Goal: Task Accomplishment & Management: Manage account settings

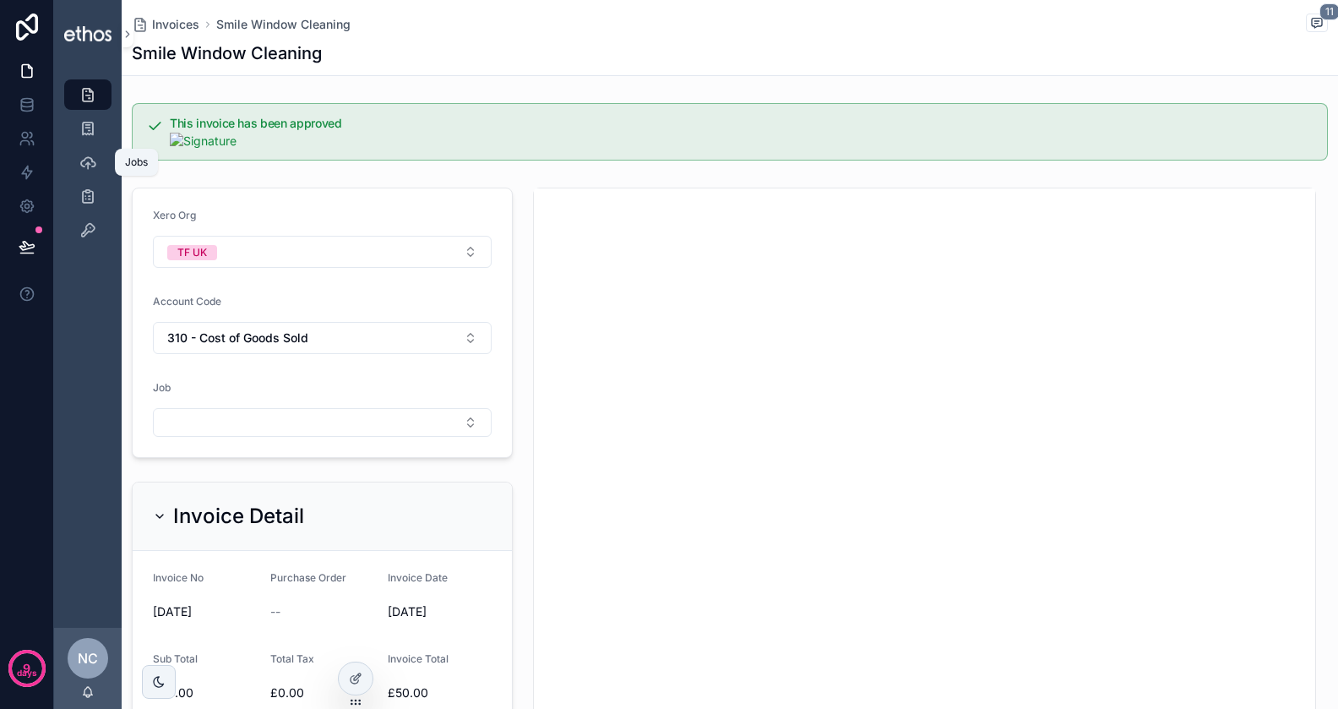
click at [89, 158] on icon "scrollable content" at bounding box center [87, 162] width 17 height 17
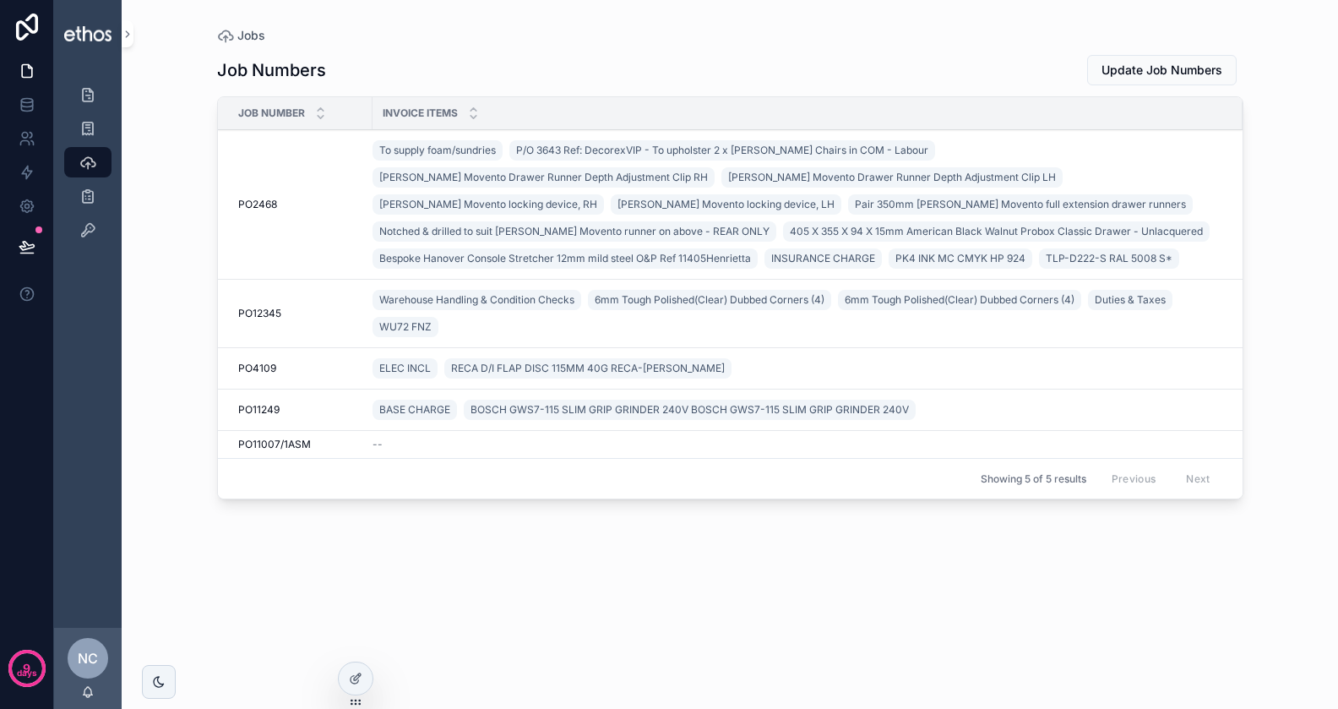
click at [269, 201] on span "PO2468" at bounding box center [257, 205] width 39 height 14
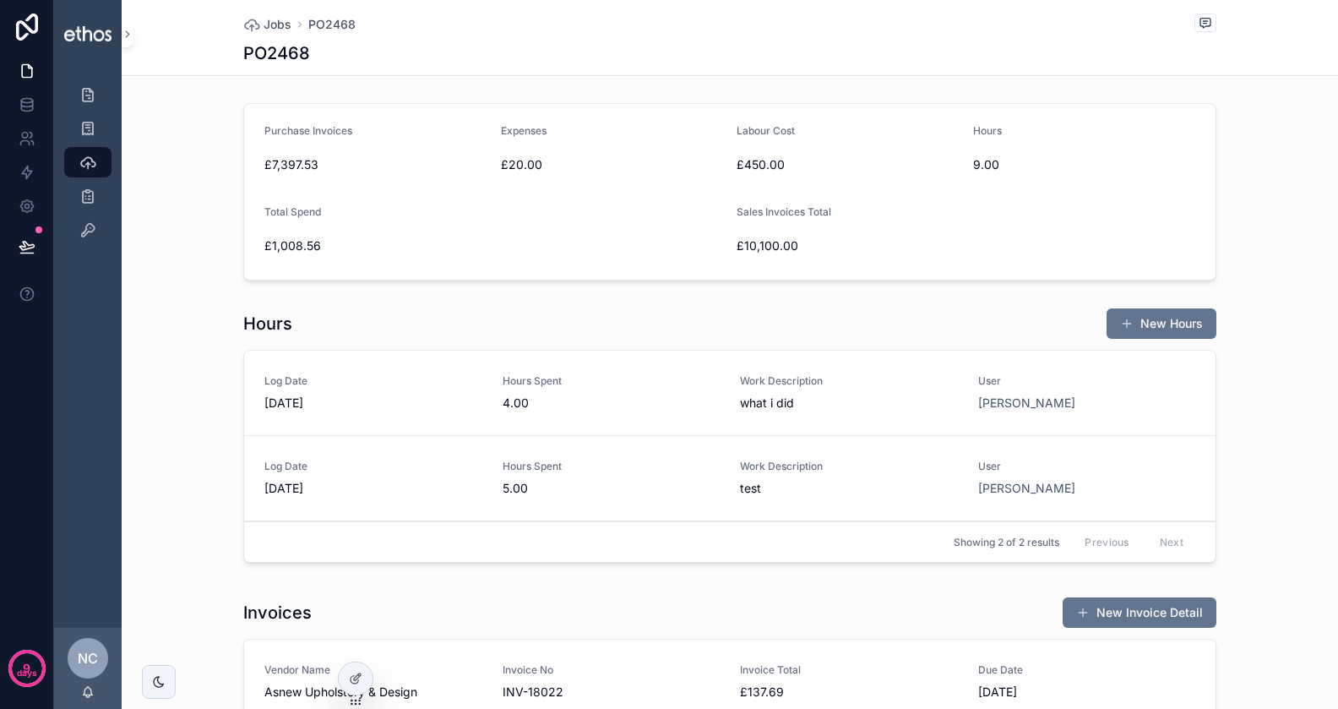
click at [352, 671] on div at bounding box center [356, 678] width 34 height 32
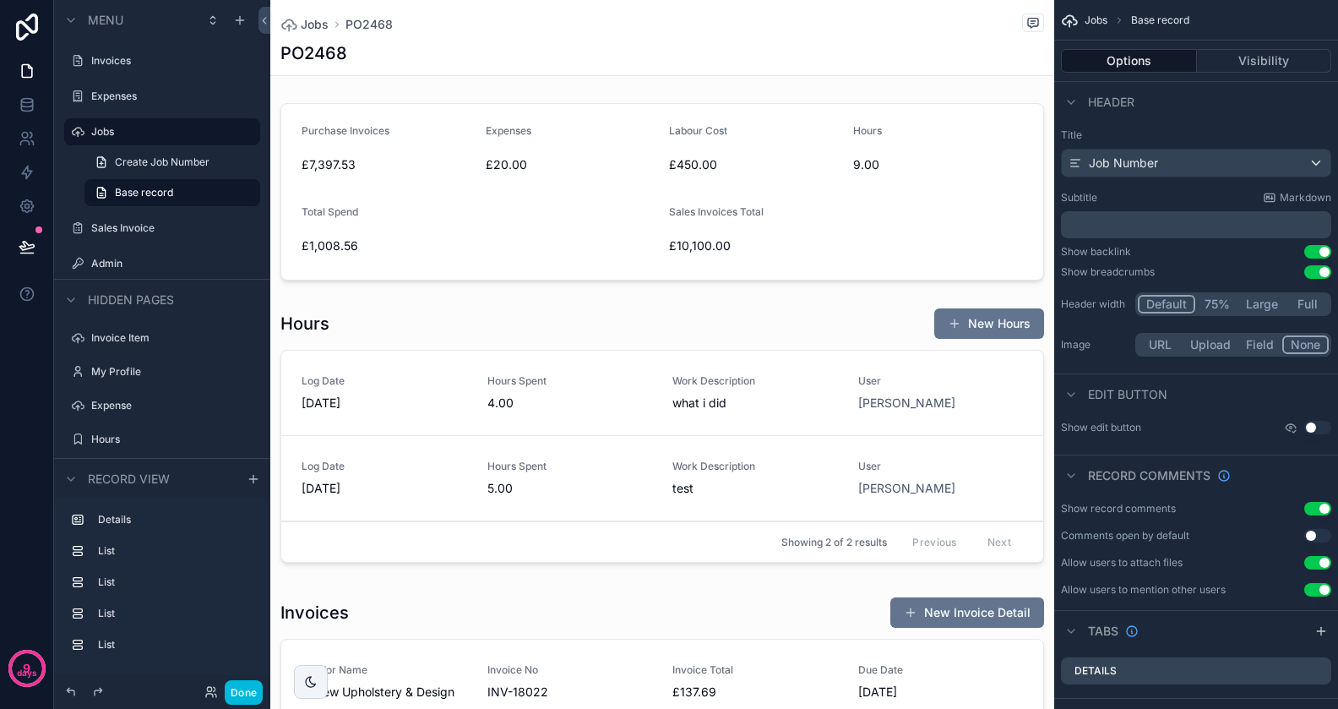
click at [789, 215] on div "scrollable content" at bounding box center [662, 191] width 784 height 191
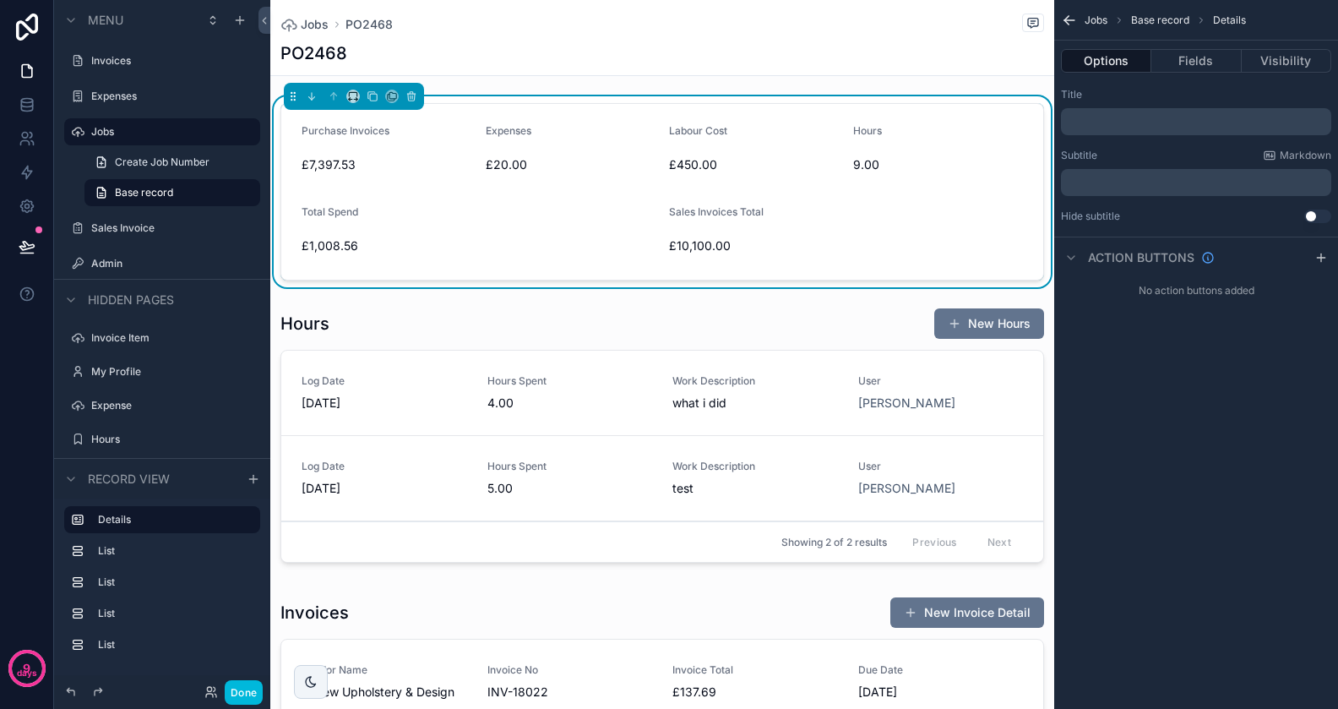
click at [1204, 67] on button "Fields" at bounding box center [1197, 61] width 90 height 24
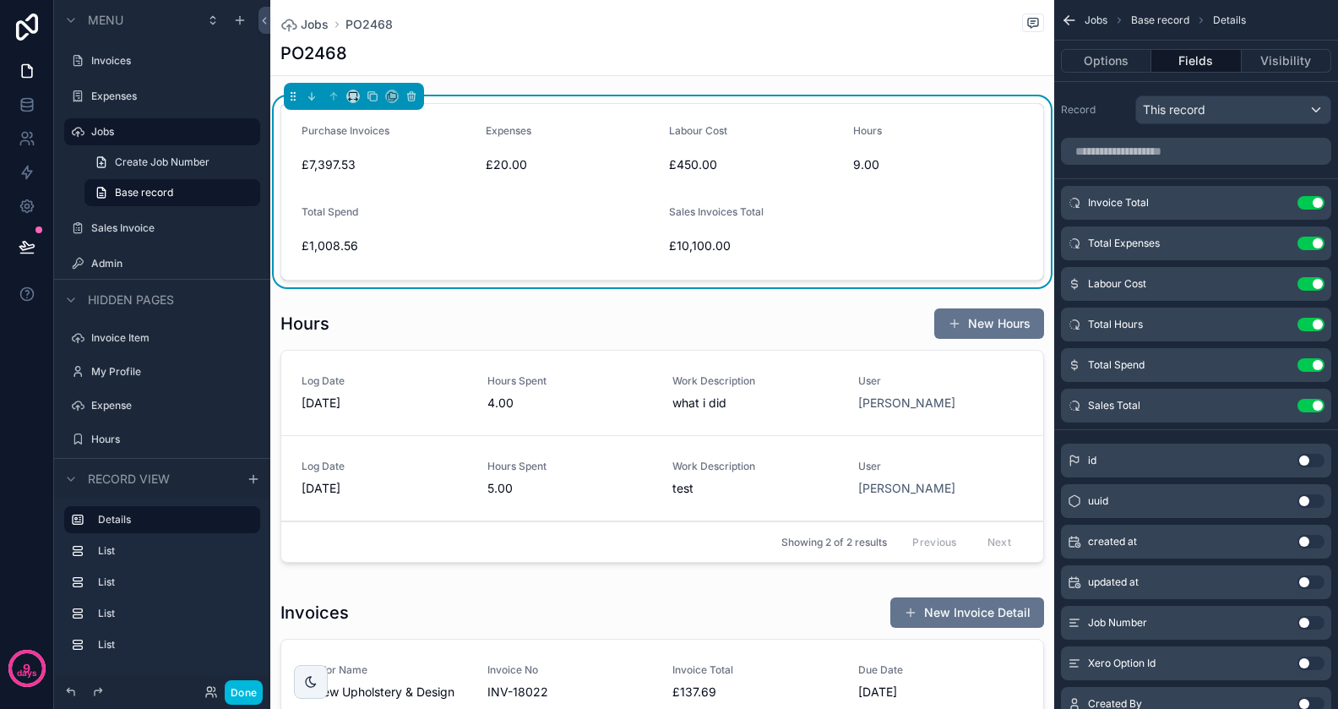
scroll to position [341, 0]
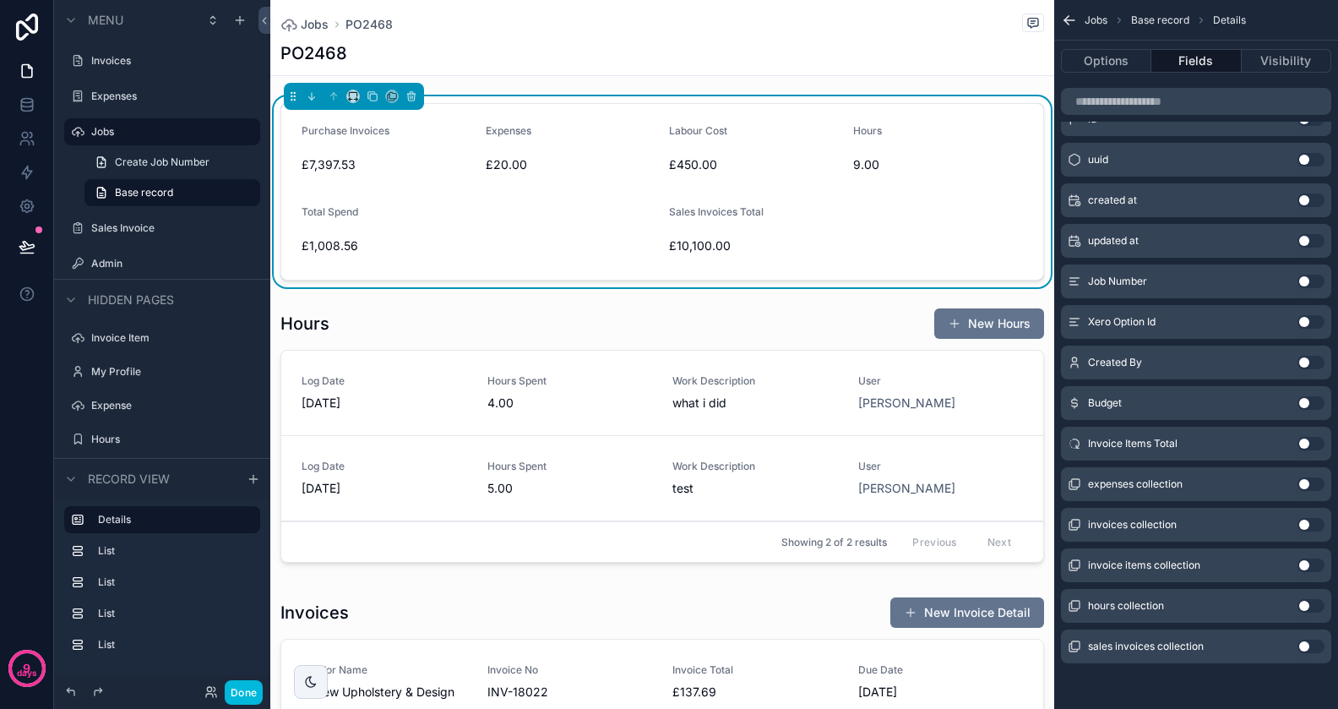
click at [1307, 442] on button "Use setting" at bounding box center [1311, 444] width 27 height 14
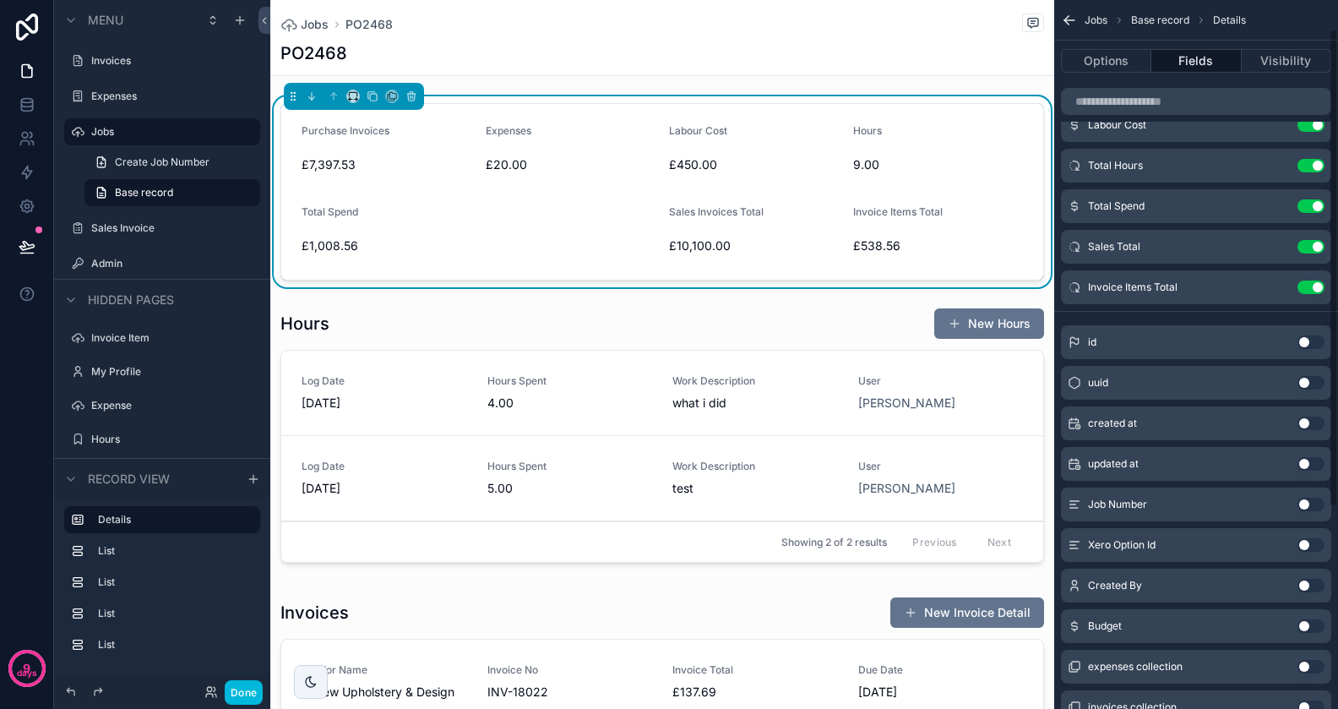
scroll to position [0, 0]
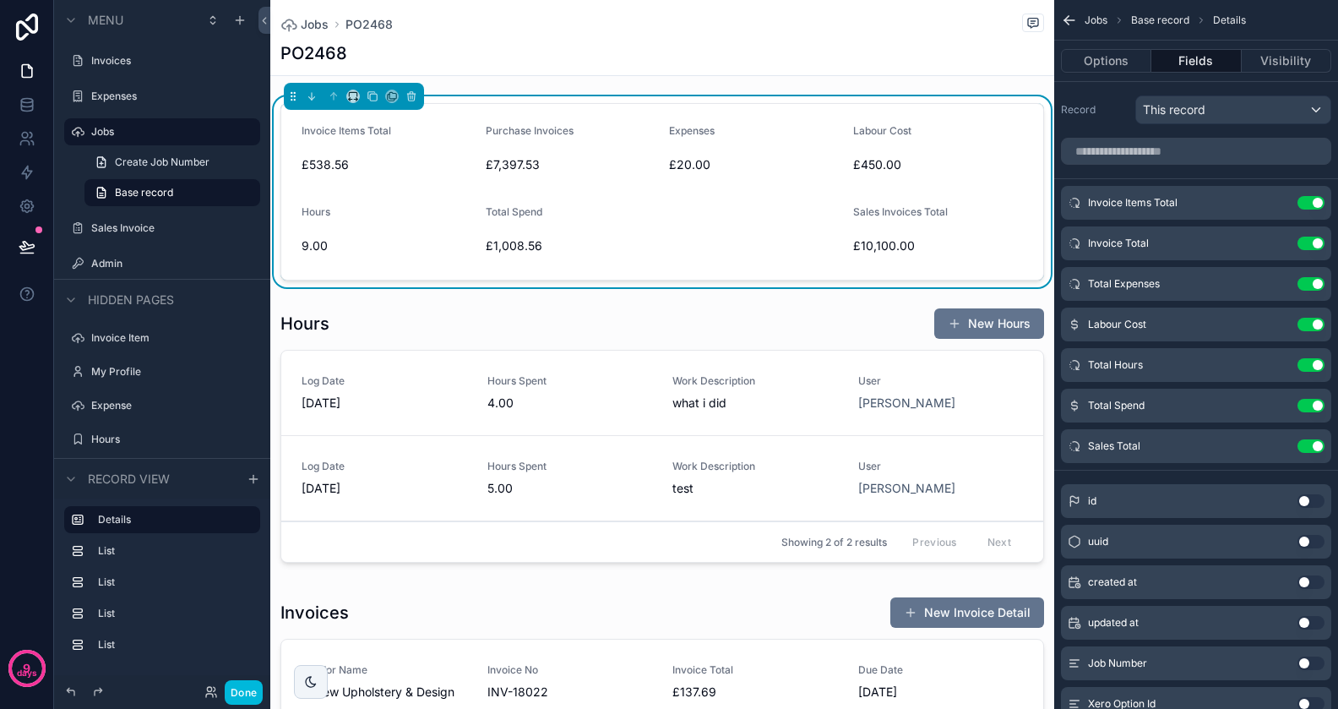
click at [1303, 240] on button "Use setting" at bounding box center [1311, 244] width 27 height 14
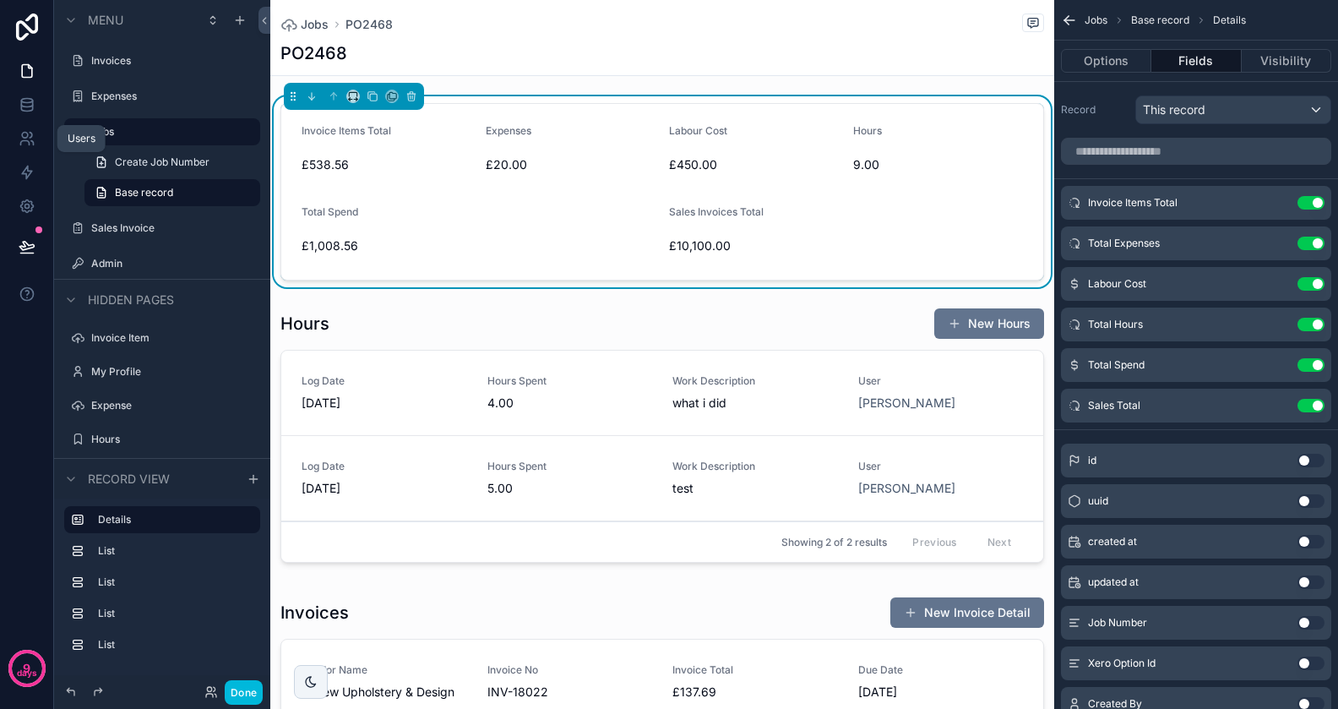
click at [27, 142] on icon at bounding box center [27, 138] width 17 height 17
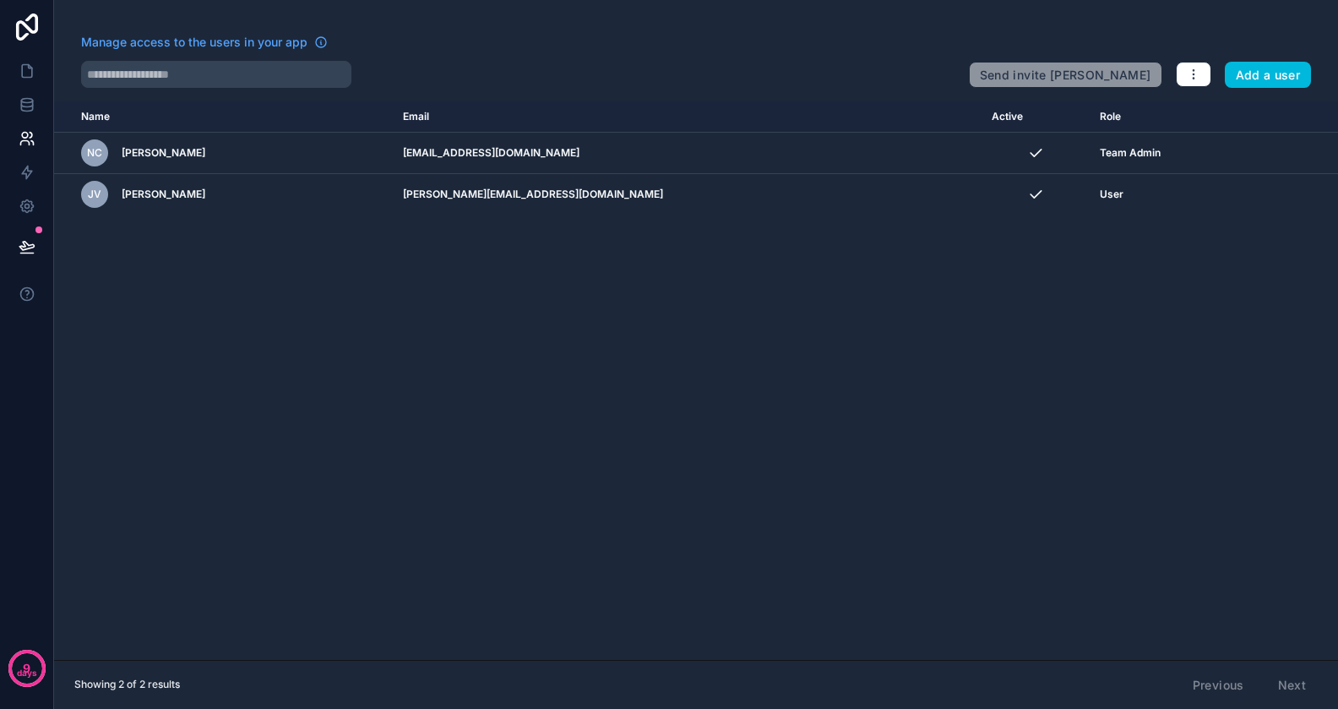
click at [0, 0] on icon "scrollable content" at bounding box center [0, 0] width 0 height 0
click at [35, 75] on icon at bounding box center [27, 71] width 17 height 17
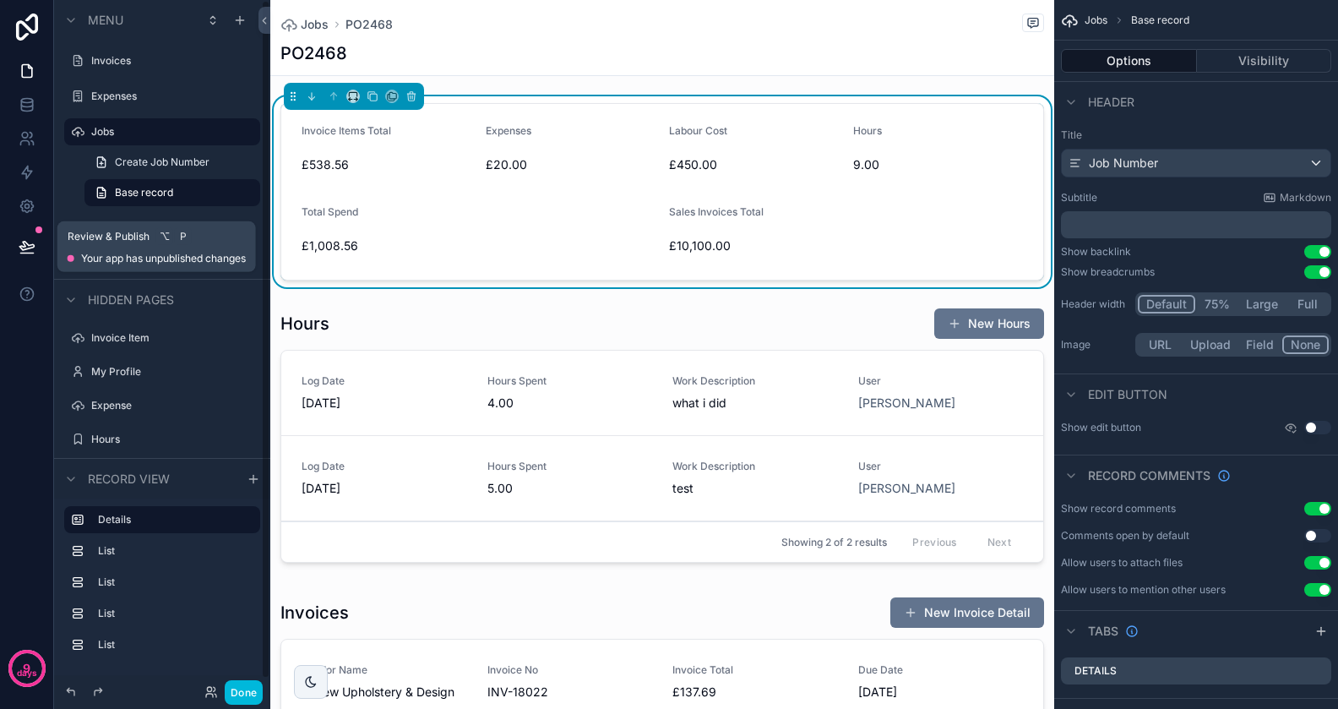
click at [34, 240] on icon at bounding box center [27, 246] width 17 height 17
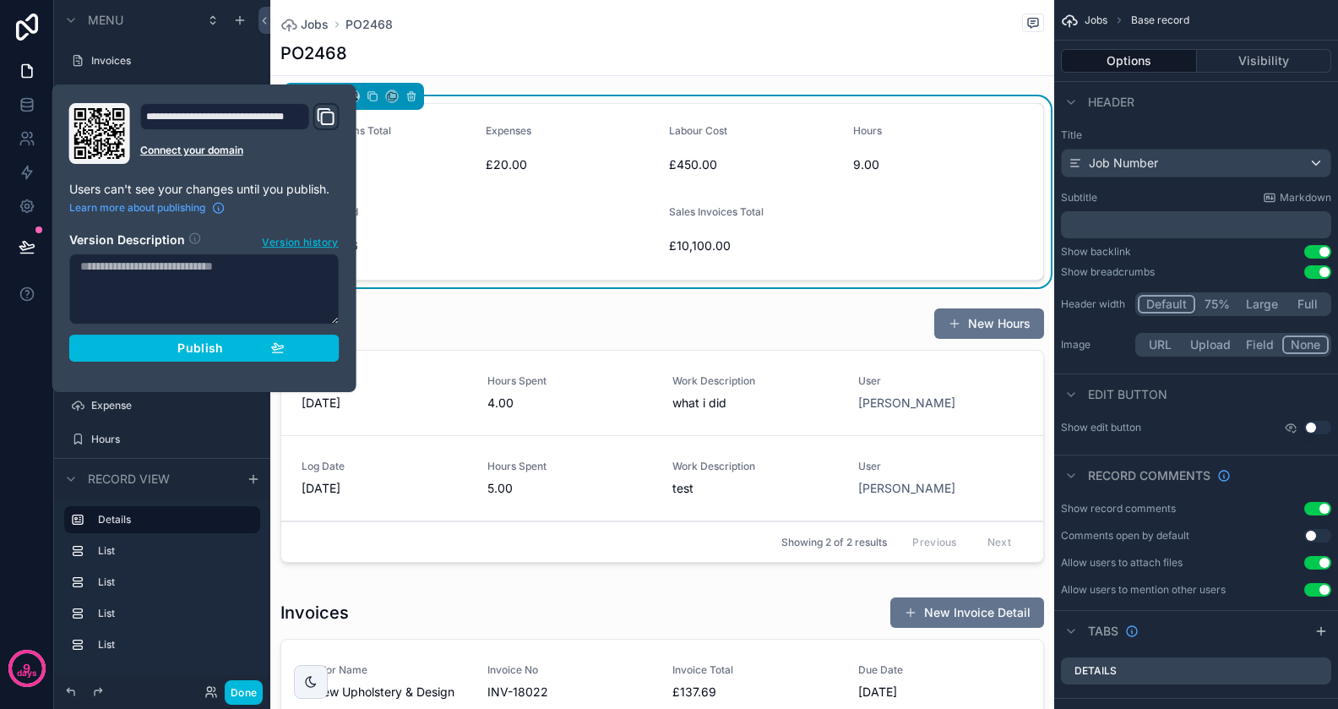
click at [192, 259] on textarea at bounding box center [204, 289] width 270 height 71
type textarea "**********"
click at [196, 351] on span "Publish" at bounding box center [200, 347] width 46 height 15
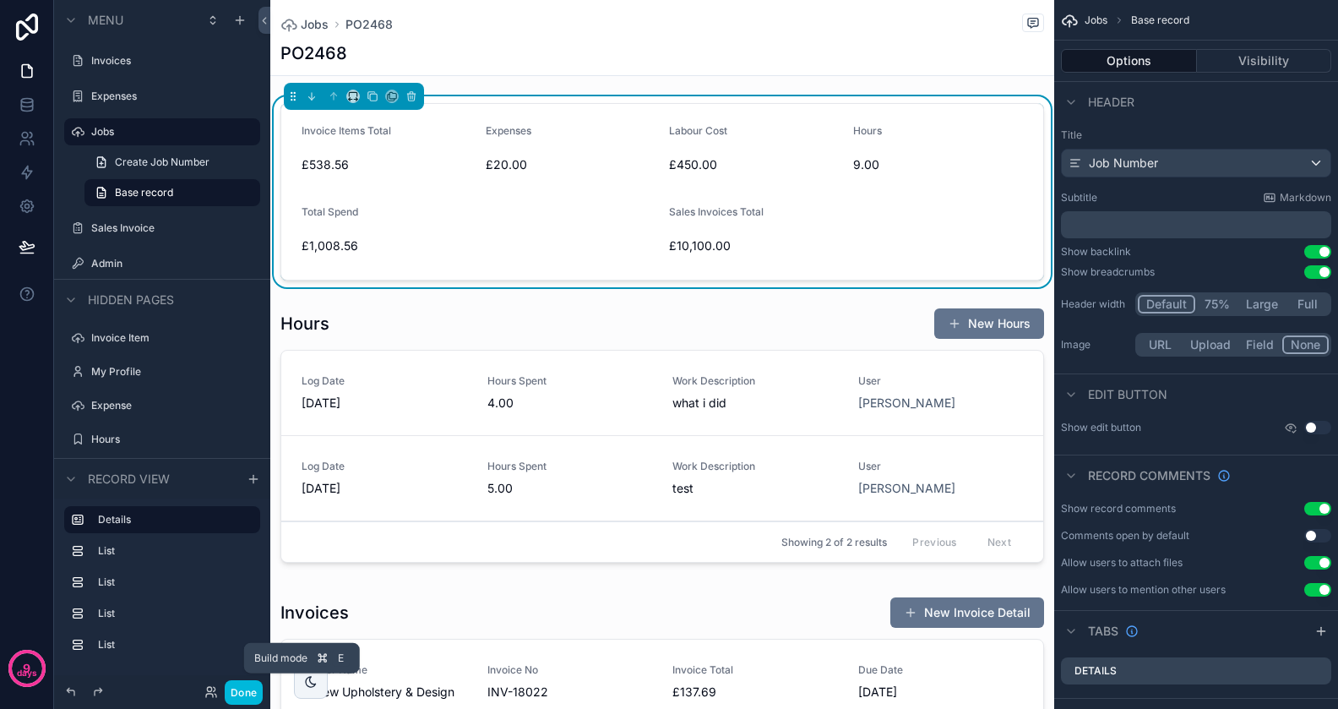
click at [250, 686] on button "Done" at bounding box center [244, 692] width 38 height 25
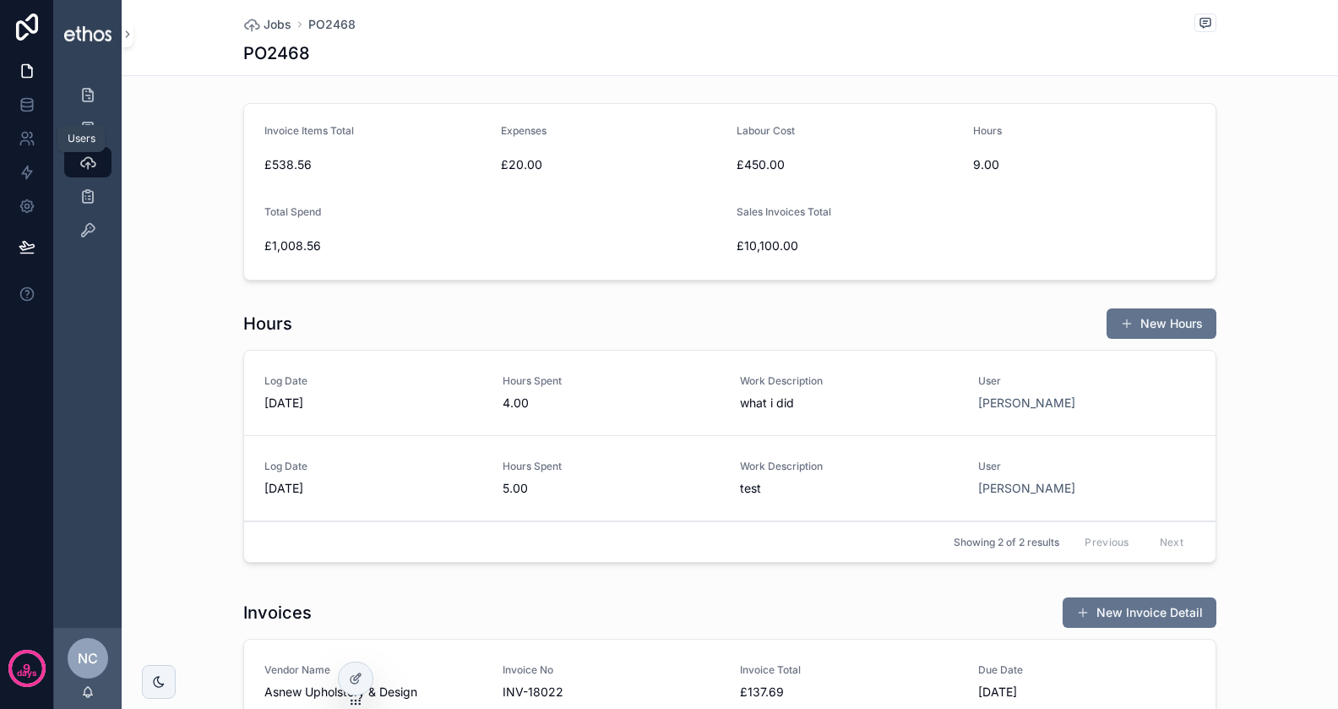
click at [27, 141] on icon at bounding box center [24, 143] width 8 height 4
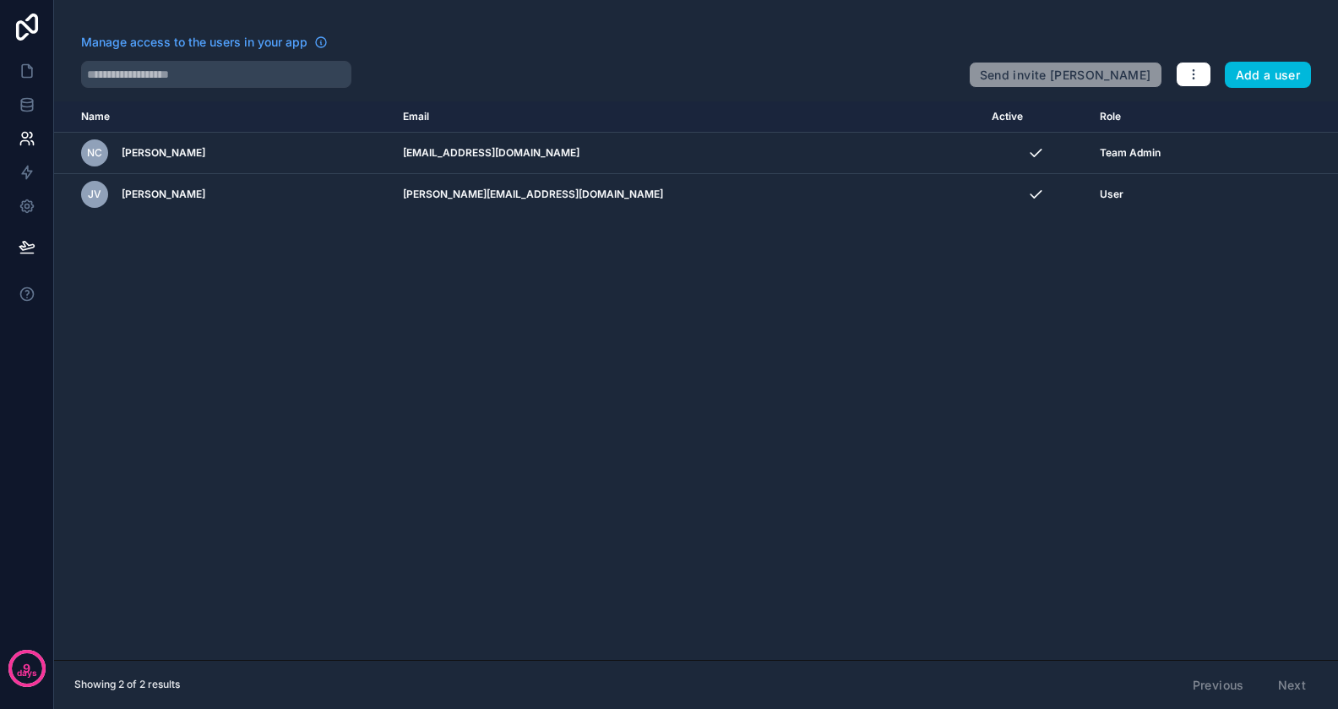
click at [1100, 195] on div "User" at bounding box center [1175, 195] width 150 height 14
click at [0, 0] on icon "scrollable content" at bounding box center [0, 0] width 0 height 0
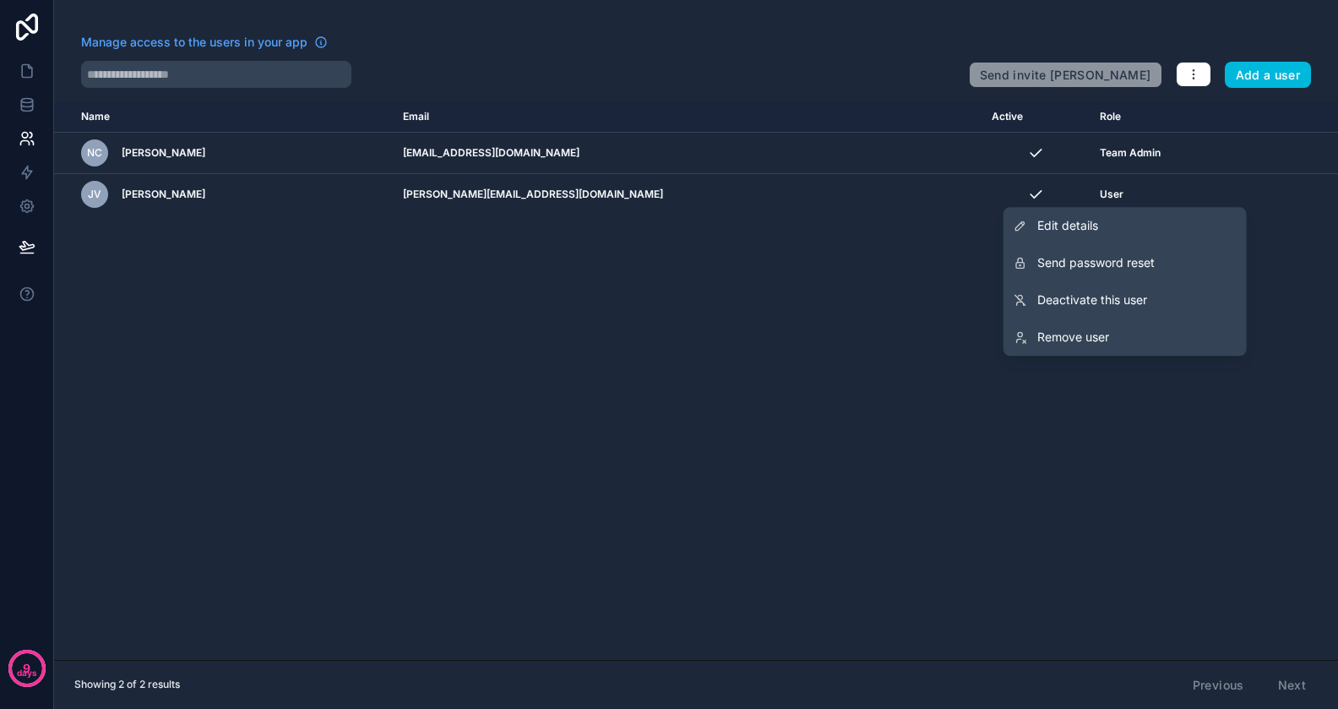
click at [992, 192] on div "scrollable content" at bounding box center [1036, 194] width 88 height 17
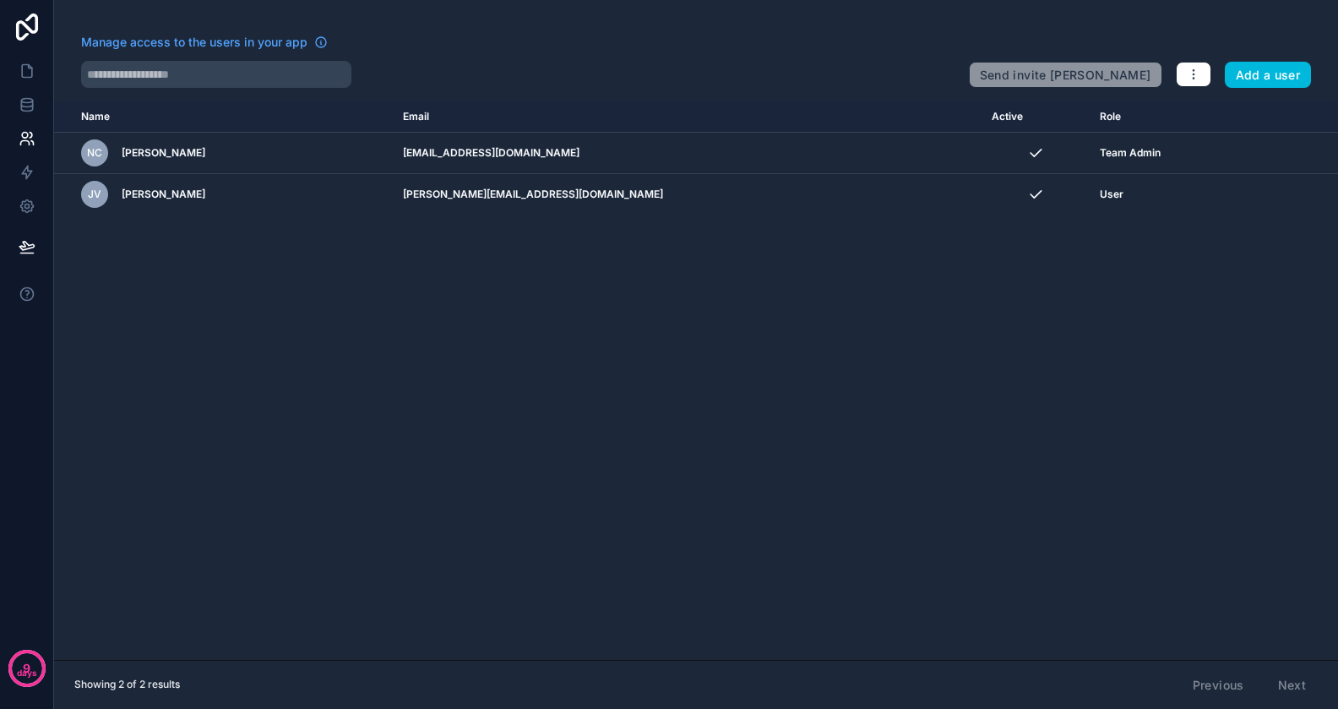
click at [1100, 193] on div "User" at bounding box center [1175, 195] width 150 height 14
click at [30, 208] on icon at bounding box center [27, 206] width 17 height 17
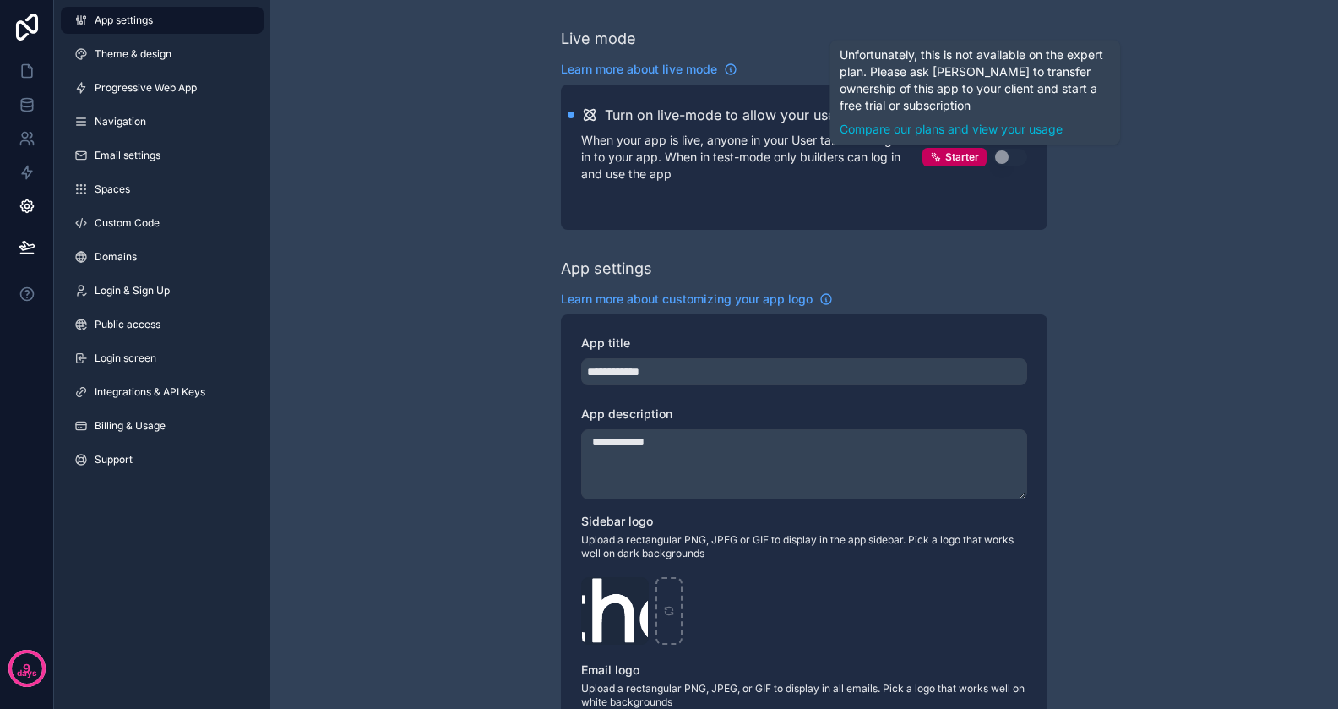
click at [1008, 161] on button "Use setting" at bounding box center [1011, 157] width 34 height 17
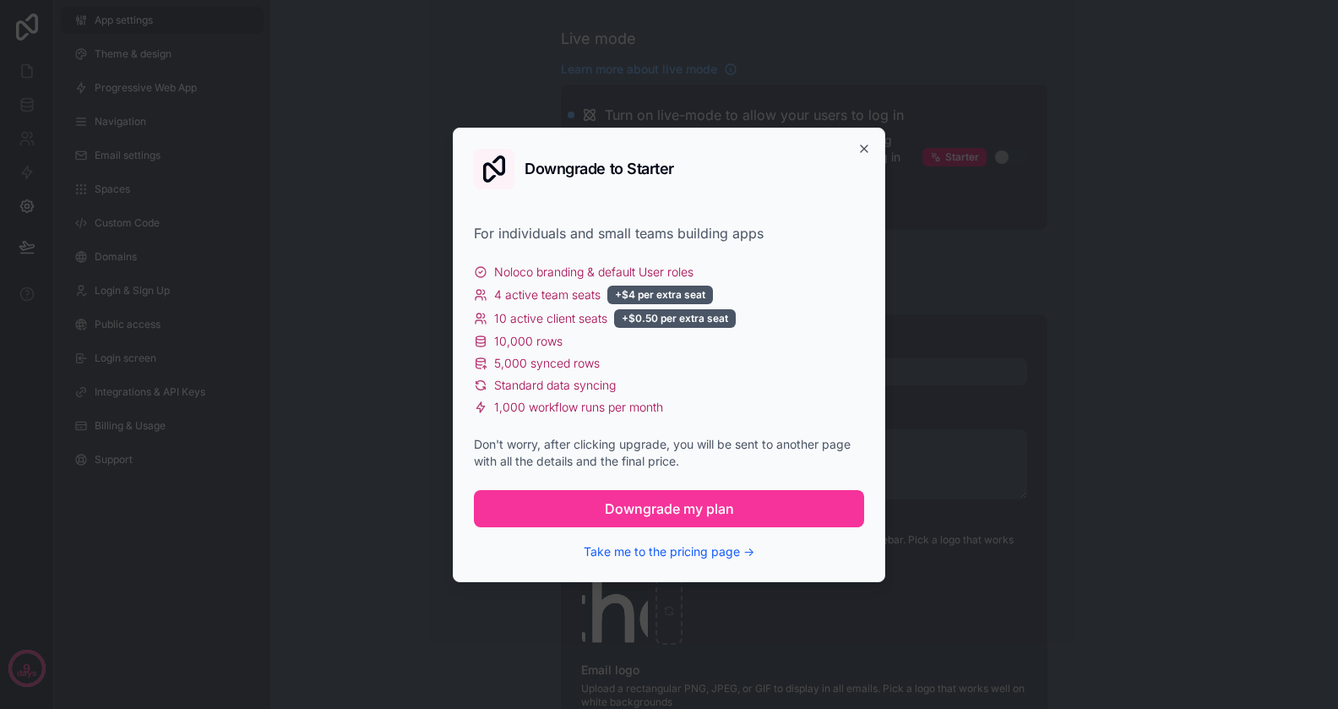
click at [875, 144] on div "Downgrade to Starter For individuals and small teams building apps Noloco brand…" at bounding box center [669, 355] width 433 height 455
click at [870, 145] on icon "button" at bounding box center [865, 149] width 14 height 14
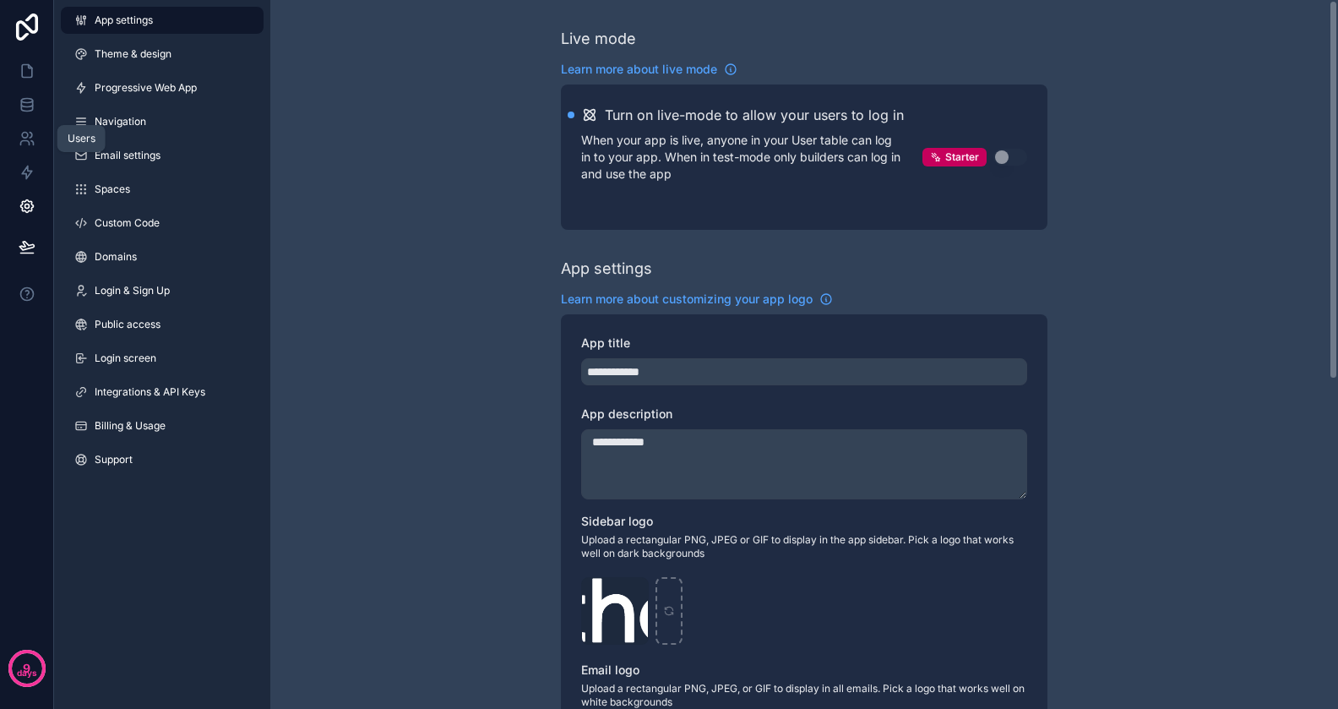
click at [31, 142] on icon at bounding box center [32, 143] width 3 height 4
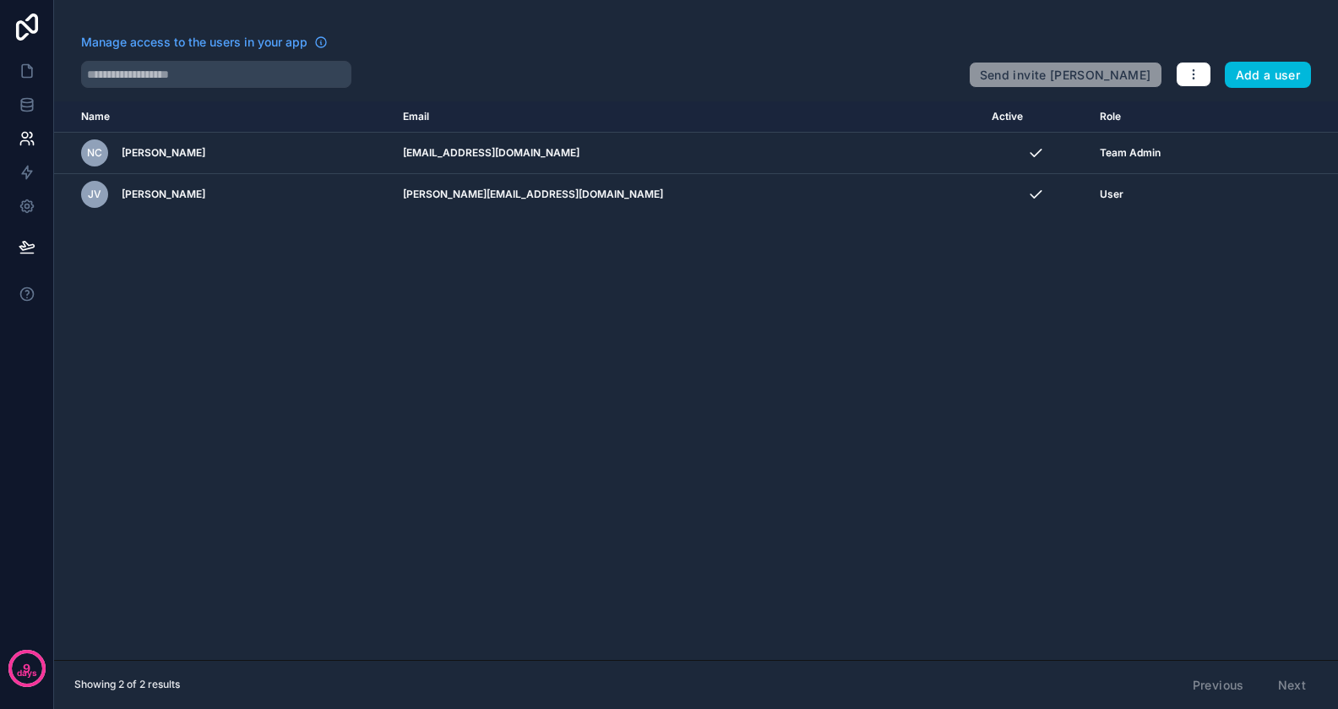
click at [0, 0] on icon "scrollable content" at bounding box center [0, 0] width 0 height 0
click at [982, 183] on td "scrollable content" at bounding box center [1036, 194] width 108 height 41
click at [0, 0] on icon "scrollable content" at bounding box center [0, 0] width 0 height 0
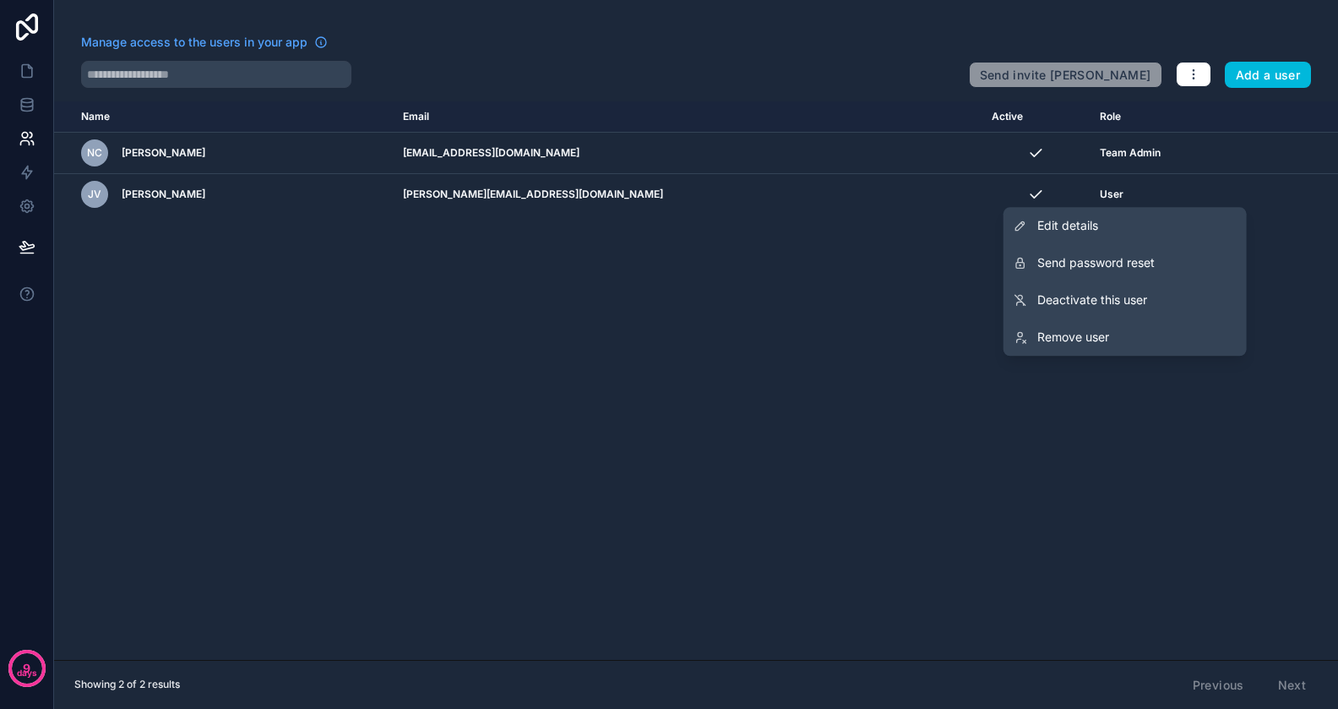
click at [1132, 230] on link "Edit details" at bounding box center [1125, 225] width 243 height 37
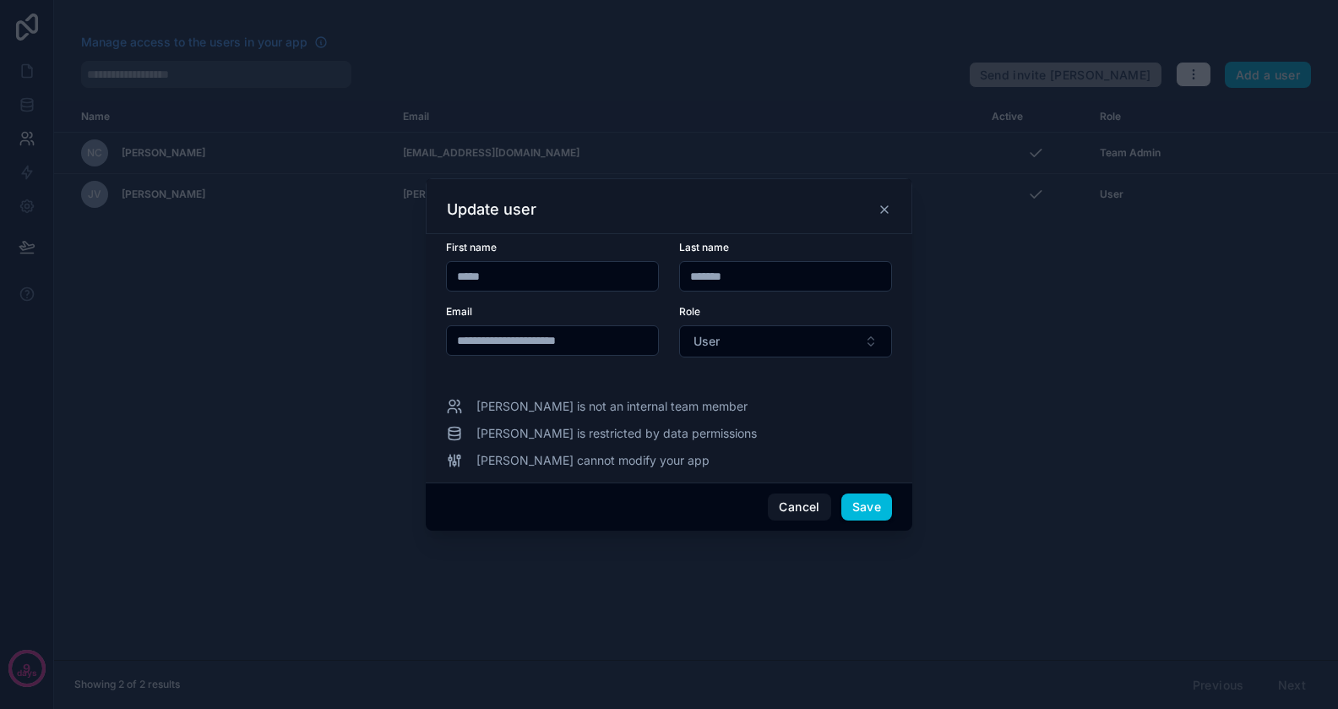
click at [780, 355] on button "User" at bounding box center [785, 341] width 213 height 32
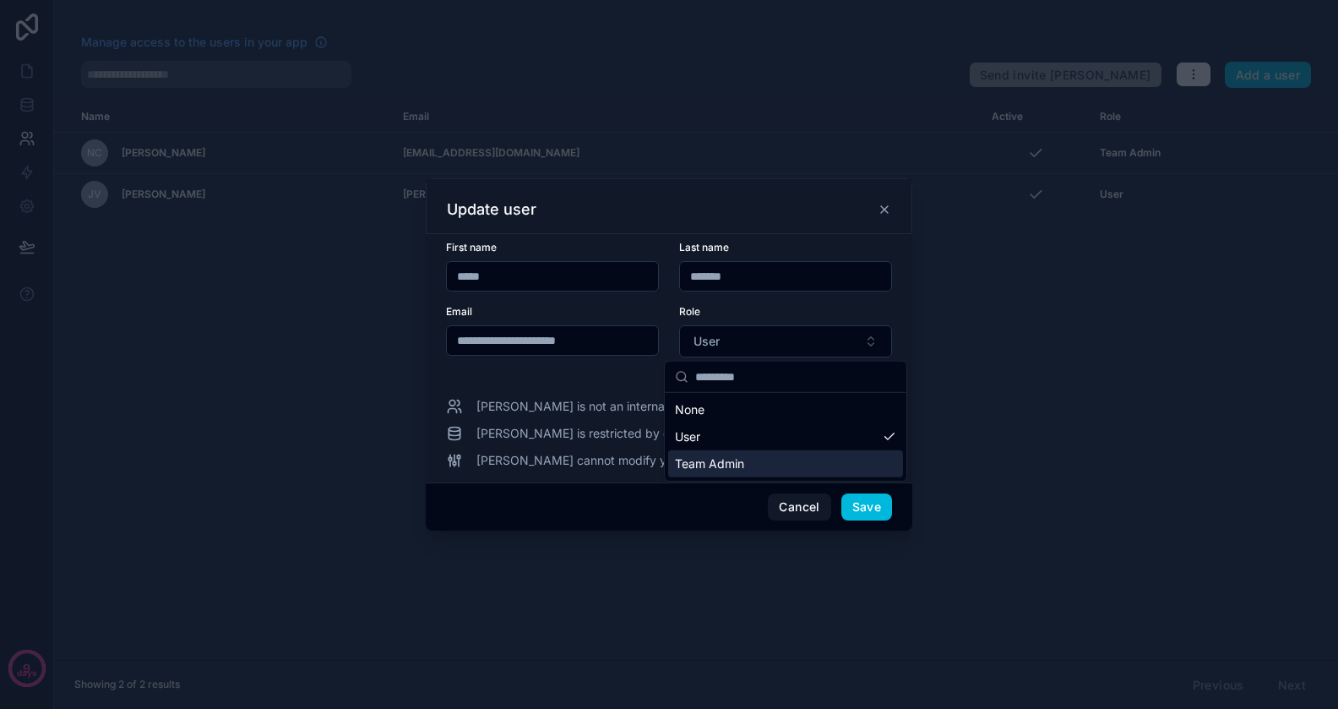
click at [766, 456] on div "Team Admin" at bounding box center [785, 463] width 235 height 27
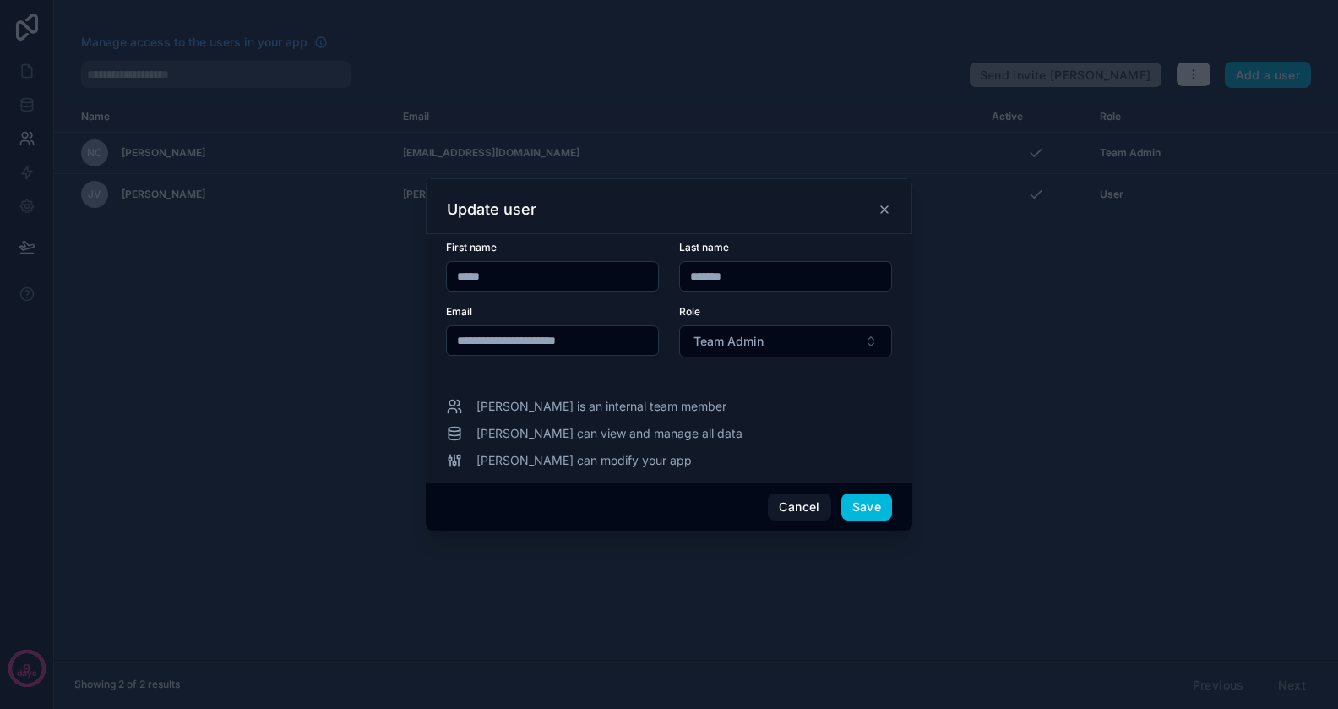
click at [882, 510] on button "Save" at bounding box center [867, 506] width 51 height 27
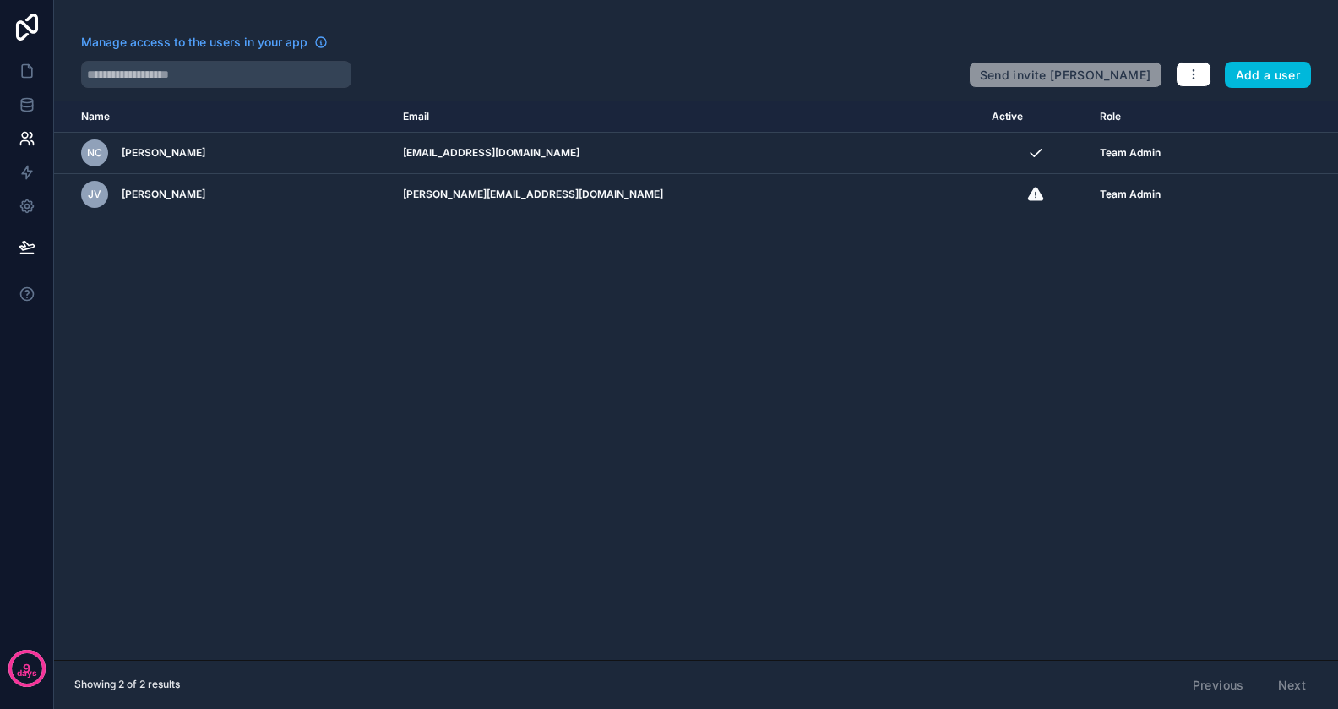
click at [1261, 186] on td "scrollable content" at bounding box center [1300, 194] width 78 height 41
click at [0, 0] on icon "scrollable content" at bounding box center [0, 0] width 0 height 0
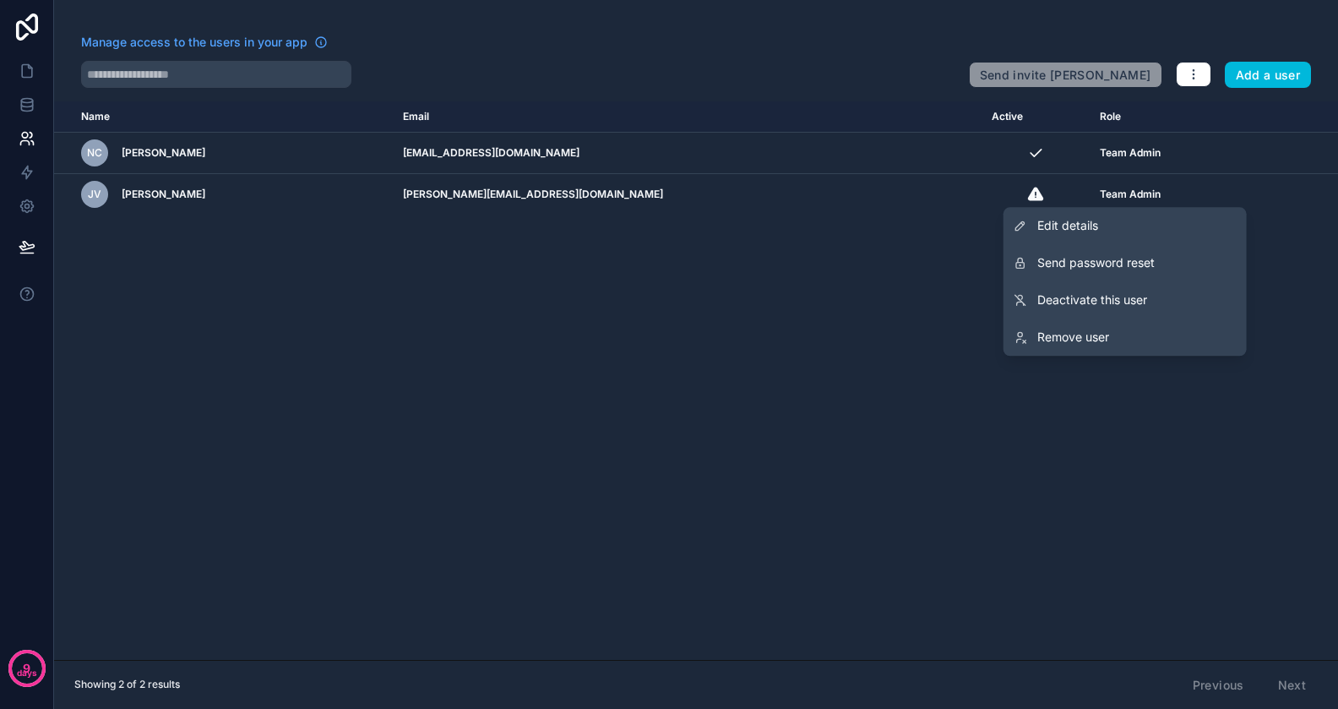
click at [1104, 232] on link "Edit details" at bounding box center [1125, 225] width 243 height 37
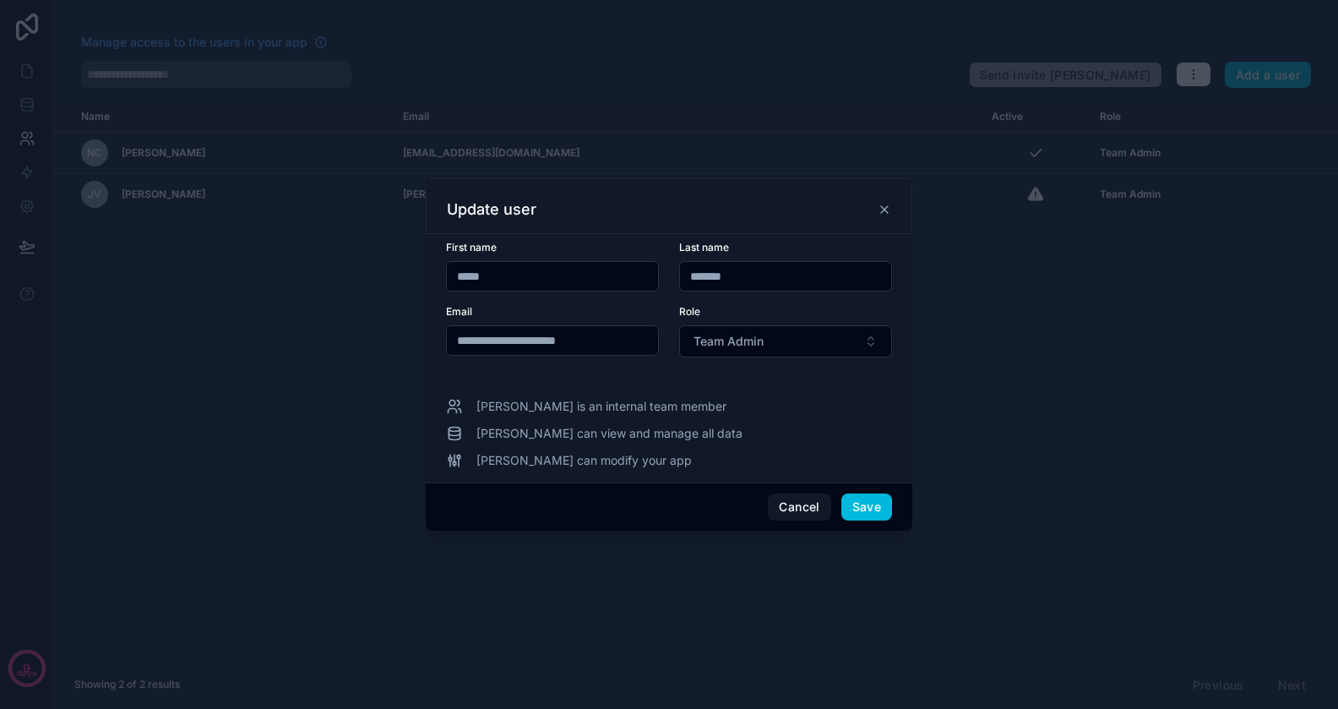
click at [772, 343] on button "Team Admin" at bounding box center [785, 341] width 213 height 32
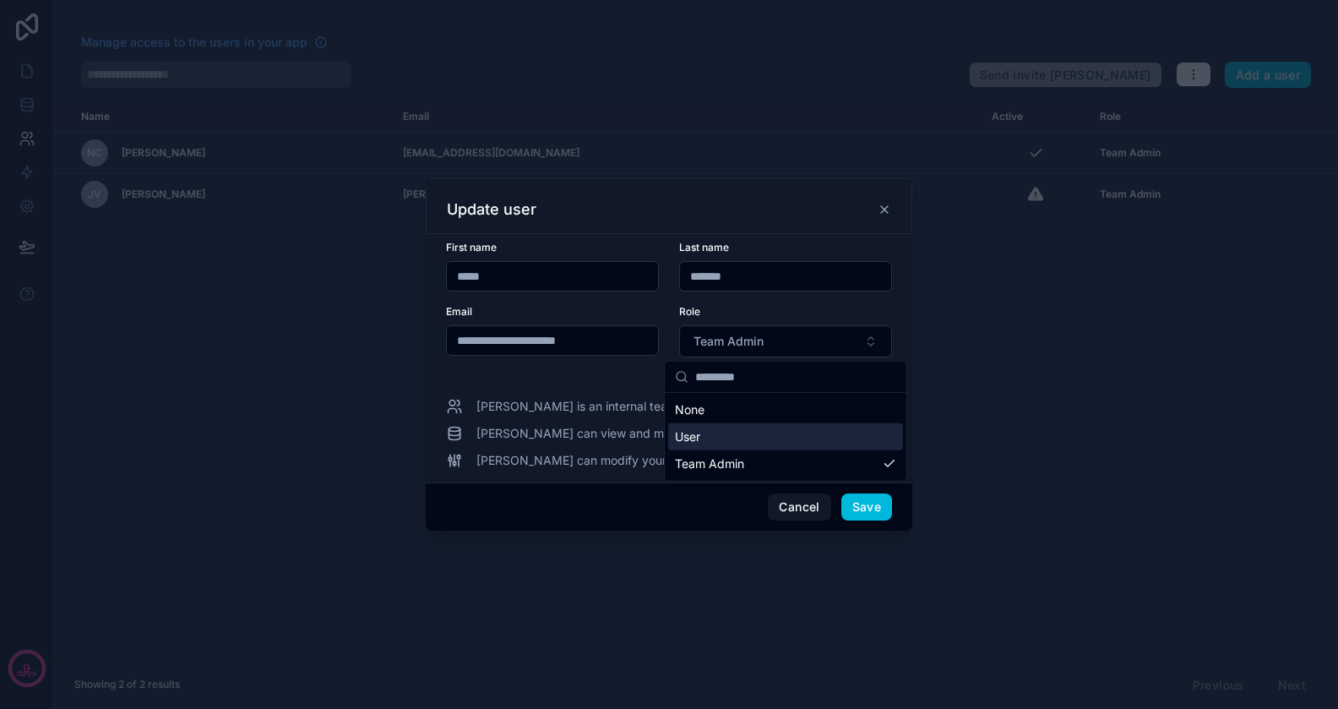
click at [739, 424] on div "User" at bounding box center [785, 436] width 235 height 27
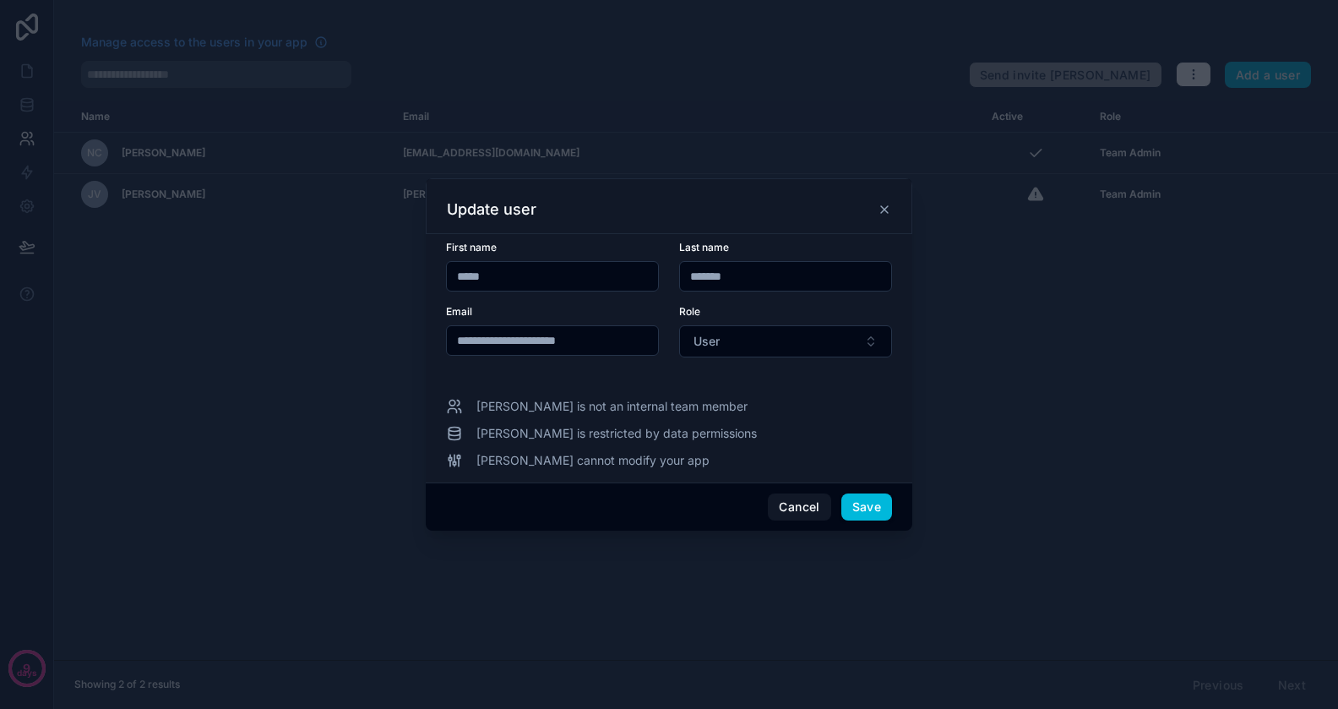
click at [871, 509] on button "Save" at bounding box center [867, 506] width 51 height 27
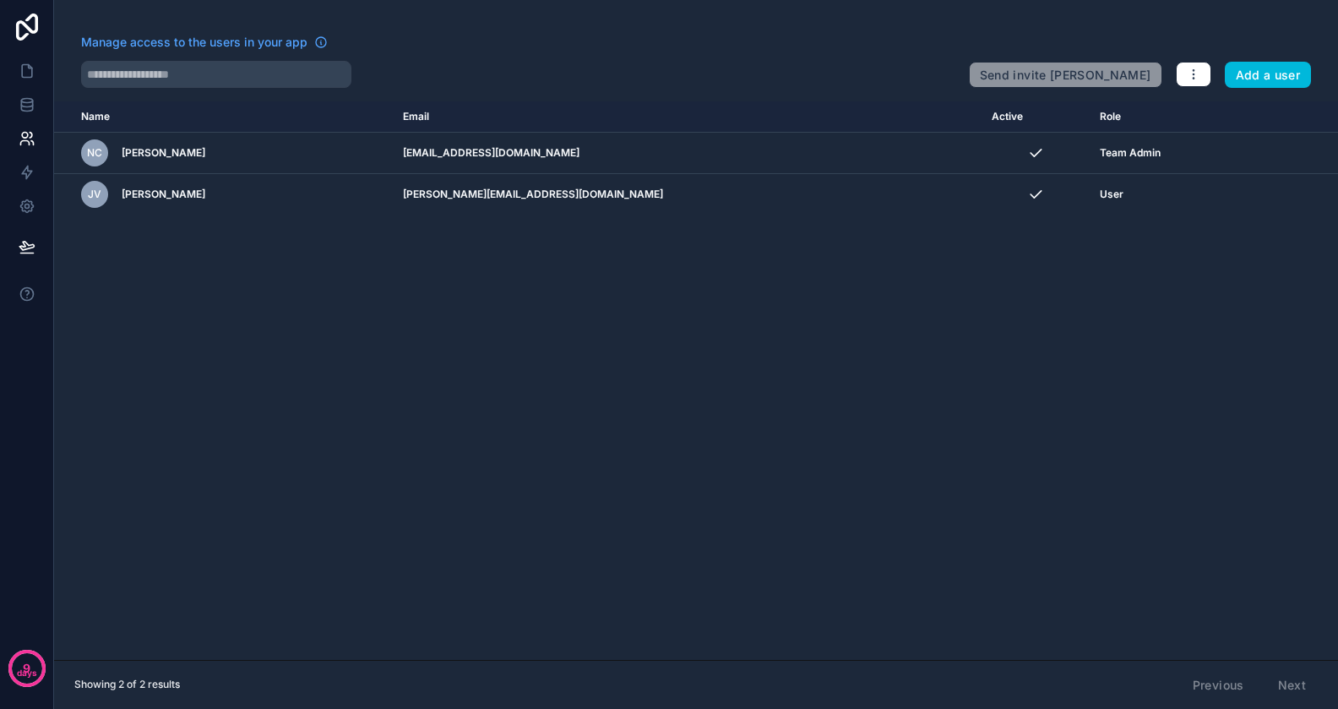
click at [672, 351] on div "Name Email Active Role [DOMAIN_NAME] NC [PERSON_NAME] [PERSON_NAME][EMAIL_ADDRE…" at bounding box center [696, 380] width 1284 height 559
click at [22, 74] on icon at bounding box center [27, 71] width 10 height 13
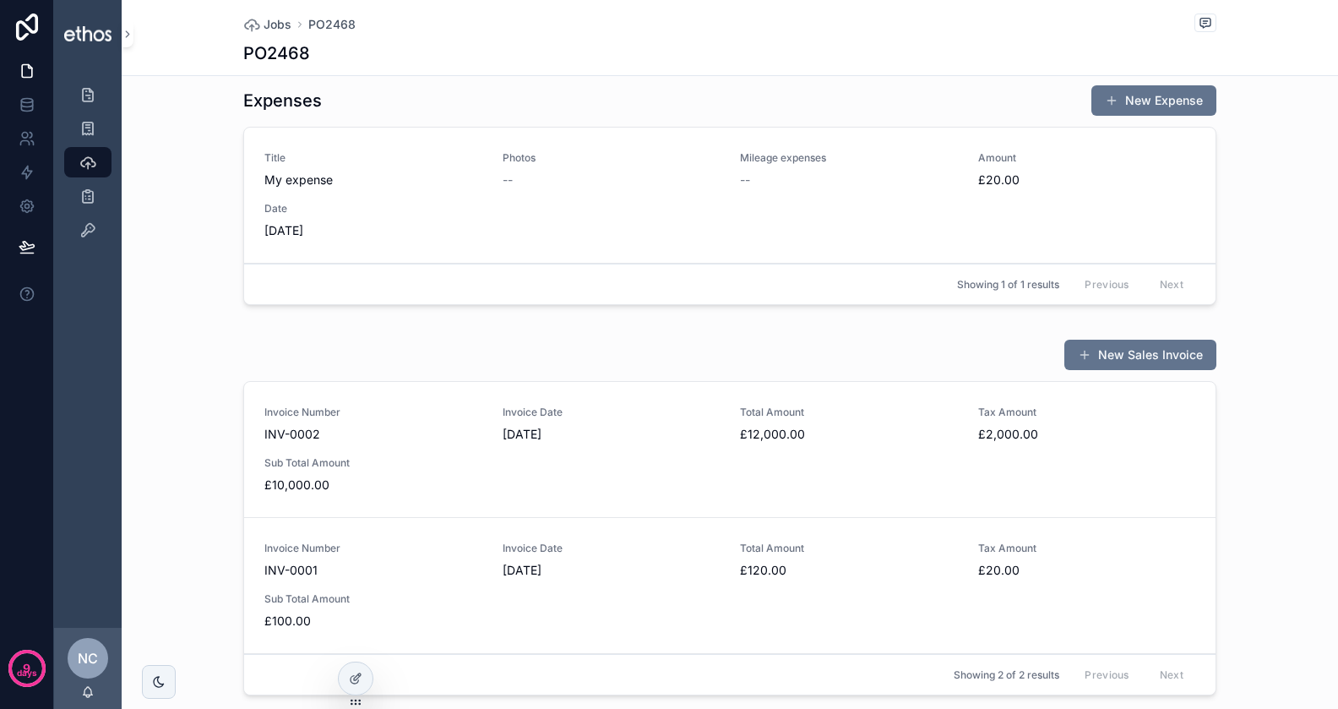
scroll to position [1162, 0]
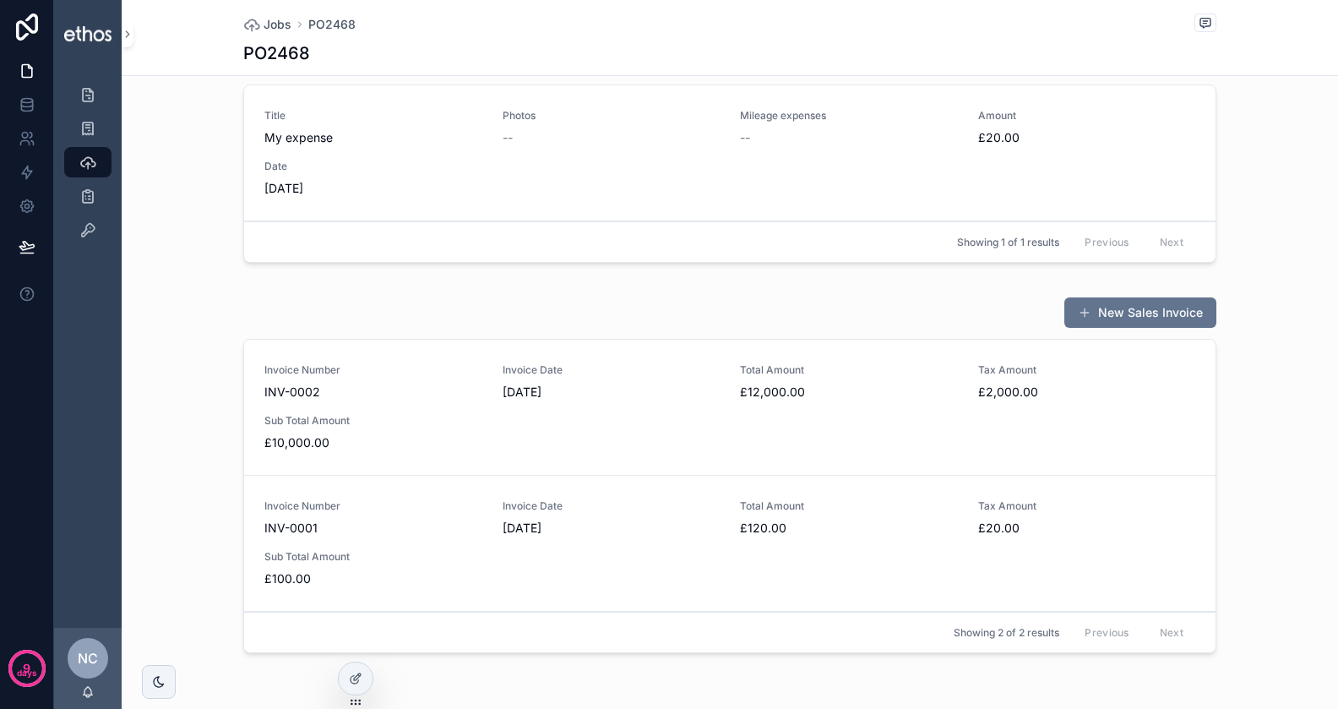
click at [357, 673] on icon at bounding box center [356, 679] width 14 height 14
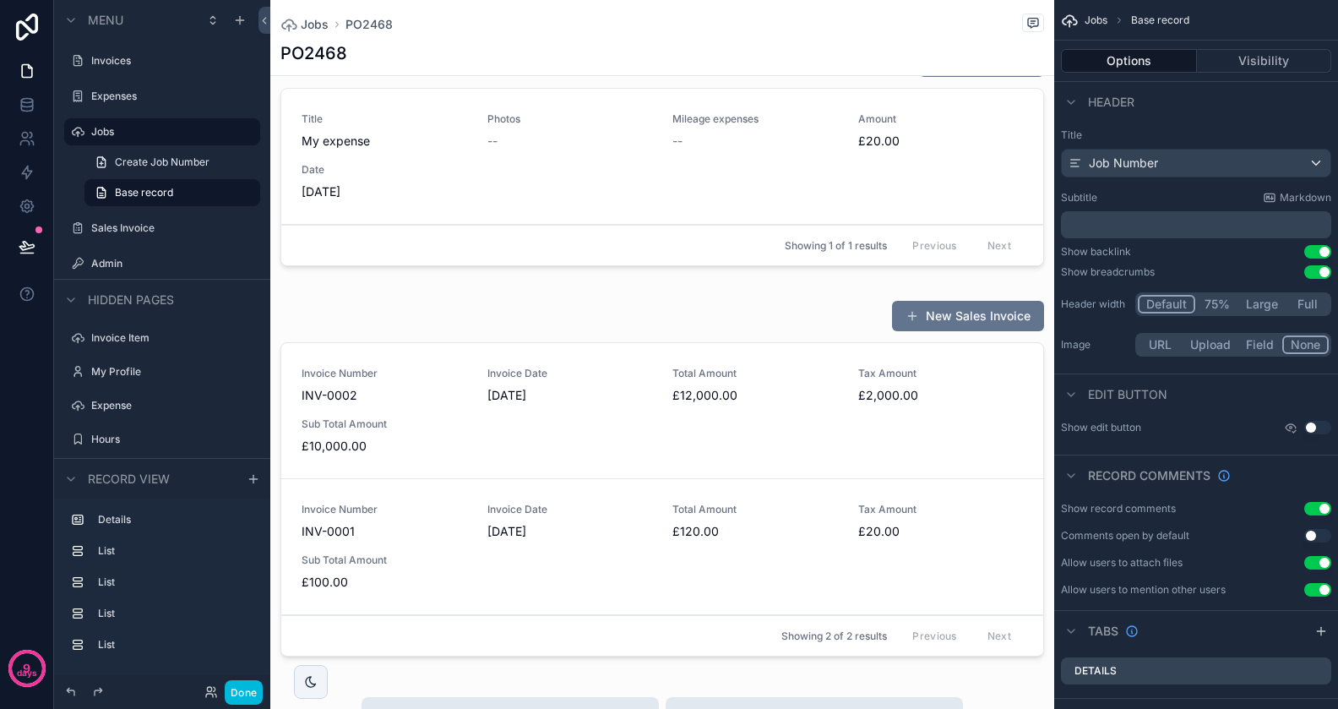
scroll to position [1104, 0]
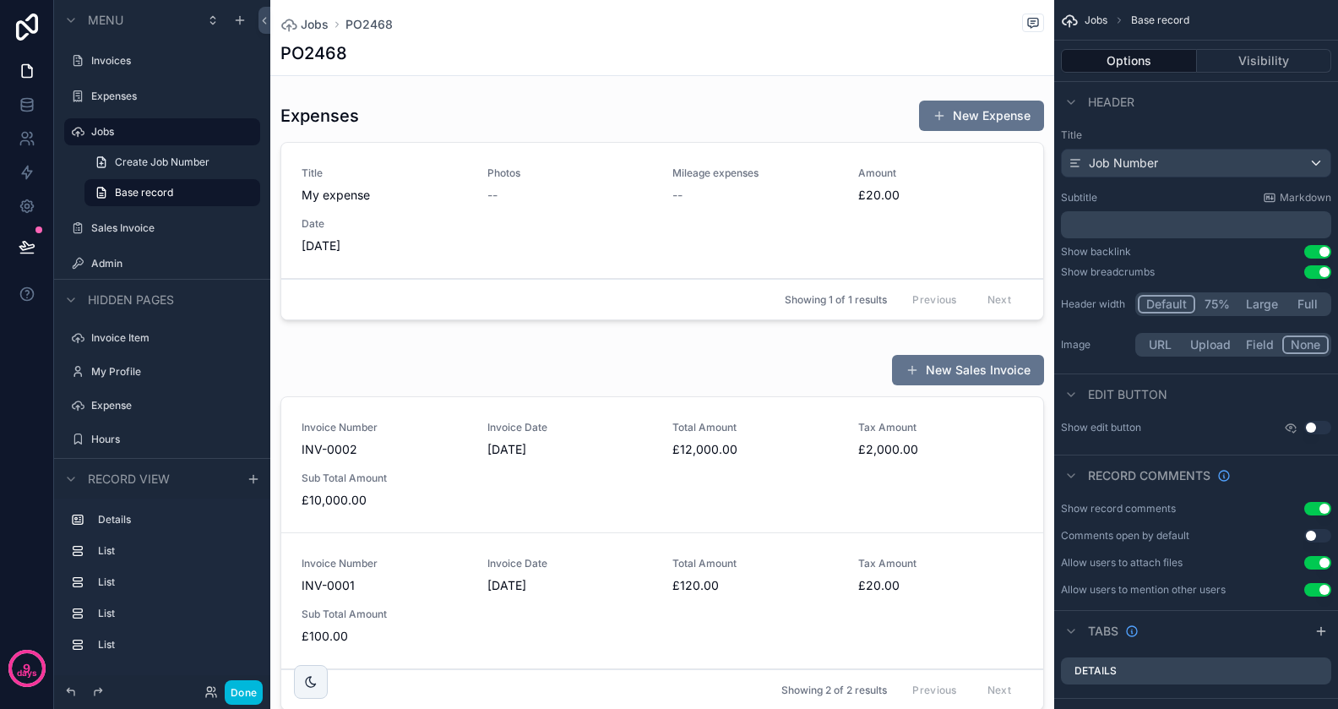
click at [518, 367] on div "scrollable content" at bounding box center [662, 535] width 784 height 377
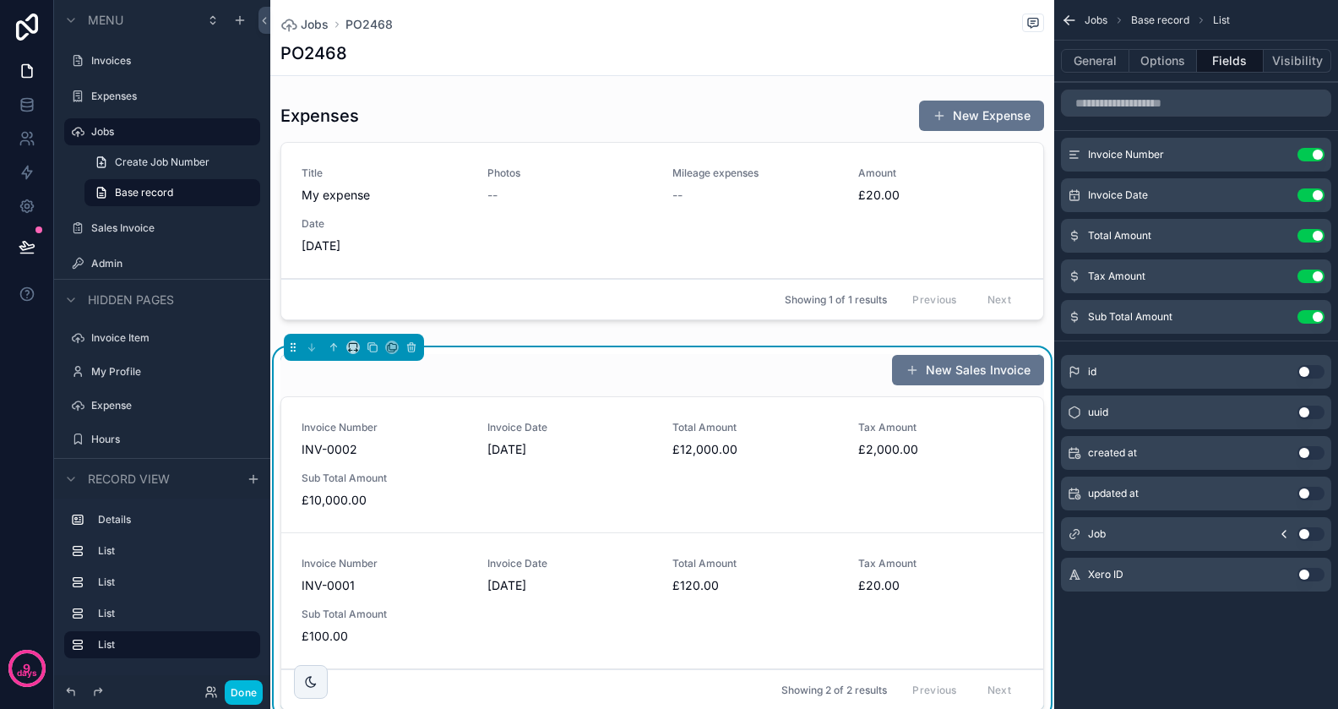
click at [1099, 68] on button "General" at bounding box center [1095, 61] width 68 height 24
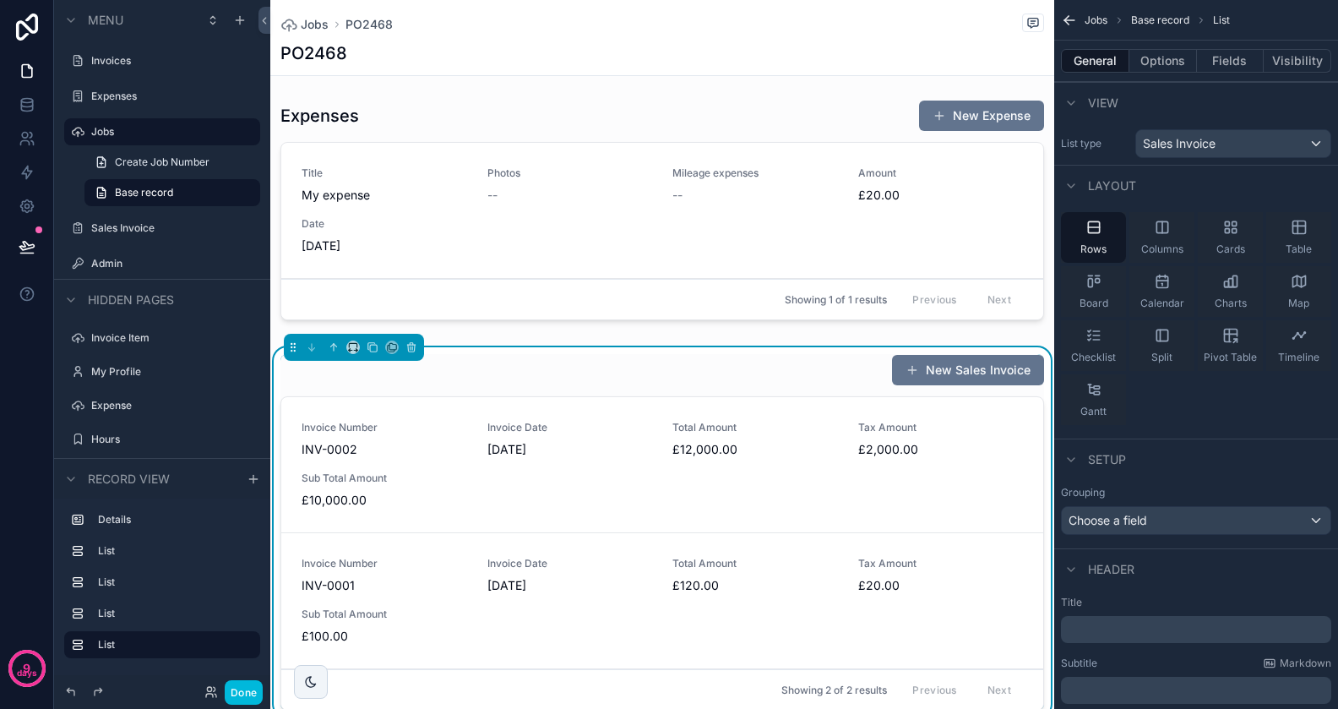
click at [1116, 624] on p "﻿" at bounding box center [1198, 629] width 260 height 17
click at [235, 693] on button "Done" at bounding box center [244, 692] width 38 height 25
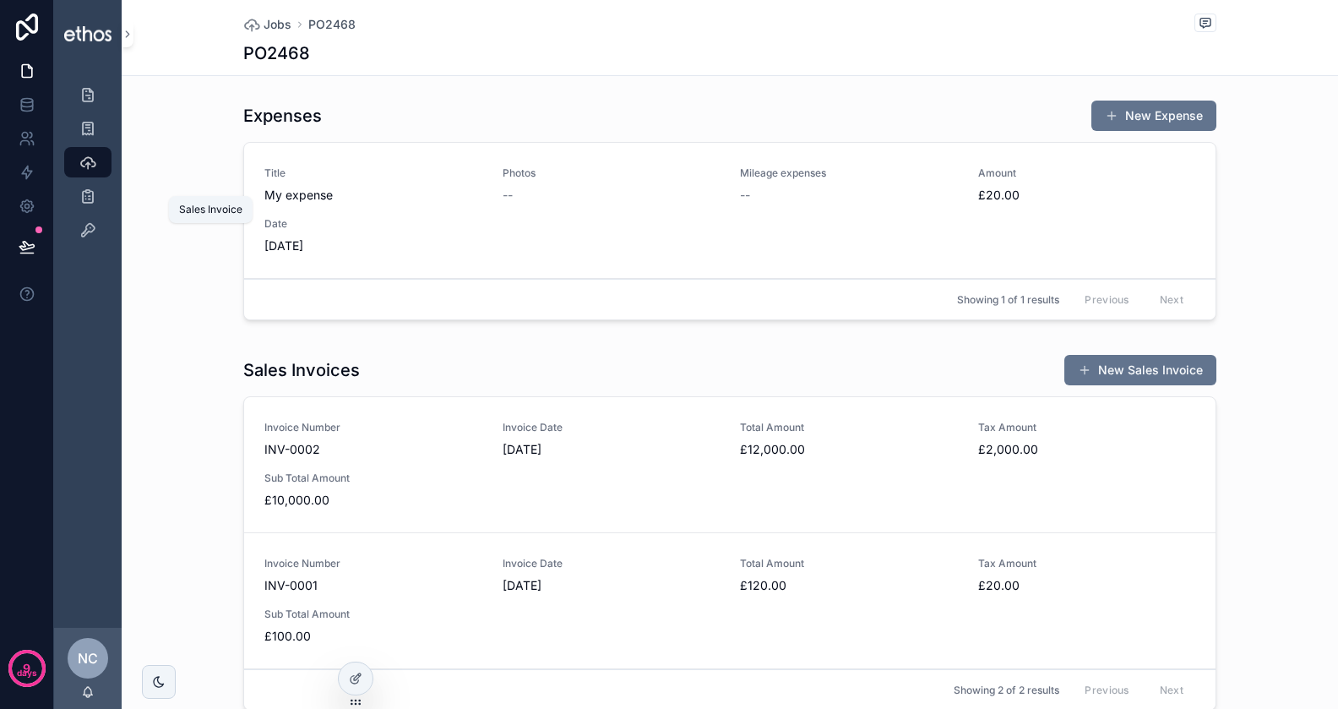
click at [95, 194] on icon "scrollable content" at bounding box center [87, 196] width 17 height 17
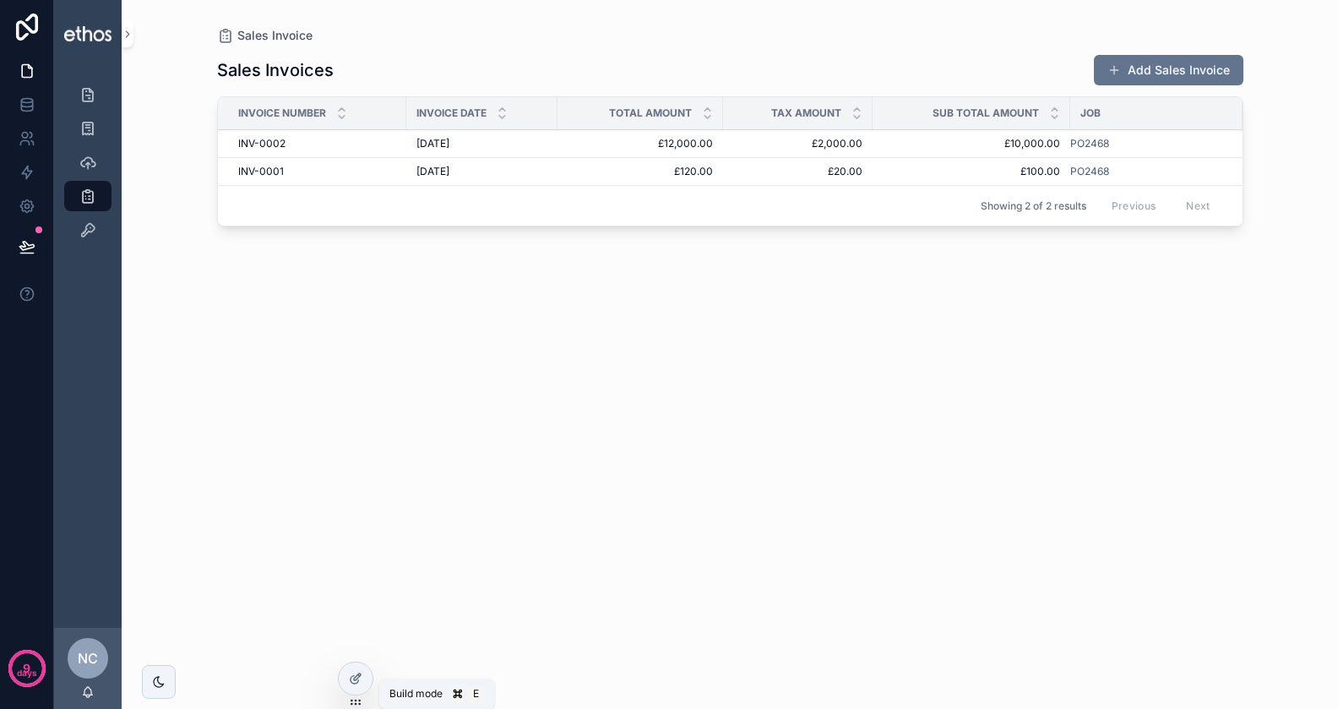
click at [357, 668] on div at bounding box center [356, 678] width 34 height 32
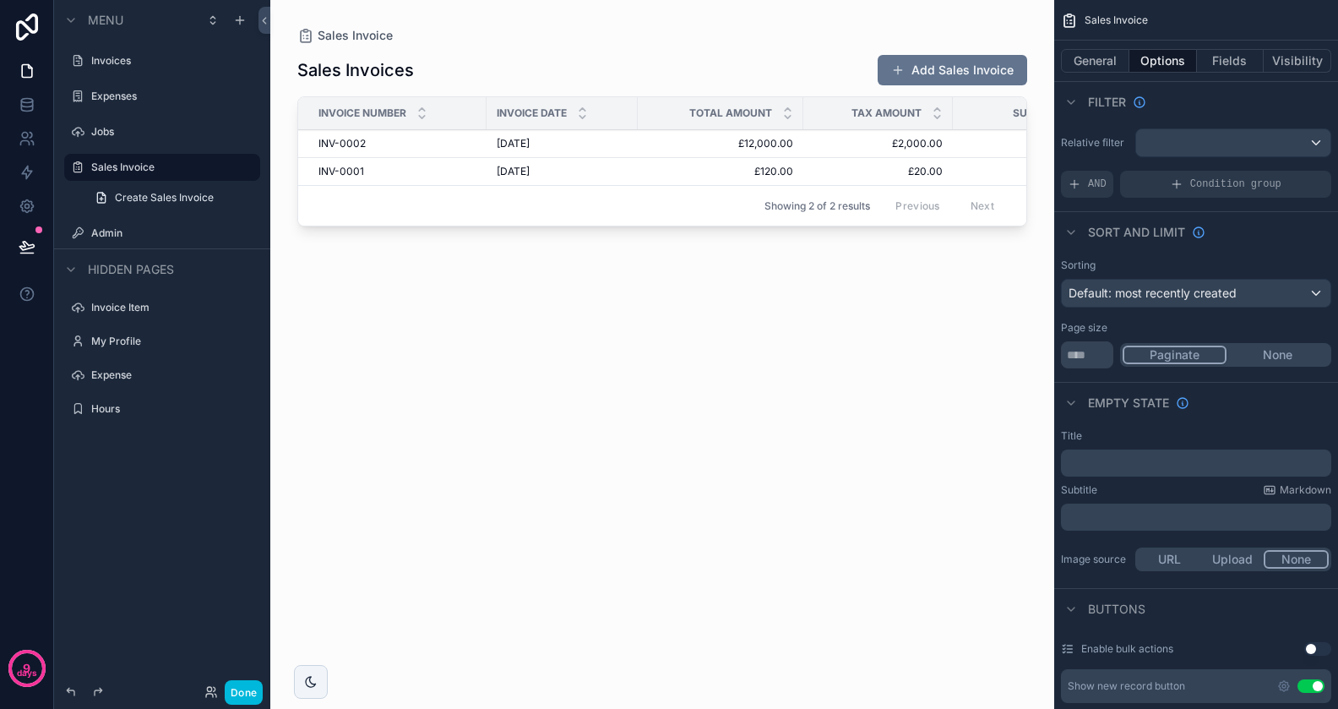
click at [822, 78] on div "scrollable content" at bounding box center [662, 344] width 784 height 689
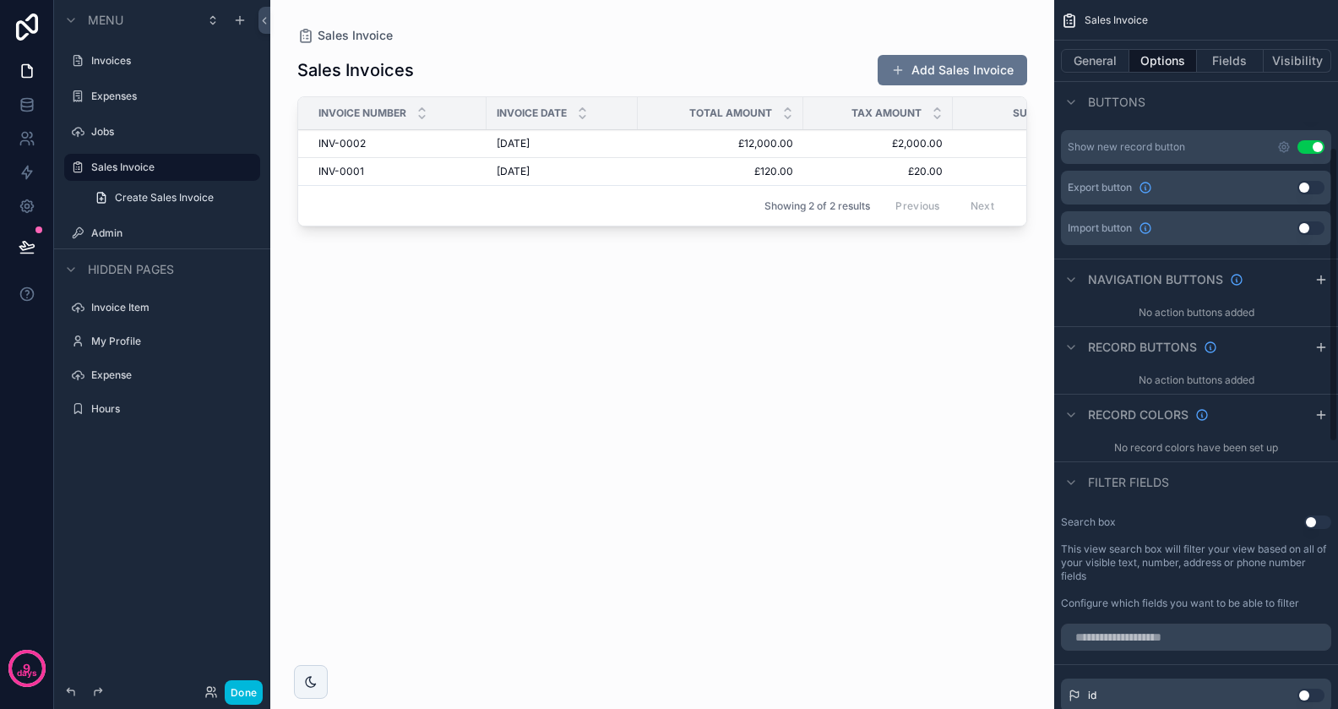
scroll to position [355, 0]
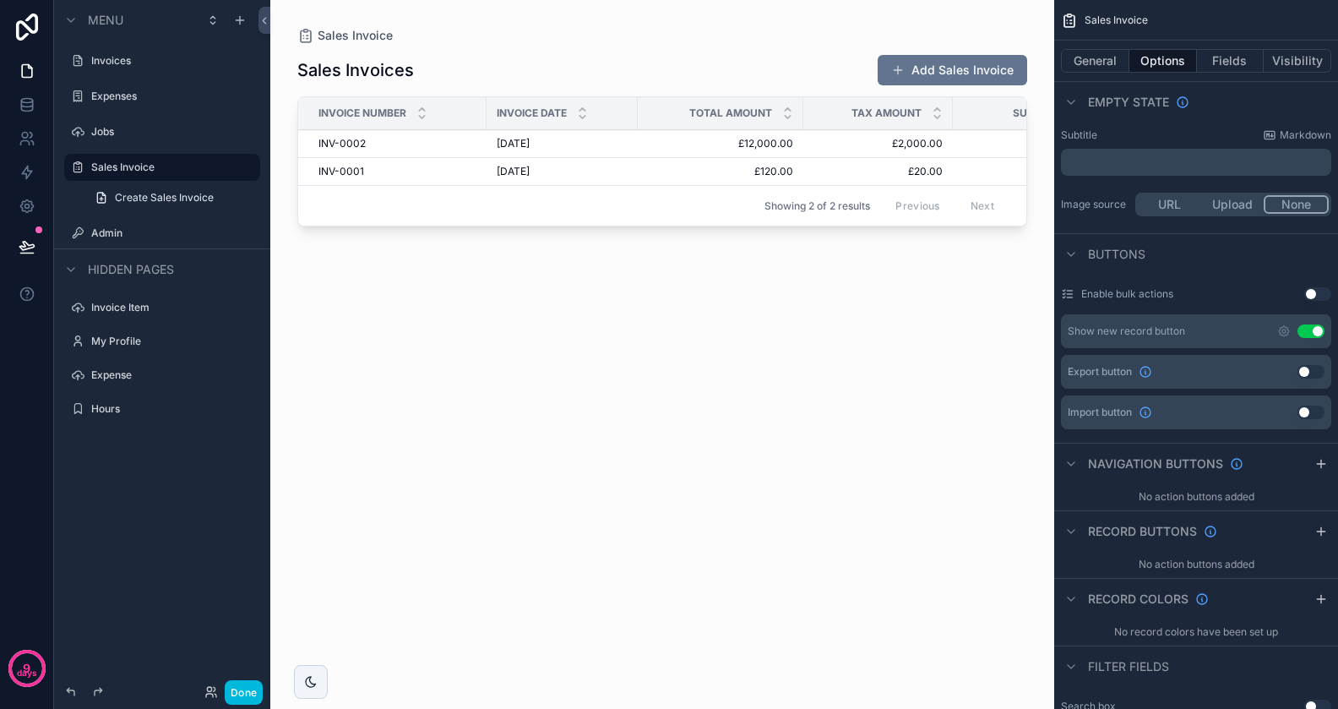
click at [1313, 329] on button "Use setting" at bounding box center [1311, 331] width 27 height 14
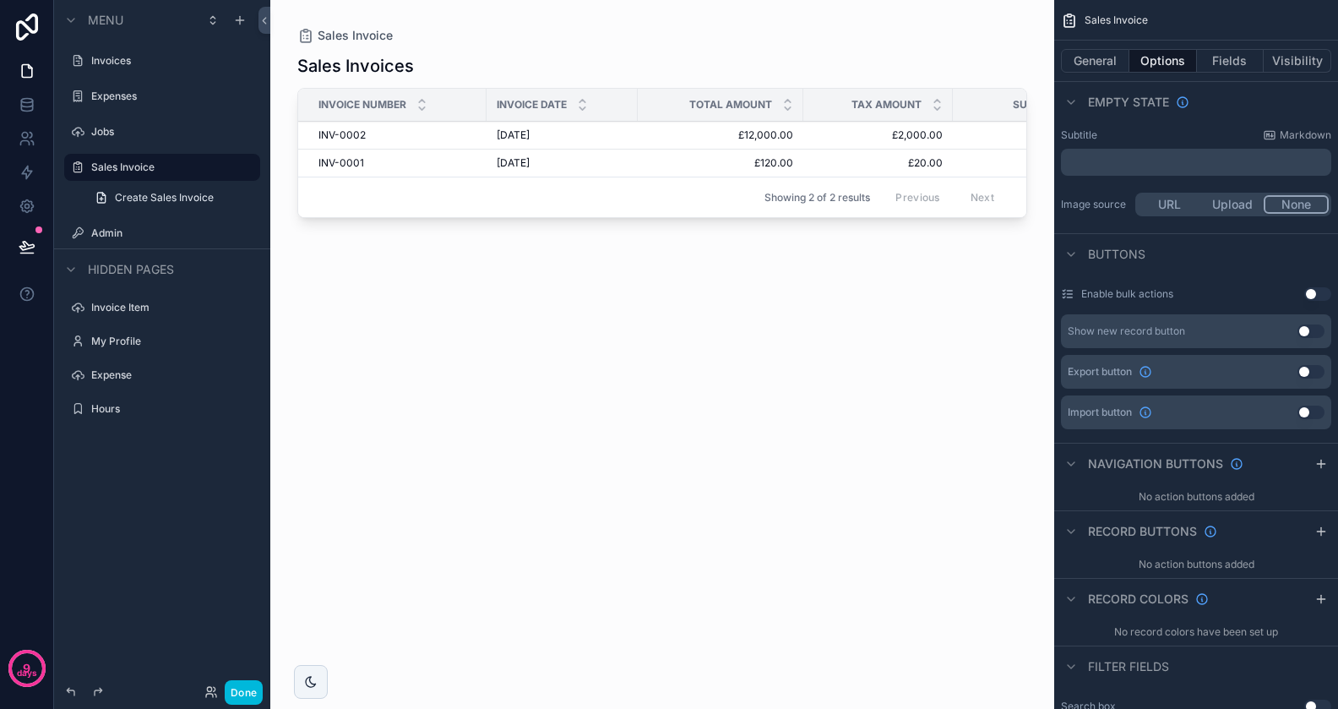
click at [111, 230] on label "Admin" at bounding box center [170, 233] width 159 height 14
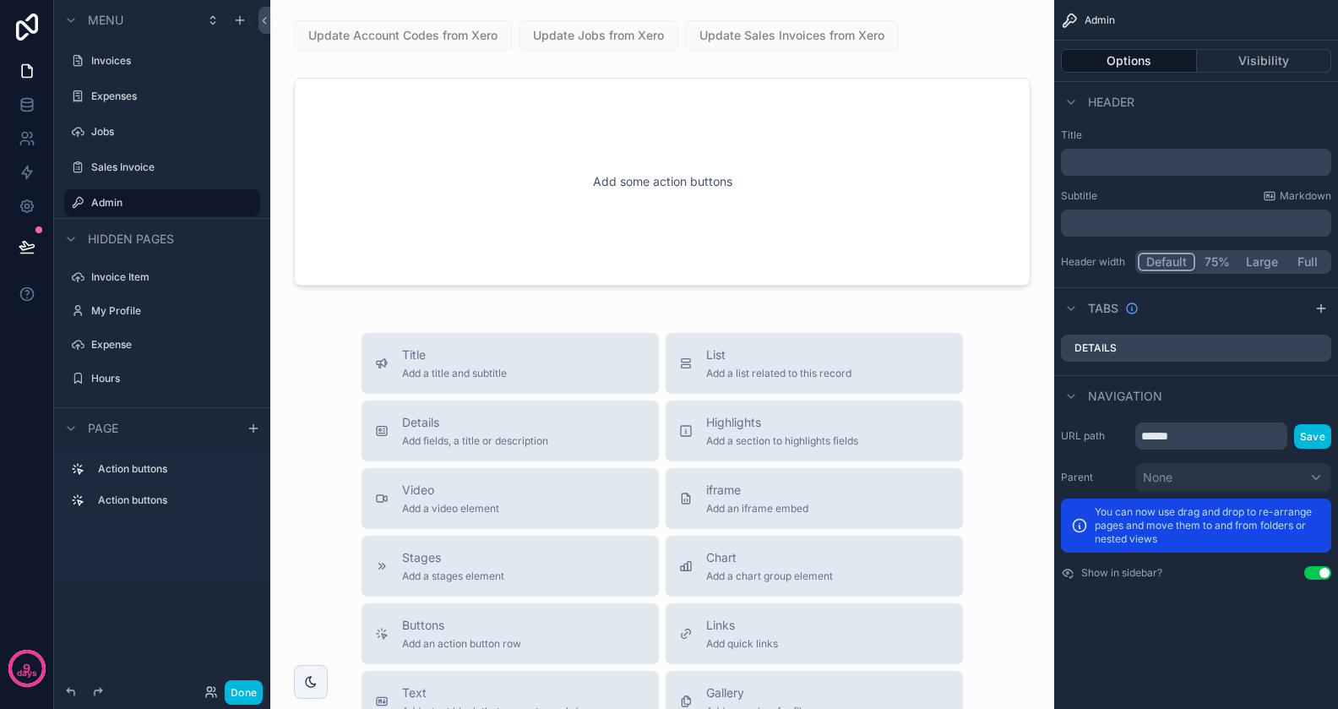
click at [247, 695] on button "Done" at bounding box center [244, 692] width 38 height 25
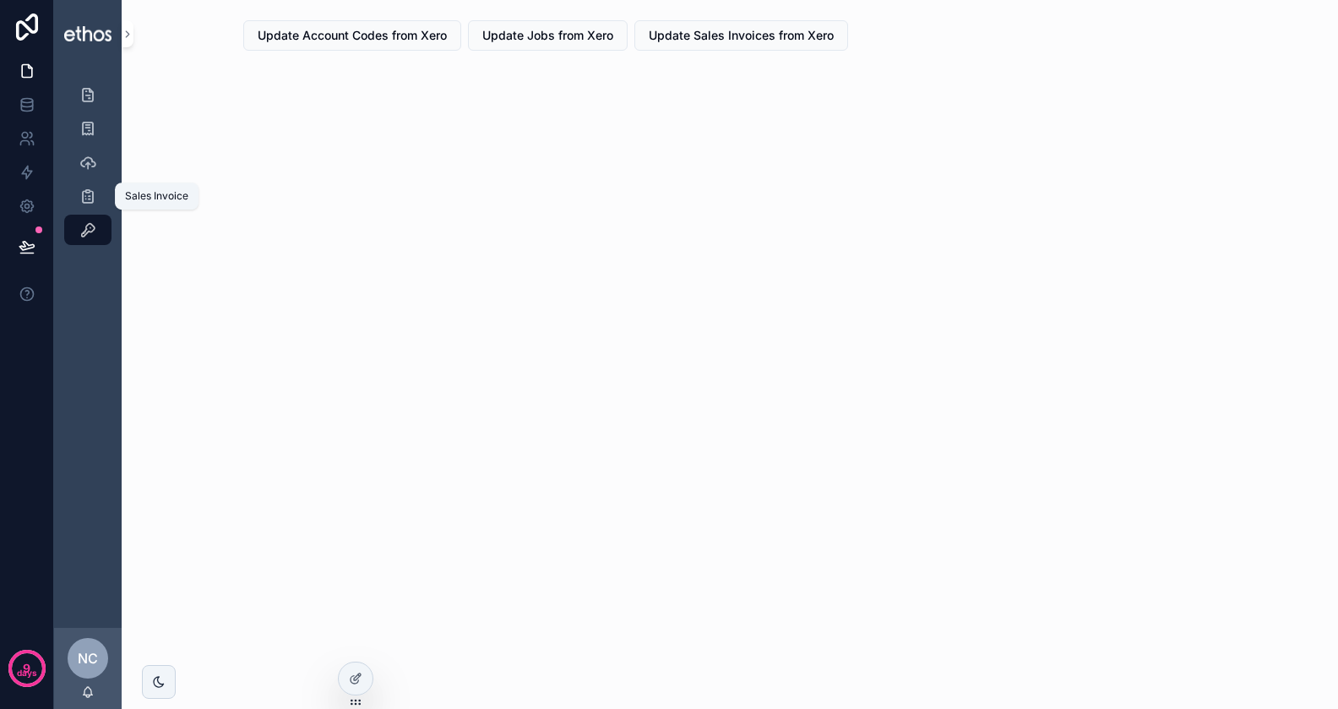
click at [90, 200] on icon "scrollable content" at bounding box center [87, 196] width 17 height 17
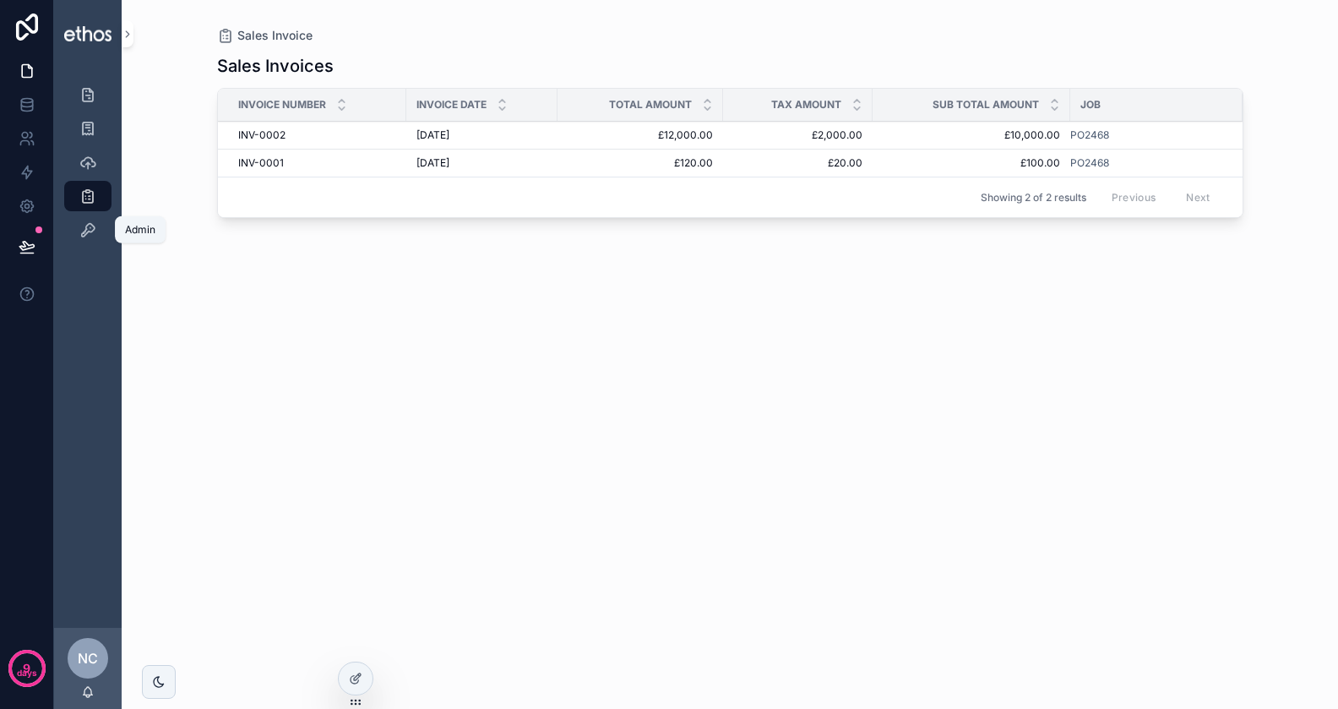
click at [97, 220] on div "Admin" at bounding box center [87, 229] width 27 height 27
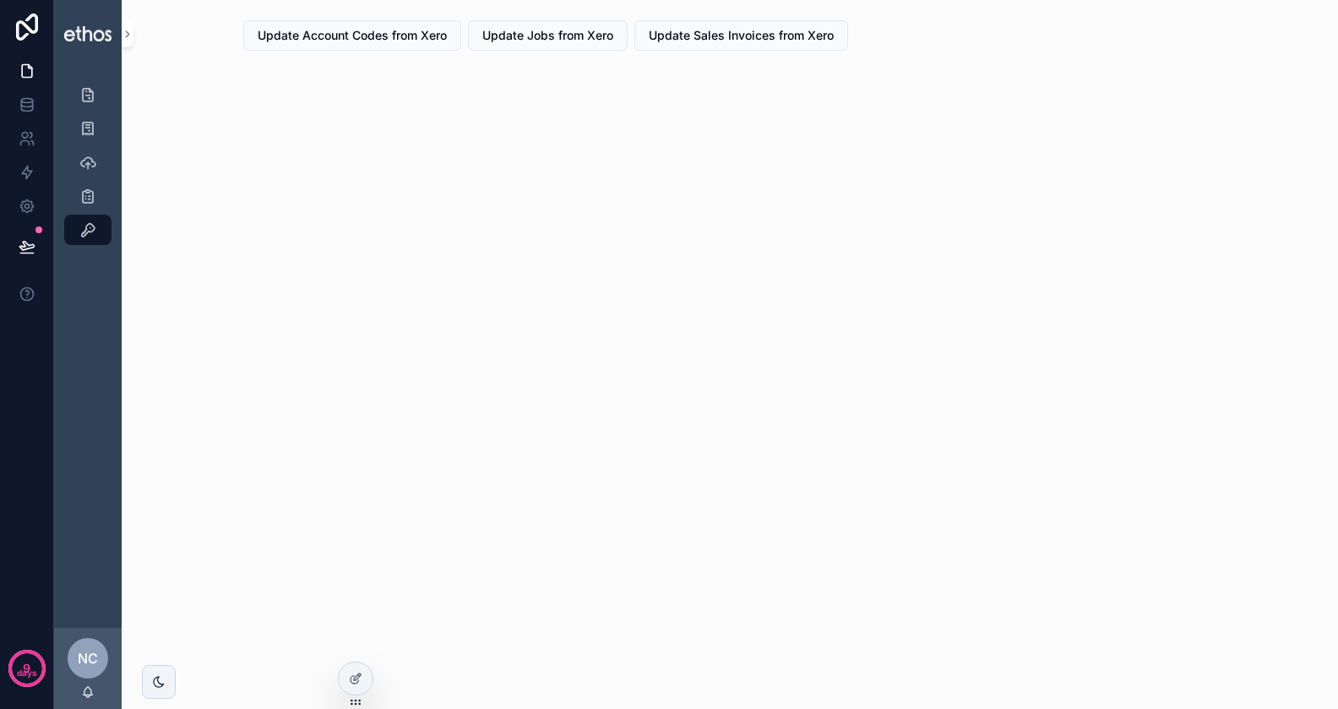
click at [695, 41] on span "Update Sales Invoices from Xero" at bounding box center [741, 35] width 185 height 17
click at [94, 196] on icon "scrollable content" at bounding box center [87, 196] width 17 height 17
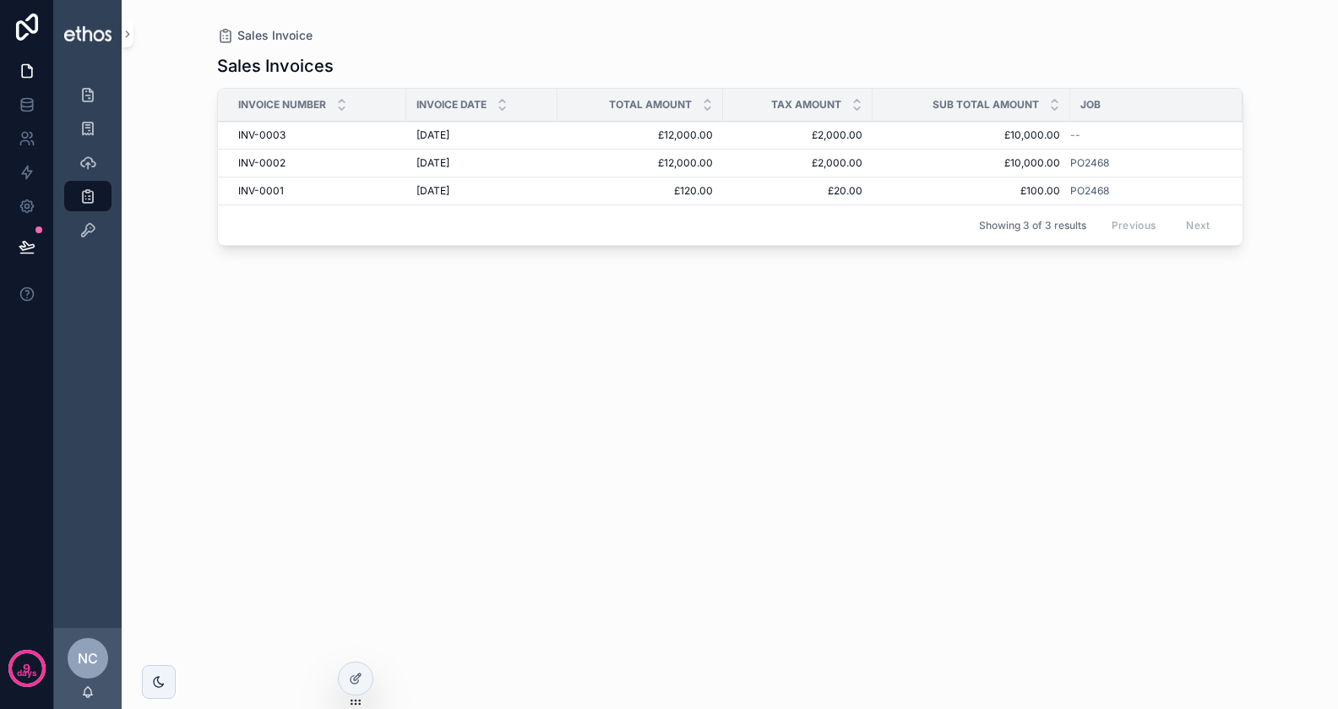
click at [493, 132] on div "[DATE] [DATE]" at bounding box center [482, 135] width 131 height 14
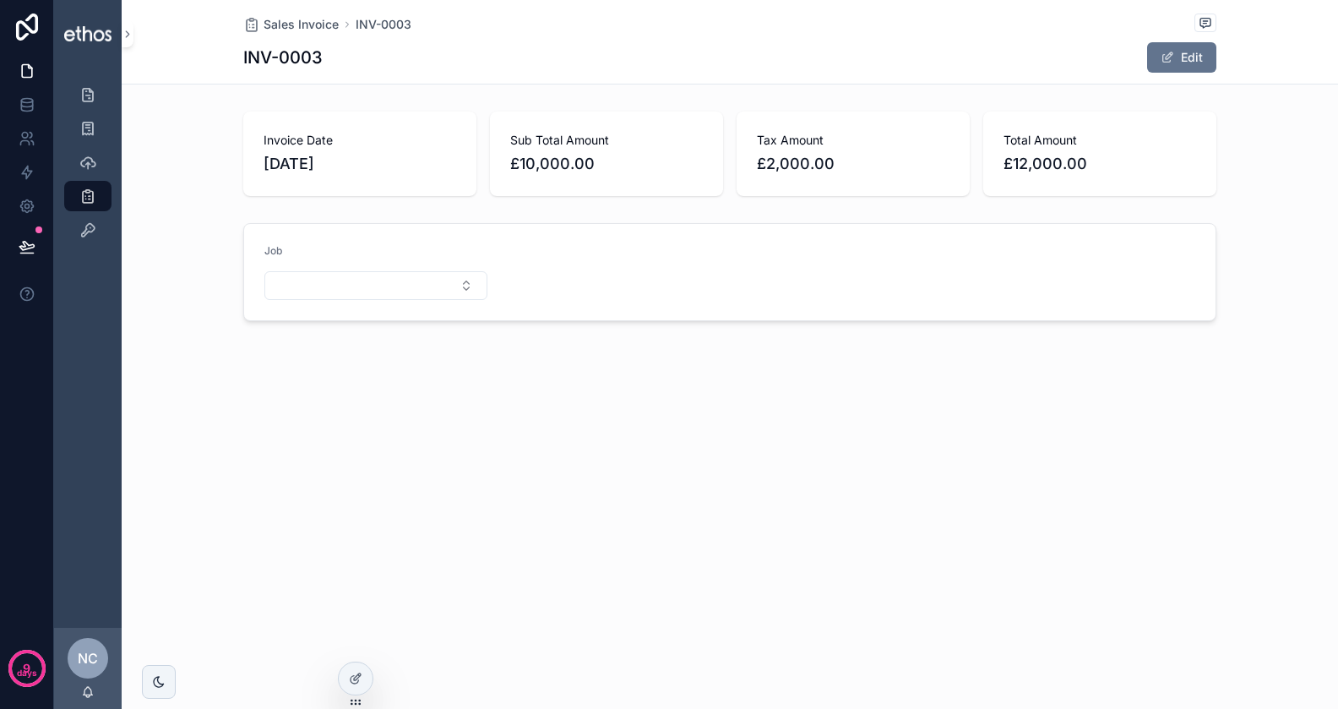
click at [466, 282] on button "Select Button" at bounding box center [375, 285] width 223 height 29
click at [363, 352] on div "PO2468" at bounding box center [375, 350] width 235 height 27
click at [86, 154] on icon "scrollable content" at bounding box center [87, 162] width 17 height 17
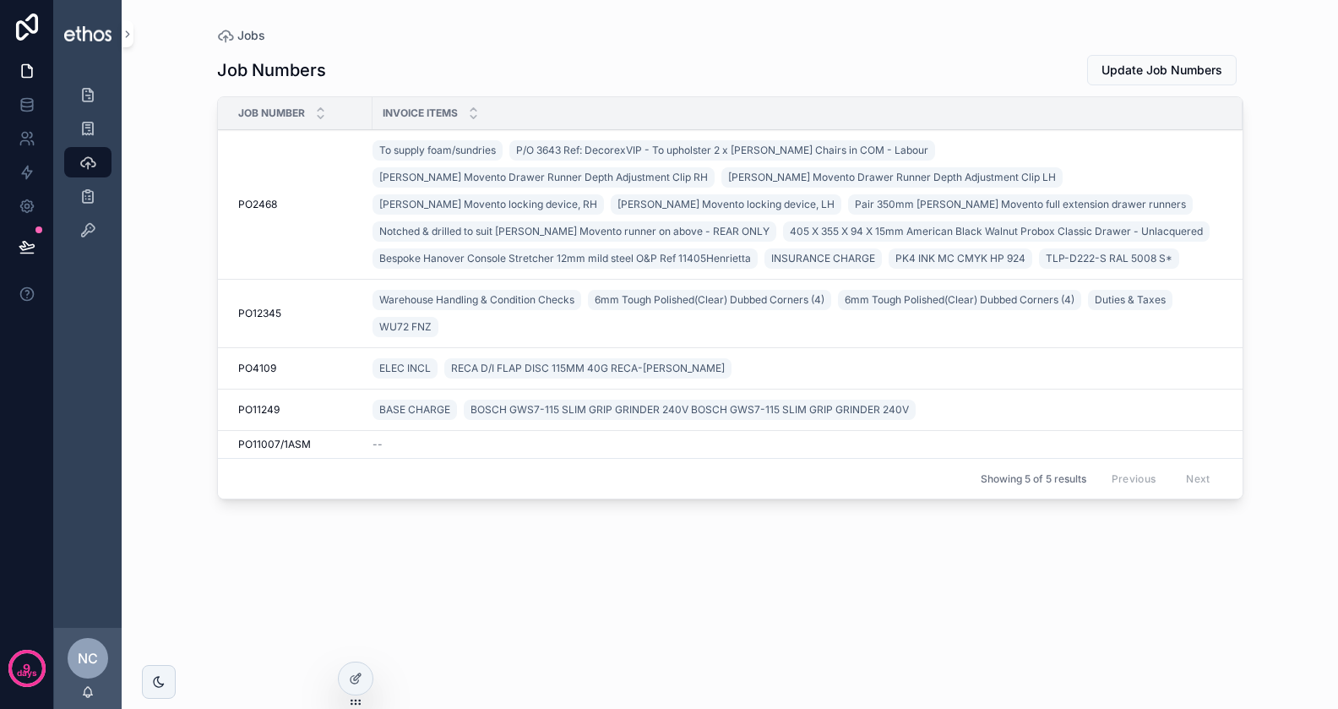
click at [264, 205] on span "PO2468" at bounding box center [257, 205] width 39 height 14
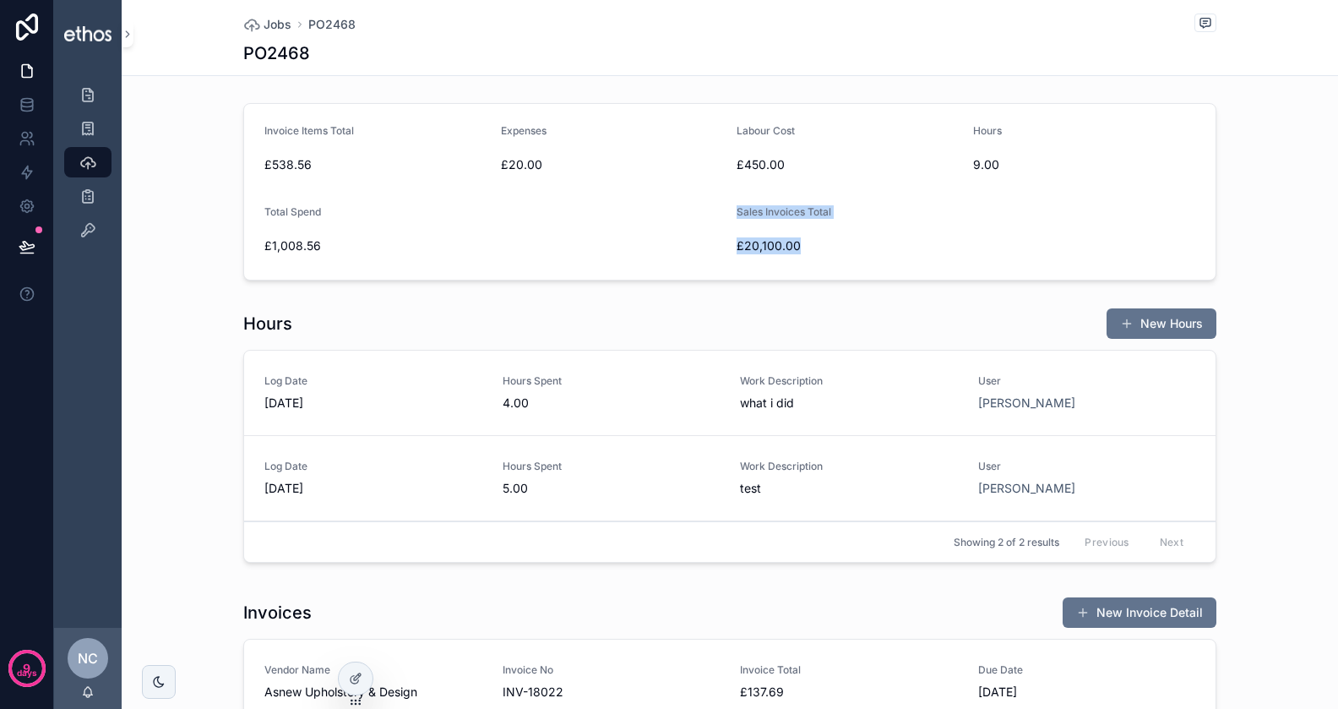
drag, startPoint x: 808, startPoint y: 247, endPoint x: 686, endPoint y: 245, distance: 121.7
click at [737, 245] on span "£20,100.00" at bounding box center [848, 245] width 223 height 17
click at [694, 258] on div "£1,008.56" at bounding box center [493, 245] width 459 height 27
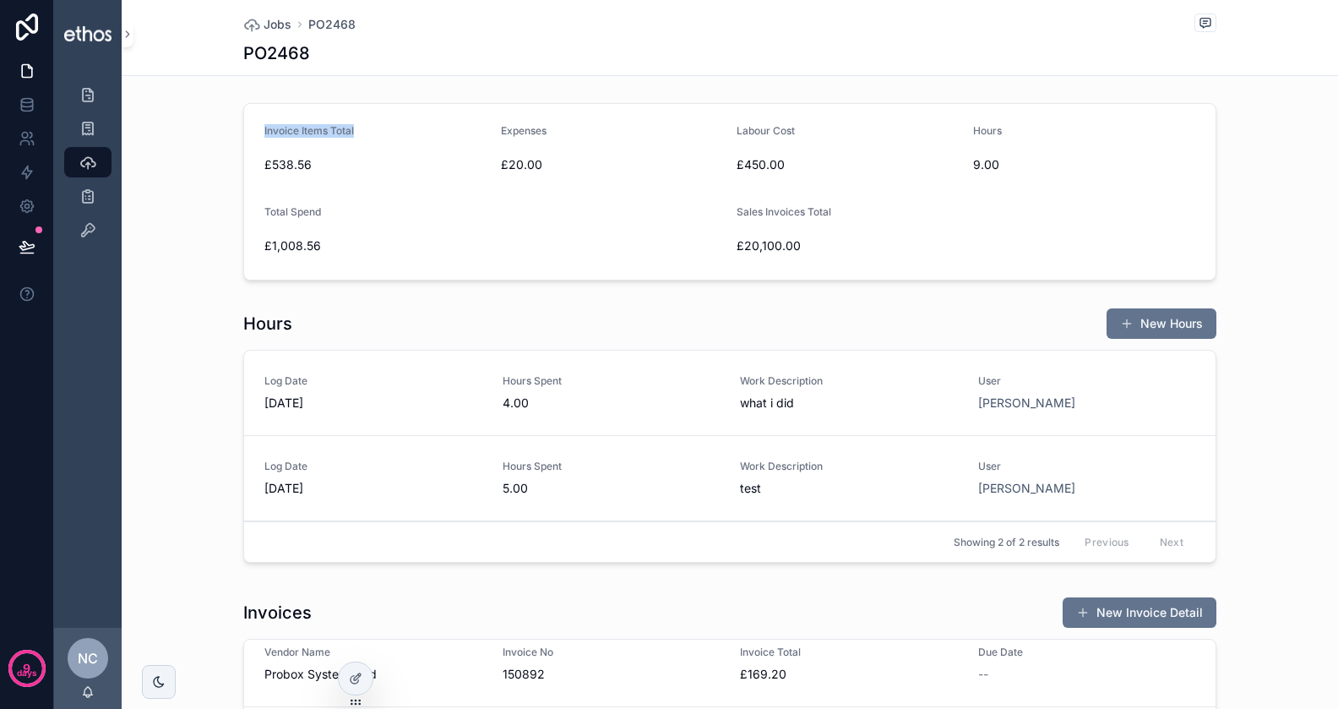
drag, startPoint x: 261, startPoint y: 131, endPoint x: 368, endPoint y: 132, distance: 106.5
click at [368, 132] on form "Invoice Items Total £538.56 Expenses £20.00 Labour Cost £450.00 Hours 9.00 Tota…" at bounding box center [730, 192] width 972 height 176
drag, startPoint x: 499, startPoint y: 131, endPoint x: 551, endPoint y: 171, distance: 65.1
click at [551, 171] on form "Invoice Items Total £538.56 Expenses £20.00 Labour Cost £450.00 Hours 9.00 Tota…" at bounding box center [730, 192] width 972 height 176
drag, startPoint x: 551, startPoint y: 171, endPoint x: 487, endPoint y: 121, distance: 81.3
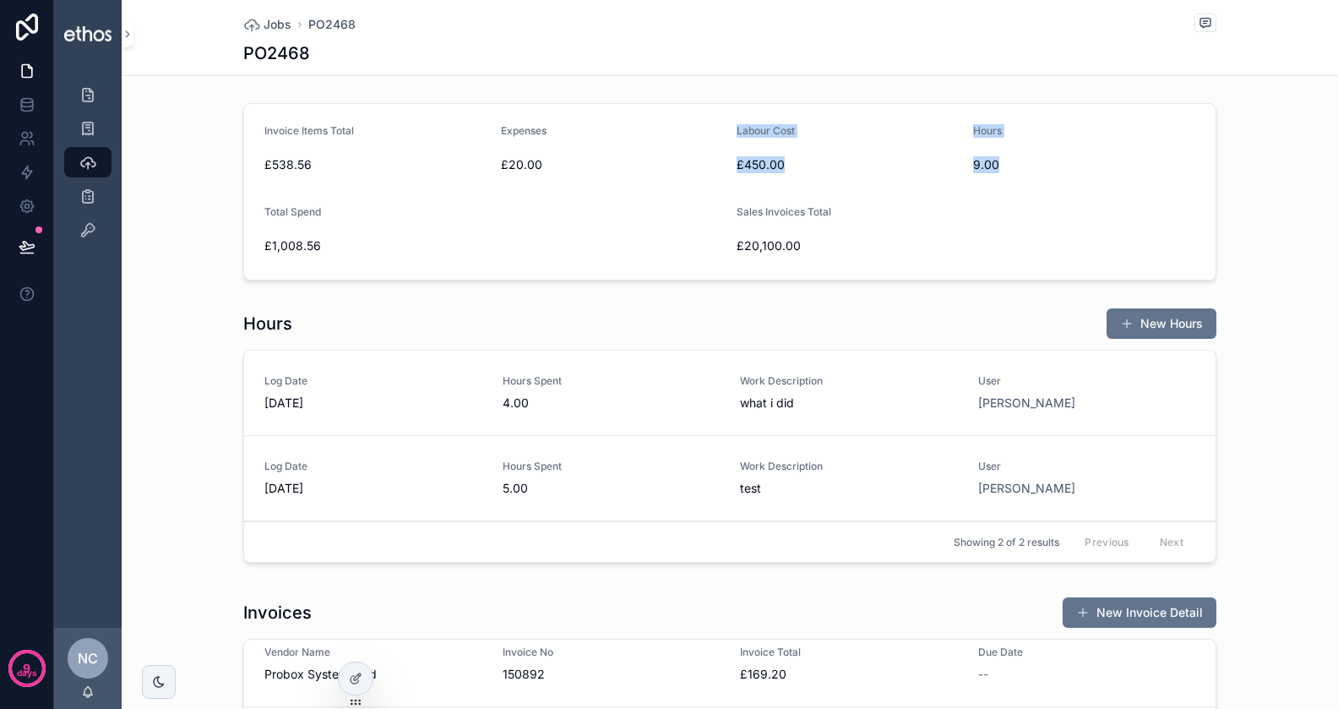
click at [501, 156] on span "£20.00" at bounding box center [612, 164] width 223 height 17
click at [835, 185] on form "Invoice Items Total £538.56 Expenses £20.00 Labour Cost £450.00 Hours 9.00 Tota…" at bounding box center [730, 192] width 972 height 176
drag, startPoint x: 730, startPoint y: 137, endPoint x: 1006, endPoint y: 163, distance: 277.6
click at [1006, 163] on form "Invoice Items Total £538.56 Expenses £20.00 Labour Cost £450.00 Hours 9.00 Tota…" at bounding box center [730, 192] width 972 height 176
click at [1006, 163] on span "9.00" at bounding box center [1084, 164] width 223 height 17
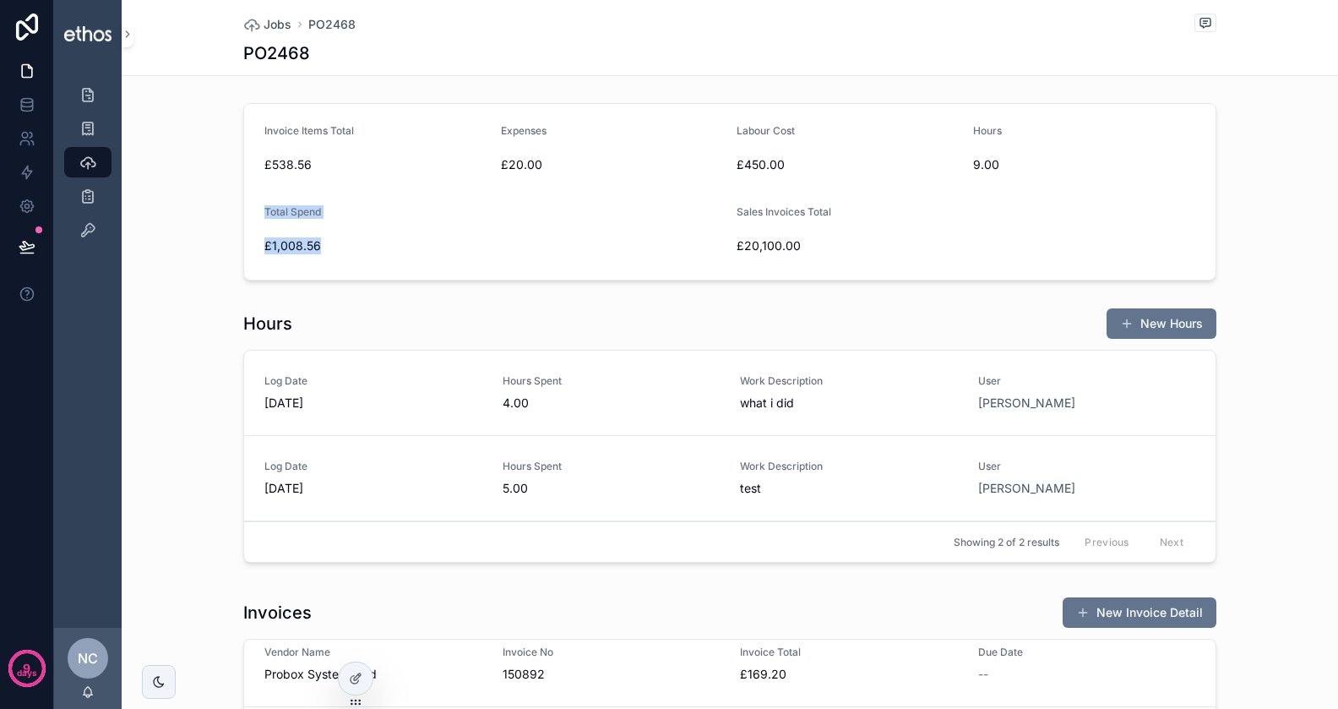
drag, startPoint x: 262, startPoint y: 206, endPoint x: 330, endPoint y: 244, distance: 77.6
click at [330, 244] on form "Invoice Items Total £538.56 Expenses £20.00 Labour Cost £450.00 Hours 9.00 Tota…" at bounding box center [730, 192] width 972 height 176
drag, startPoint x: 264, startPoint y: 160, endPoint x: 770, endPoint y: 161, distance: 506.2
click at [923, 160] on form "Invoice Items Total £538.56 Expenses £20.00 Labour Cost £450.00 Hours 9.00 Tota…" at bounding box center [730, 192] width 972 height 176
click at [298, 166] on span "£538.56" at bounding box center [375, 164] width 223 height 17
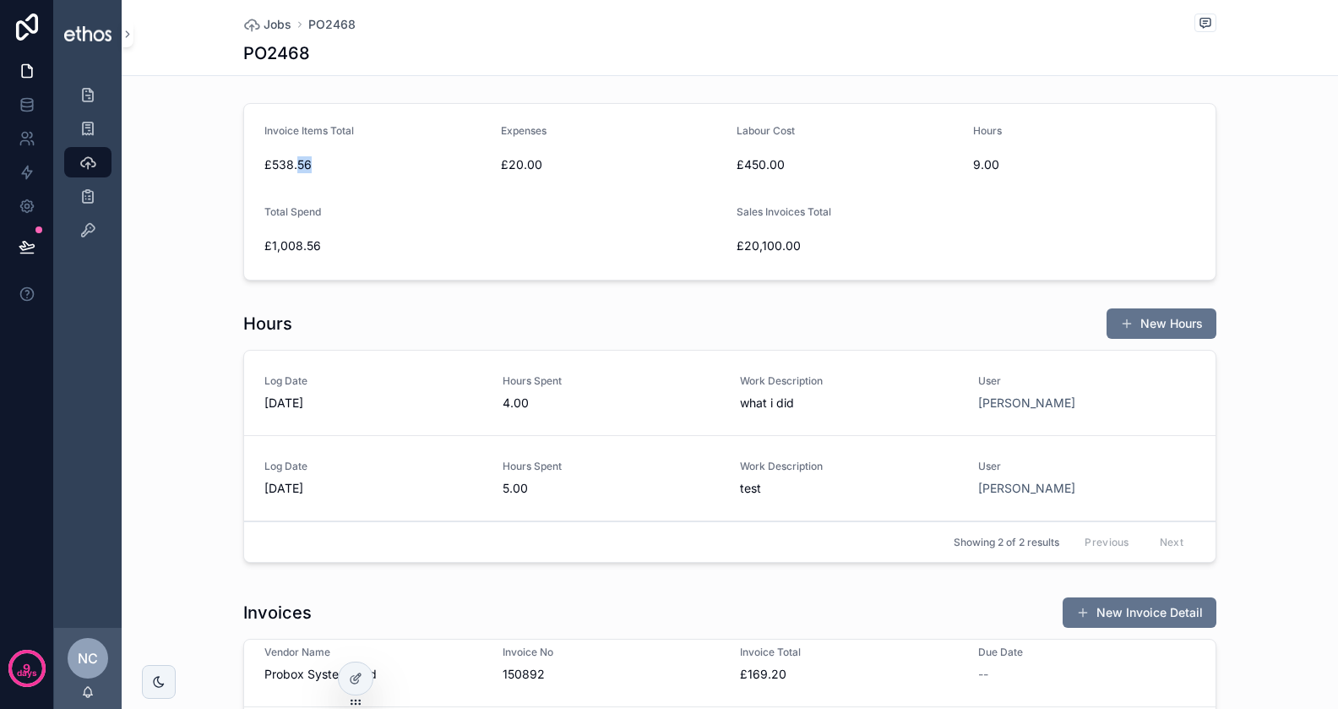
click at [298, 166] on span "£538.56" at bounding box center [375, 164] width 223 height 17
click at [777, 160] on span "£450.00" at bounding box center [848, 164] width 223 height 17
click at [510, 161] on span "£20.00" at bounding box center [612, 164] width 223 height 17
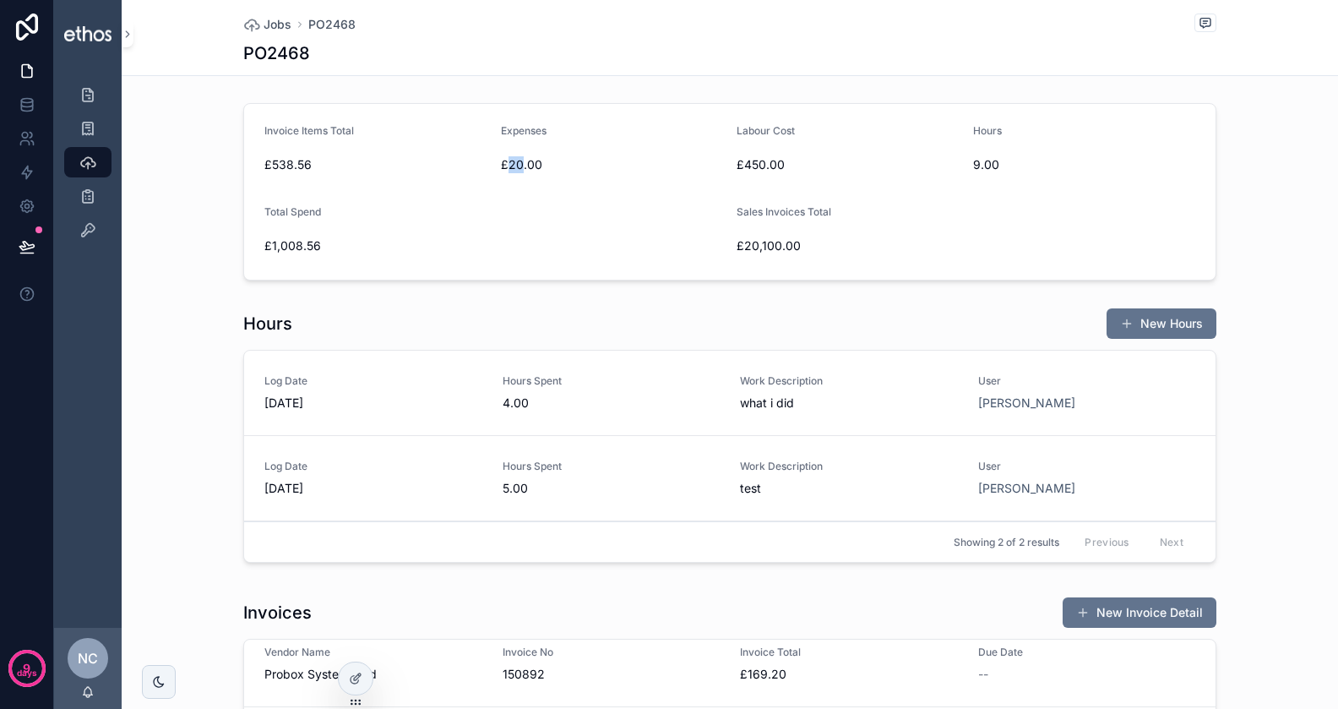
click at [510, 161] on span "£20.00" at bounding box center [612, 164] width 223 height 17
drag, startPoint x: 736, startPoint y: 217, endPoint x: 780, endPoint y: 256, distance: 58.7
click at [780, 256] on form "Invoice Items Total £538.56 Expenses £20.00 Labour Cost £450.00 Hours 9.00 Tota…" at bounding box center [730, 192] width 972 height 176
click at [737, 254] on div "Sales Invoices Total £20,100.00" at bounding box center [848, 232] width 223 height 54
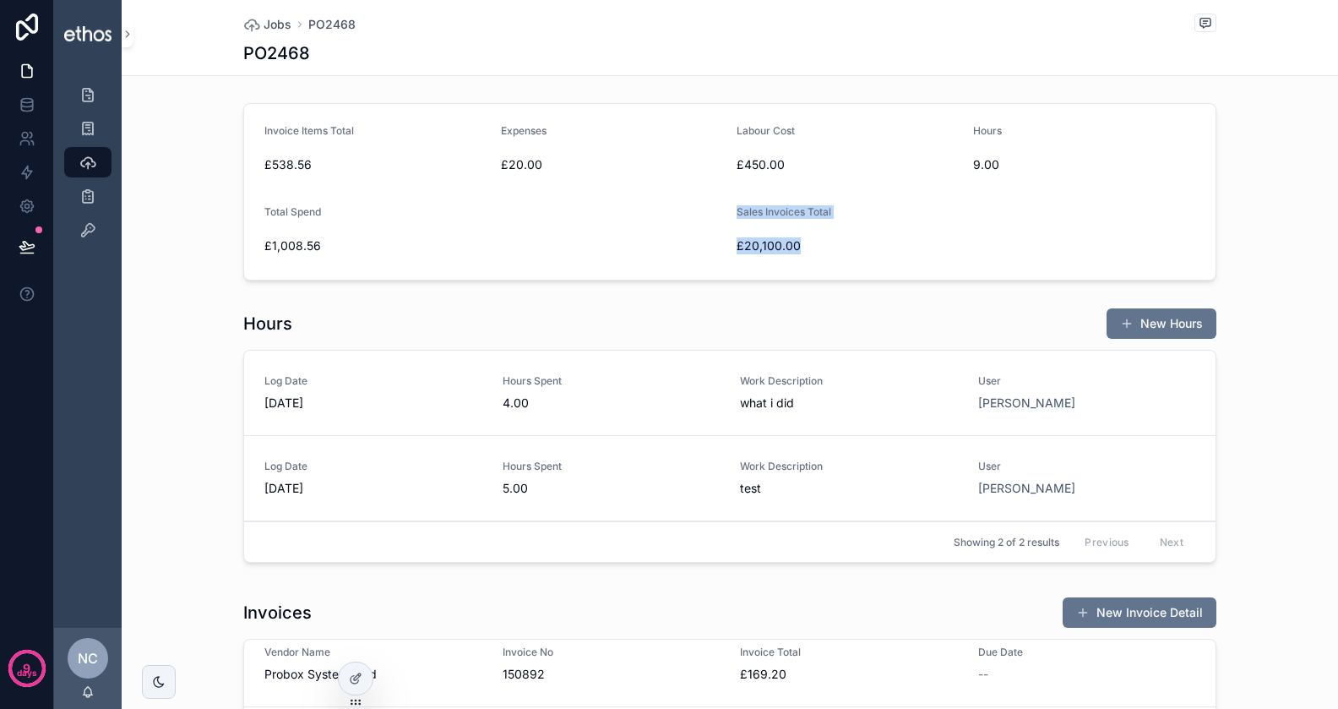
drag, startPoint x: 735, startPoint y: 210, endPoint x: 814, endPoint y: 254, distance: 90.0
click at [814, 254] on form "Invoice Items Total £538.56 Expenses £20.00 Labour Cost £450.00 Hours 9.00 Tota…" at bounding box center [730, 192] width 972 height 176
click at [785, 253] on span "£20,100.00" at bounding box center [848, 245] width 223 height 17
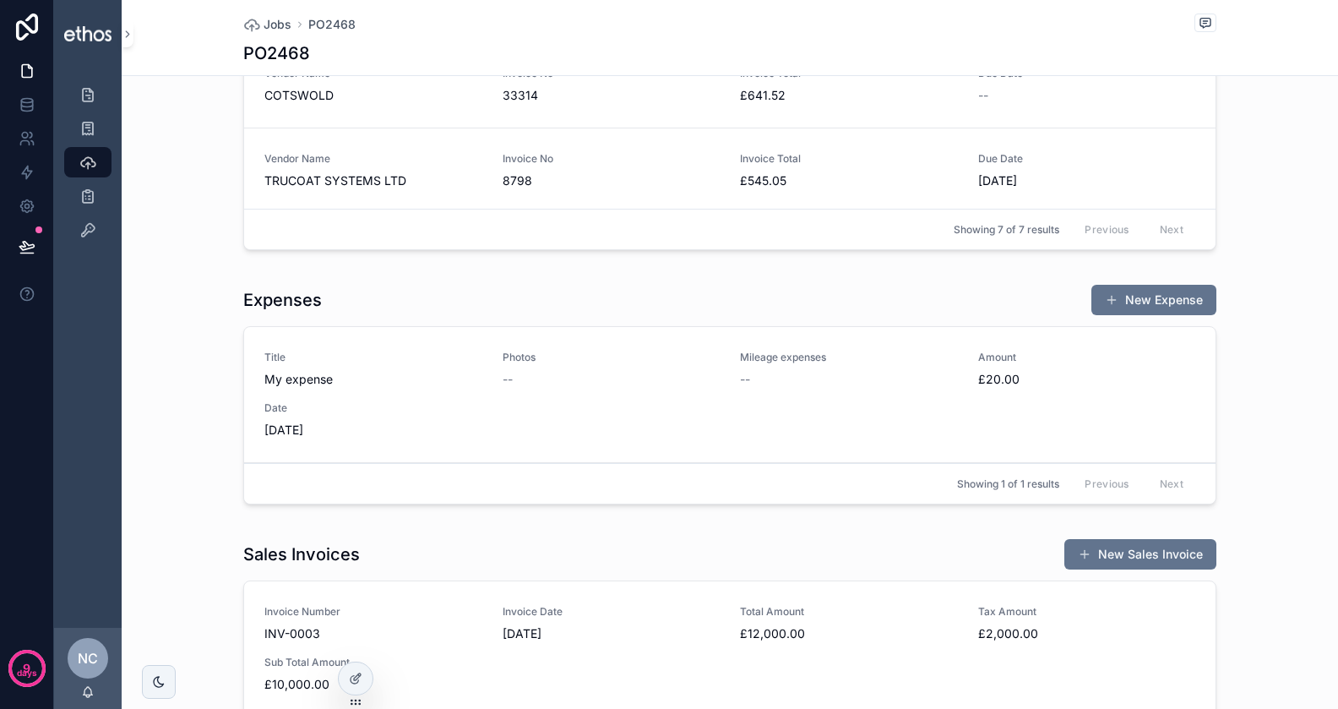
scroll to position [1355, 0]
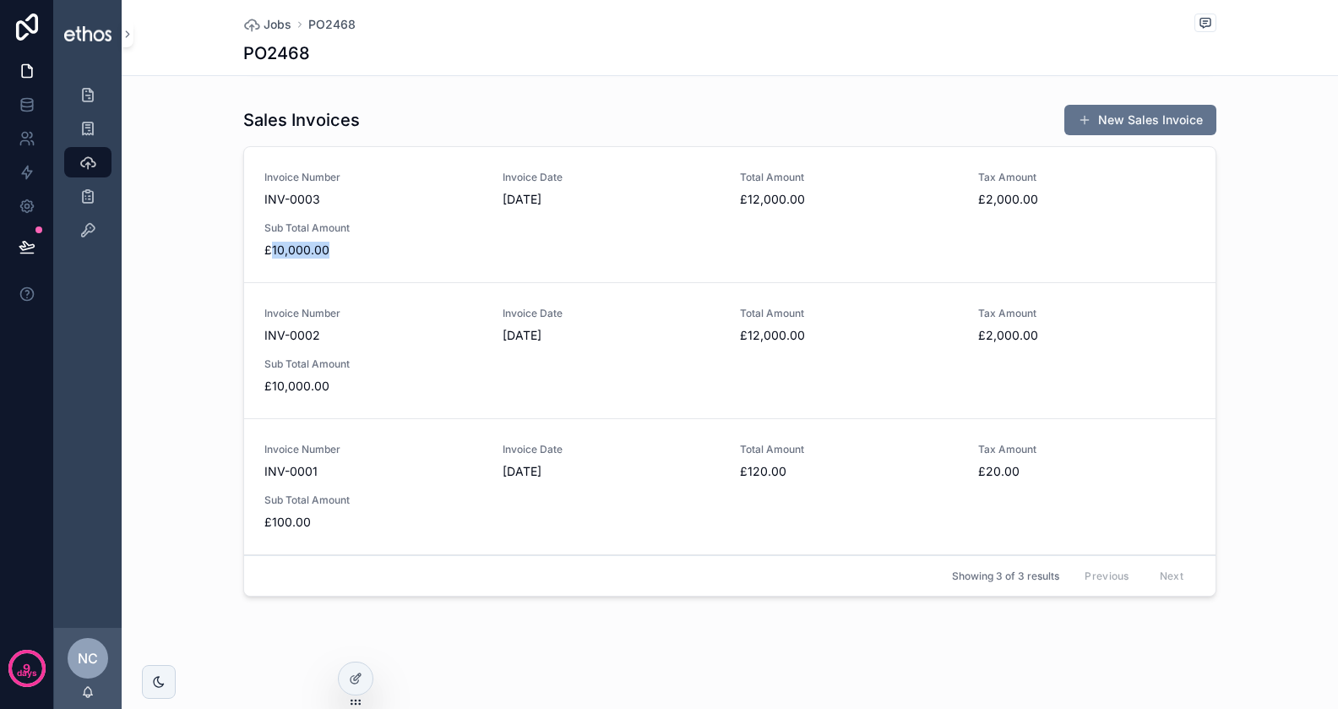
drag, startPoint x: 269, startPoint y: 248, endPoint x: 343, endPoint y: 247, distance: 74.4
click at [343, 247] on span "£10,000.00" at bounding box center [373, 250] width 218 height 17
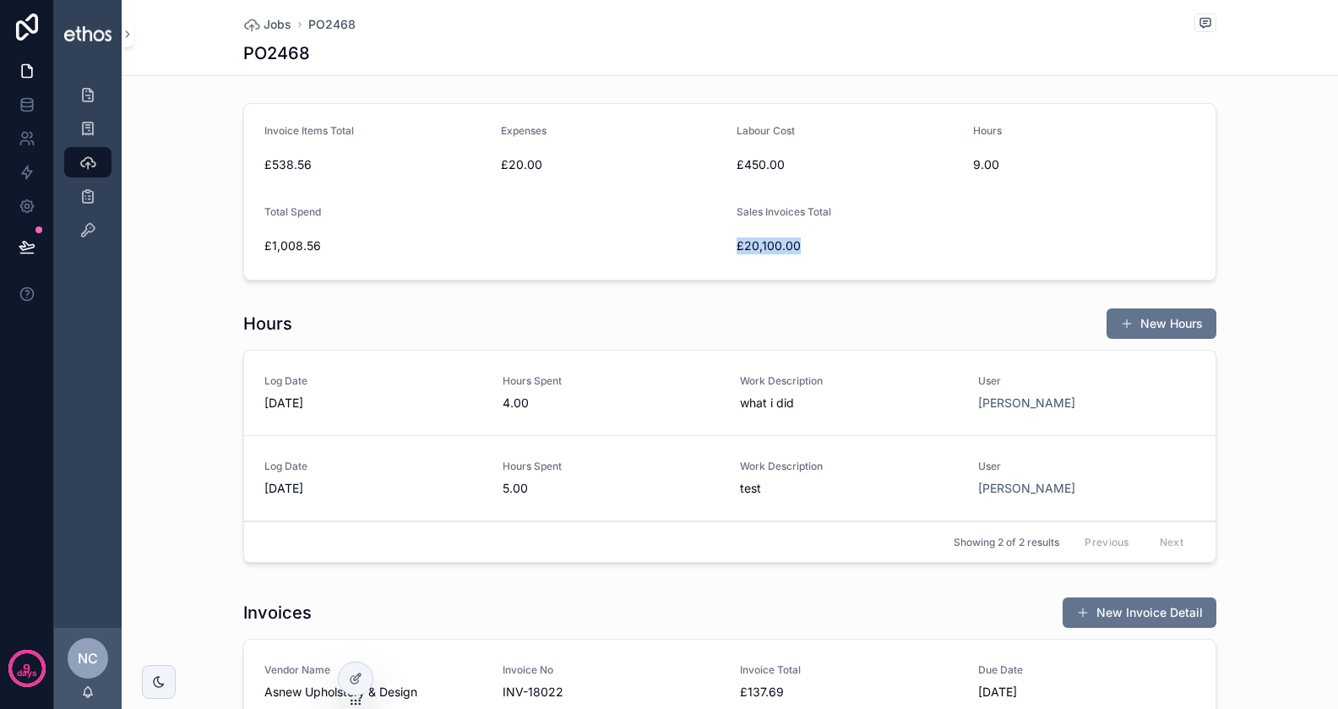
drag, startPoint x: 737, startPoint y: 248, endPoint x: 819, endPoint y: 248, distance: 82.0
click at [819, 248] on span "£20,100.00" at bounding box center [848, 245] width 223 height 17
click at [568, 241] on span "£1,008.56" at bounding box center [493, 245] width 459 height 17
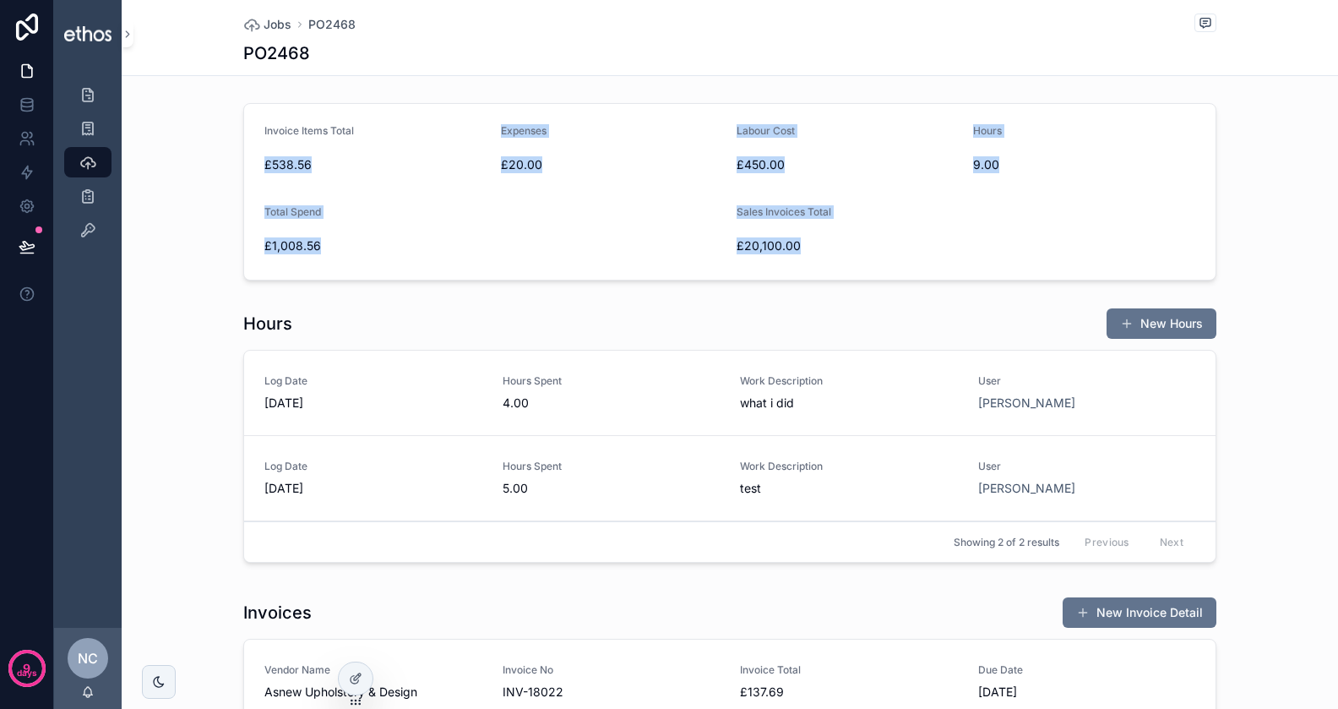
drag, startPoint x: 256, startPoint y: 146, endPoint x: 896, endPoint y: 261, distance: 649.9
click at [897, 264] on form "Invoice Items Total £538.56 Expenses £20.00 Labour Cost £450.00 Hours 9.00 Tota…" at bounding box center [730, 192] width 972 height 176
click at [896, 261] on form "Invoice Items Total £538.56 Expenses £20.00 Labour Cost £450.00 Hours 9.00 Tota…" at bounding box center [730, 192] width 972 height 176
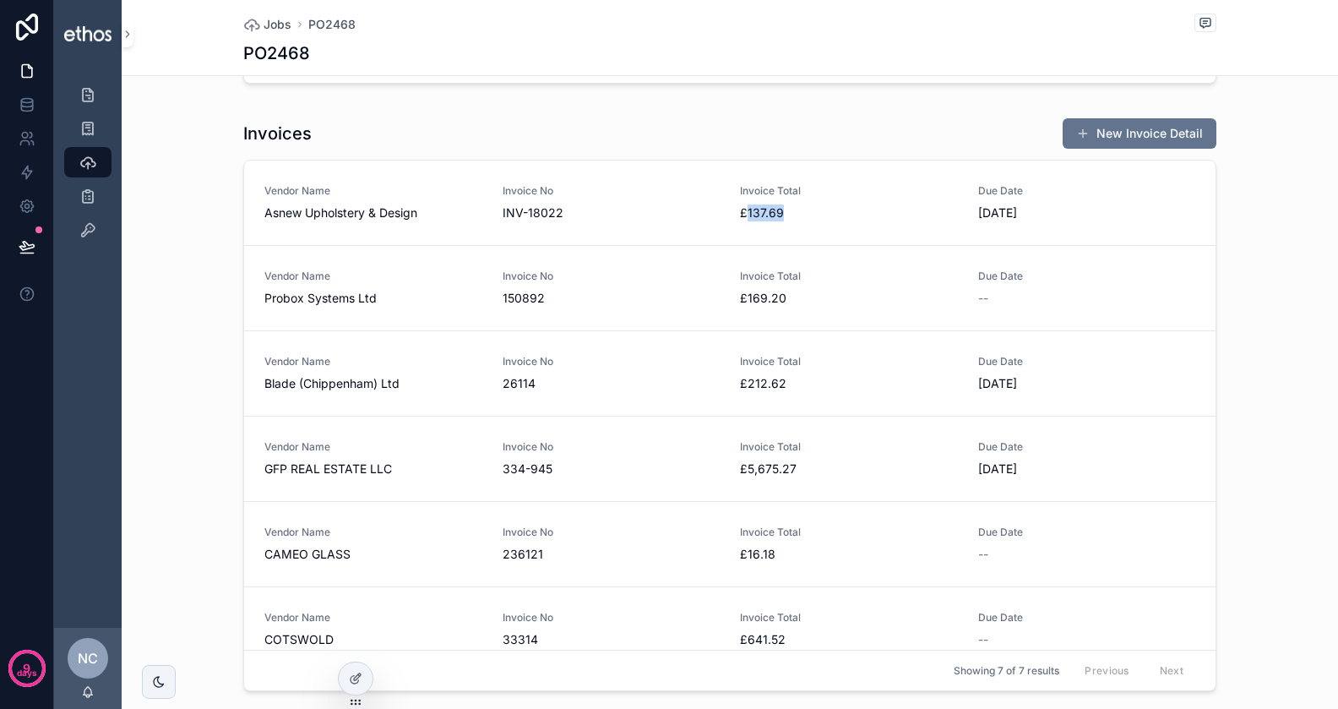
drag, startPoint x: 744, startPoint y: 210, endPoint x: 798, endPoint y: 209, distance: 53.3
click at [798, 209] on span "£137.69" at bounding box center [849, 212] width 218 height 17
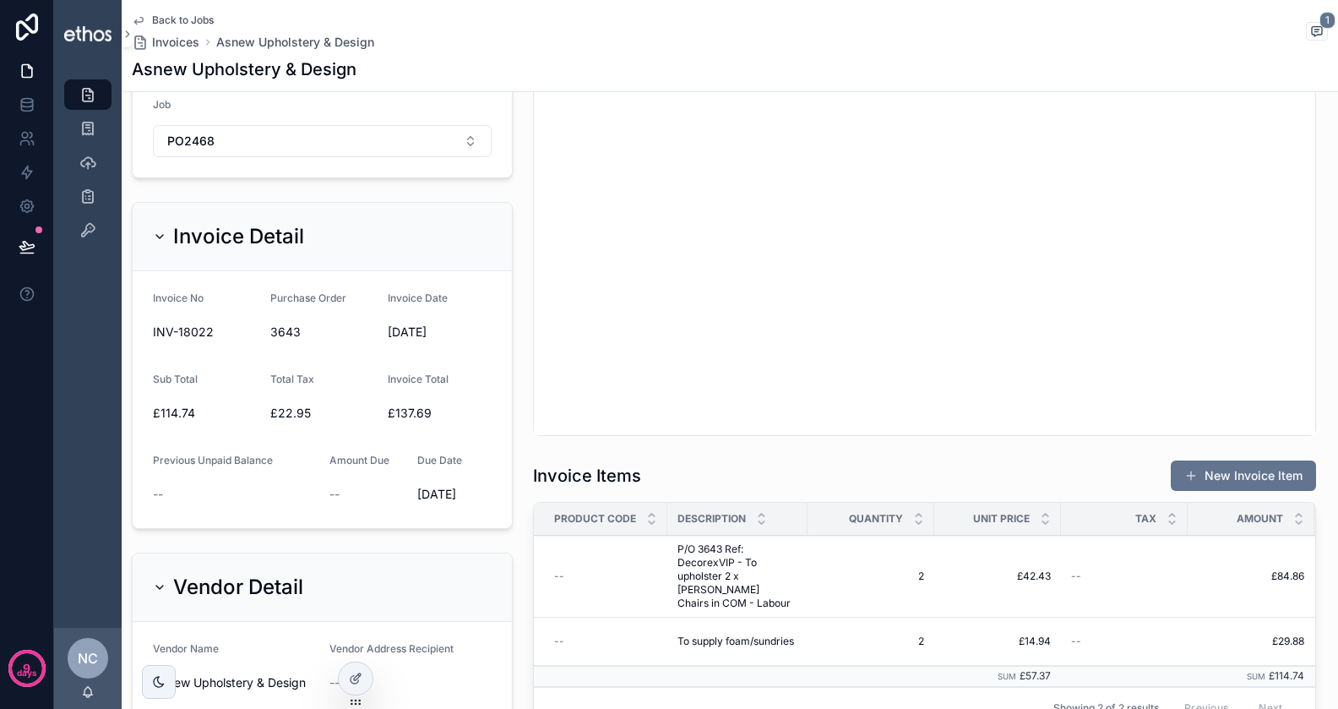
scroll to position [823, 0]
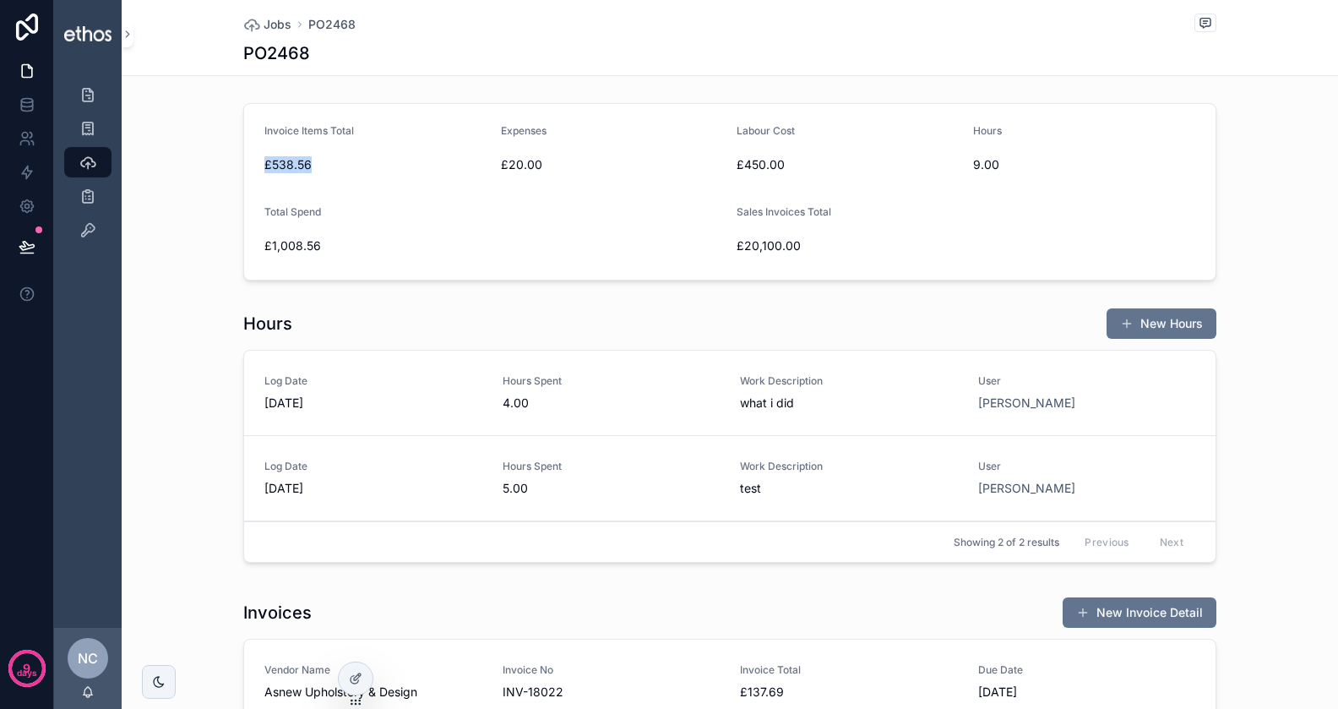
drag, startPoint x: 265, startPoint y: 162, endPoint x: 342, endPoint y: 162, distance: 76.9
click at [342, 162] on span "£538.56" at bounding box center [375, 164] width 223 height 17
click at [297, 165] on span "£538.56" at bounding box center [375, 164] width 223 height 17
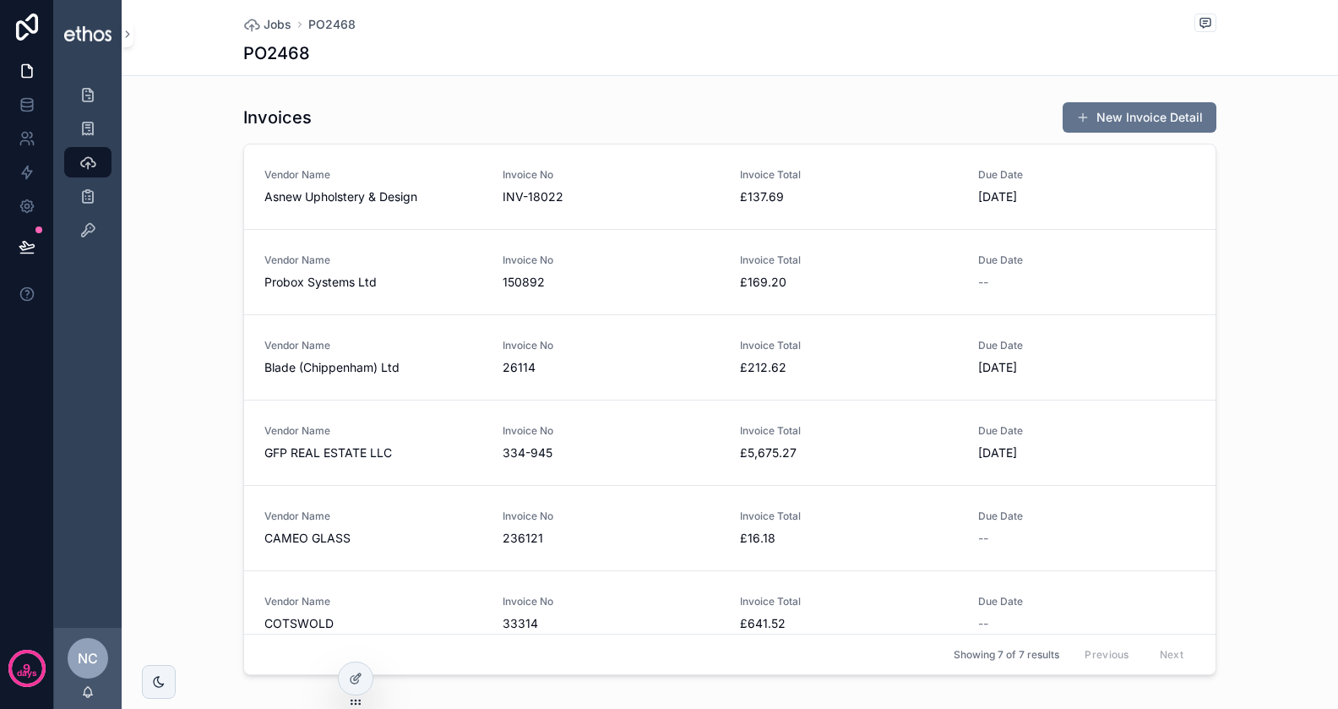
scroll to position [103, 0]
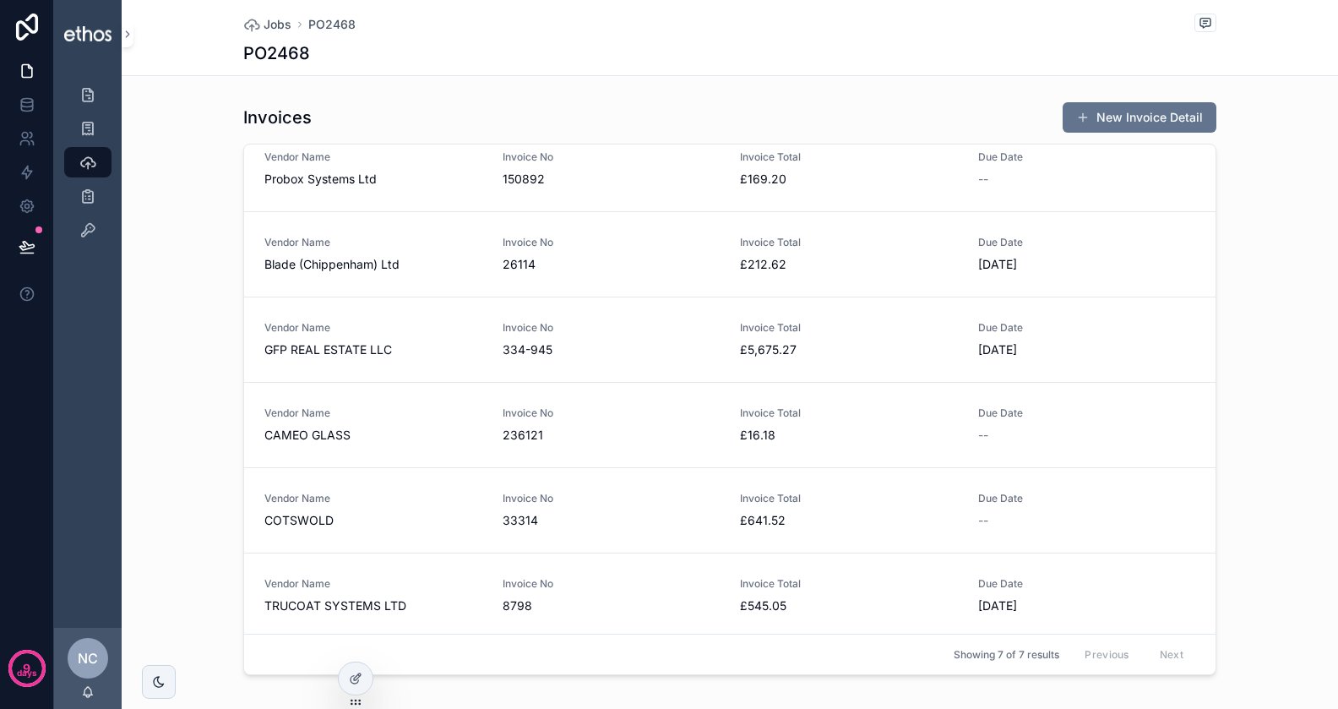
click at [631, 258] on span "26114" at bounding box center [612, 264] width 218 height 17
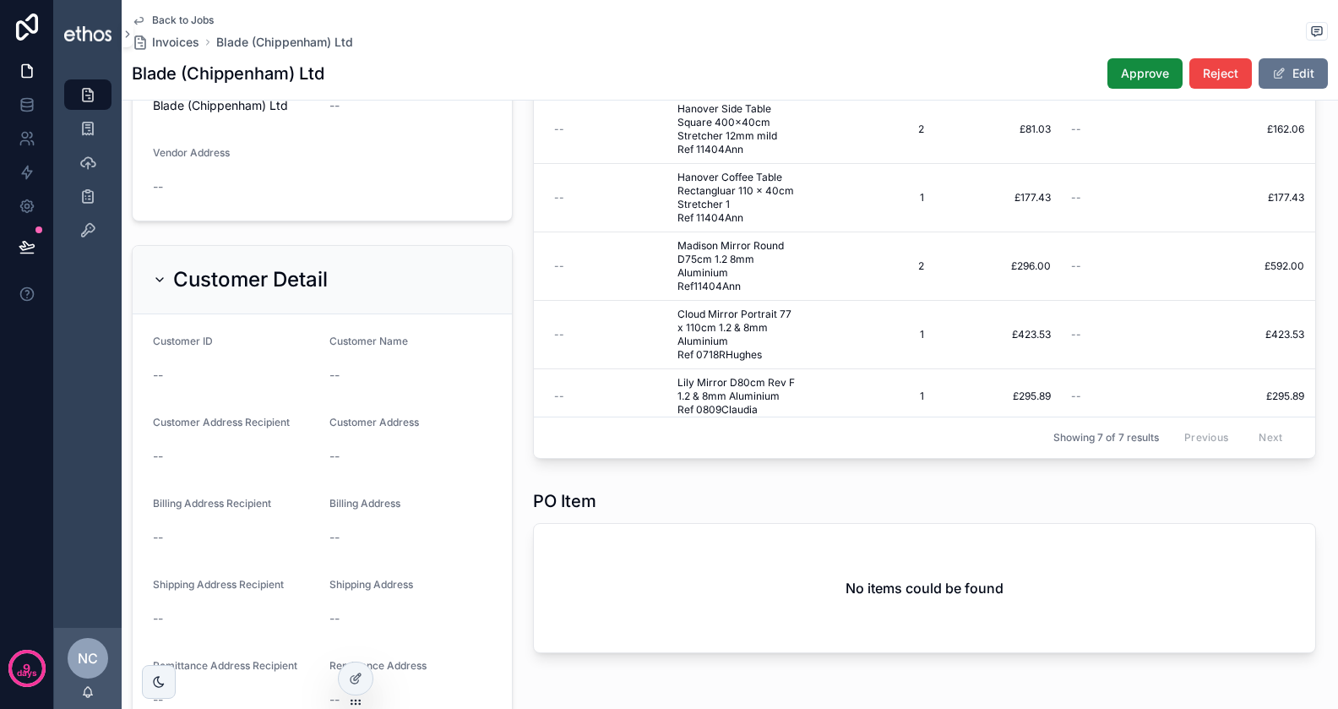
scroll to position [811, 0]
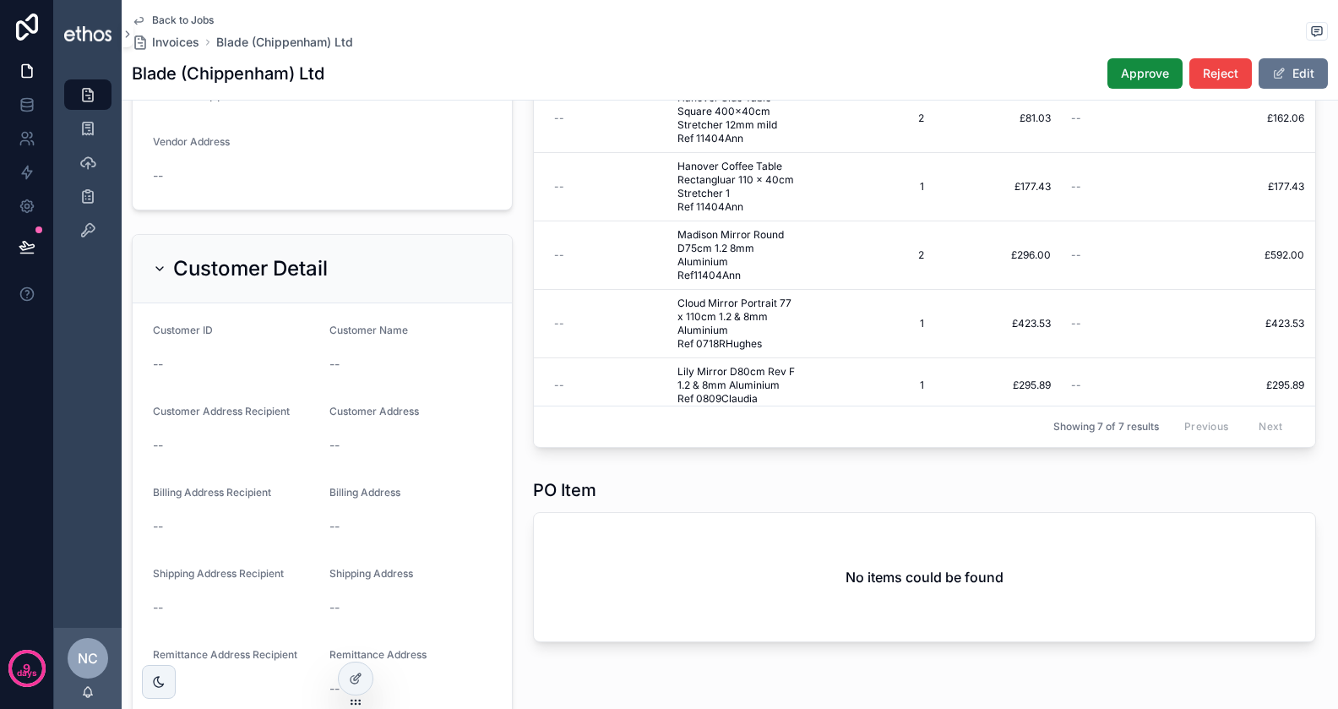
click at [528, 389] on div "Invoice Items New Invoice Item Product Code Description Quantity Unit Price Tax…" at bounding box center [924, 163] width 803 height 596
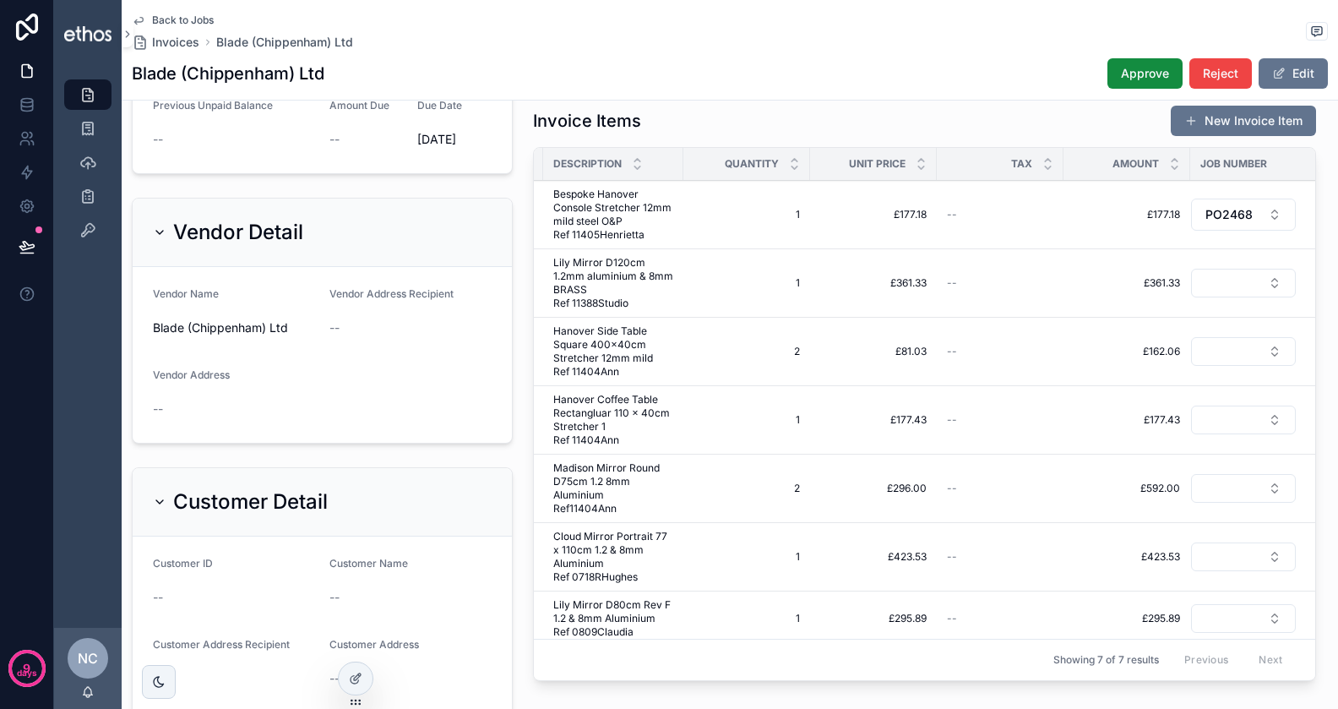
scroll to position [556, 0]
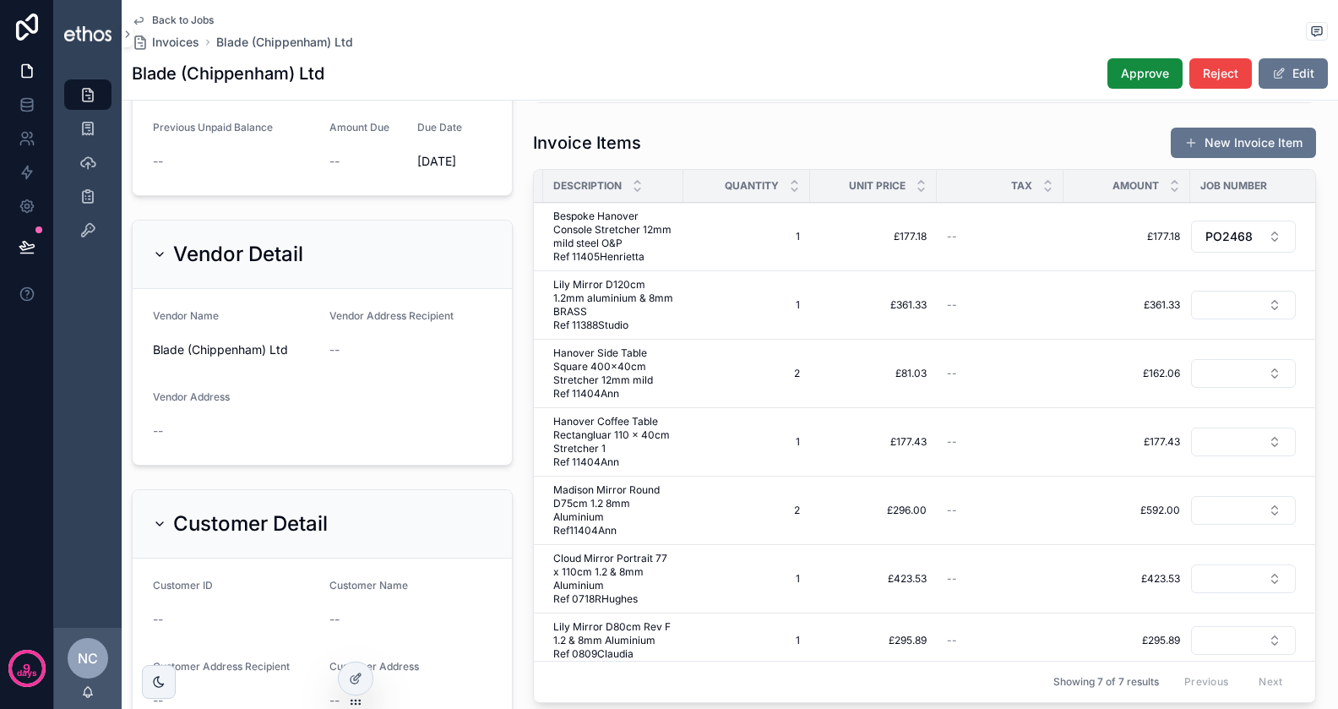
click at [1228, 310] on button "Select Button" at bounding box center [1243, 305] width 105 height 29
click at [1208, 369] on div "PO2468" at bounding box center [1216, 369] width 235 height 27
click at [1235, 360] on button "Select Button" at bounding box center [1243, 373] width 105 height 29
click at [1192, 440] on div "PO2468" at bounding box center [1216, 436] width 235 height 27
click at [1233, 438] on button "Select Button" at bounding box center [1243, 442] width 105 height 29
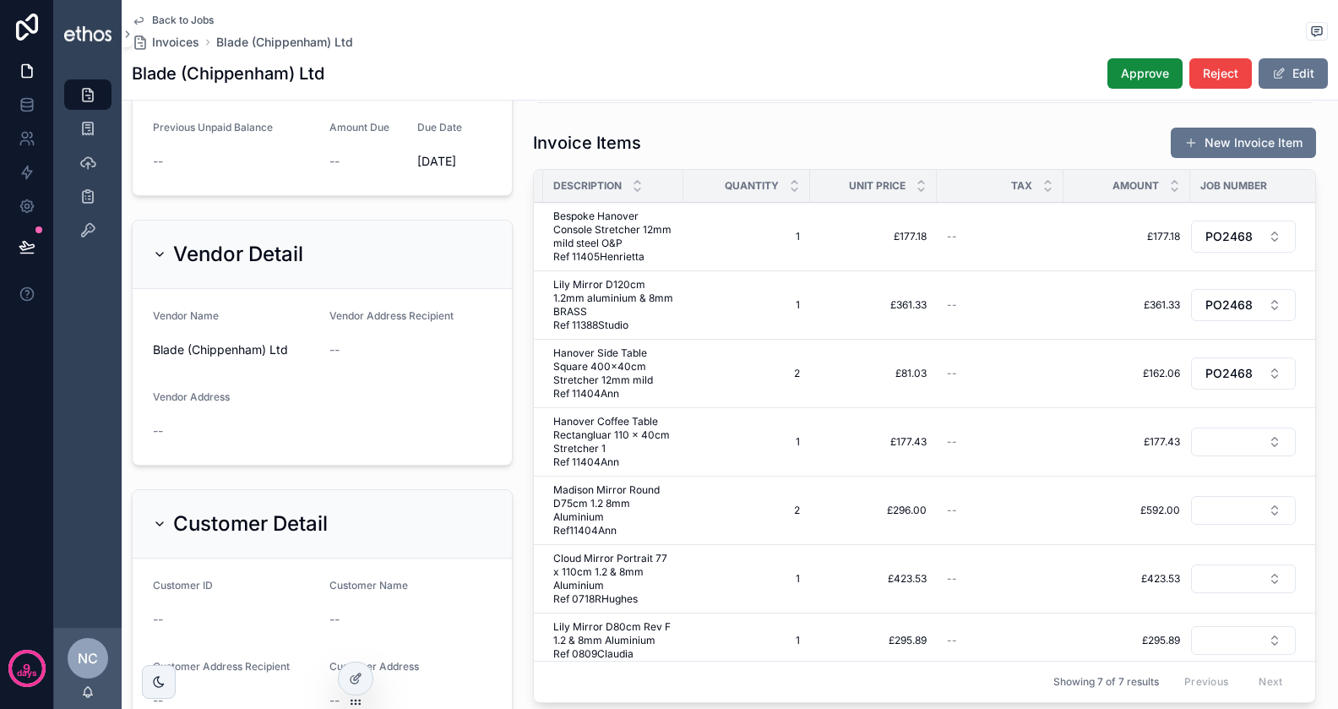
click at [1074, 415] on td "£177.43 £177.43" at bounding box center [1127, 442] width 127 height 68
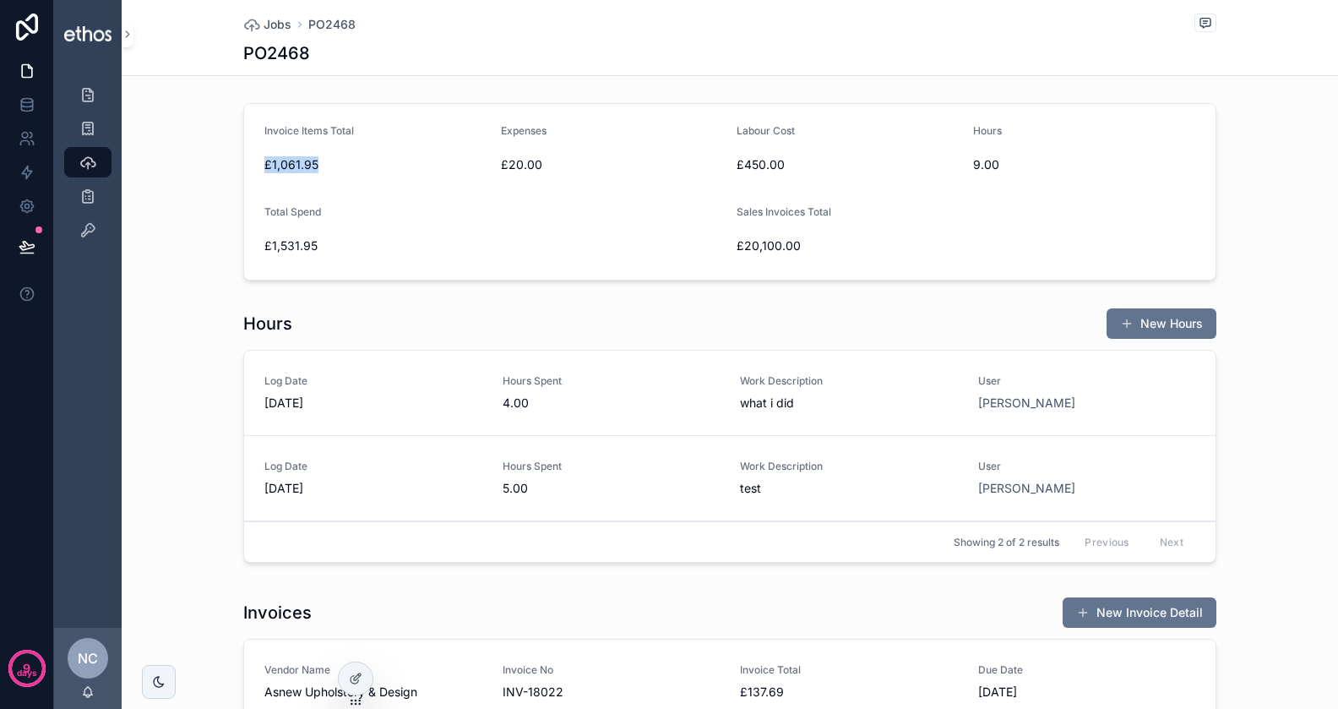
drag, startPoint x: 260, startPoint y: 166, endPoint x: 342, endPoint y: 165, distance: 82.0
click at [342, 165] on form "Invoice Items Total £1,061.95 Expenses £20.00 Labour Cost £450.00 Hours 9.00 To…" at bounding box center [730, 192] width 972 height 176
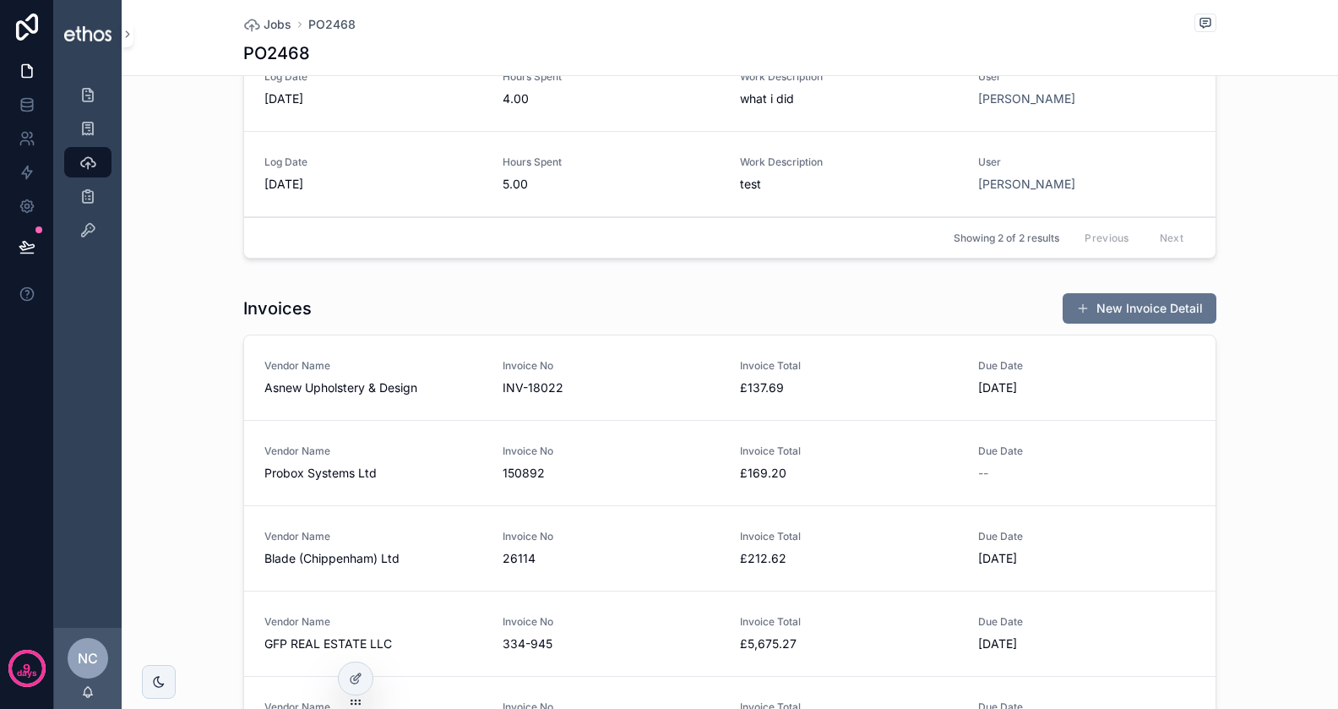
scroll to position [103, 0]
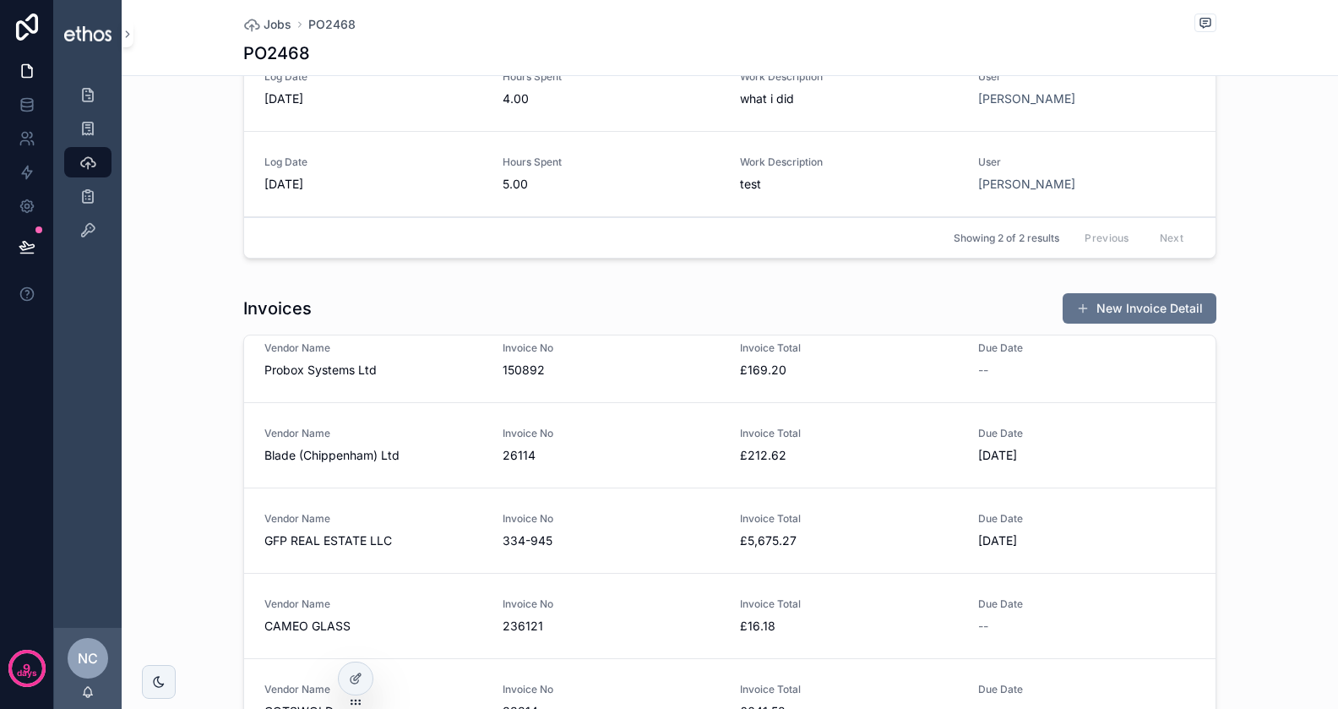
click at [398, 537] on span "GFP REAL ESTATE LLC" at bounding box center [373, 540] width 218 height 17
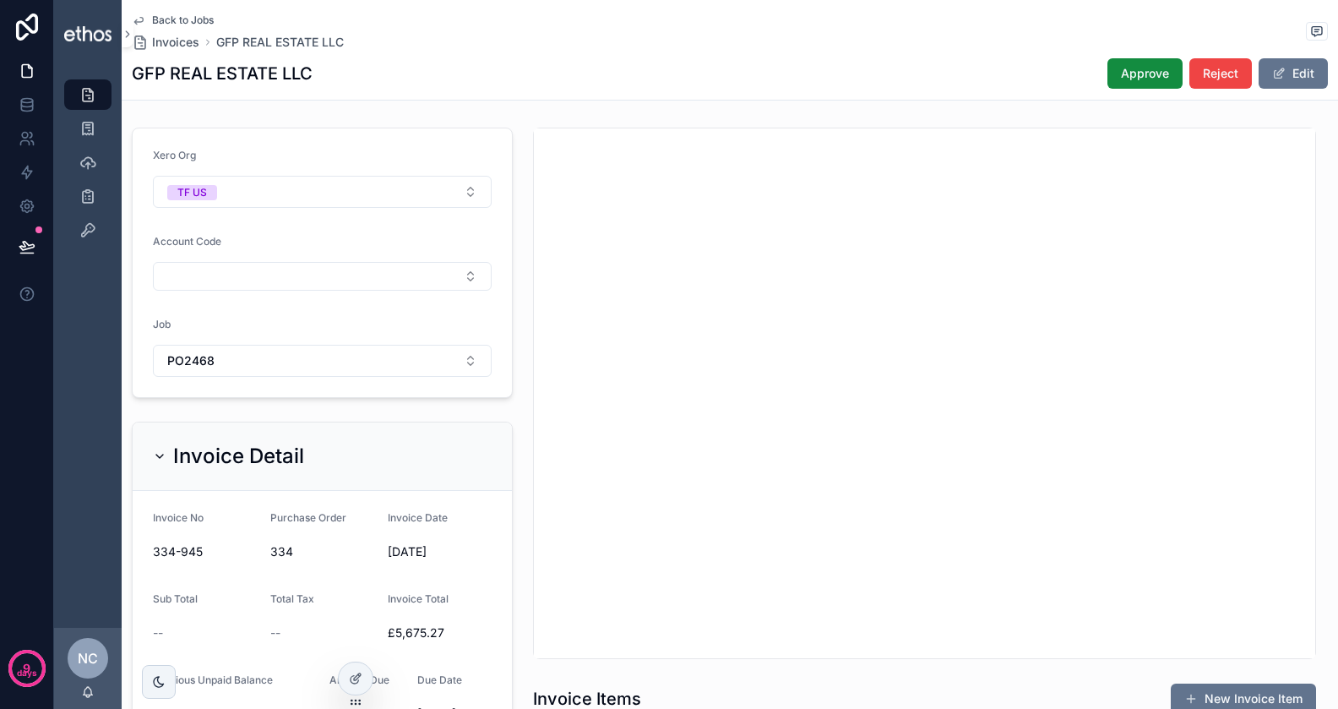
click at [264, 362] on button "PO2468" at bounding box center [322, 361] width 339 height 32
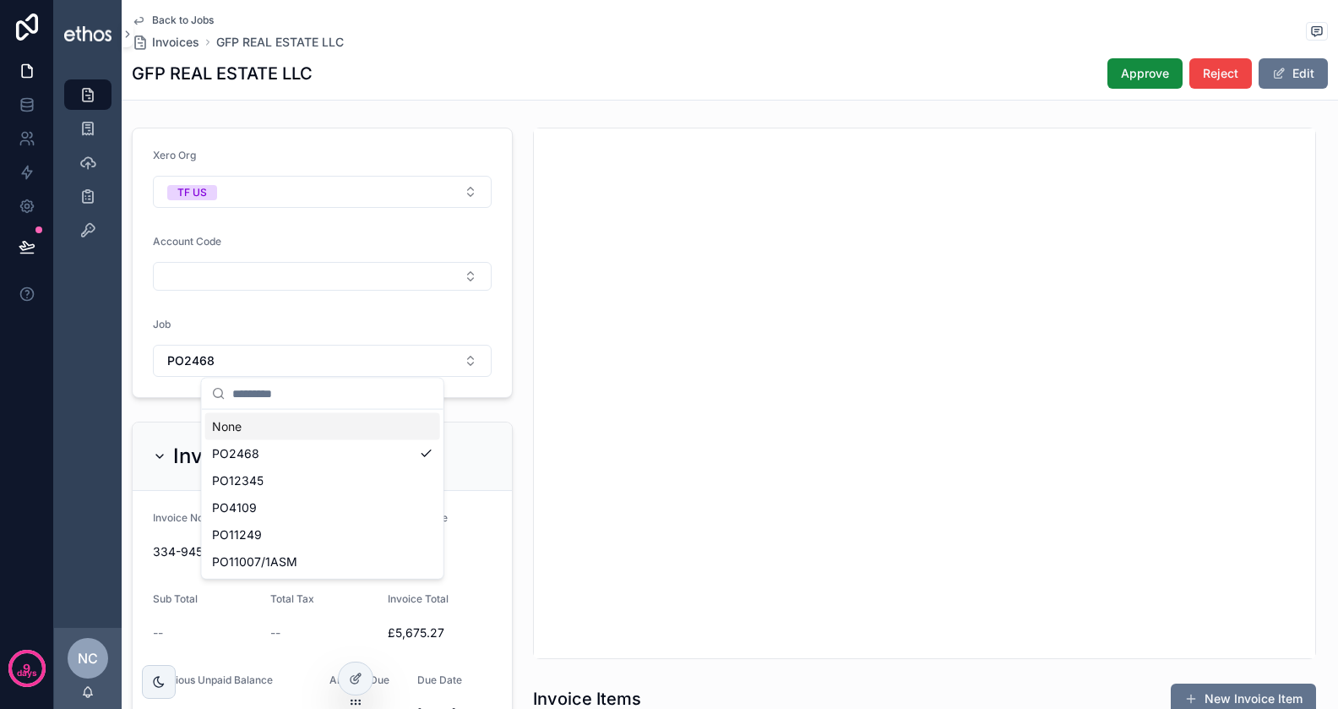
click at [254, 421] on div "None" at bounding box center [322, 426] width 235 height 27
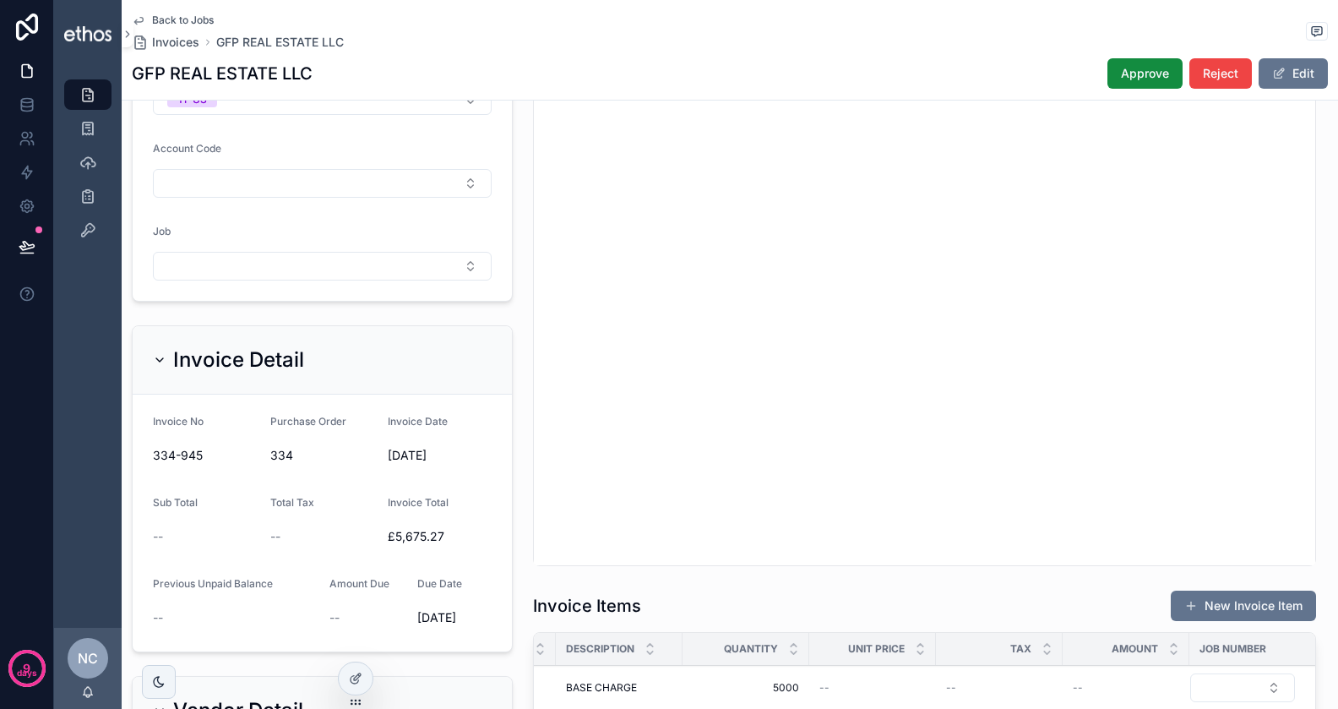
scroll to position [30, 0]
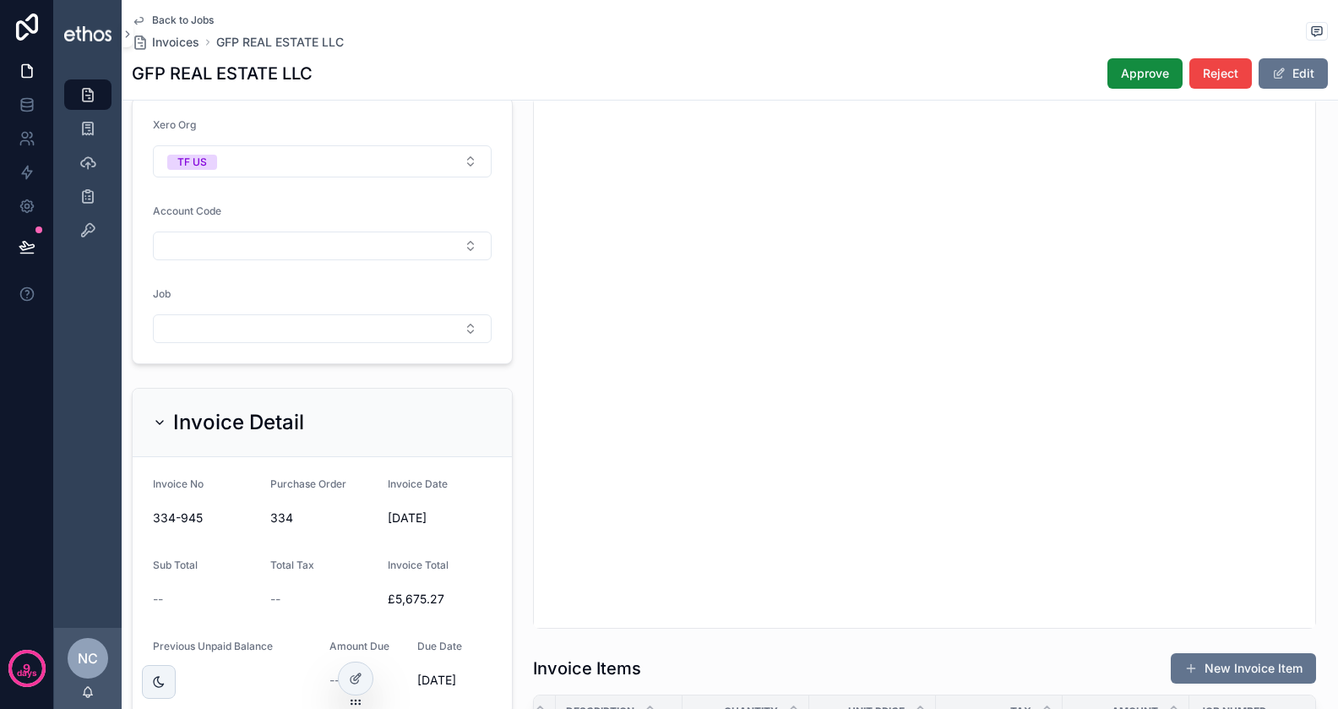
click at [232, 310] on div "Job" at bounding box center [322, 315] width 339 height 56
click at [230, 326] on button "Select Button" at bounding box center [322, 328] width 339 height 29
click at [235, 391] on span "PO2468" at bounding box center [235, 392] width 47 height 17
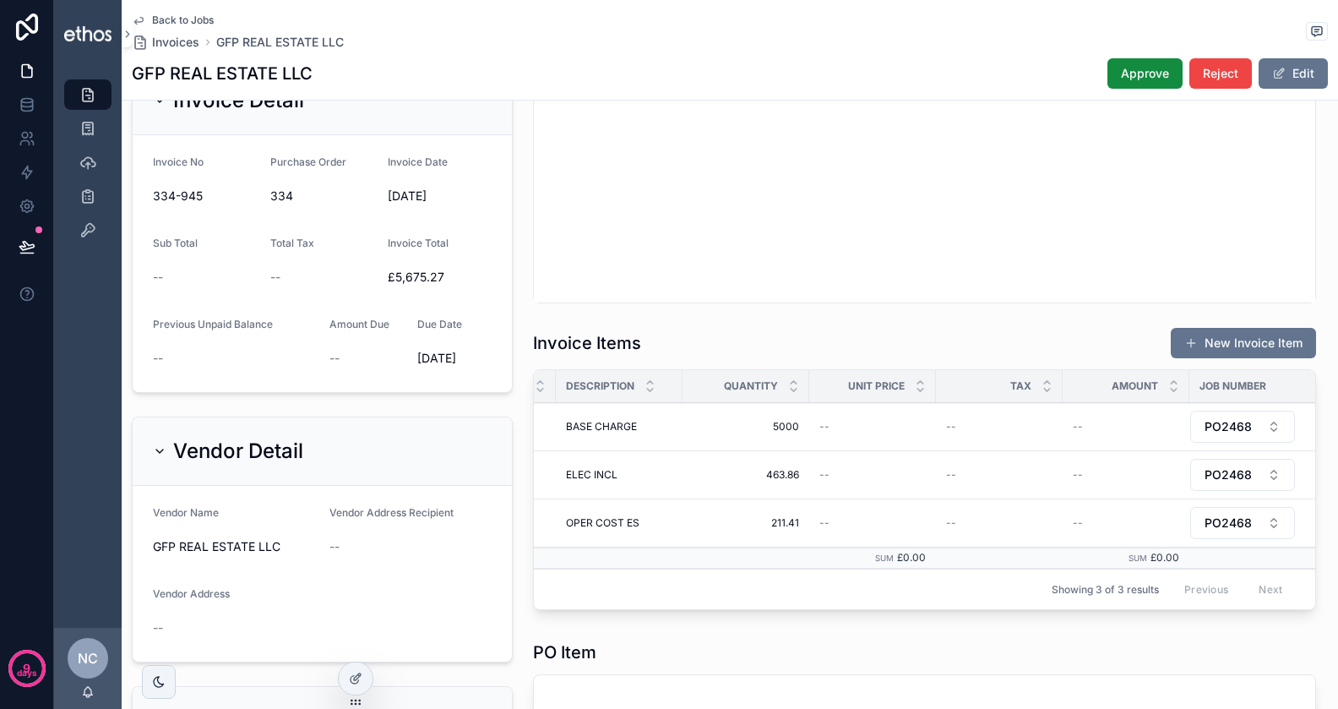
scroll to position [417, 0]
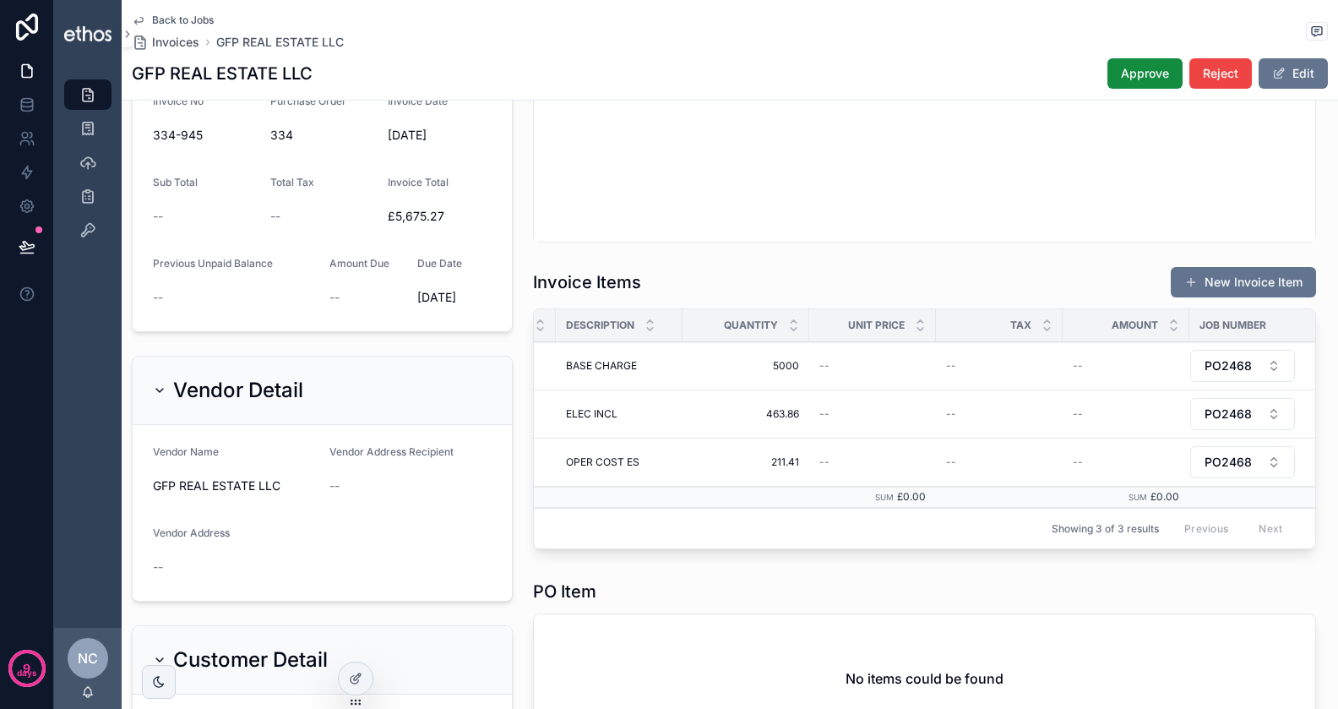
click at [1247, 414] on span "PO2468" at bounding box center [1228, 414] width 47 height 17
click at [1164, 552] on div "PO4109" at bounding box center [1216, 560] width 235 height 27
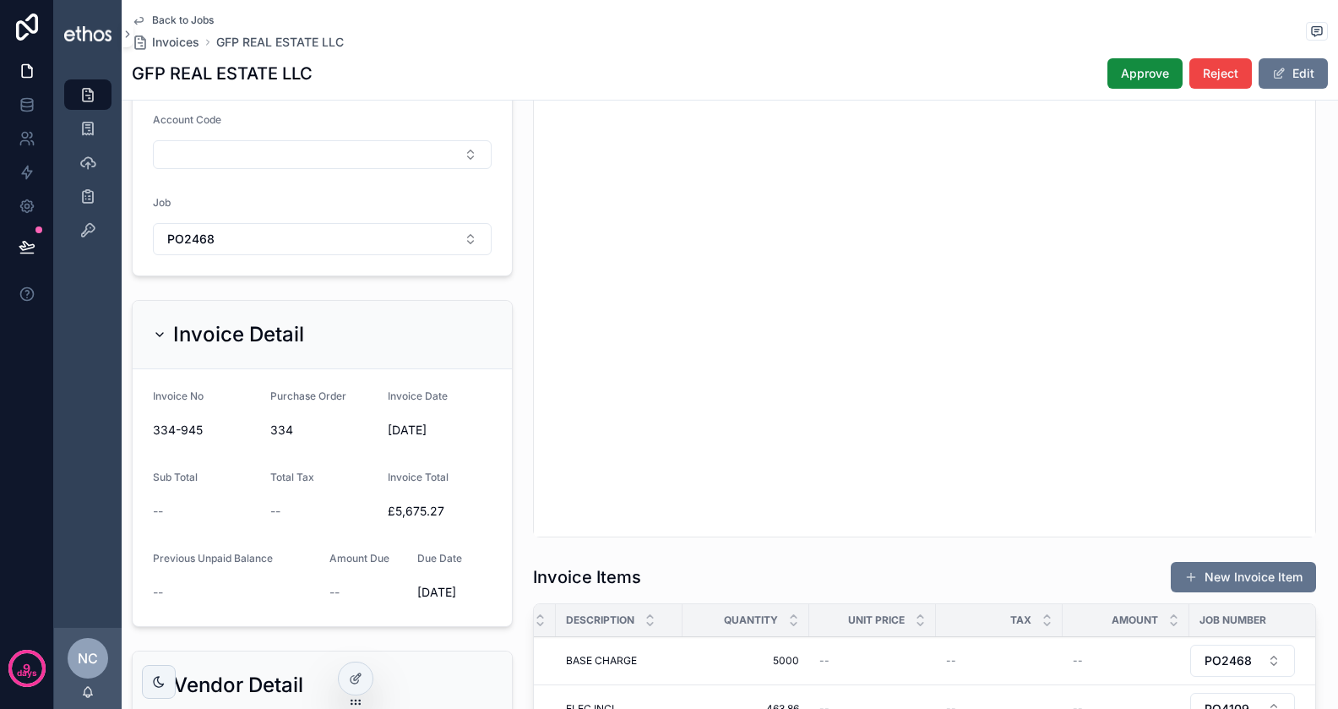
scroll to position [11, 0]
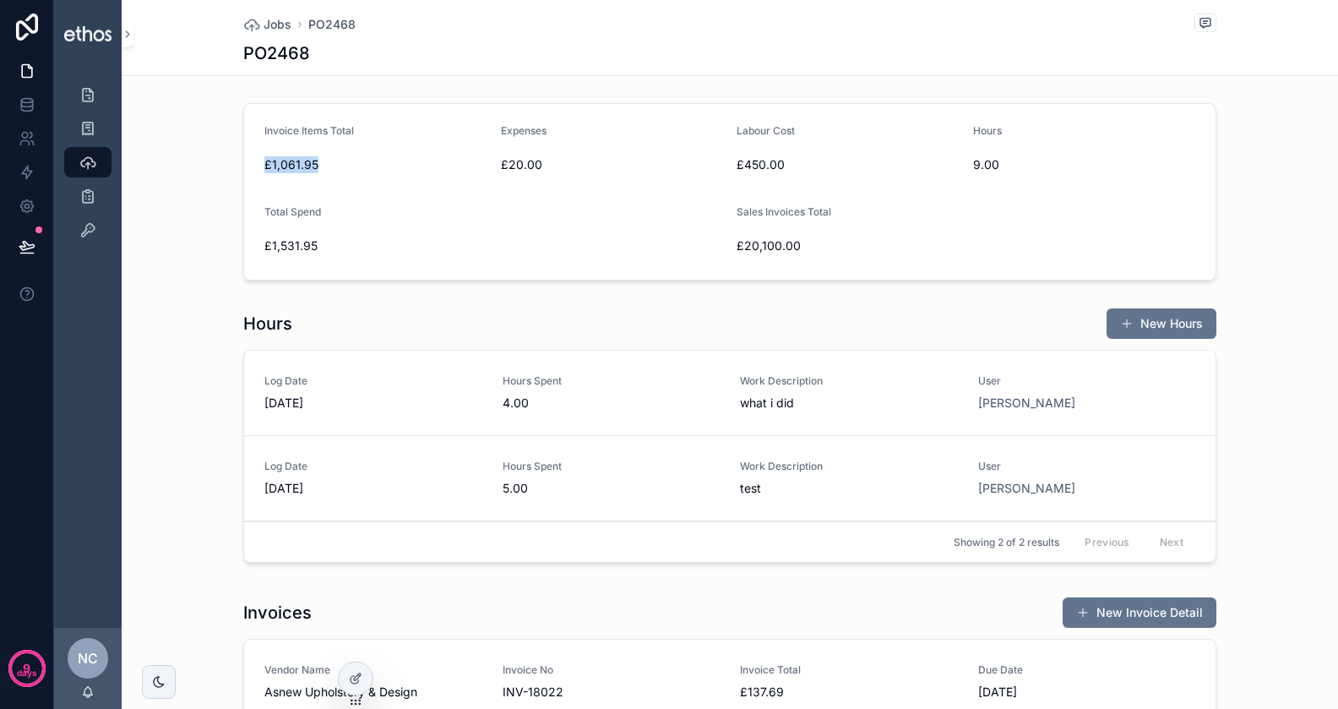
drag, startPoint x: 278, startPoint y: 163, endPoint x: 368, endPoint y: 163, distance: 90.4
click at [368, 163] on form "Invoice Items Total £1,061.95 Expenses £20.00 Labour Cost £450.00 Hours 9.00 To…" at bounding box center [730, 192] width 972 height 176
drag, startPoint x: 264, startPoint y: 240, endPoint x: 319, endPoint y: 237, distance: 55.8
click at [319, 237] on form "Invoice Items Total £1,061.95 Expenses £20.00 Labour Cost £450.00 Hours 9.00 To…" at bounding box center [730, 192] width 972 height 176
click at [1155, 328] on button "New Hours" at bounding box center [1162, 323] width 110 height 30
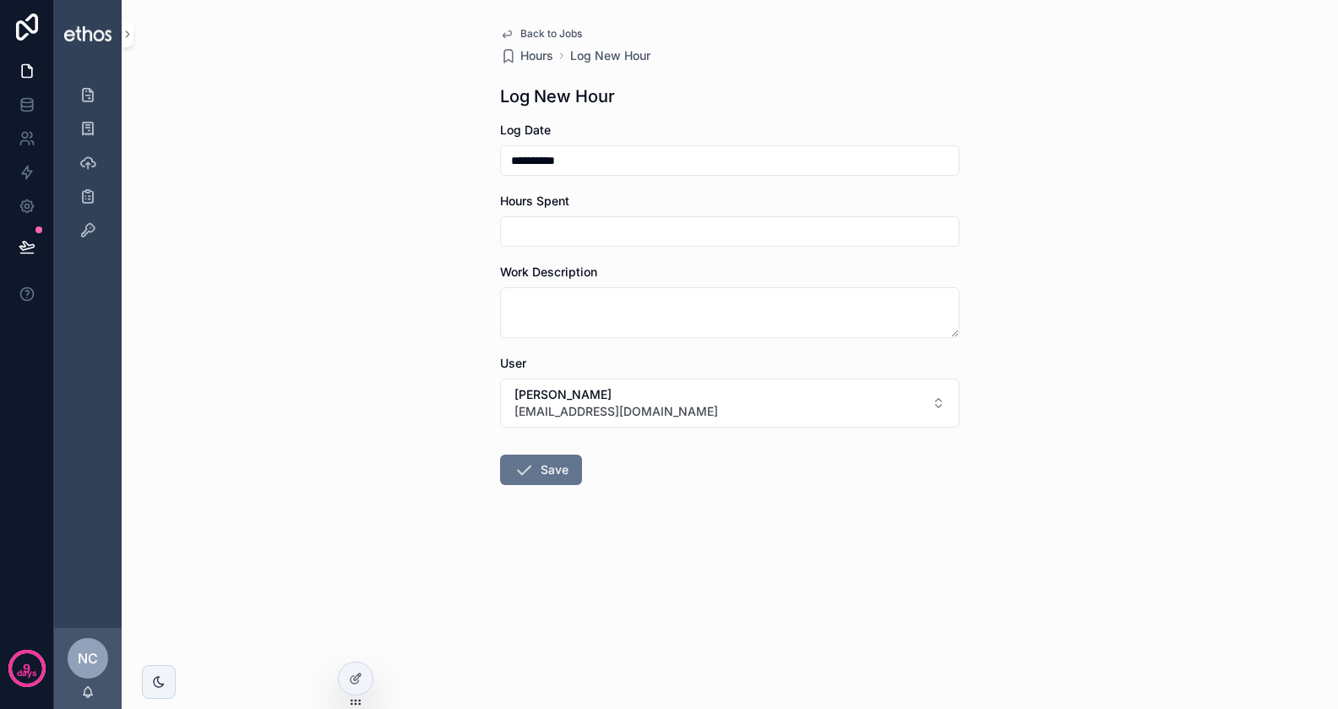
click at [674, 404] on button "[PERSON_NAME] [PERSON_NAME][EMAIL_ADDRESS][DOMAIN_NAME]" at bounding box center [730, 403] width 460 height 49
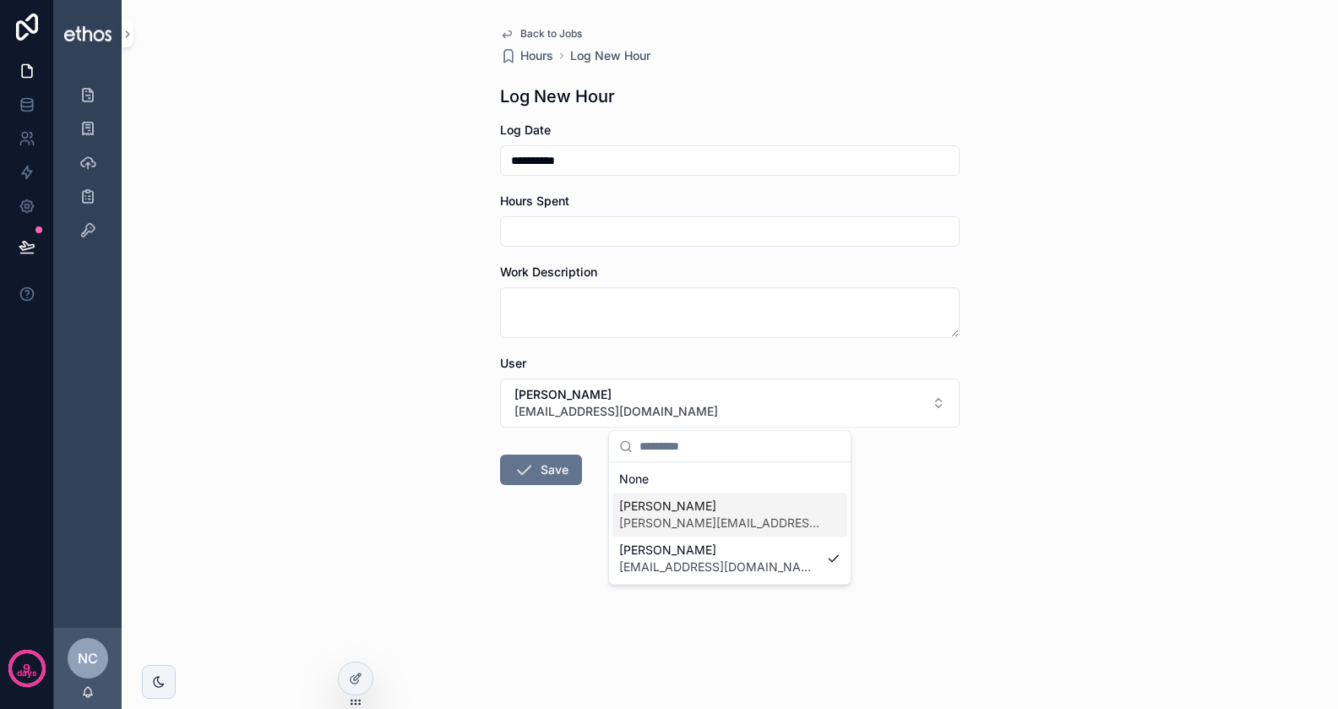
click at [718, 522] on span "[PERSON_NAME][EMAIL_ADDRESS][DOMAIN_NAME]" at bounding box center [719, 523] width 201 height 17
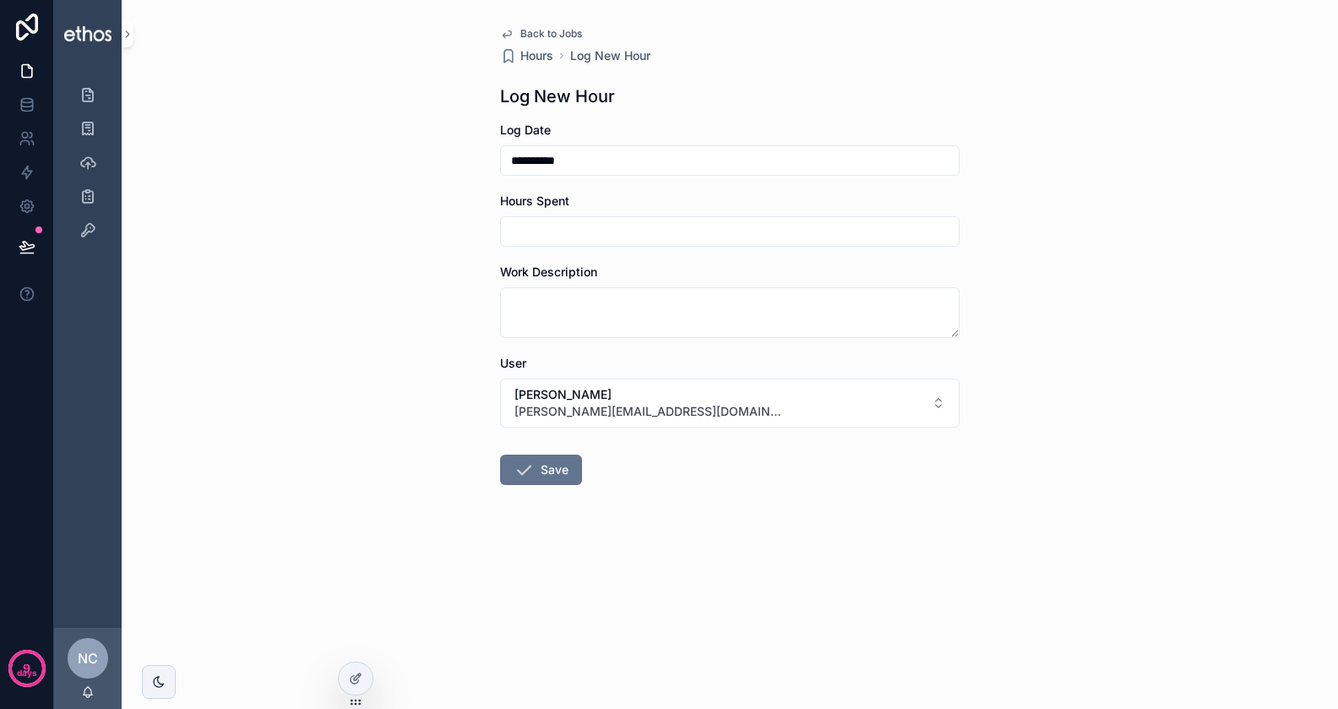
click at [670, 411] on button "[PERSON_NAME] [PERSON_NAME][EMAIL_ADDRESS][DOMAIN_NAME]" at bounding box center [730, 403] width 460 height 49
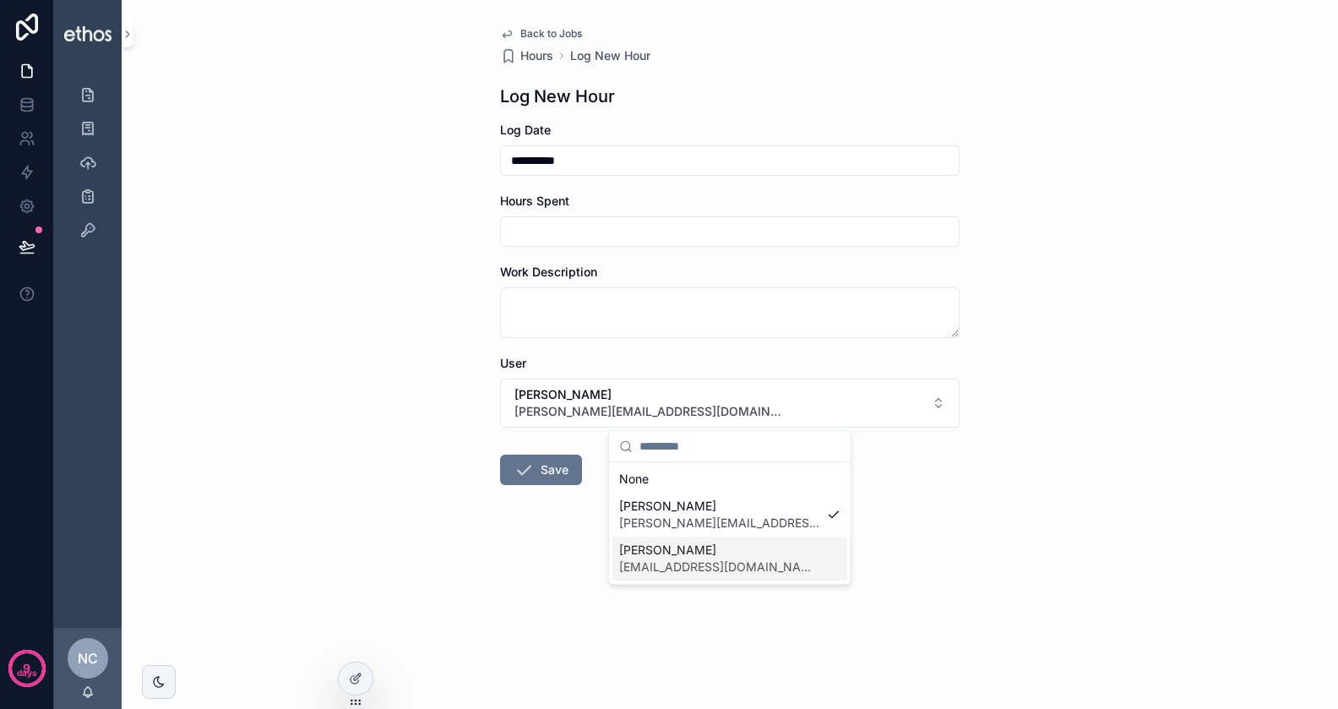
click at [695, 581] on div "None [PERSON_NAME] [PERSON_NAME][EMAIL_ADDRESS][DOMAIN_NAME] [PERSON_NAME] [PER…" at bounding box center [730, 523] width 242 height 122
click at [694, 565] on span "[EMAIL_ADDRESS][DOMAIN_NAME]" at bounding box center [719, 567] width 201 height 17
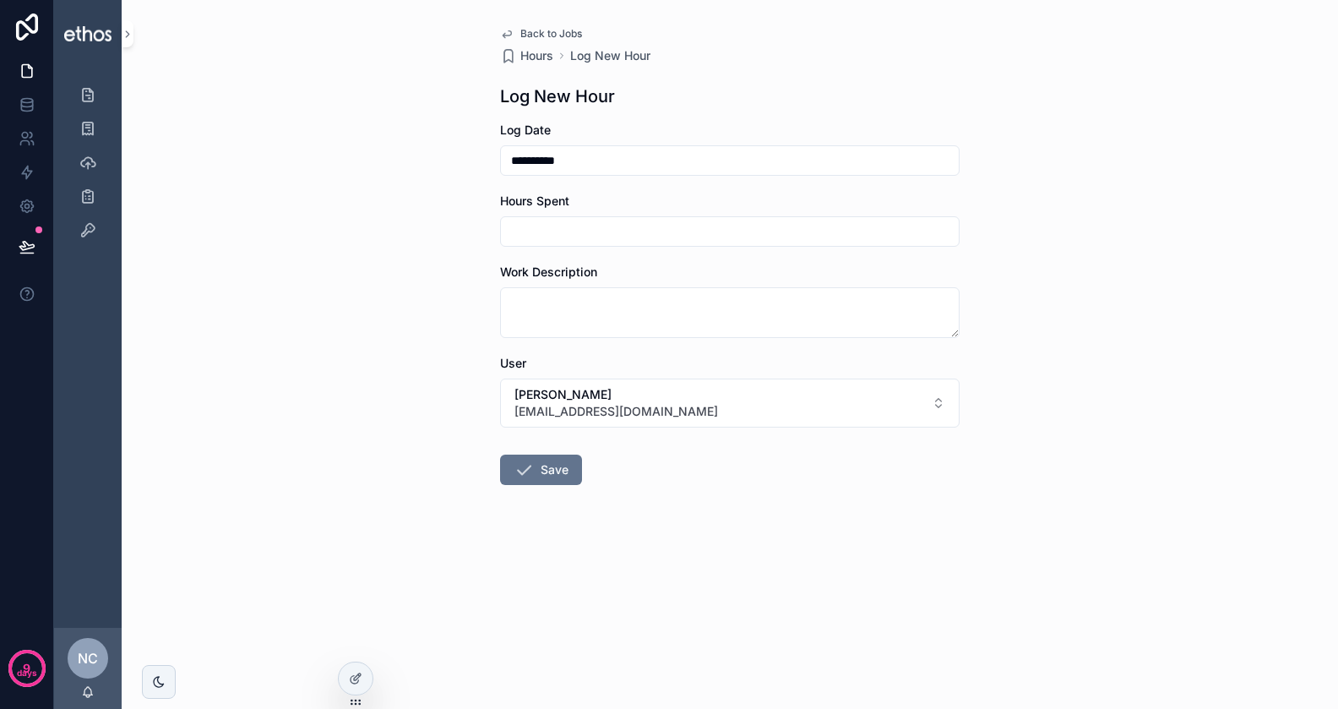
click at [422, 216] on div "**********" at bounding box center [730, 354] width 1217 height 709
click at [31, 141] on icon at bounding box center [32, 143] width 3 height 4
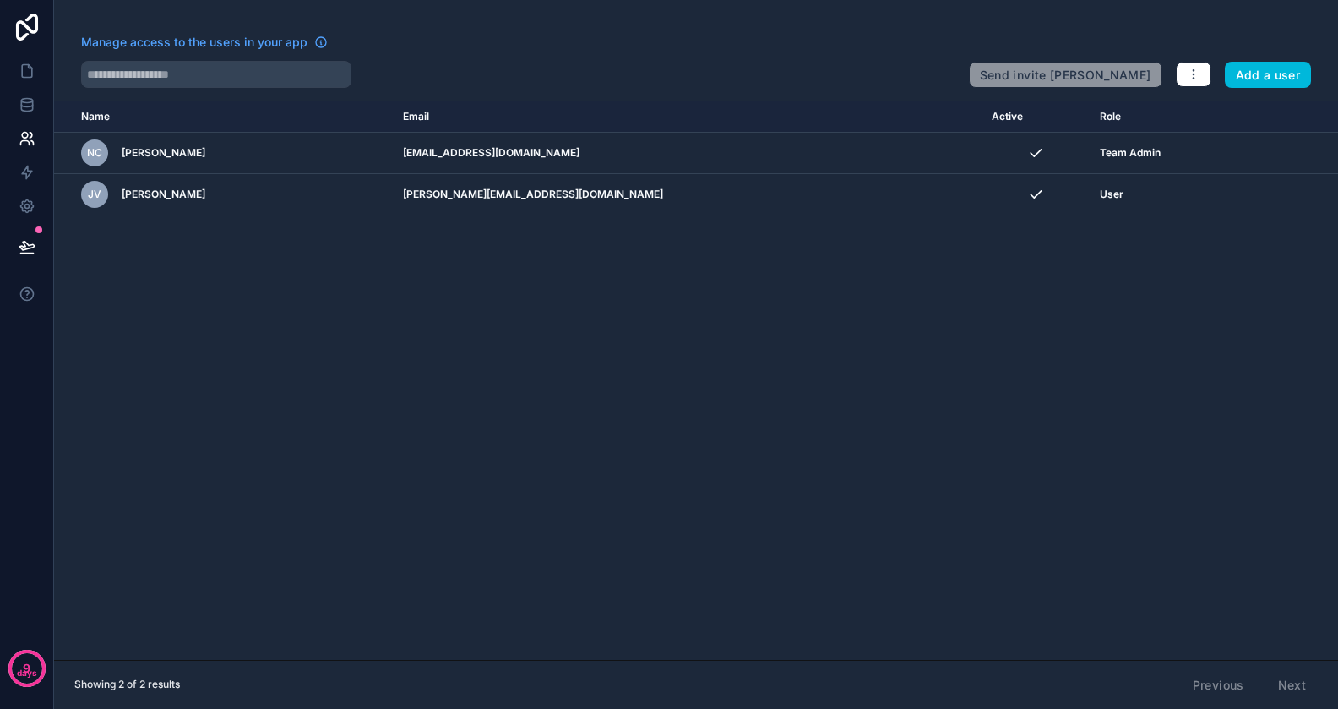
click at [1249, 71] on button "Add a user" at bounding box center [1268, 75] width 87 height 27
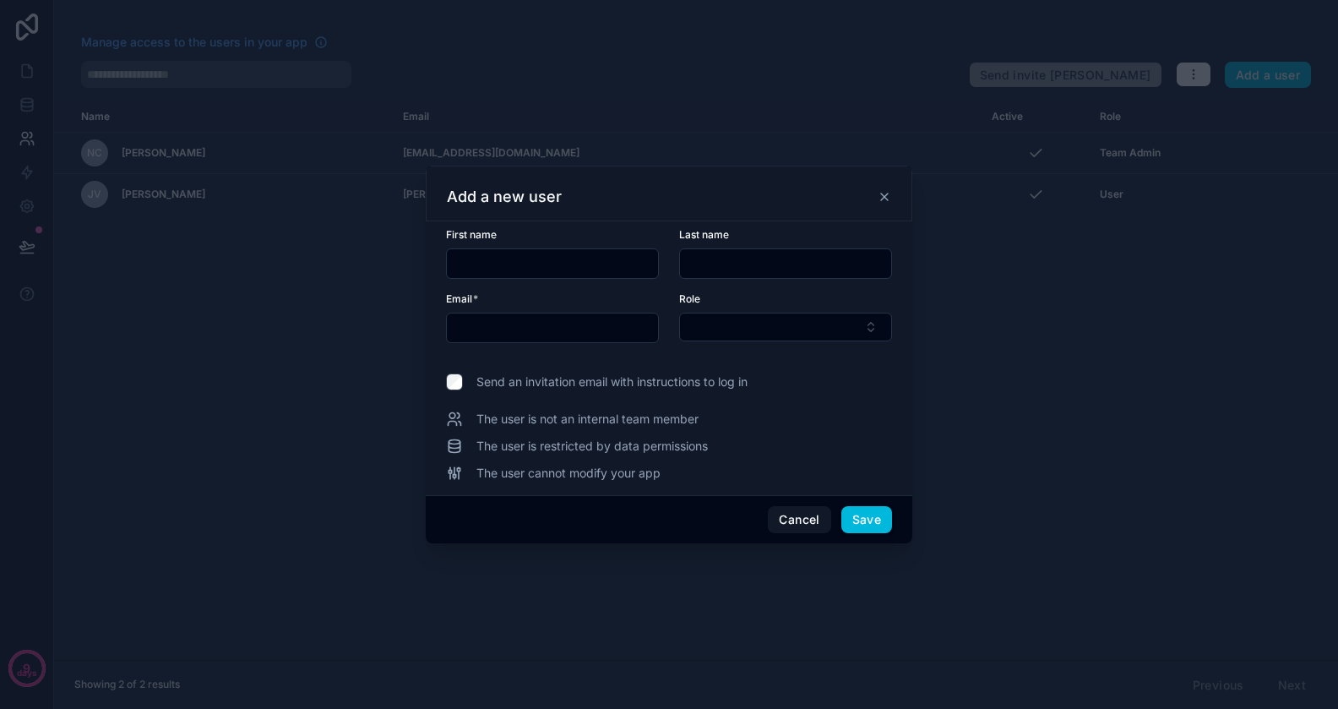
click at [548, 277] on div at bounding box center [552, 263] width 213 height 30
click at [538, 268] on input "text" at bounding box center [552, 264] width 211 height 24
click at [706, 262] on input "text" at bounding box center [785, 264] width 211 height 24
click at [613, 326] on input "text" at bounding box center [552, 328] width 211 height 24
click at [717, 330] on button "Select Button" at bounding box center [785, 327] width 213 height 29
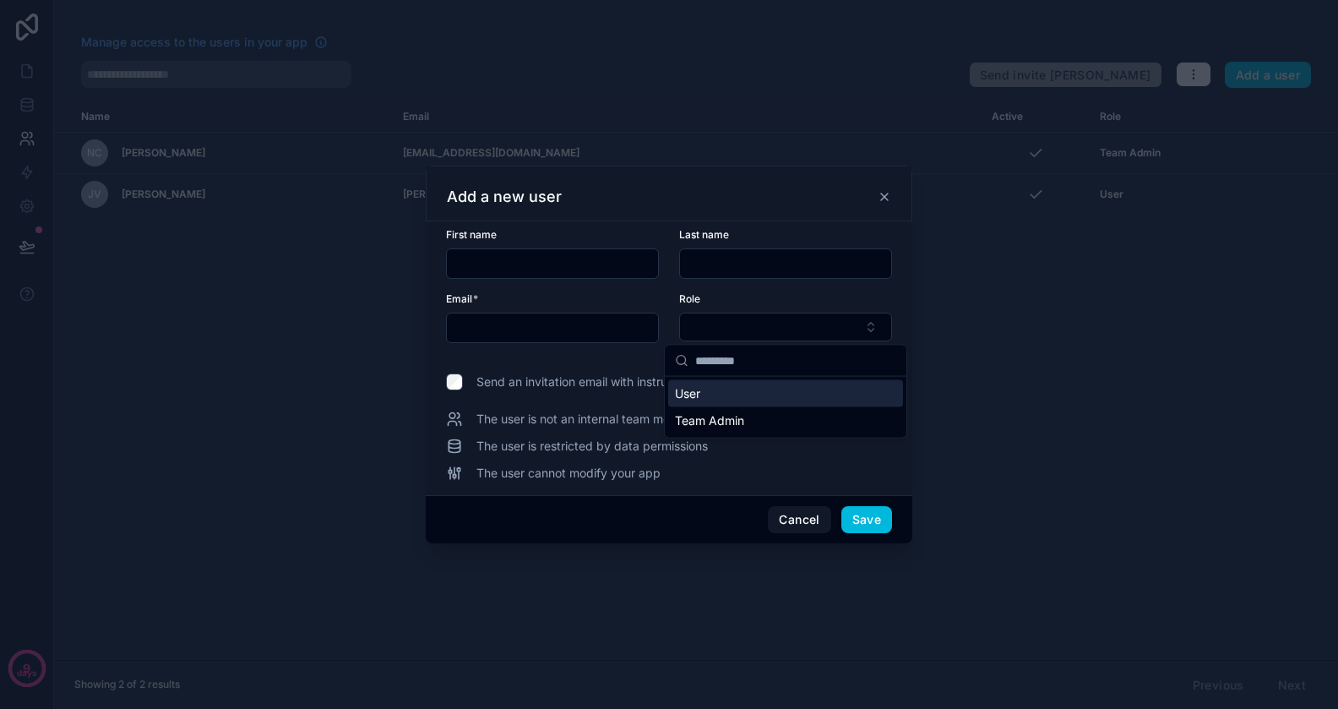
click at [534, 330] on input "text" at bounding box center [552, 328] width 211 height 24
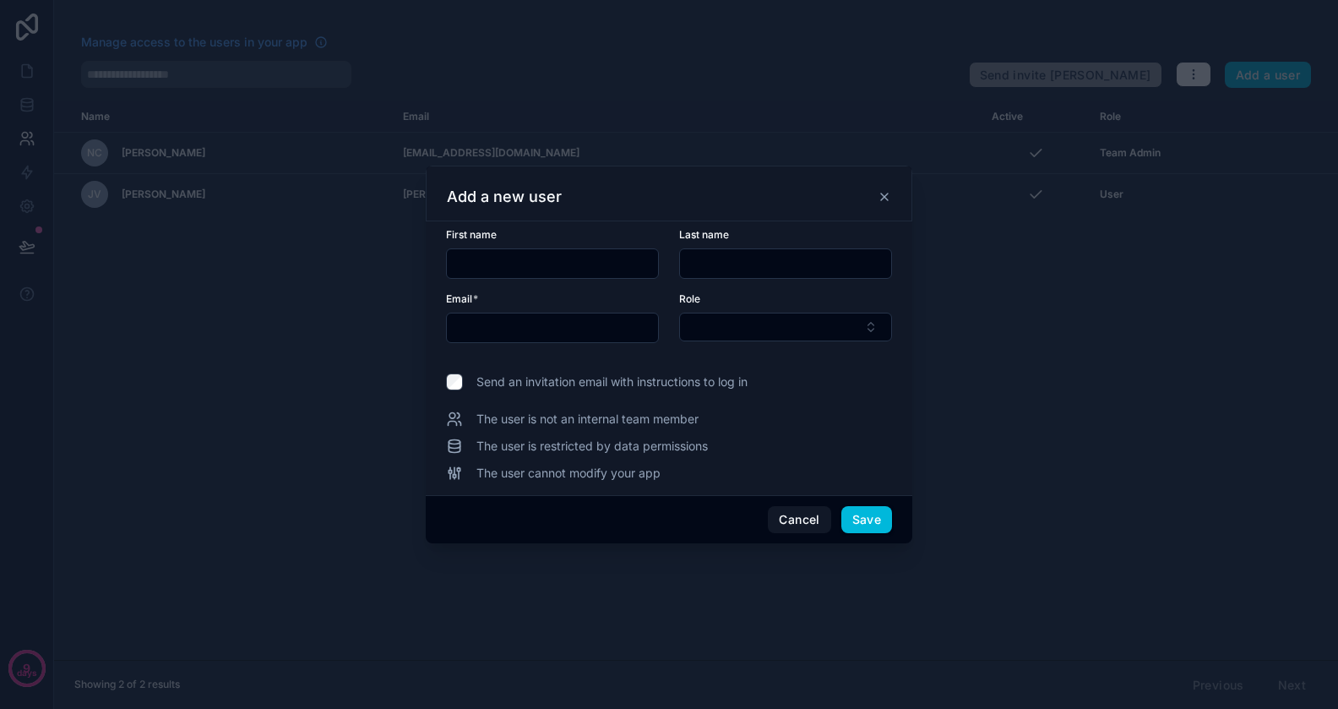
click at [788, 91] on div at bounding box center [669, 354] width 1338 height 709
click at [795, 525] on button "Cancel" at bounding box center [799, 519] width 63 height 27
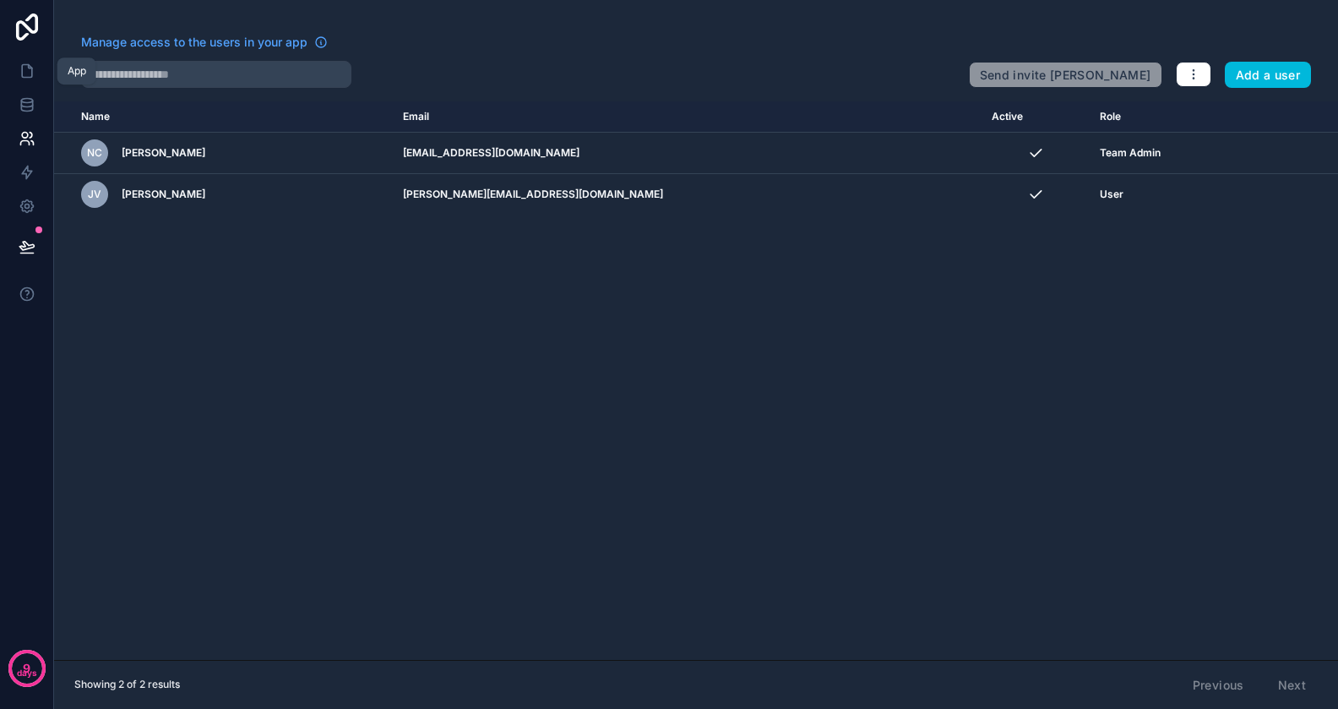
click at [31, 74] on icon at bounding box center [27, 71] width 10 height 13
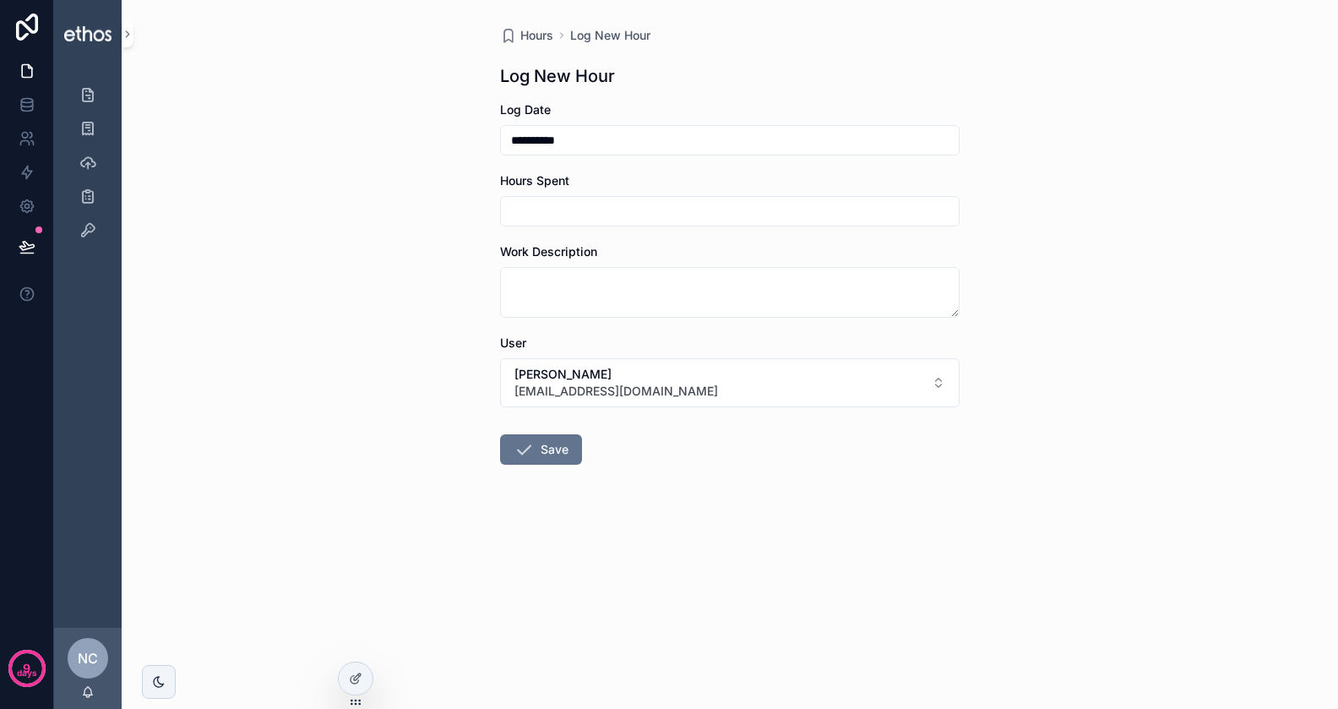
click at [554, 197] on div "scrollable content" at bounding box center [730, 211] width 460 height 30
click at [551, 212] on input "scrollable content" at bounding box center [730, 211] width 458 height 24
click at [82, 91] on icon "scrollable content" at bounding box center [87, 94] width 17 height 17
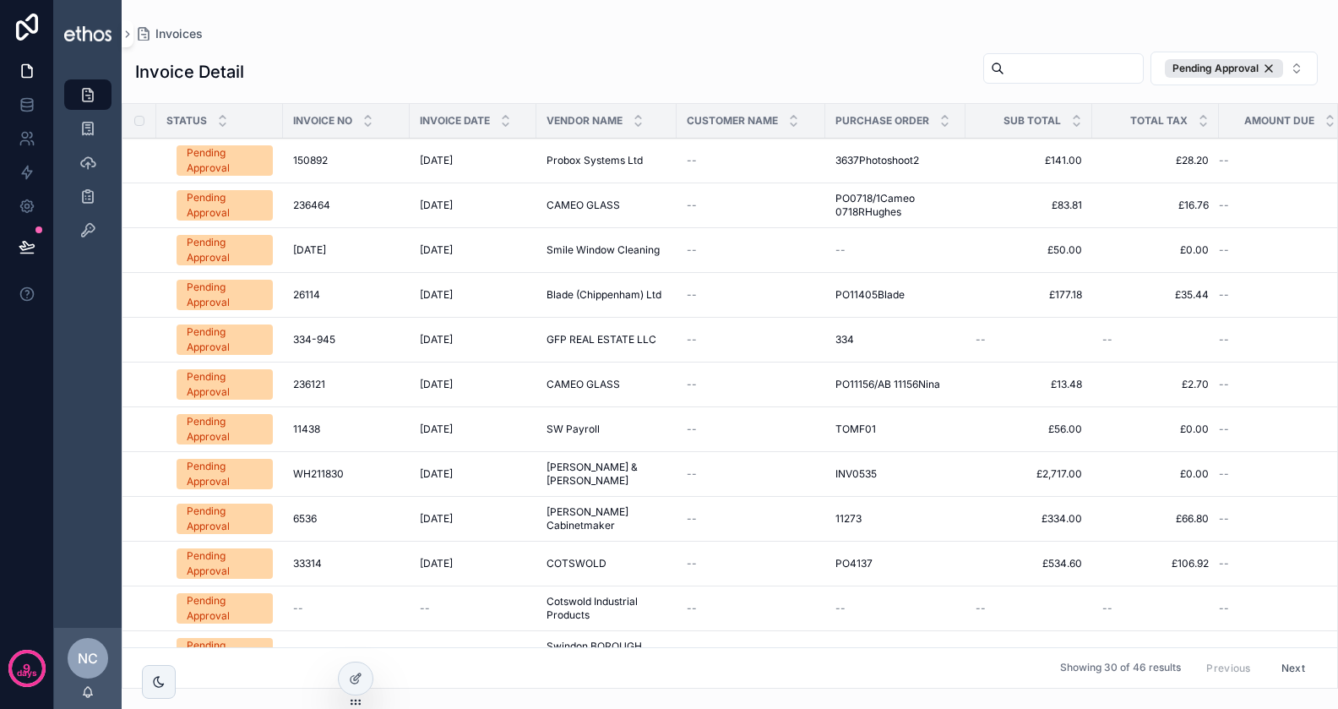
click at [315, 161] on span "150892" at bounding box center [310, 161] width 35 height 14
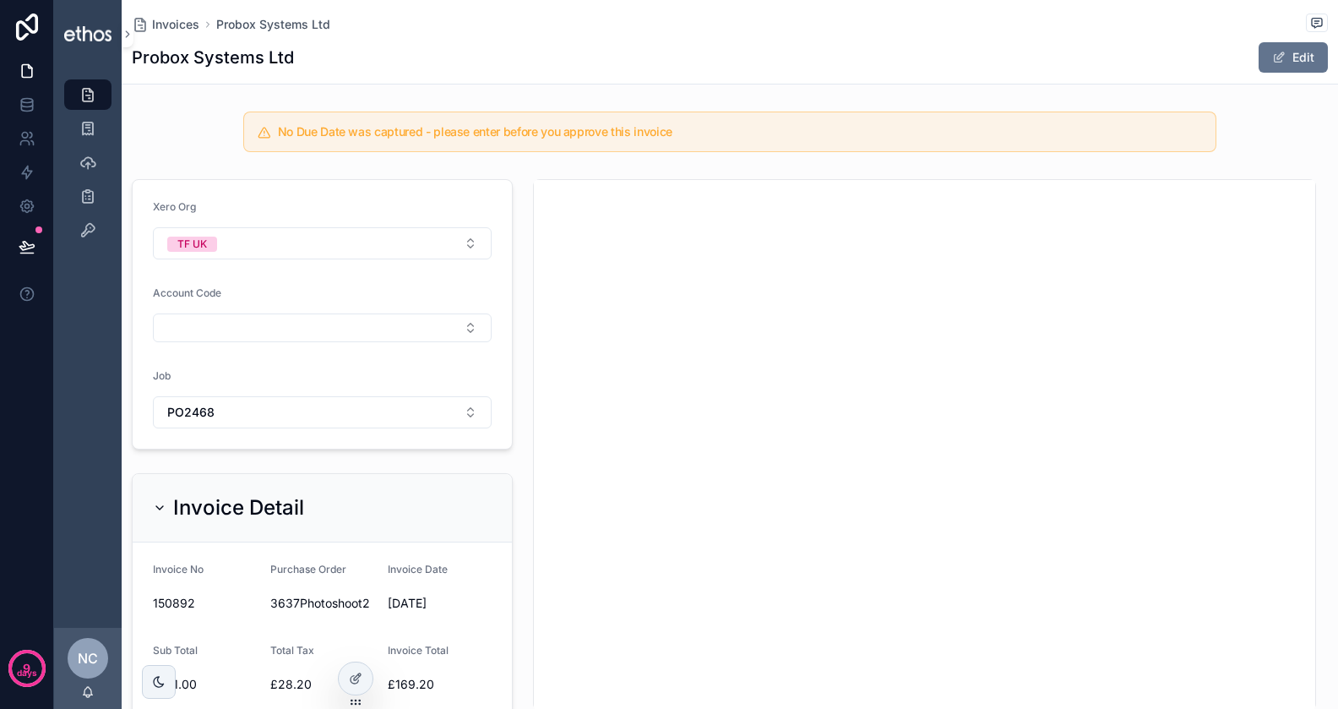
click at [188, 30] on span "Invoices" at bounding box center [175, 24] width 47 height 17
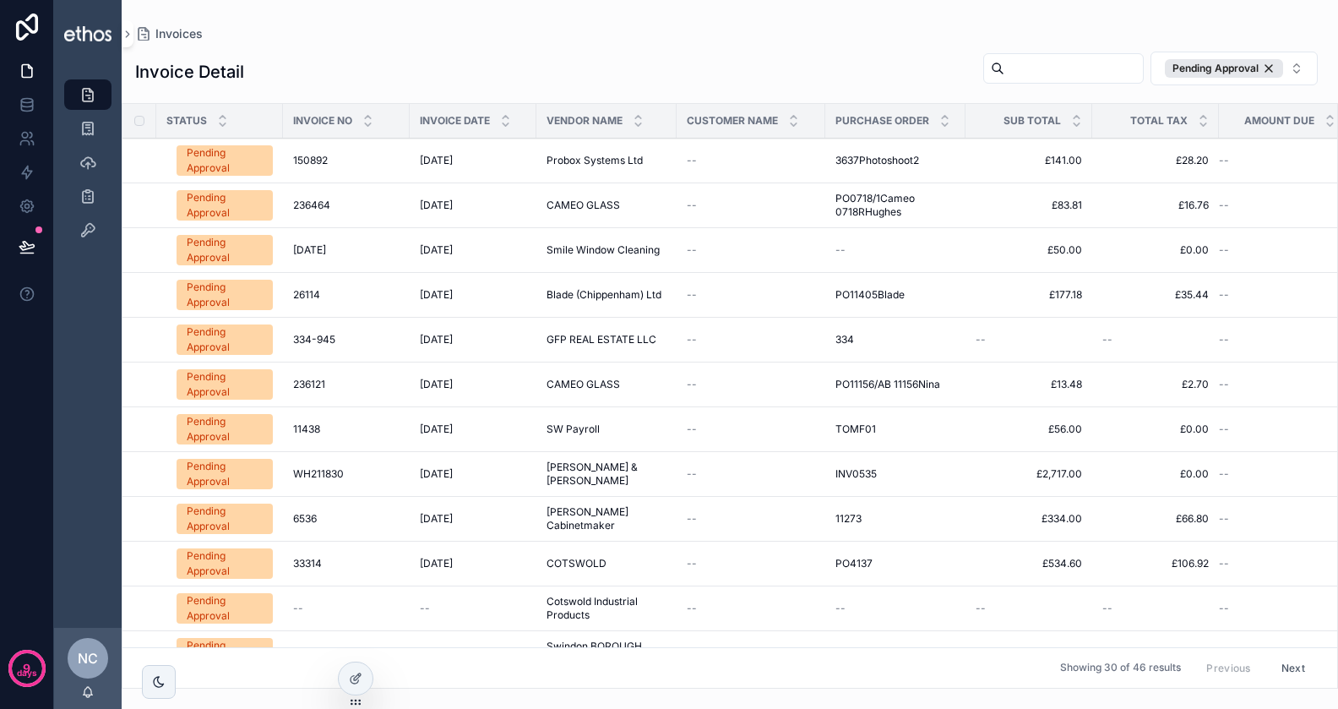
click at [365, 199] on div "236464 236464" at bounding box center [346, 206] width 106 height 14
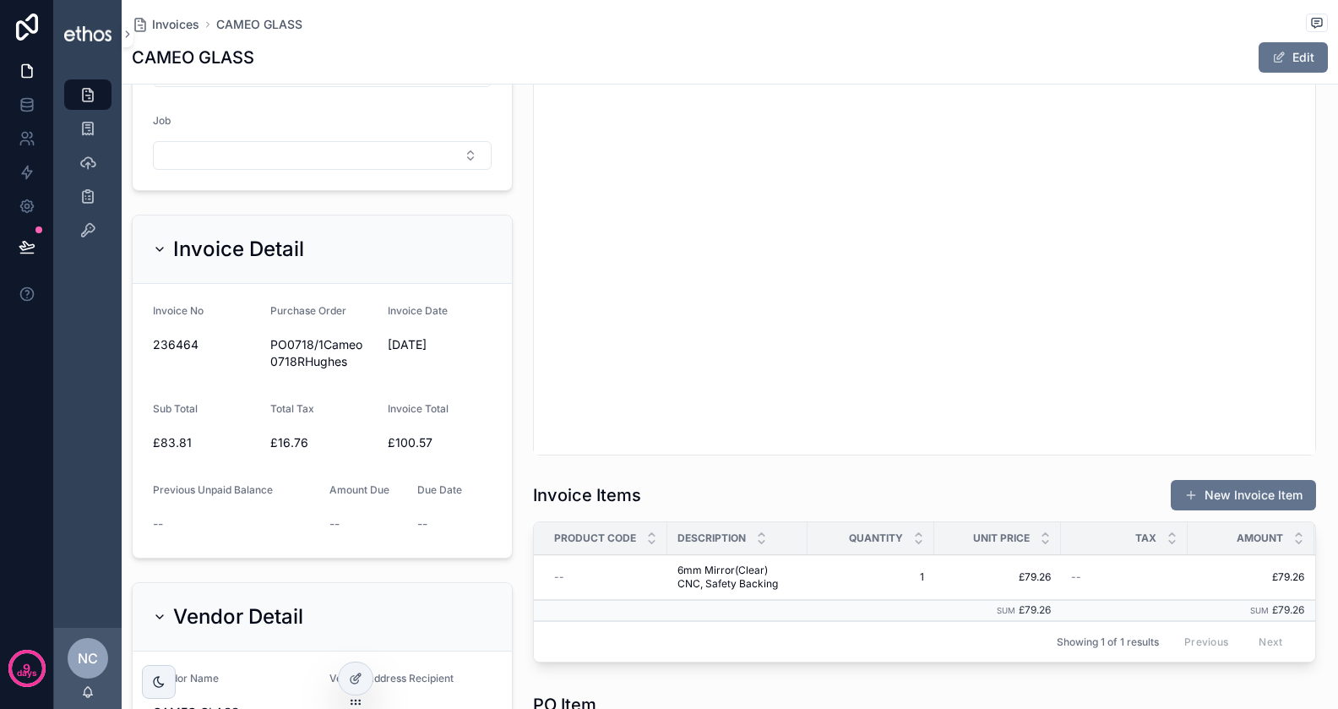
scroll to position [421, 0]
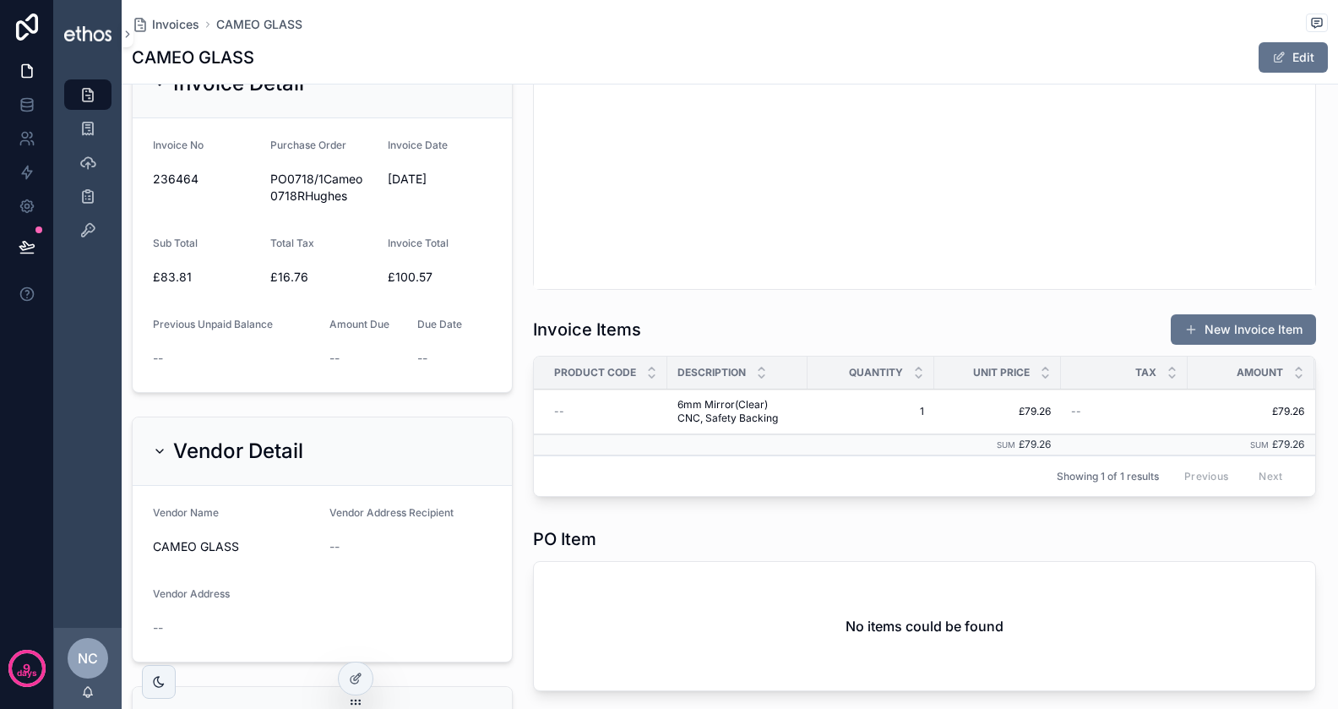
click at [438, 330] on div "Due Date" at bounding box center [454, 328] width 74 height 20
click at [1322, 49] on button "Edit" at bounding box center [1293, 57] width 69 height 30
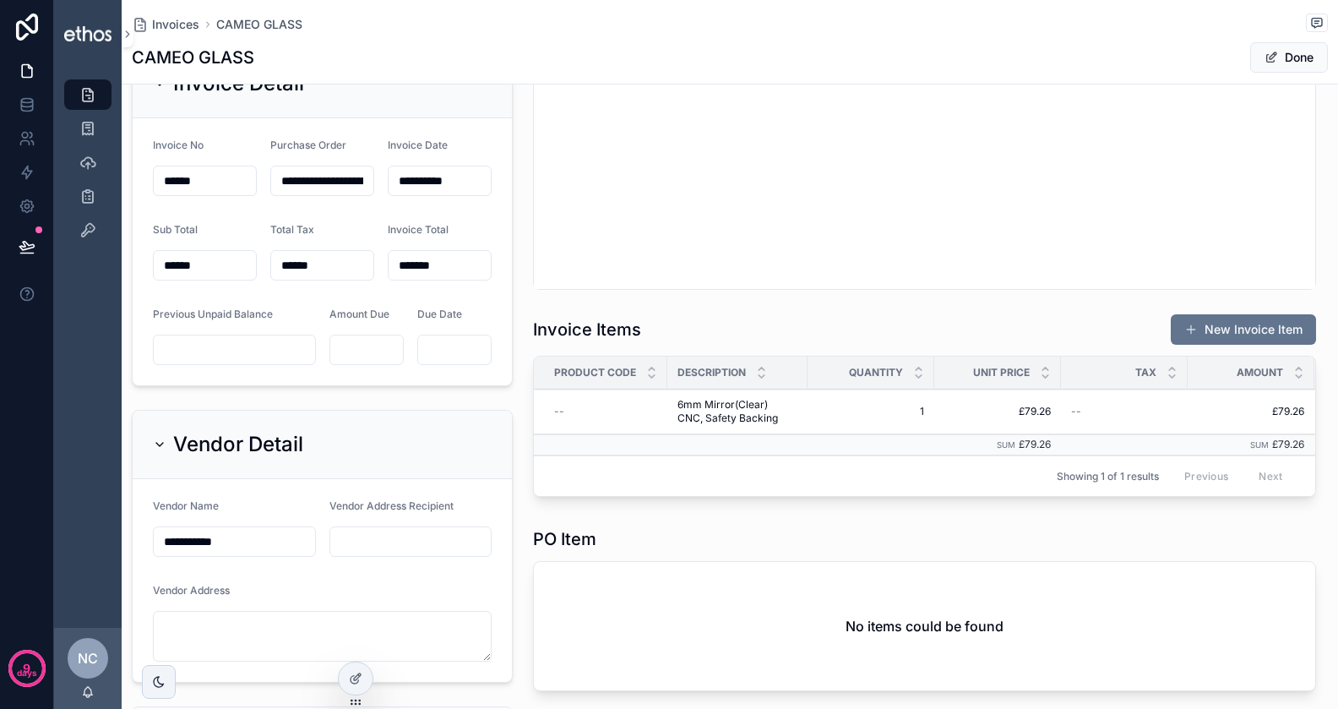
click at [442, 318] on div "Due Date" at bounding box center [454, 318] width 74 height 20
click at [444, 341] on input "scrollable content" at bounding box center [454, 350] width 73 height 24
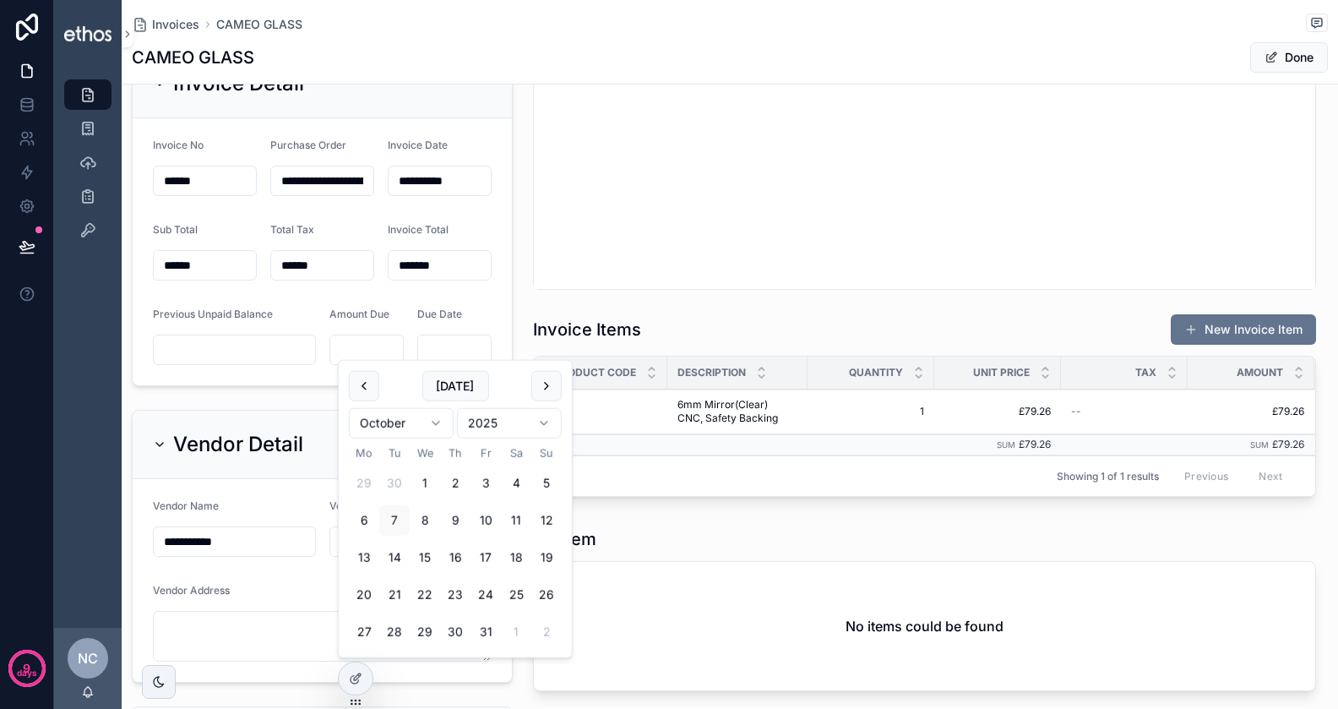
click at [484, 578] on tbody "29 30 1 2 3 4 5 6 7 8 9 10 11 12 13 14 15 16 17 18 19 20 21 22 23 24 25 26 27 2…" at bounding box center [455, 554] width 213 height 186
click at [485, 589] on button "24" at bounding box center [486, 595] width 30 height 30
type input "**********"
drag, startPoint x: 508, startPoint y: 313, endPoint x: 1262, endPoint y: 79, distance: 789.8
click at [508, 313] on form "**********" at bounding box center [322, 251] width 379 height 267
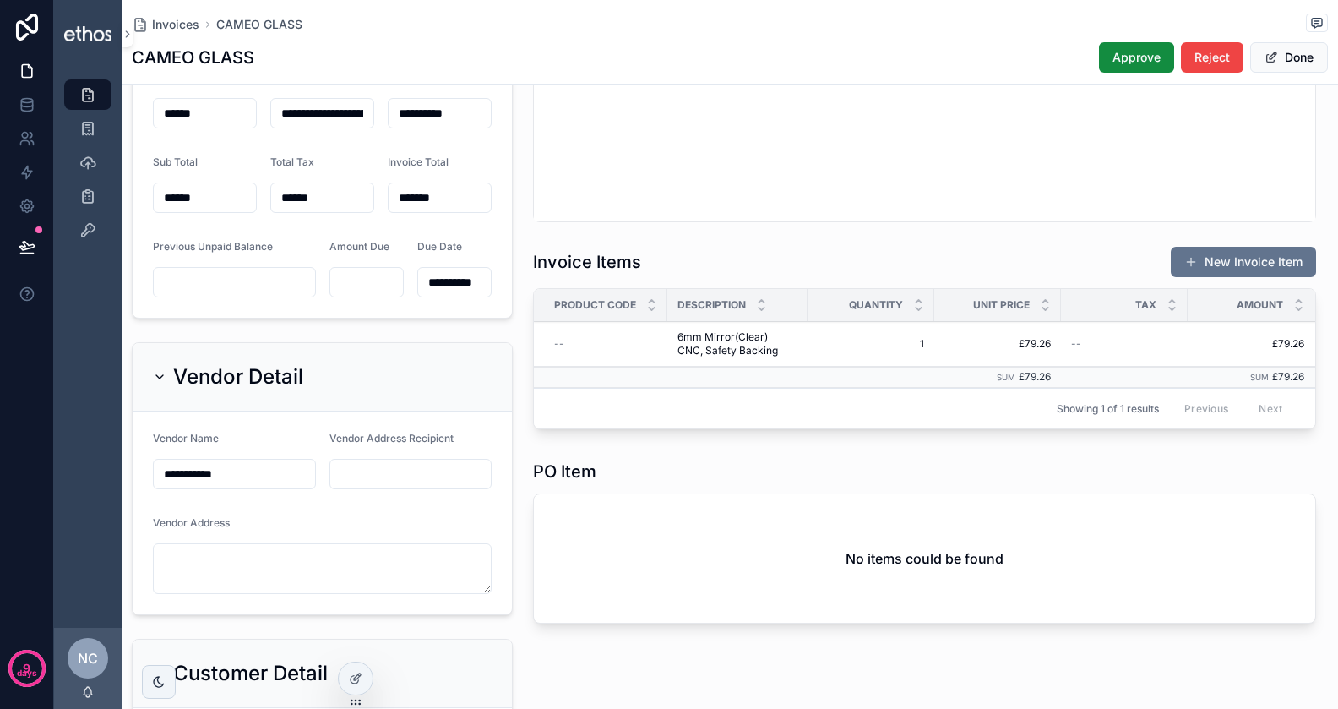
scroll to position [354, 0]
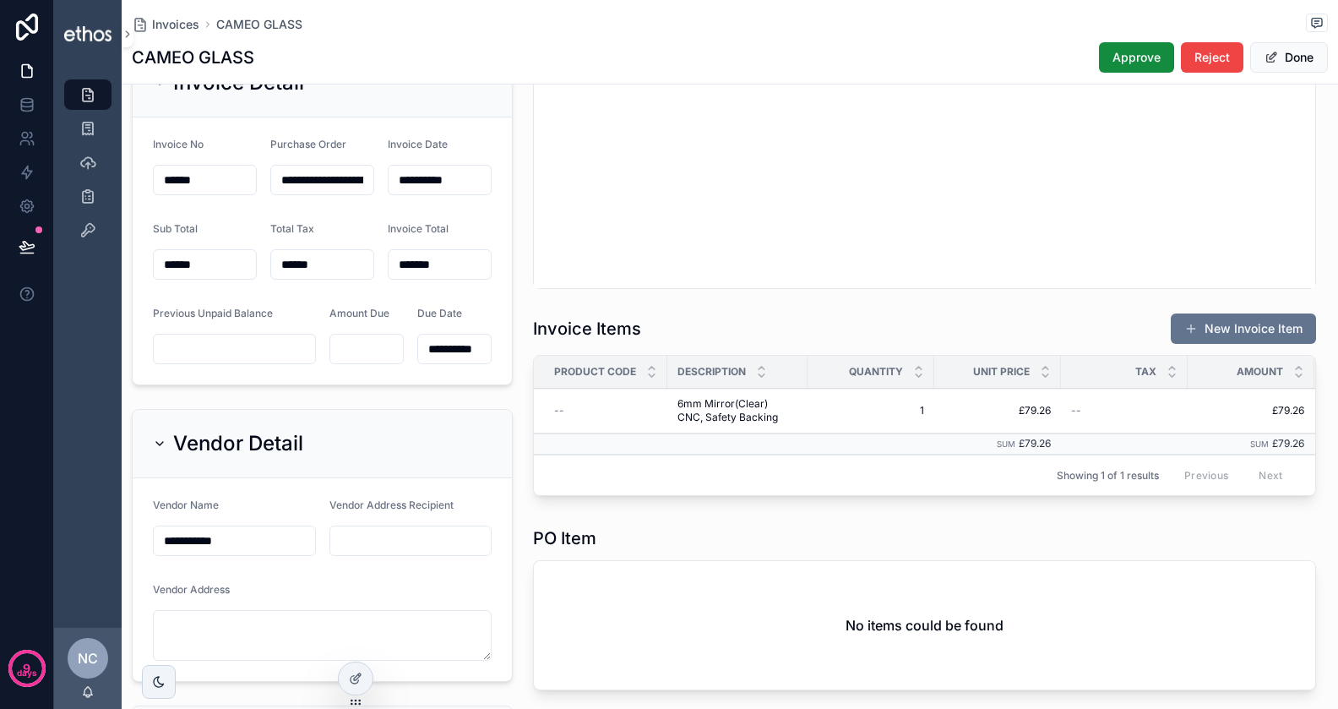
click at [1295, 55] on button "Done" at bounding box center [1290, 57] width 78 height 30
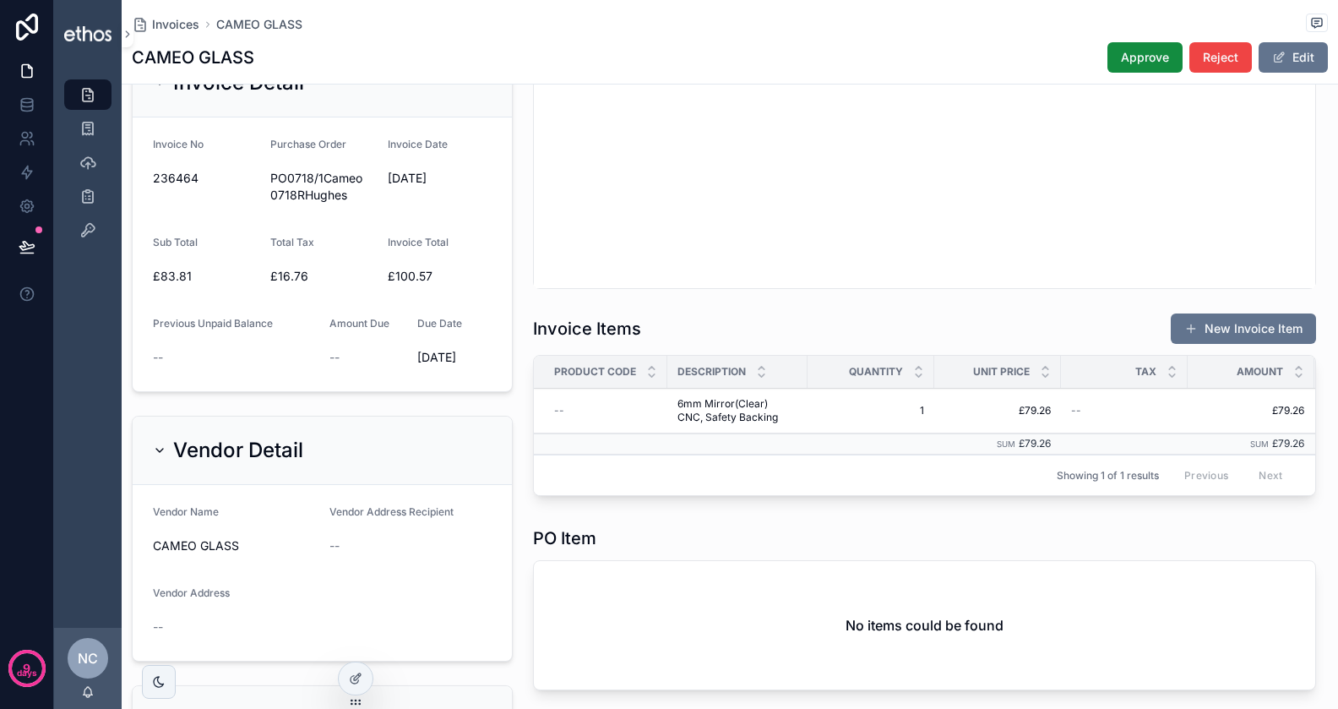
click at [1148, 67] on button "Approve" at bounding box center [1145, 57] width 75 height 30
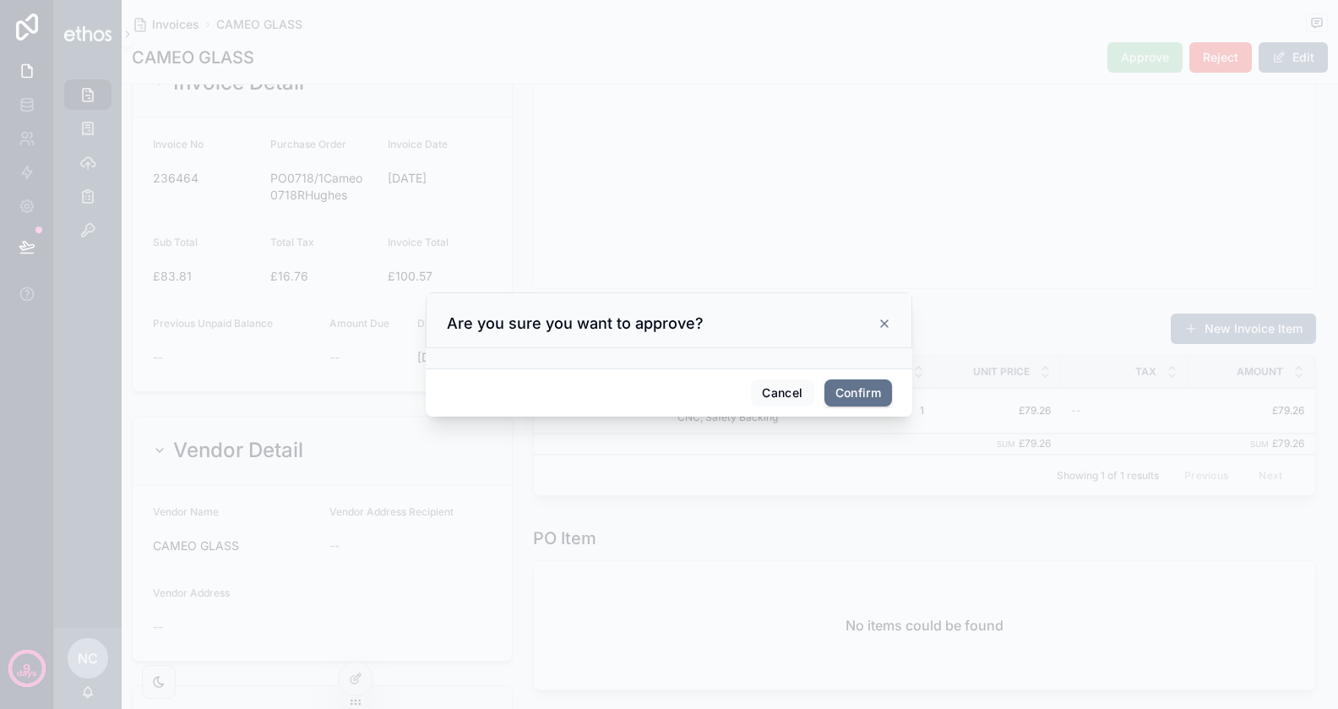
click at [537, 318] on h3 "Are you sure you want to approve?" at bounding box center [575, 323] width 257 height 20
click at [782, 391] on button "Cancel" at bounding box center [782, 392] width 63 height 27
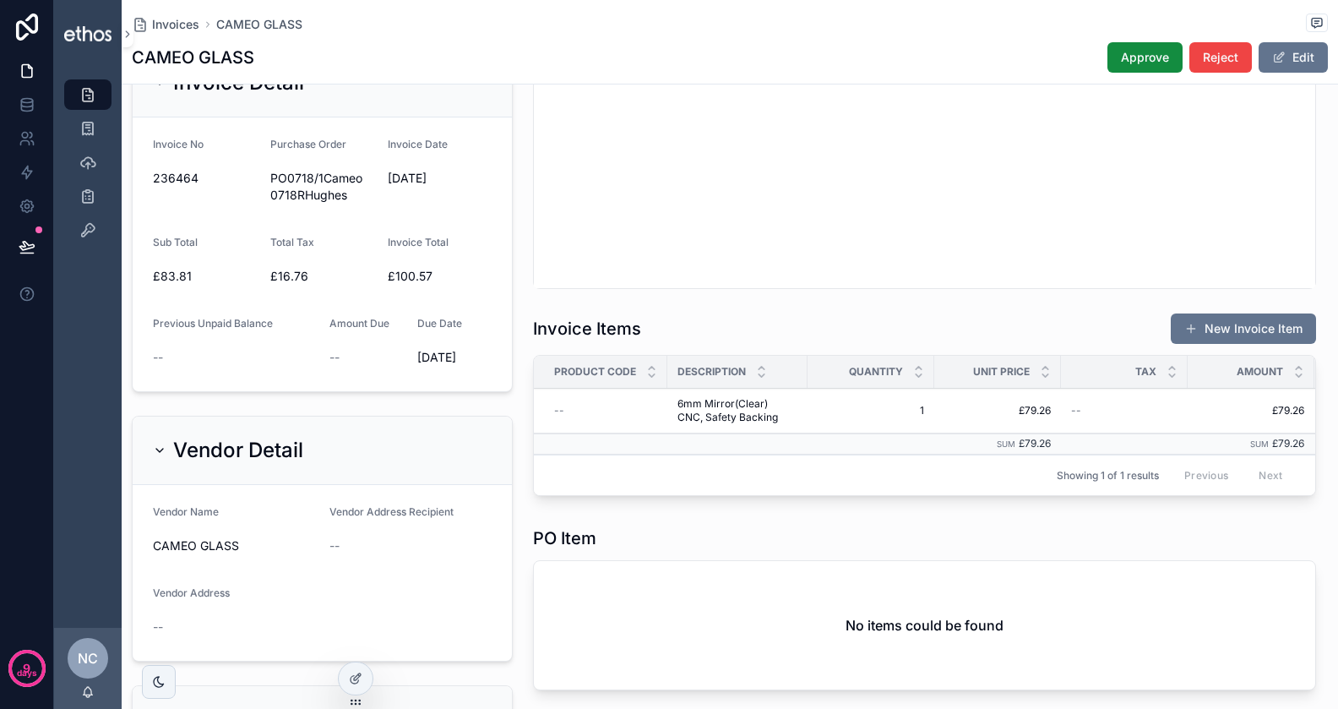
click at [1163, 52] on span "Approve" at bounding box center [1145, 57] width 48 height 17
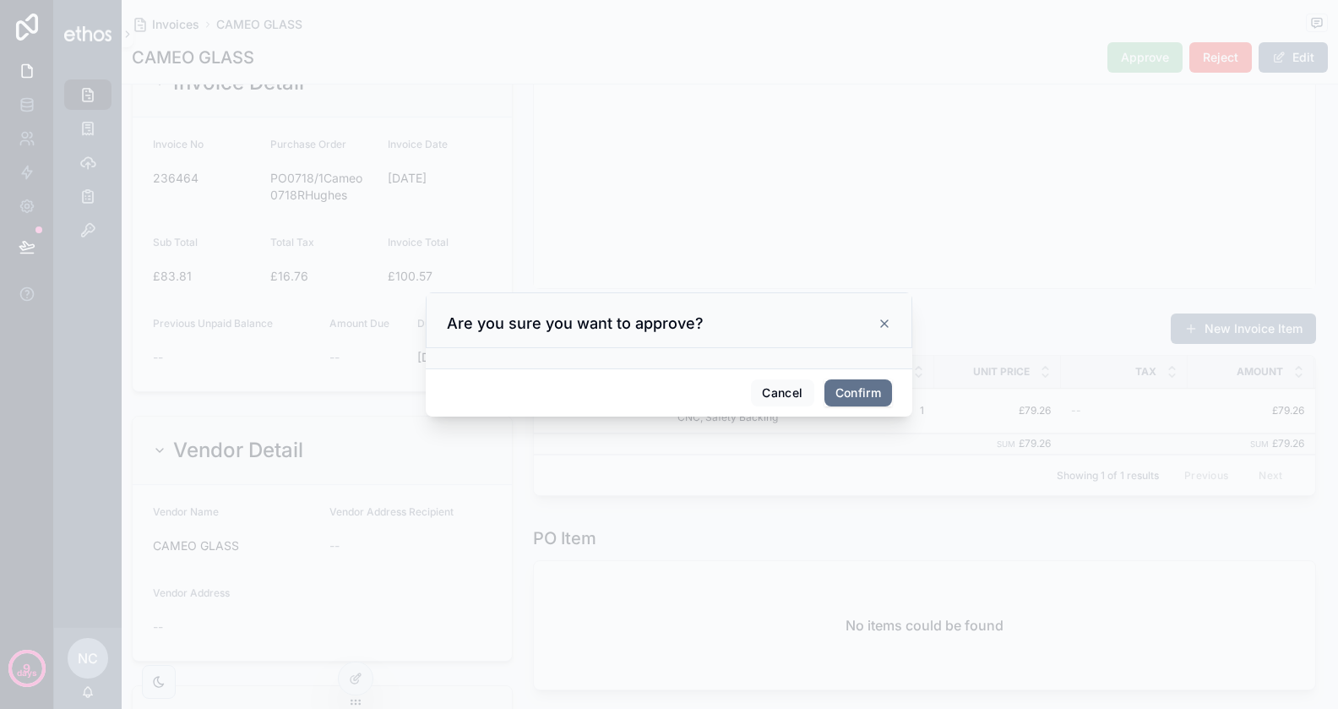
click at [864, 387] on button "Confirm" at bounding box center [859, 392] width 68 height 27
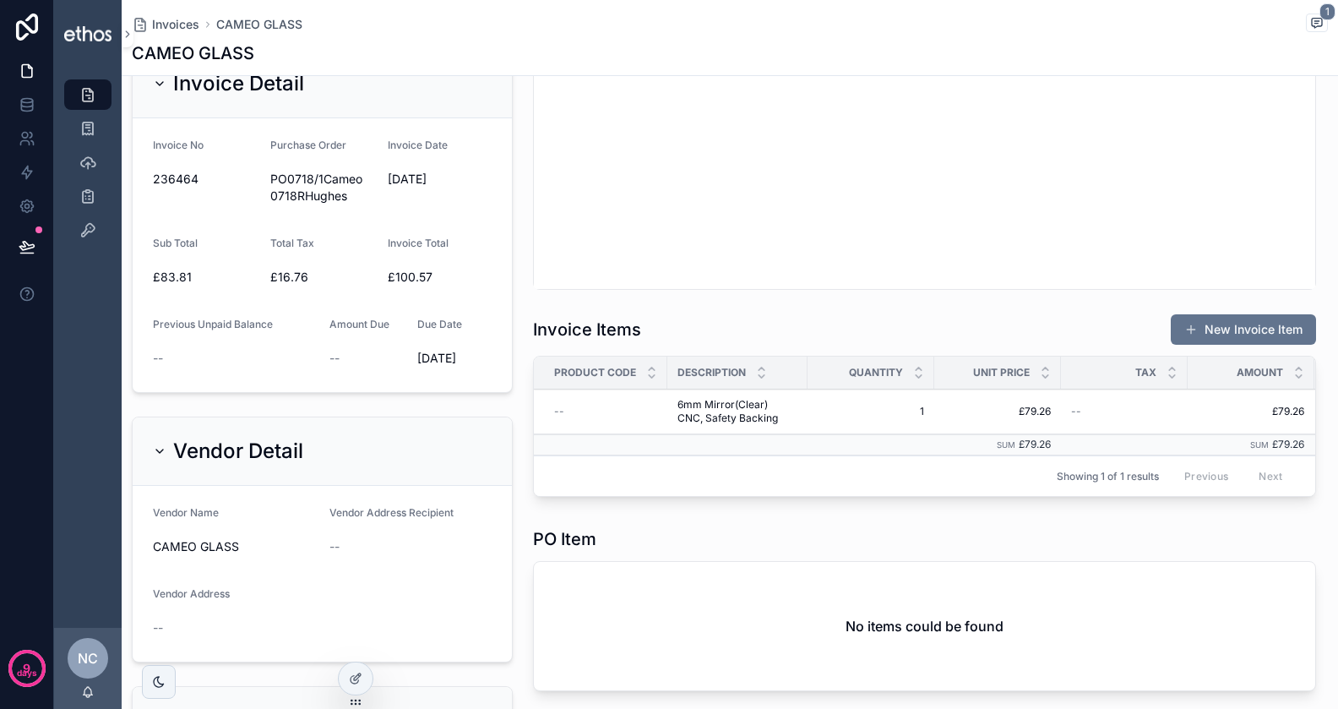
scroll to position [0, 0]
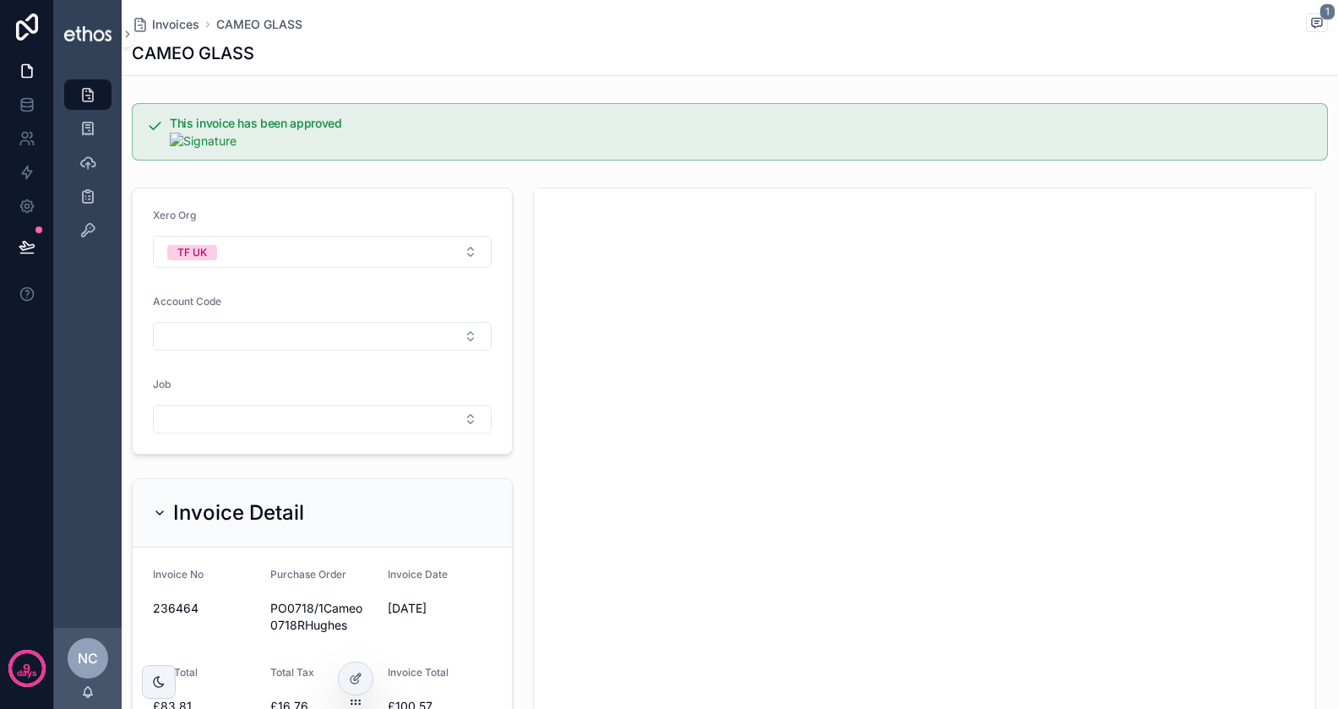
click at [402, 55] on div "CAMEO GLASS" at bounding box center [730, 53] width 1197 height 24
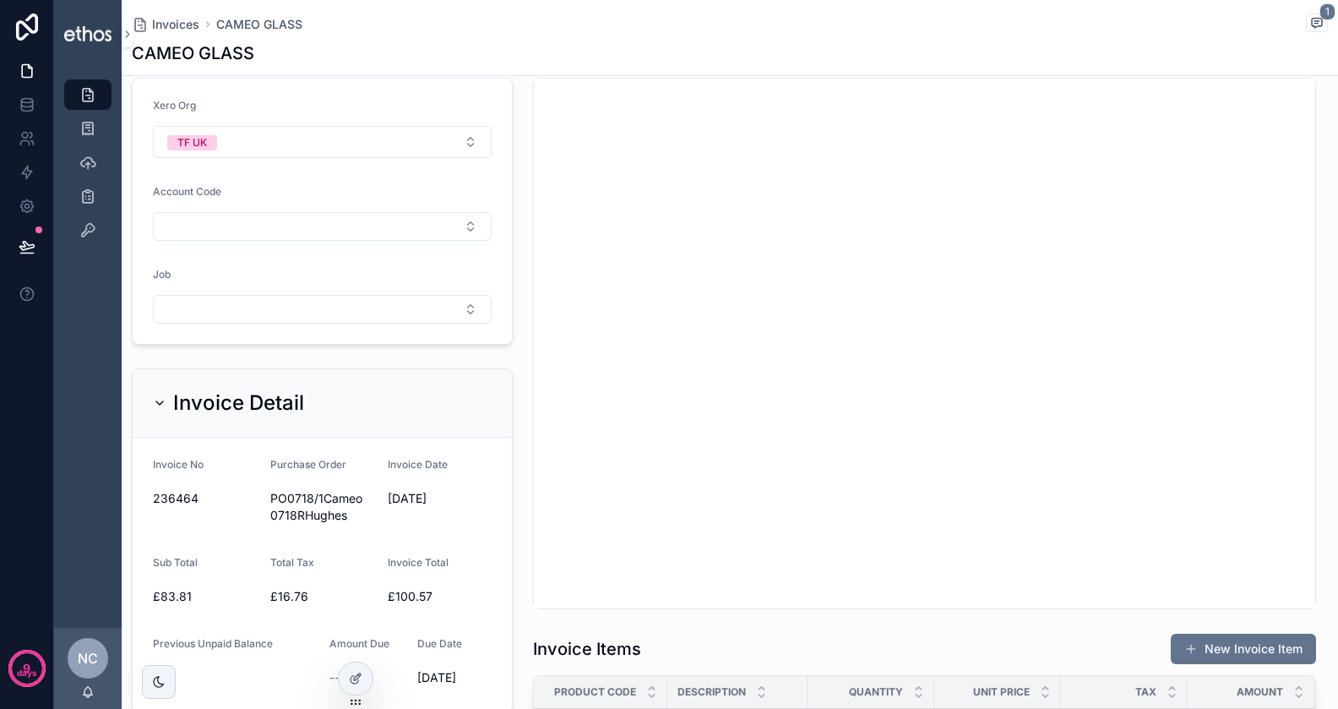
scroll to position [172, 0]
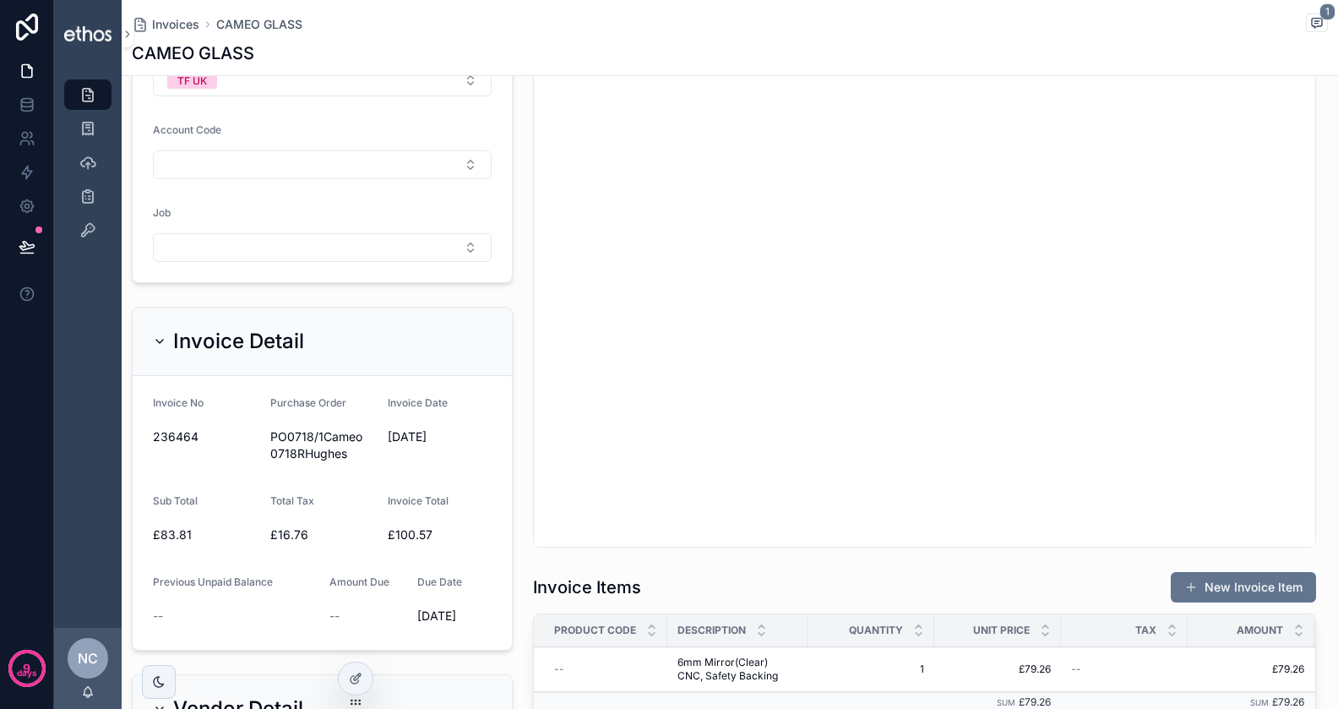
click at [411, 527] on span "£100.57" at bounding box center [440, 534] width 104 height 17
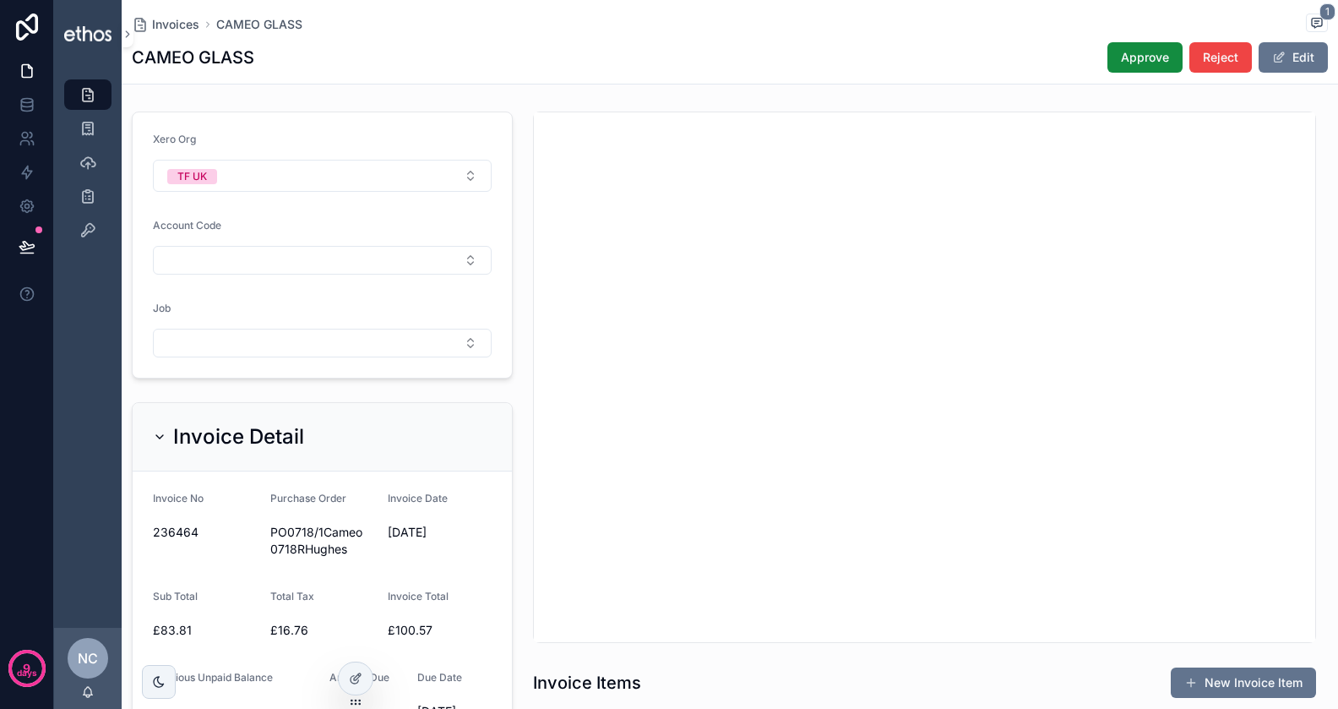
click at [1161, 55] on span "Approve" at bounding box center [1145, 57] width 48 height 17
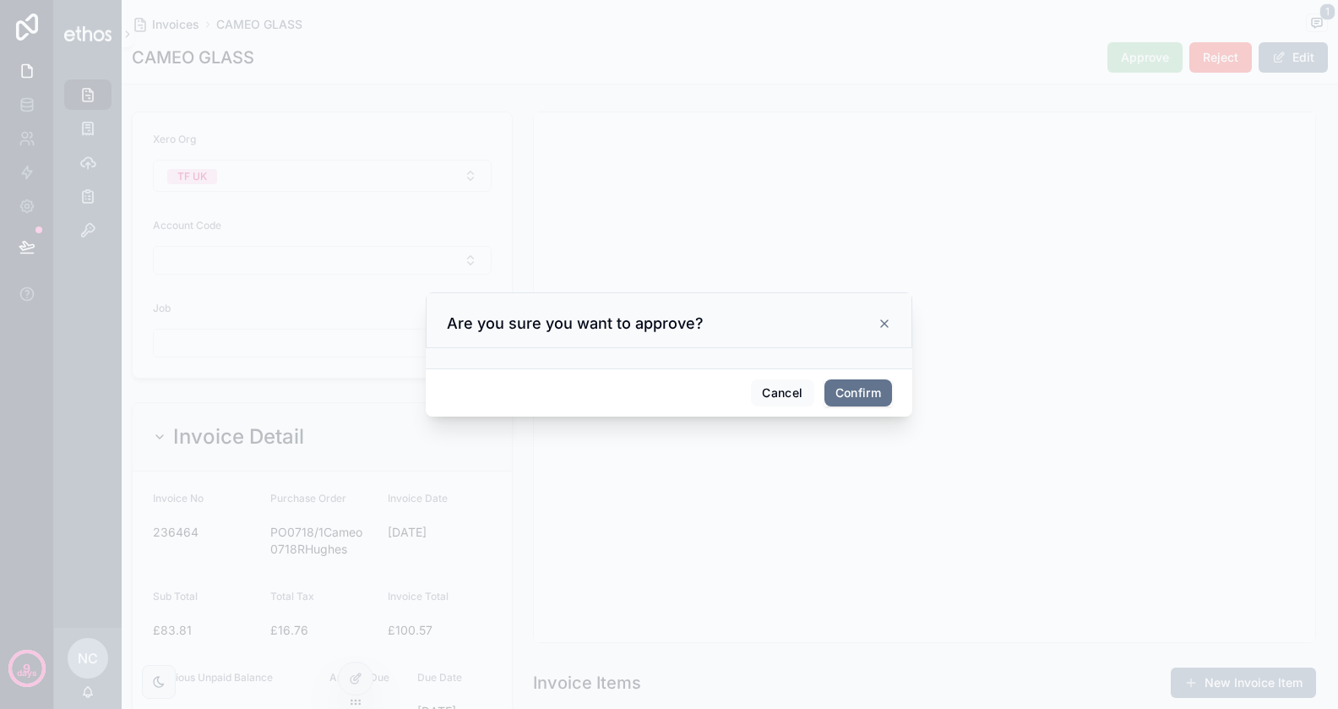
click at [851, 391] on button "Confirm" at bounding box center [859, 392] width 68 height 27
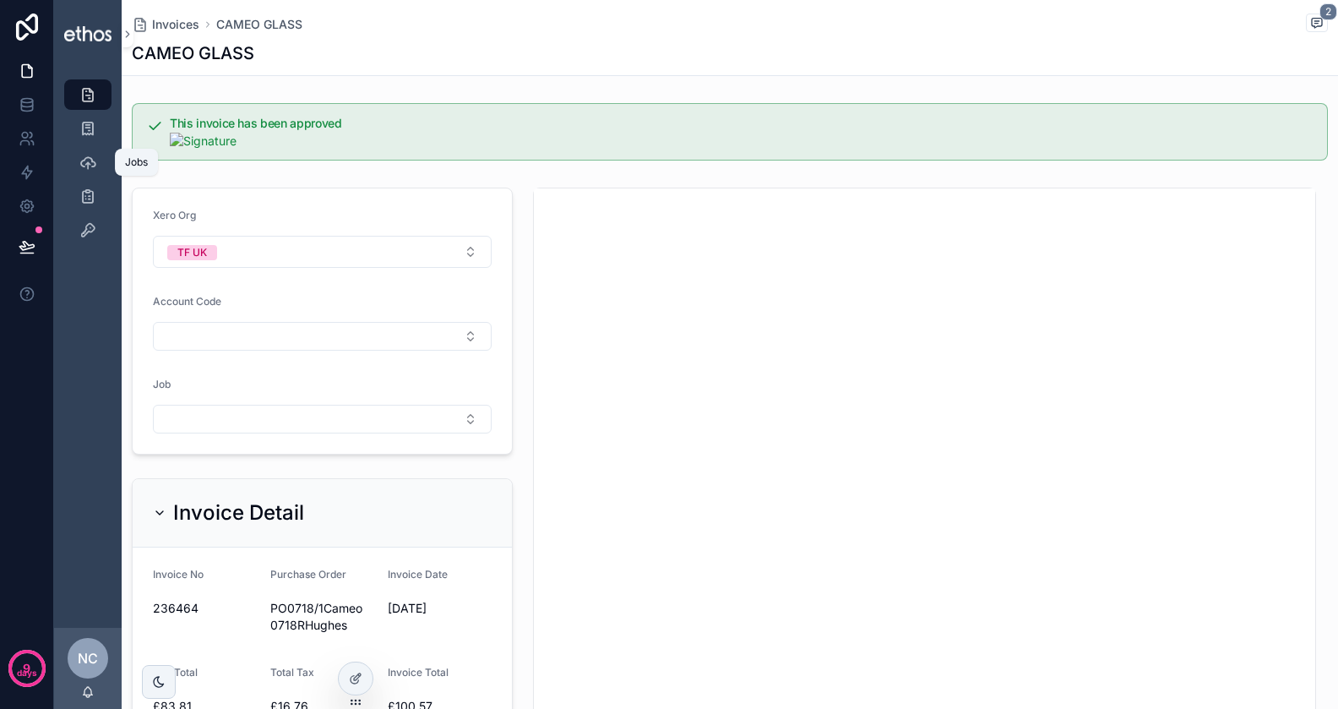
click at [91, 155] on icon "scrollable content" at bounding box center [87, 162] width 17 height 17
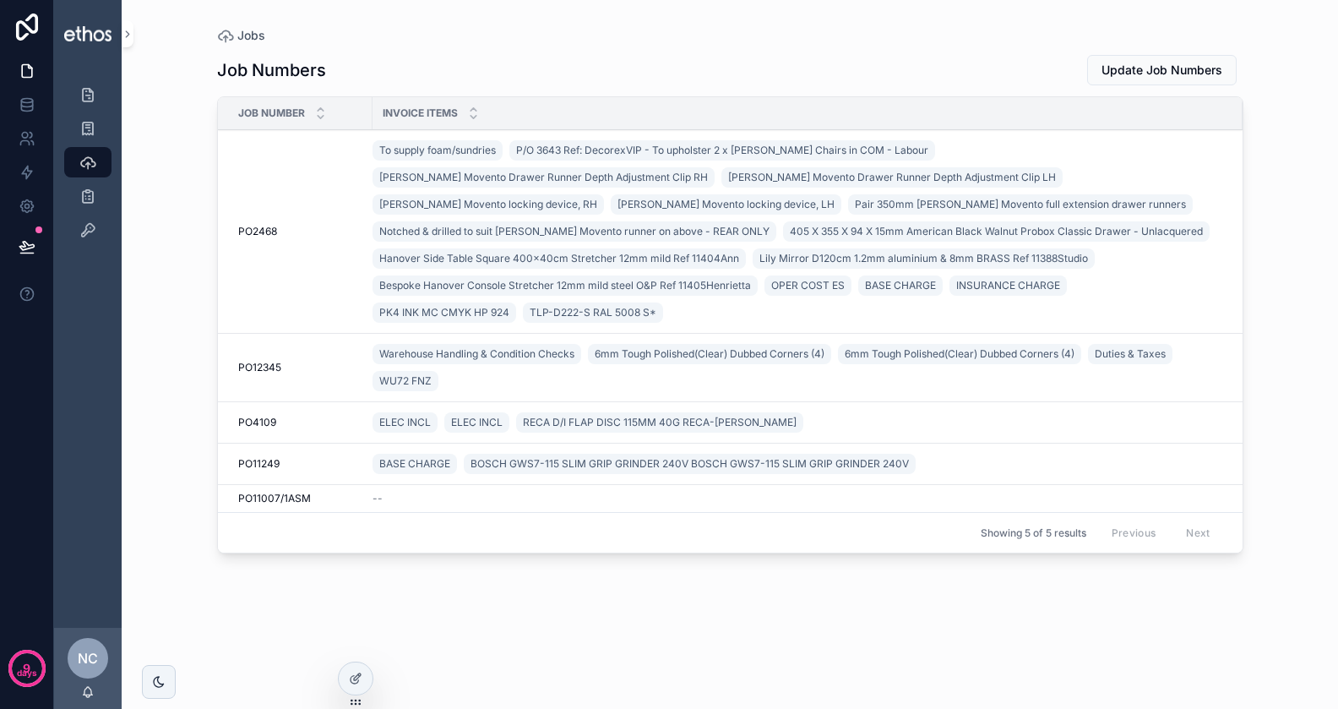
click at [269, 205] on td "PO2468 PO2468" at bounding box center [295, 232] width 155 height 204
click at [264, 225] on span "PO2468" at bounding box center [257, 232] width 39 height 14
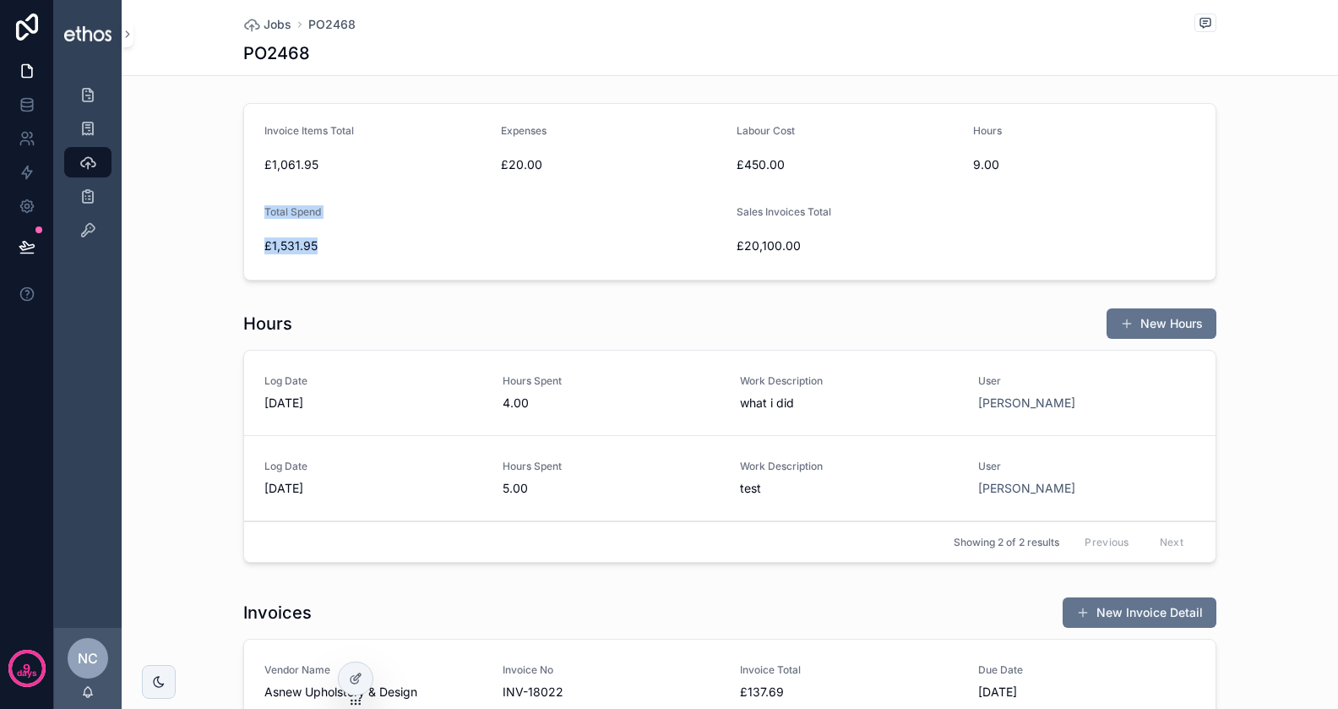
drag, startPoint x: 260, startPoint y: 208, endPoint x: 324, endPoint y: 253, distance: 77.6
click at [324, 253] on form "Invoice Items Total £1,061.95 Expenses £20.00 Labour Cost £450.00 Hours 9.00 To…" at bounding box center [730, 192] width 972 height 176
click at [324, 253] on span "£1,531.95" at bounding box center [493, 245] width 459 height 17
drag, startPoint x: 268, startPoint y: 254, endPoint x: 333, endPoint y: 248, distance: 65.3
click at [332, 249] on div "£1,531.95" at bounding box center [493, 245] width 459 height 27
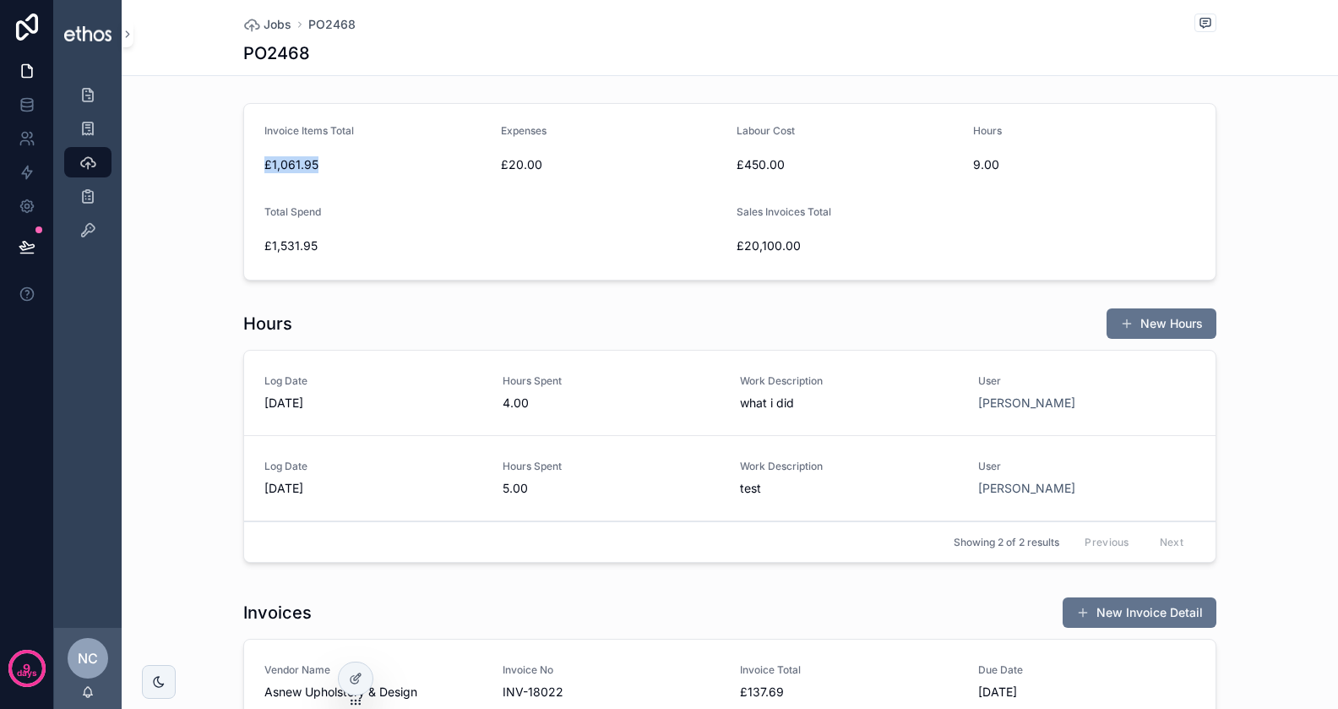
drag, startPoint x: 261, startPoint y: 165, endPoint x: 393, endPoint y: 165, distance: 131.8
click at [393, 165] on form "Invoice Items Total £1,061.95 Expenses £20.00 Labour Cost £450.00 Hours 9.00 To…" at bounding box center [730, 192] width 972 height 176
drag, startPoint x: 460, startPoint y: 163, endPoint x: 606, endPoint y: 163, distance: 146.2
click at [488, 163] on span "£1,061.95" at bounding box center [375, 164] width 223 height 17
drag, startPoint x: 731, startPoint y: 163, endPoint x: 831, endPoint y: 162, distance: 99.7
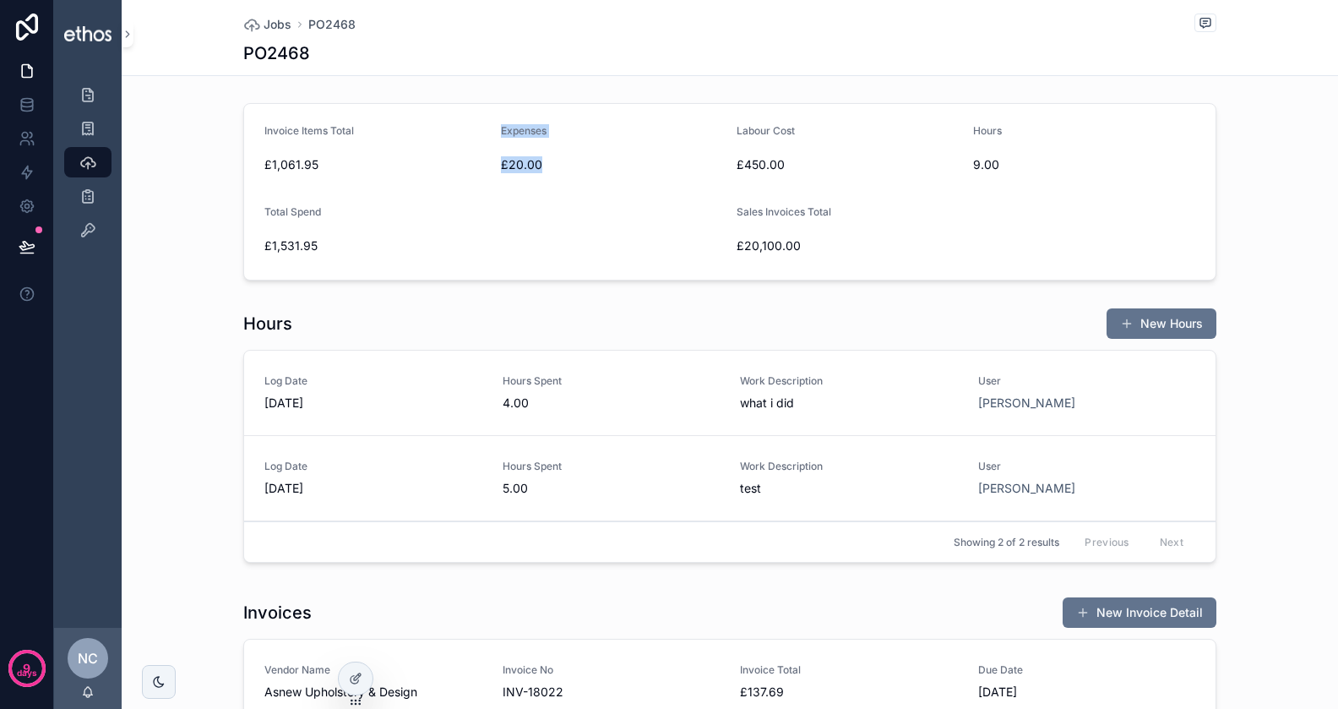
click at [724, 162] on span "£20.00" at bounding box center [612, 164] width 223 height 17
drag, startPoint x: 740, startPoint y: 244, endPoint x: 796, endPoint y: 244, distance: 55.8
click at [796, 244] on span "£20,100.00" at bounding box center [848, 245] width 223 height 17
click at [779, 212] on span "Sales Invoices Total" at bounding box center [784, 211] width 95 height 13
drag, startPoint x: 737, startPoint y: 246, endPoint x: 816, endPoint y: 246, distance: 79.4
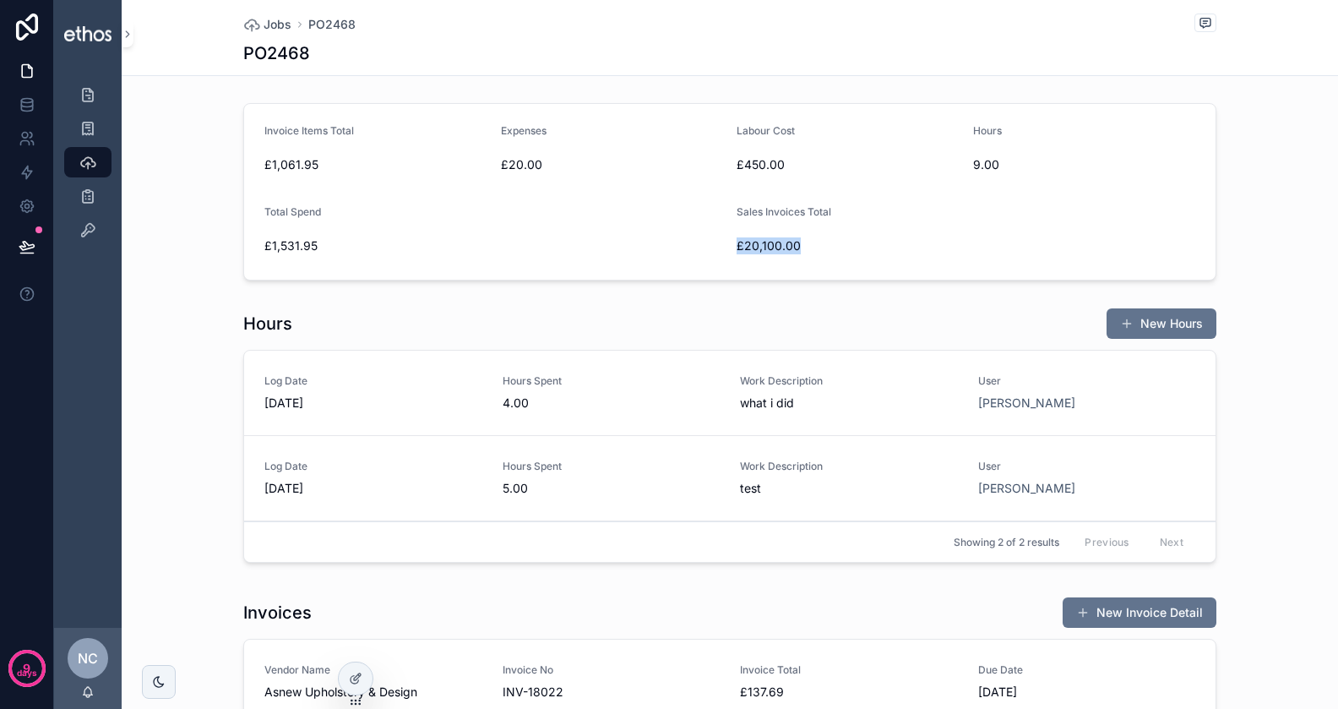
click at [816, 246] on span "£20,100.00" at bounding box center [848, 245] width 223 height 17
drag, startPoint x: 269, startPoint y: 246, endPoint x: 378, endPoint y: 241, distance: 109.1
click at [378, 241] on span "£1,531.95" at bounding box center [493, 245] width 459 height 17
click at [333, 244] on span "£1,531.95" at bounding box center [493, 245] width 459 height 17
click at [503, 161] on span "£20.00" at bounding box center [612, 164] width 223 height 17
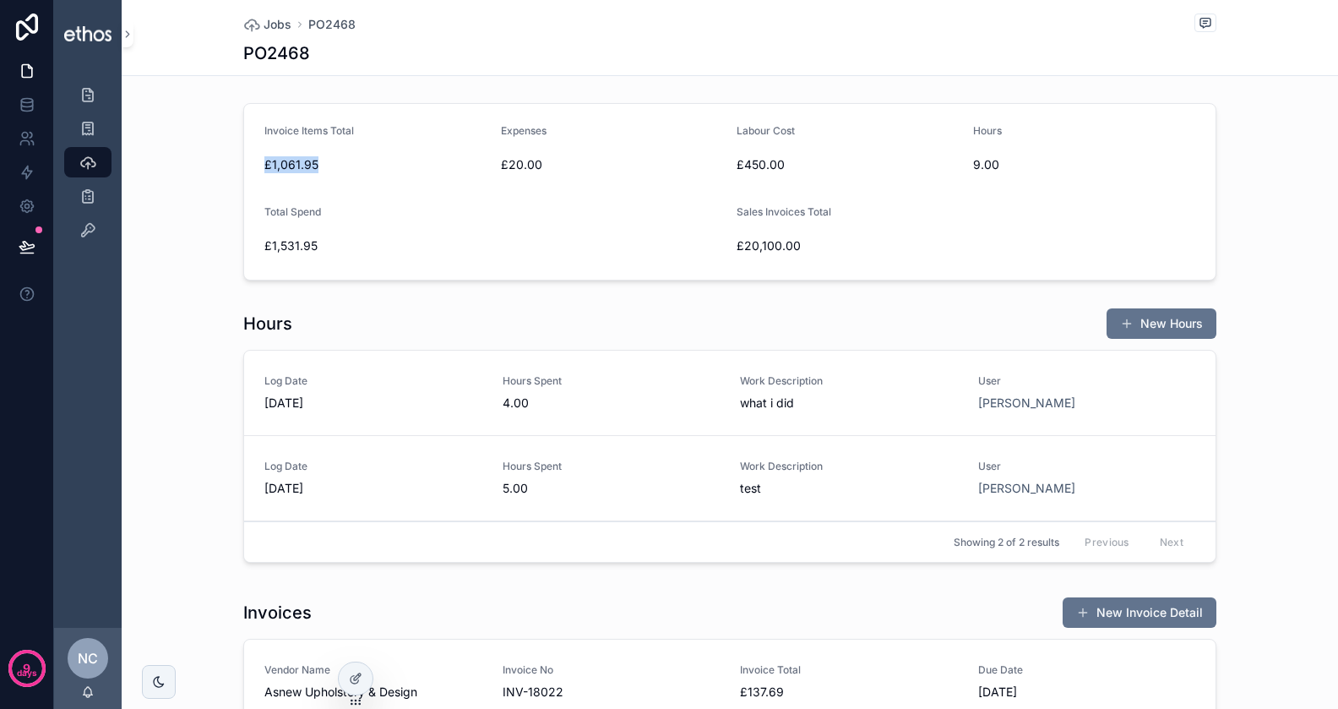
drag, startPoint x: 258, startPoint y: 166, endPoint x: 363, endPoint y: 166, distance: 105.6
click at [363, 166] on form "Invoice Items Total £1,061.95 Expenses £20.00 Labour Cost £450.00 Hours 9.00 To…" at bounding box center [730, 192] width 972 height 176
click at [373, 160] on span "£1,061.95" at bounding box center [375, 164] width 223 height 17
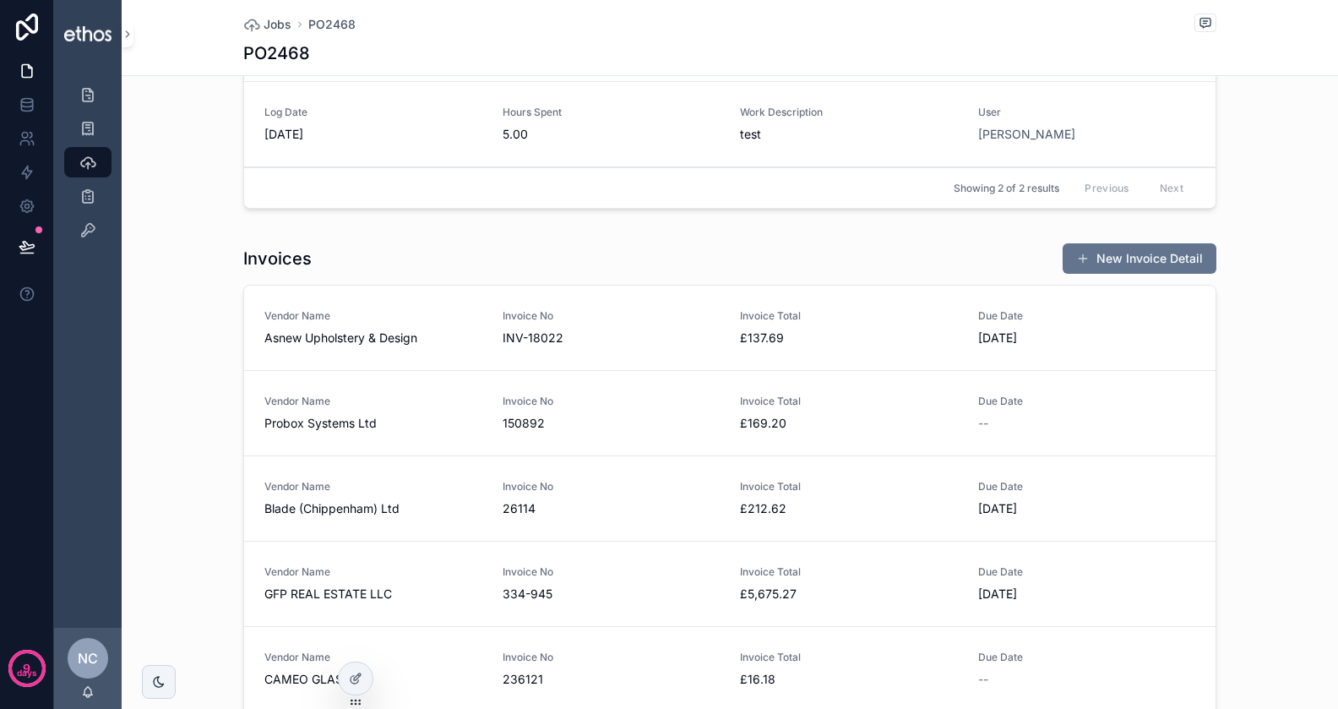
scroll to position [497, 0]
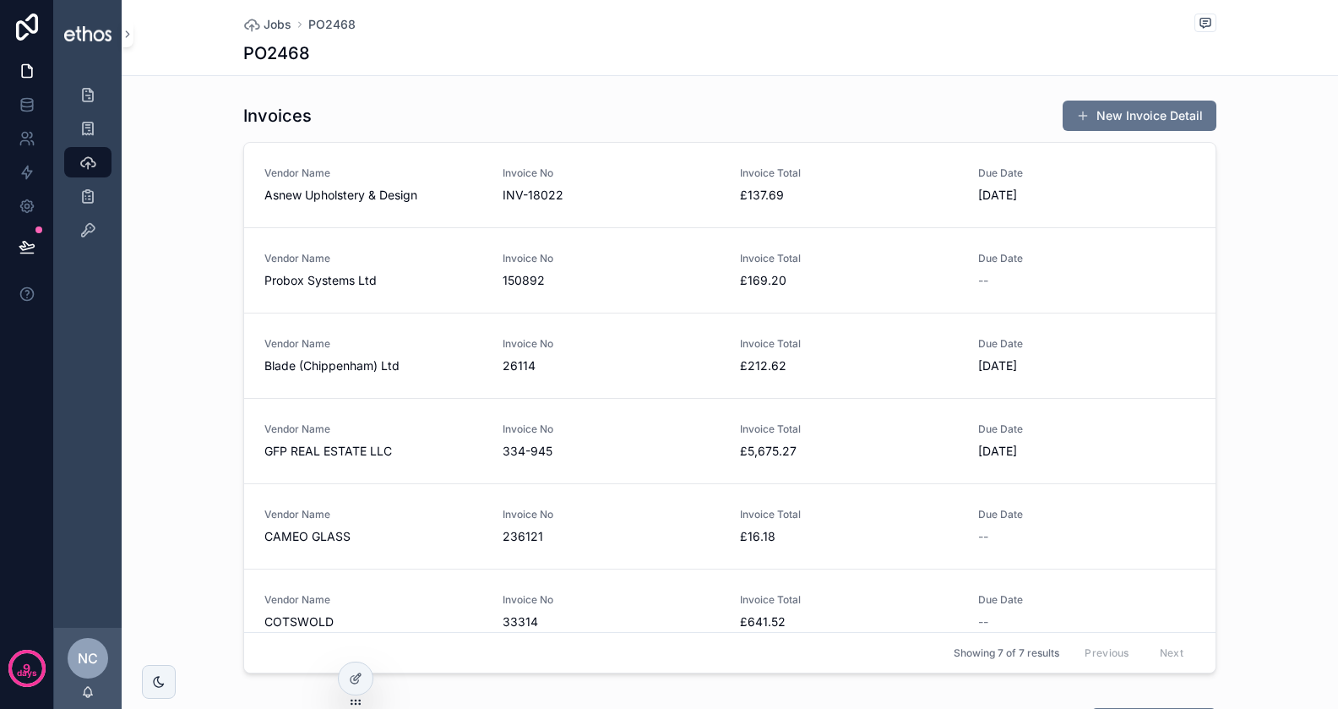
click at [554, 197] on span "INV-18022" at bounding box center [612, 195] width 218 height 17
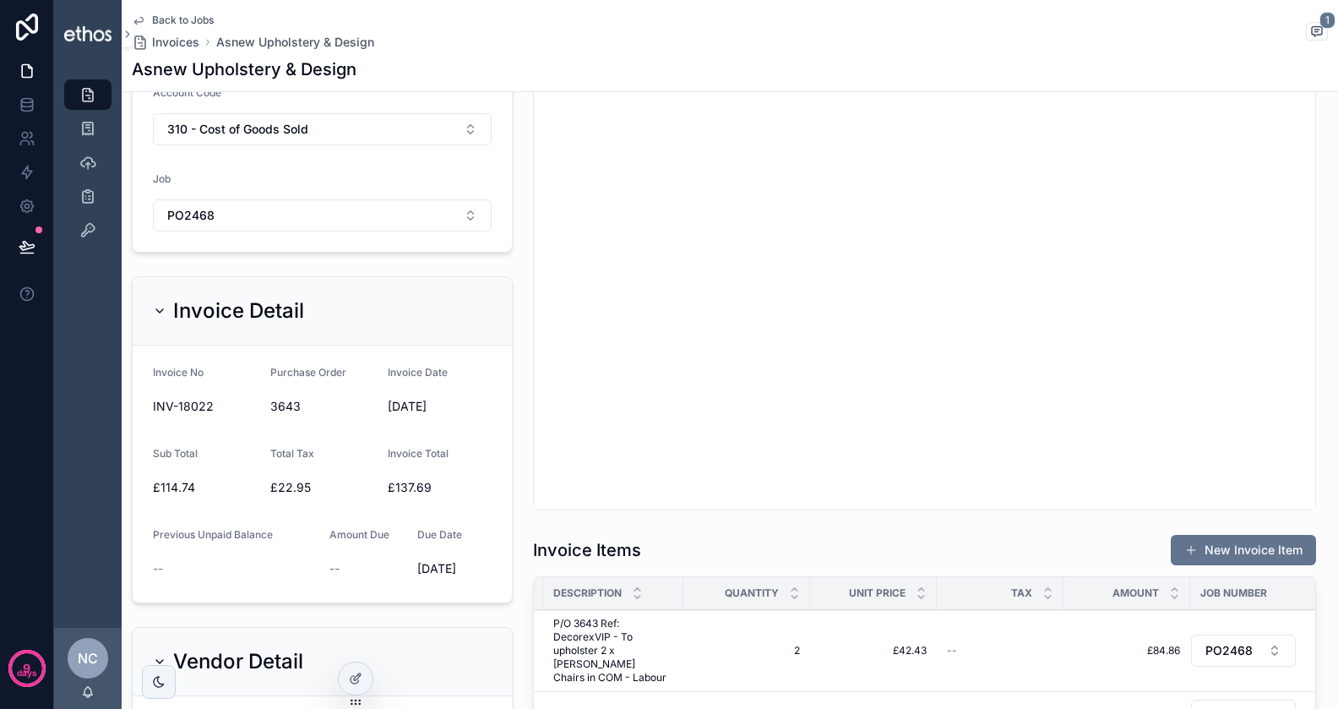
scroll to position [564, 0]
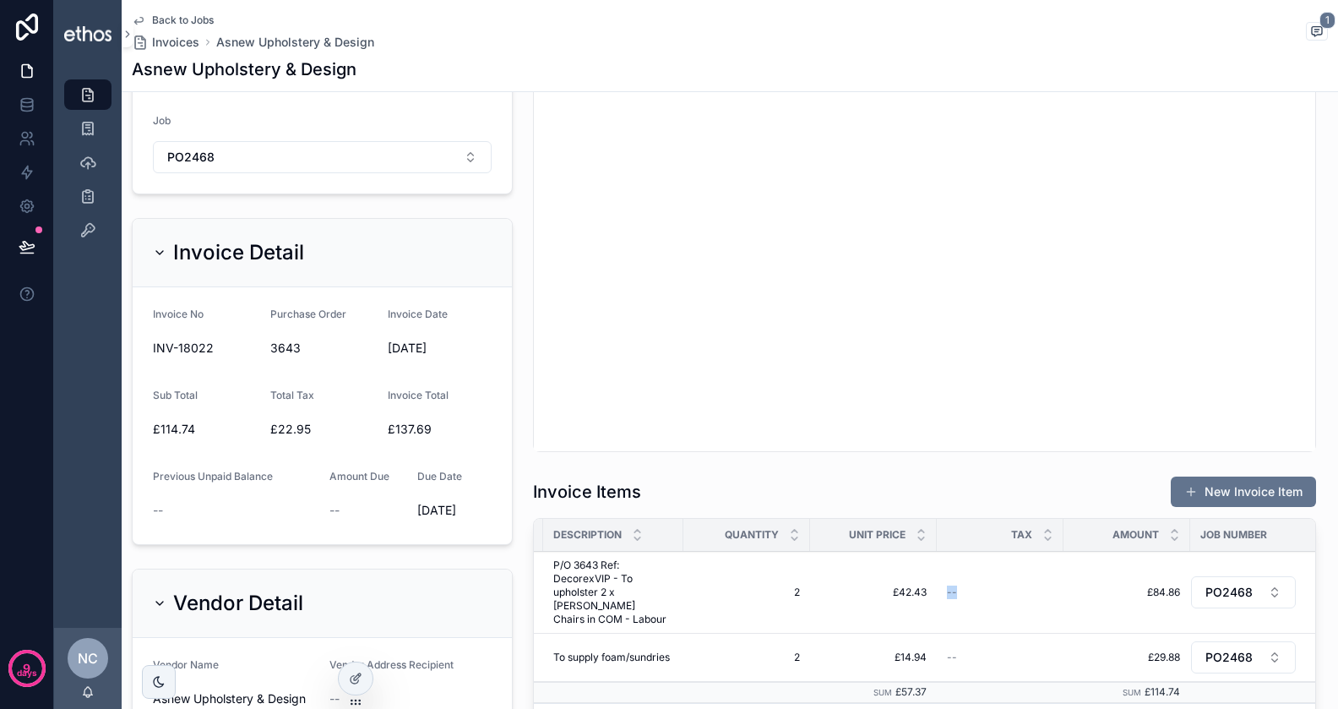
drag, startPoint x: 1001, startPoint y: 573, endPoint x: 1014, endPoint y: 589, distance: 20.5
click at [1014, 589] on td "--" at bounding box center [1000, 593] width 127 height 82
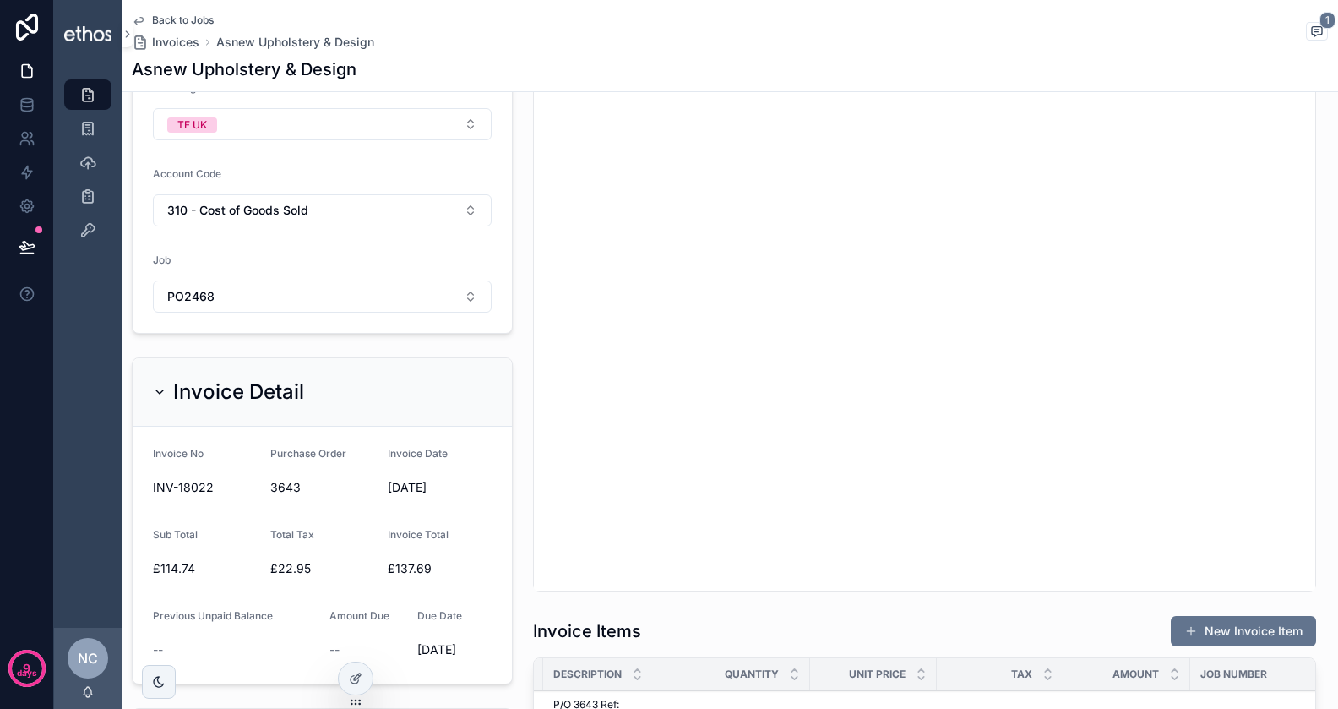
scroll to position [450, 0]
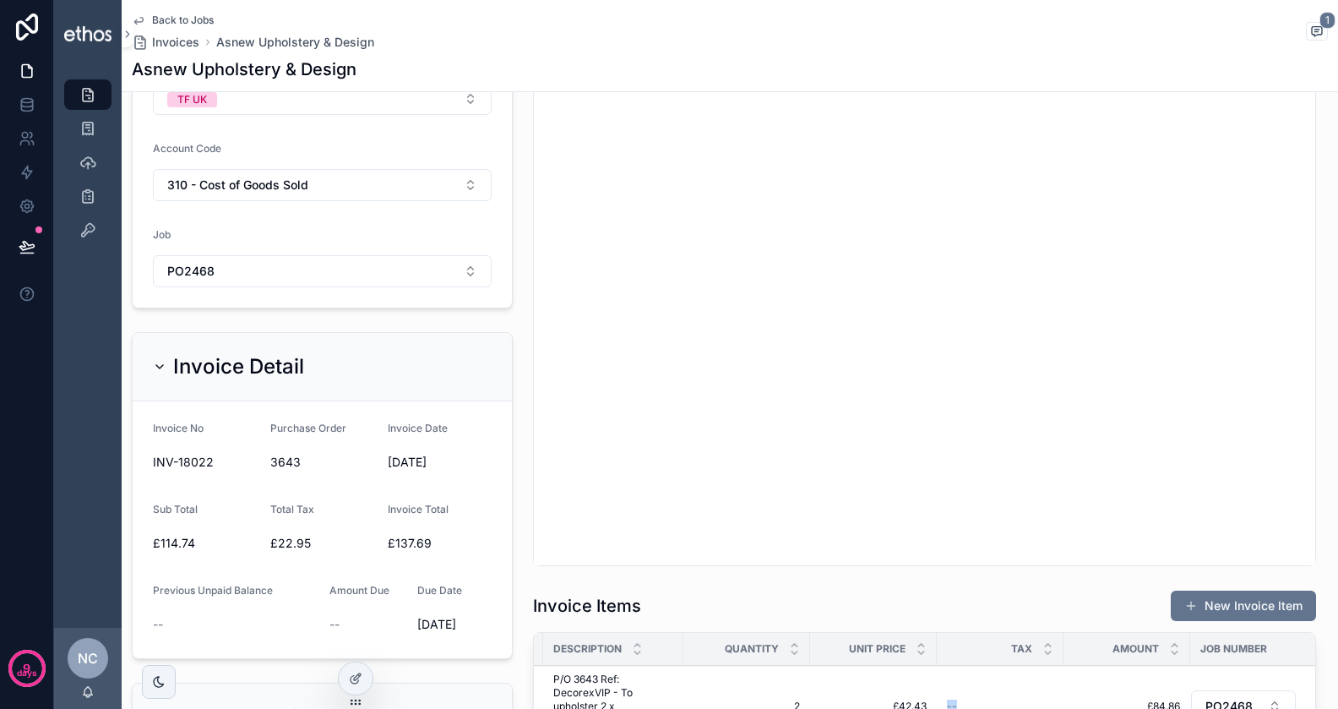
click at [188, 46] on span "Invoices" at bounding box center [175, 42] width 47 height 17
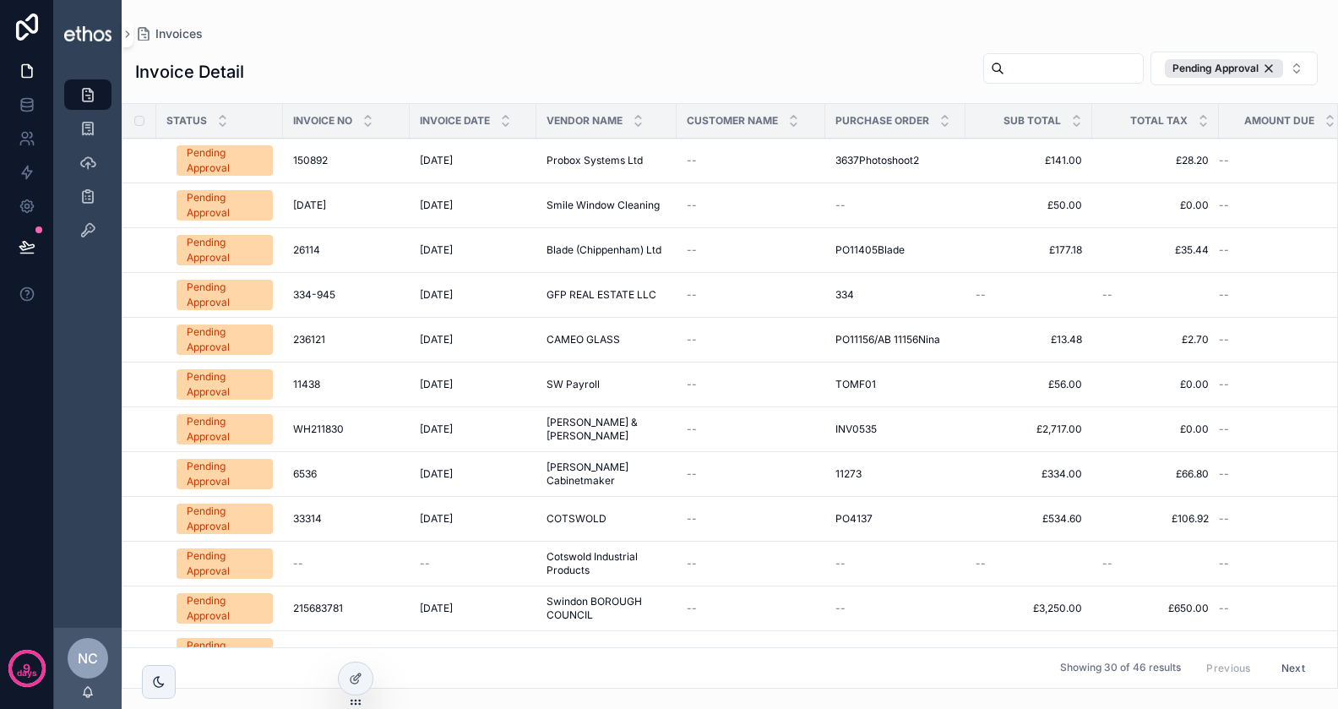
click at [453, 424] on span "[DATE]" at bounding box center [436, 430] width 33 height 14
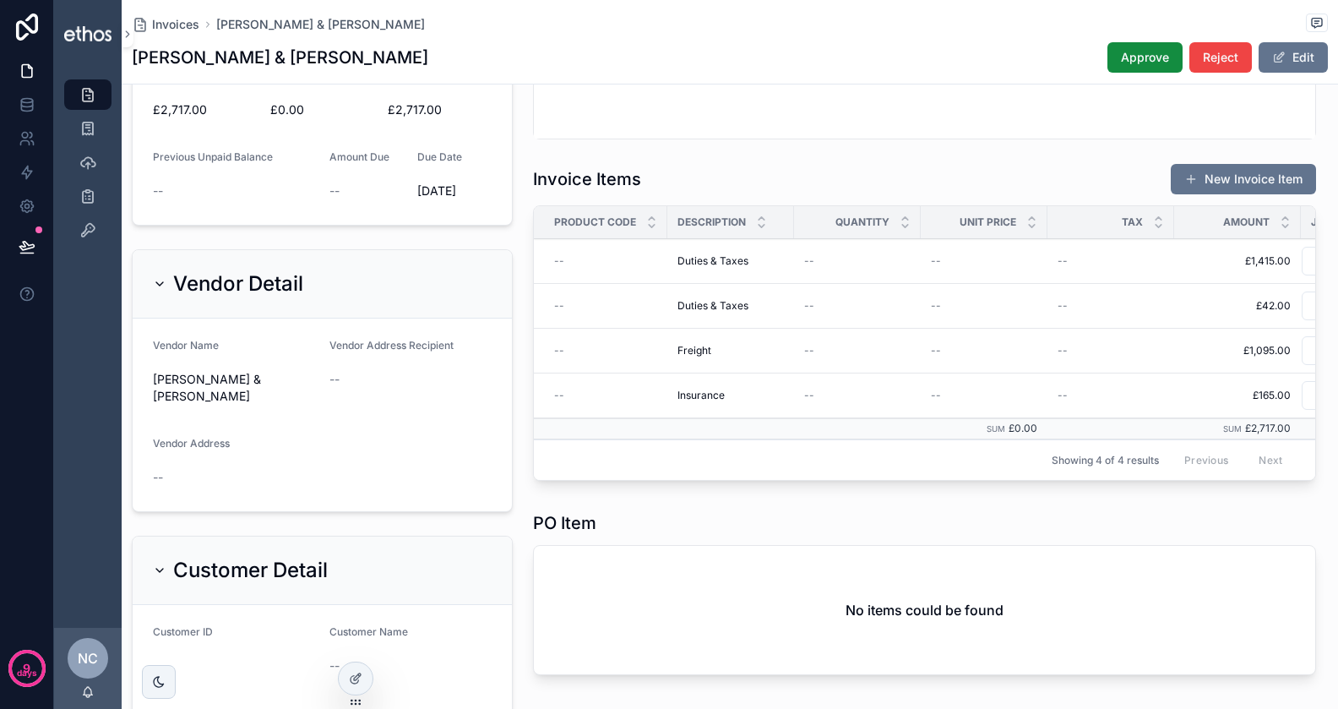
scroll to position [510, 0]
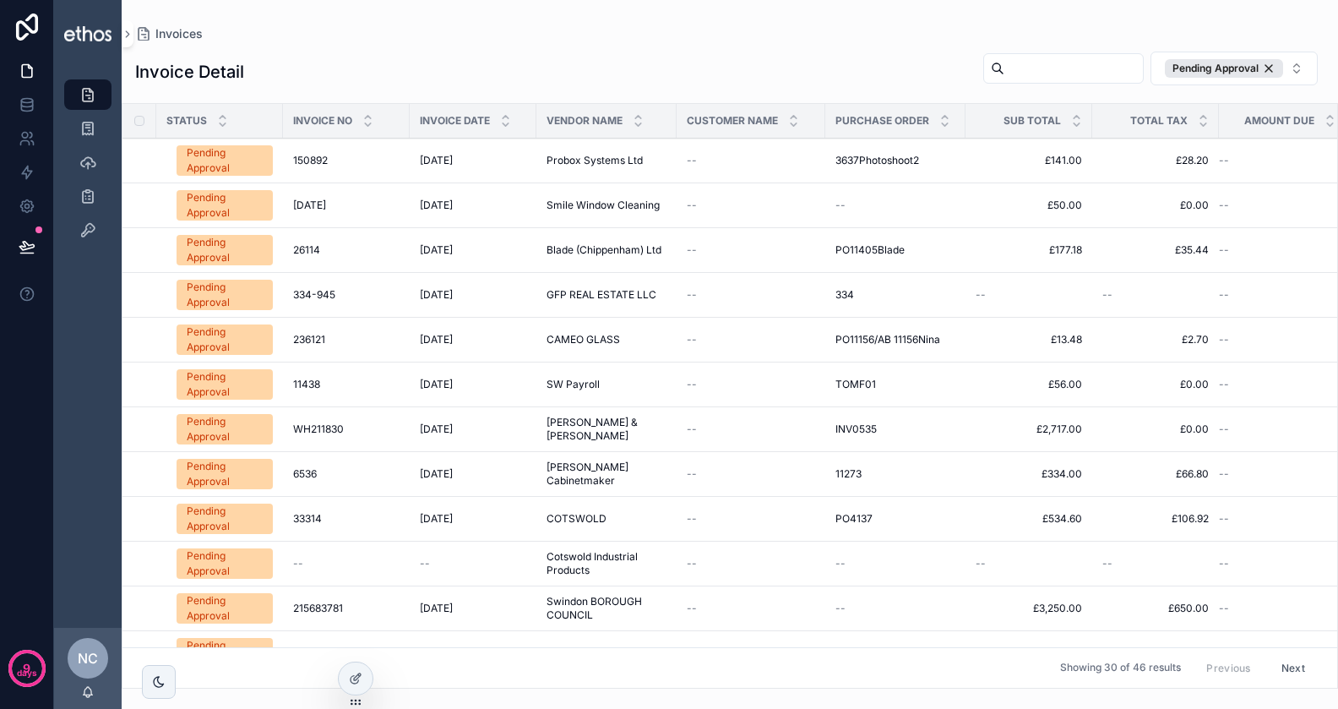
click at [453, 512] on span "[DATE]" at bounding box center [436, 519] width 33 height 14
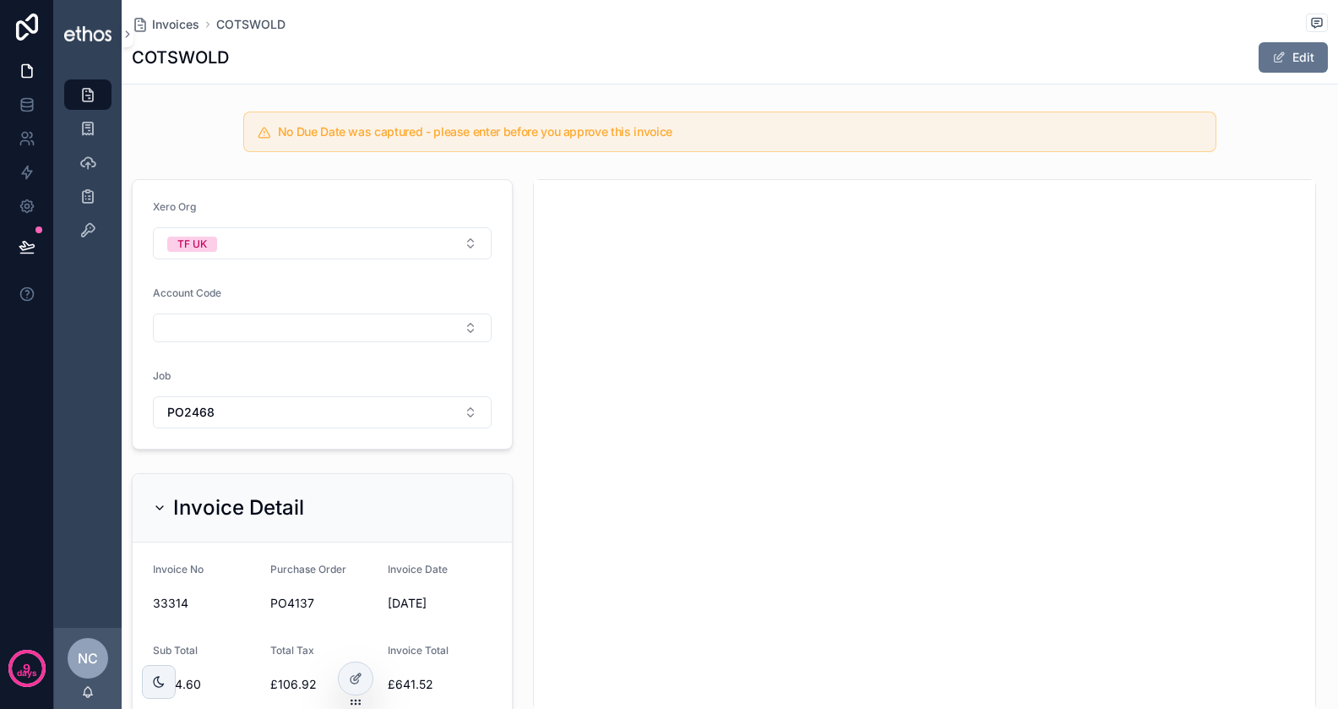
scroll to position [144, 0]
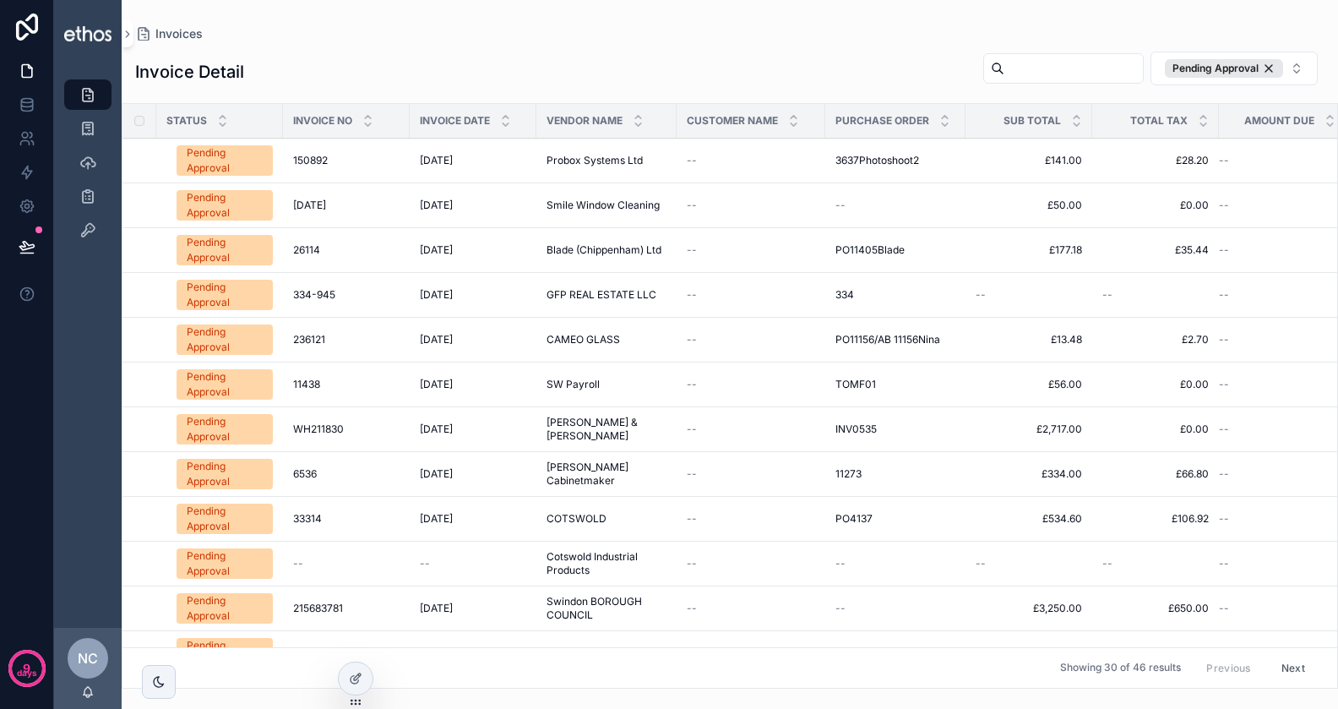
scroll to position [247, 0]
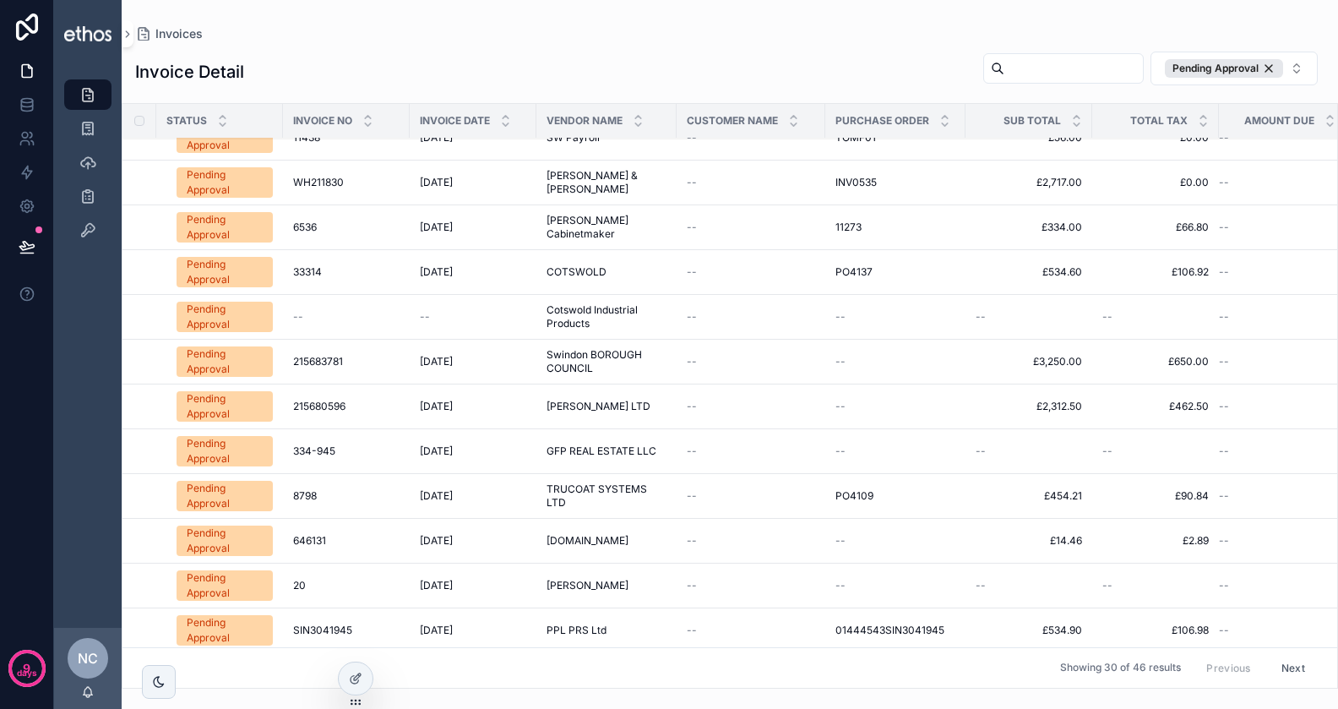
click at [334, 405] on span "215680596" at bounding box center [319, 407] width 52 height 14
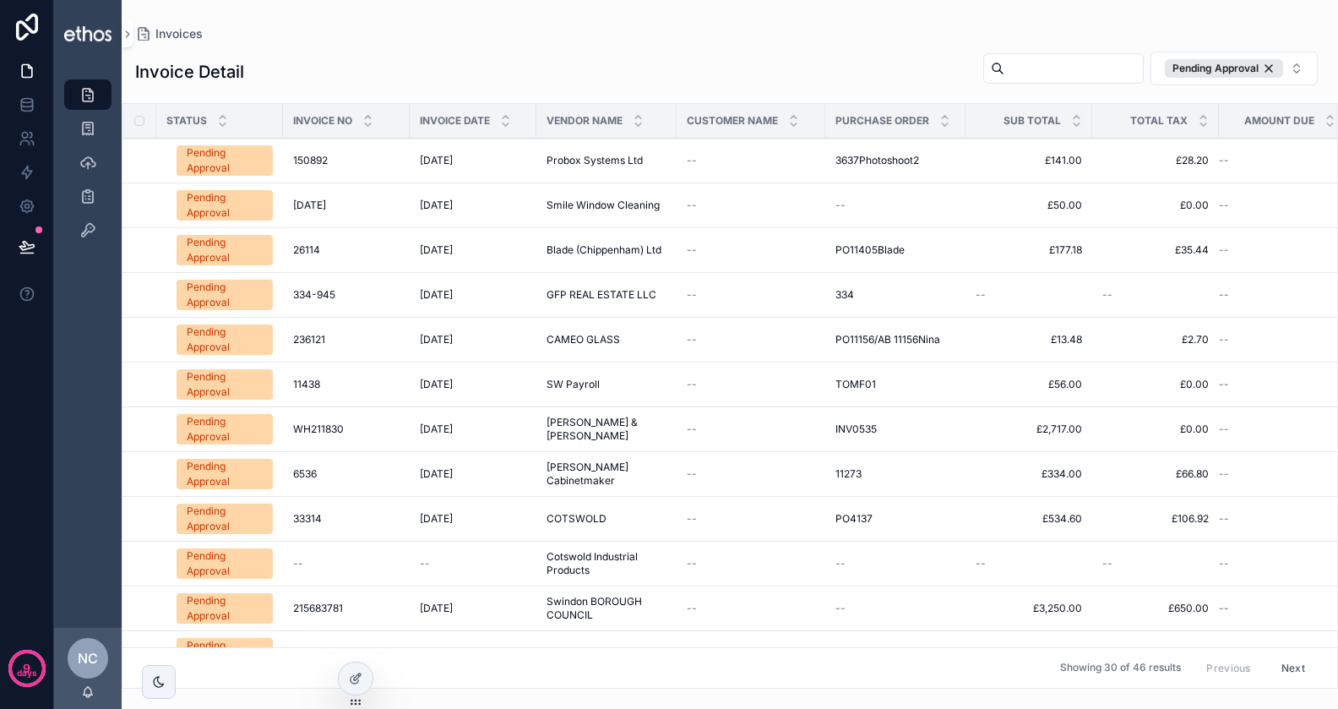
scroll to position [224, 0]
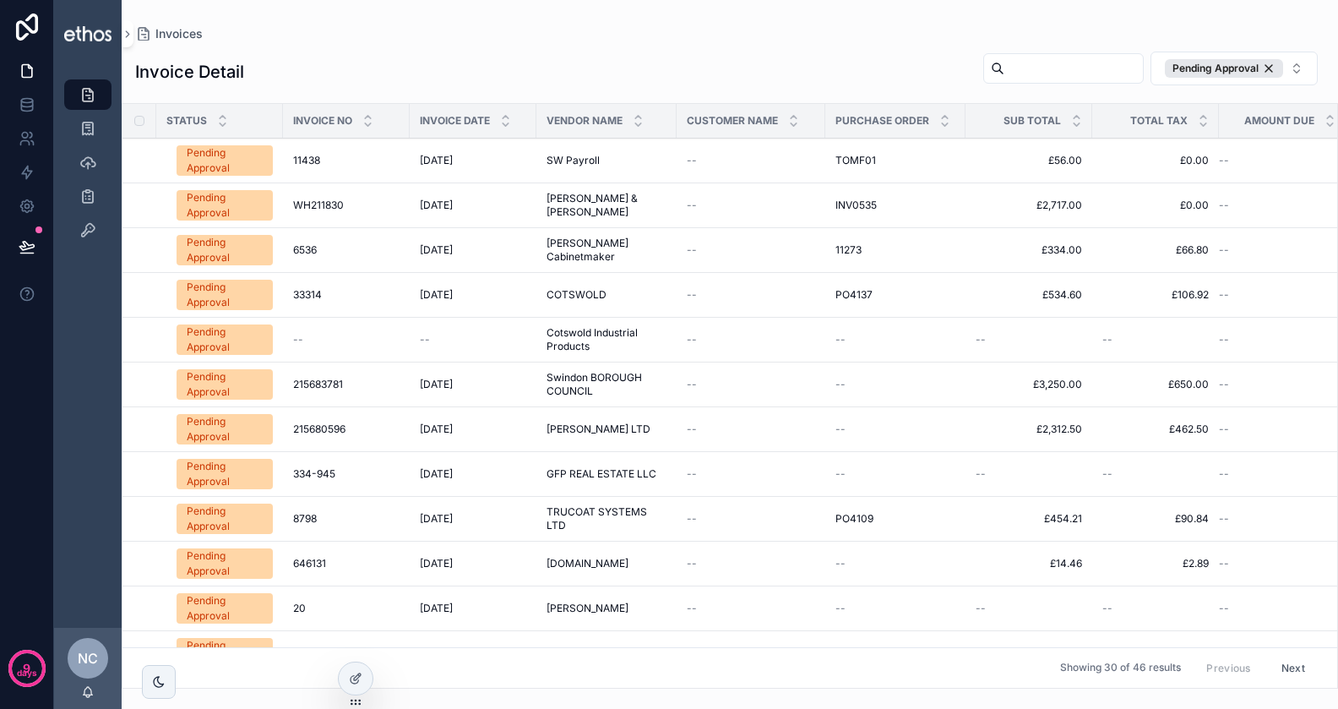
click at [309, 512] on span "8798" at bounding box center [305, 519] width 24 height 14
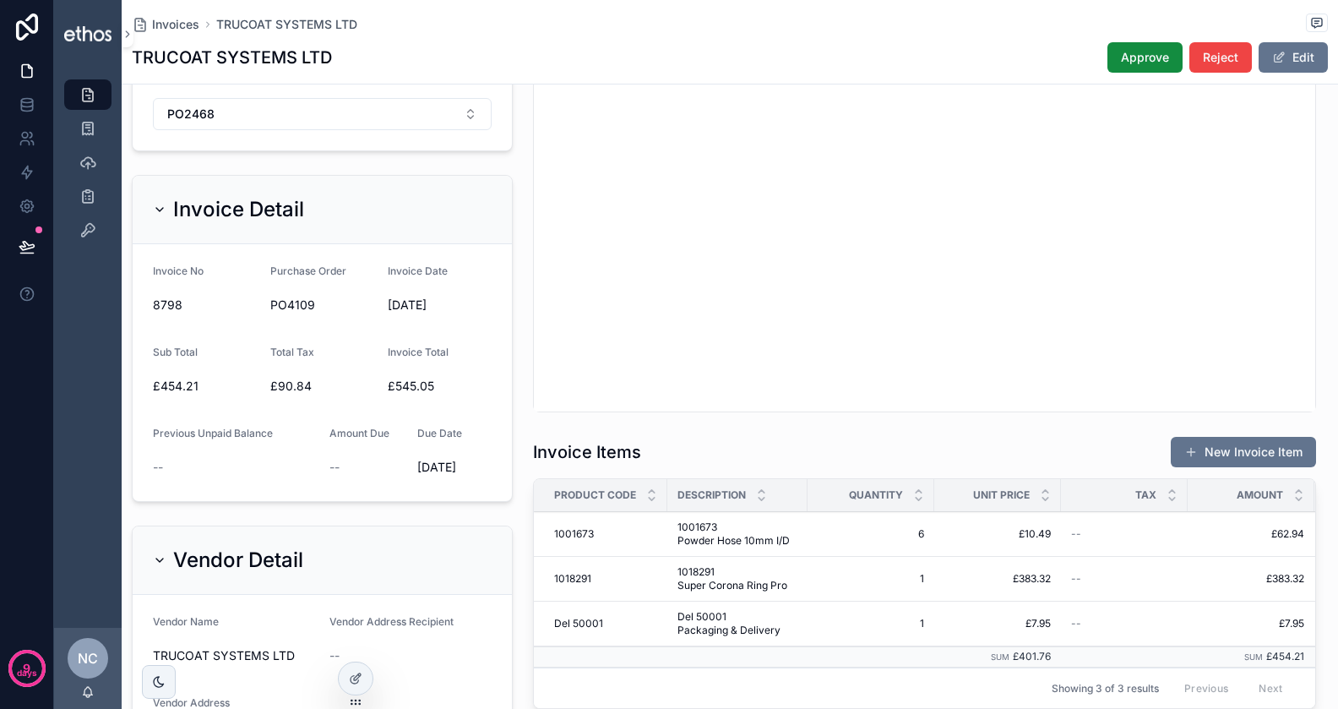
scroll to position [232, 0]
click at [526, 252] on div "scrollable content" at bounding box center [924, 144] width 803 height 545
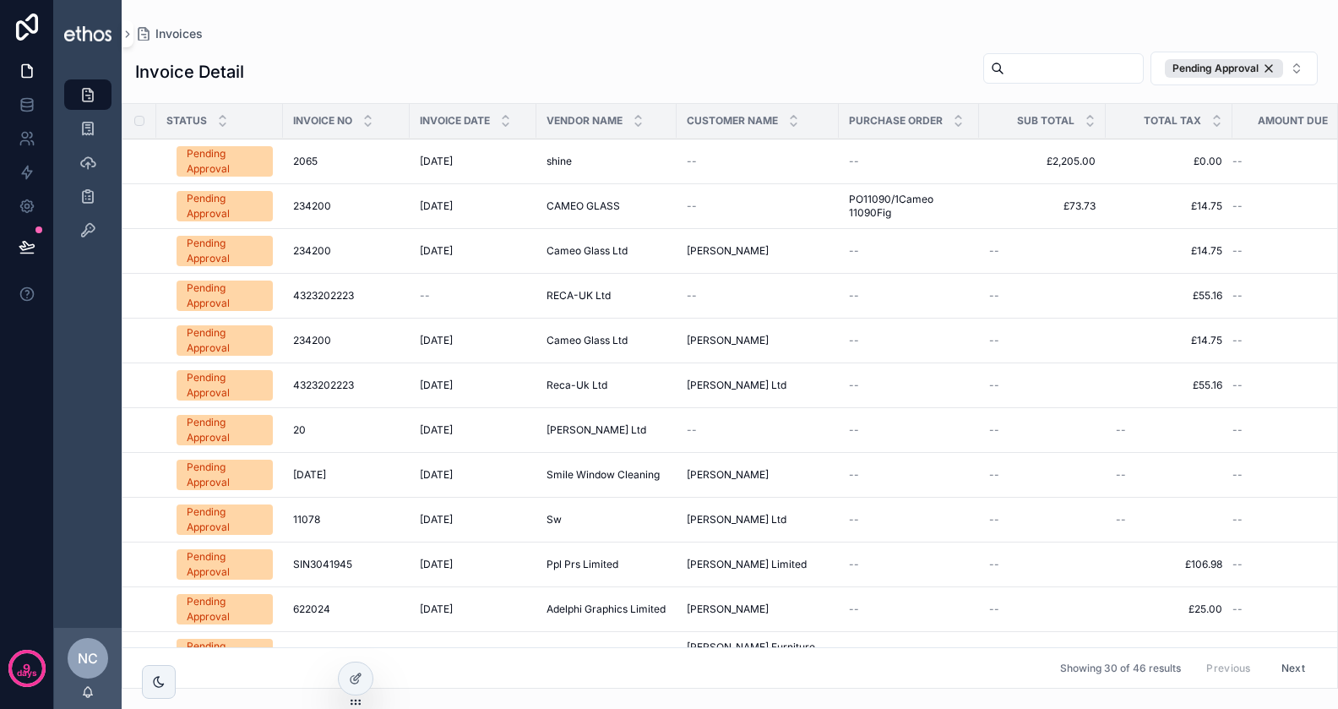
scroll to position [815, 0]
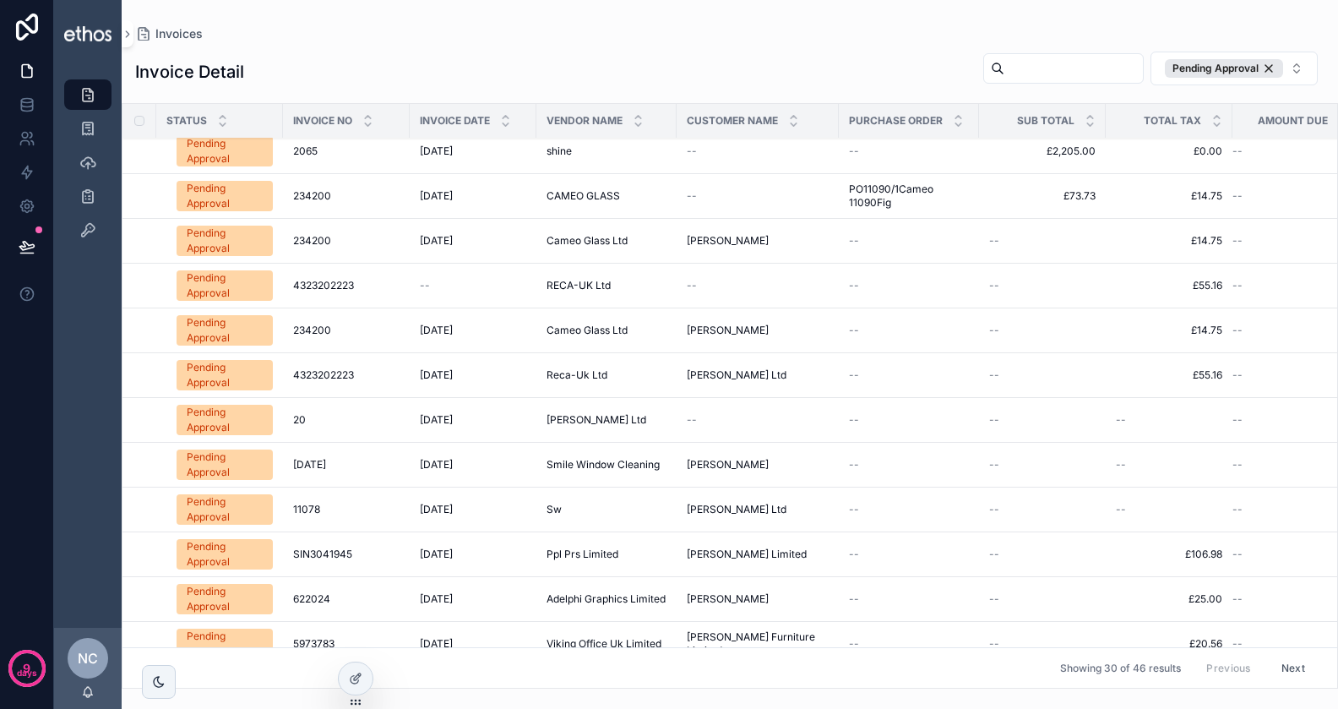
click at [324, 284] on span "4323202223" at bounding box center [323, 286] width 61 height 14
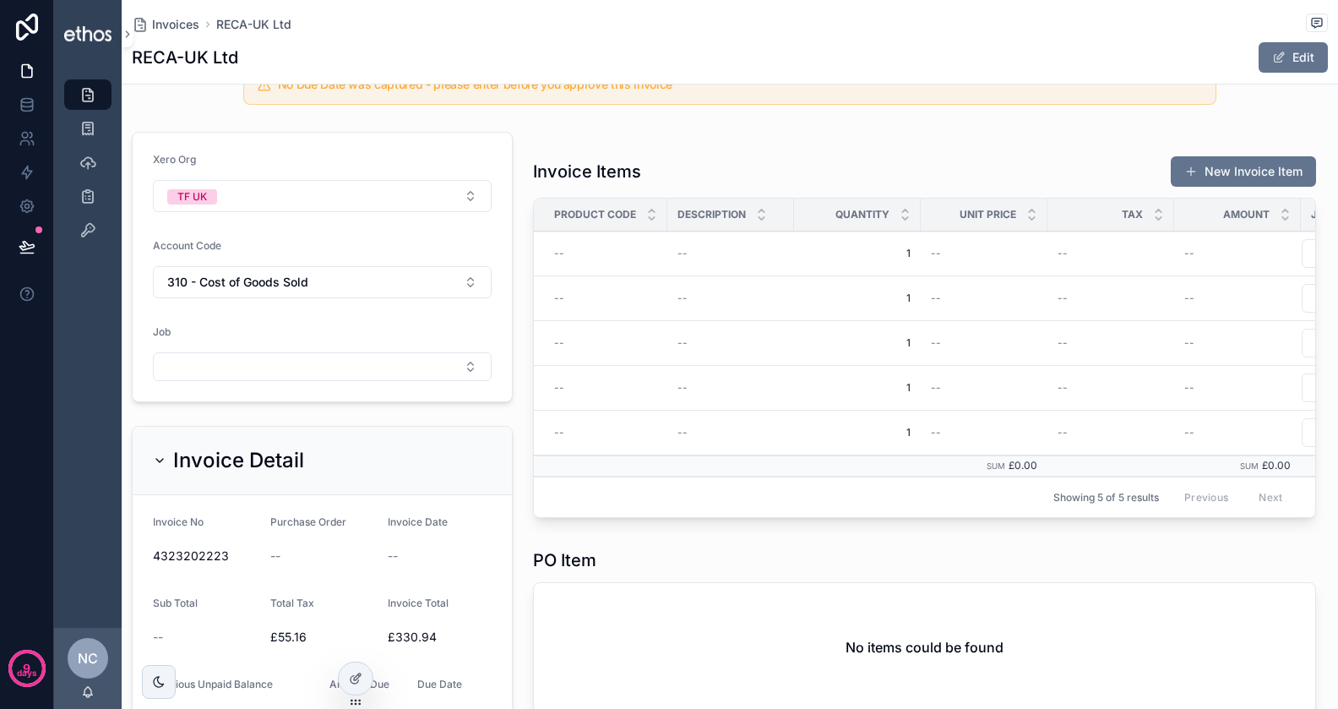
scroll to position [31, 0]
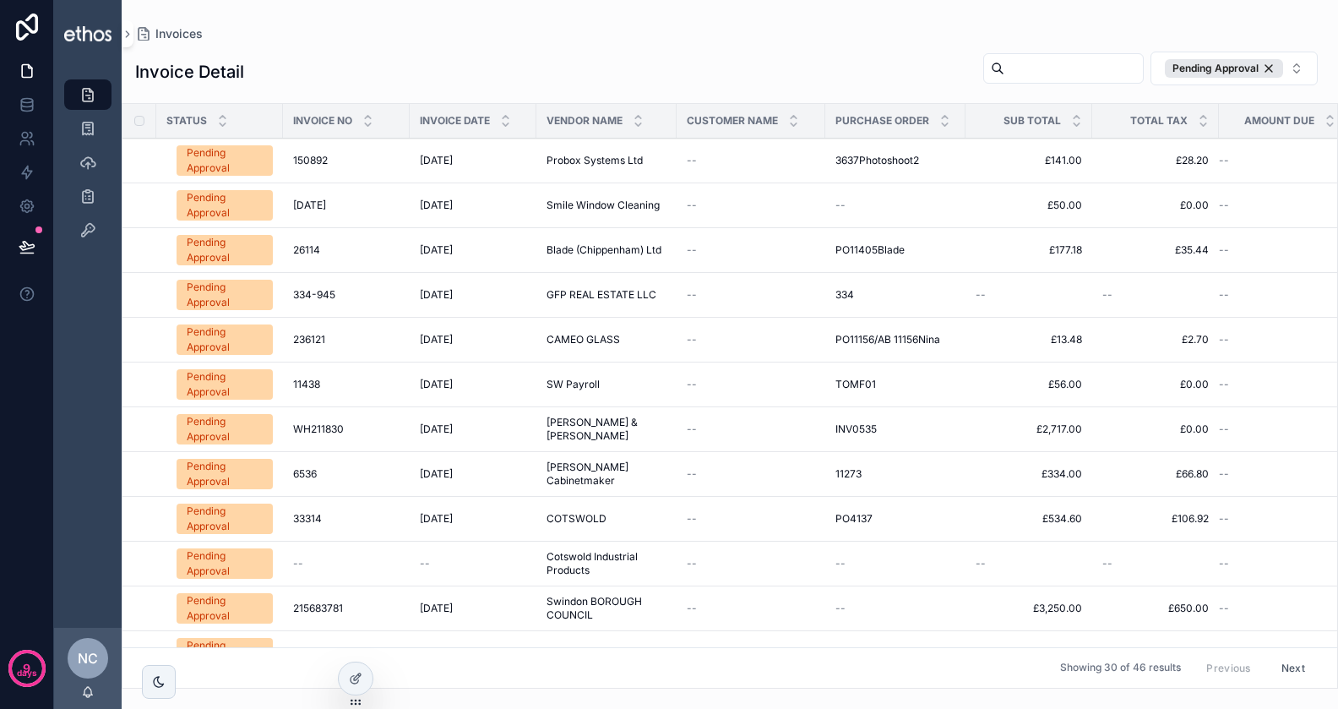
click at [319, 151] on td "150892 150892" at bounding box center [346, 161] width 127 height 45
click at [316, 158] on span "150892" at bounding box center [310, 161] width 35 height 14
click at [211, 71] on h1 "Invoice Detail" at bounding box center [189, 72] width 109 height 24
click at [30, 134] on icon at bounding box center [27, 138] width 17 height 17
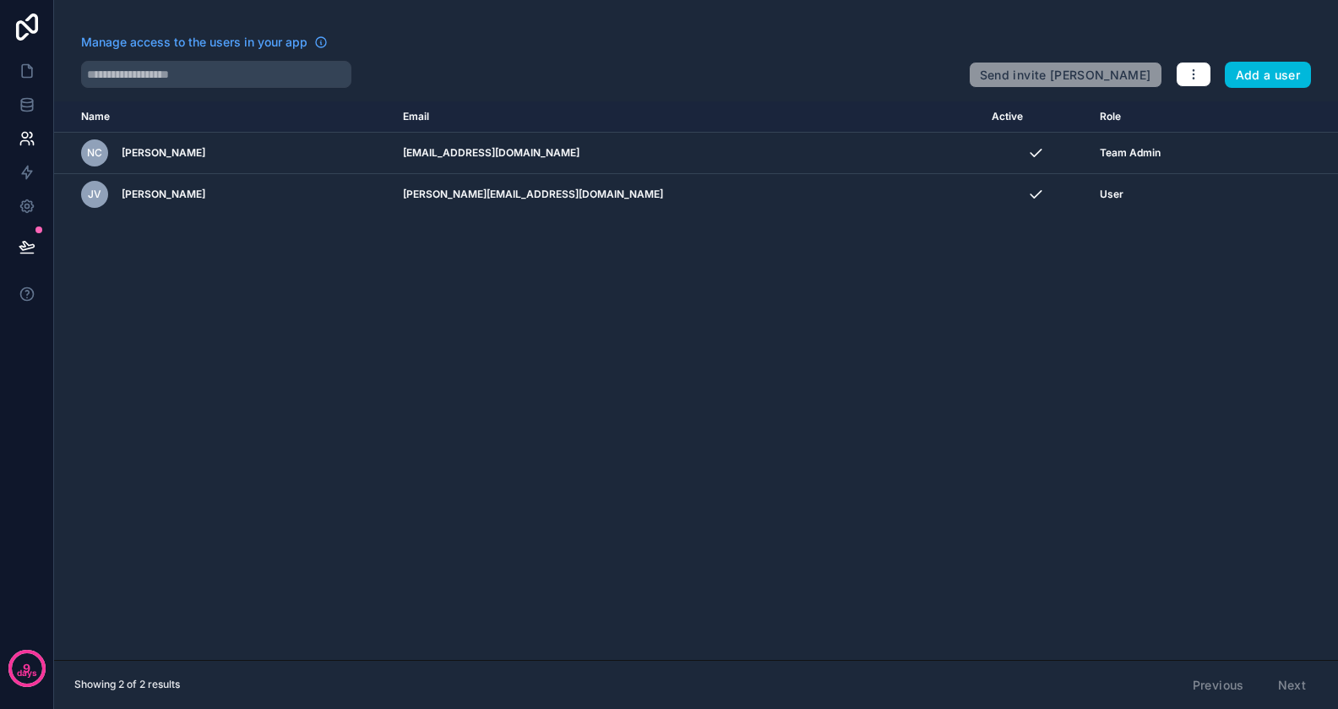
click at [1100, 192] on span "User" at bounding box center [1112, 195] width 24 height 14
click at [1100, 198] on span "User" at bounding box center [1112, 195] width 24 height 14
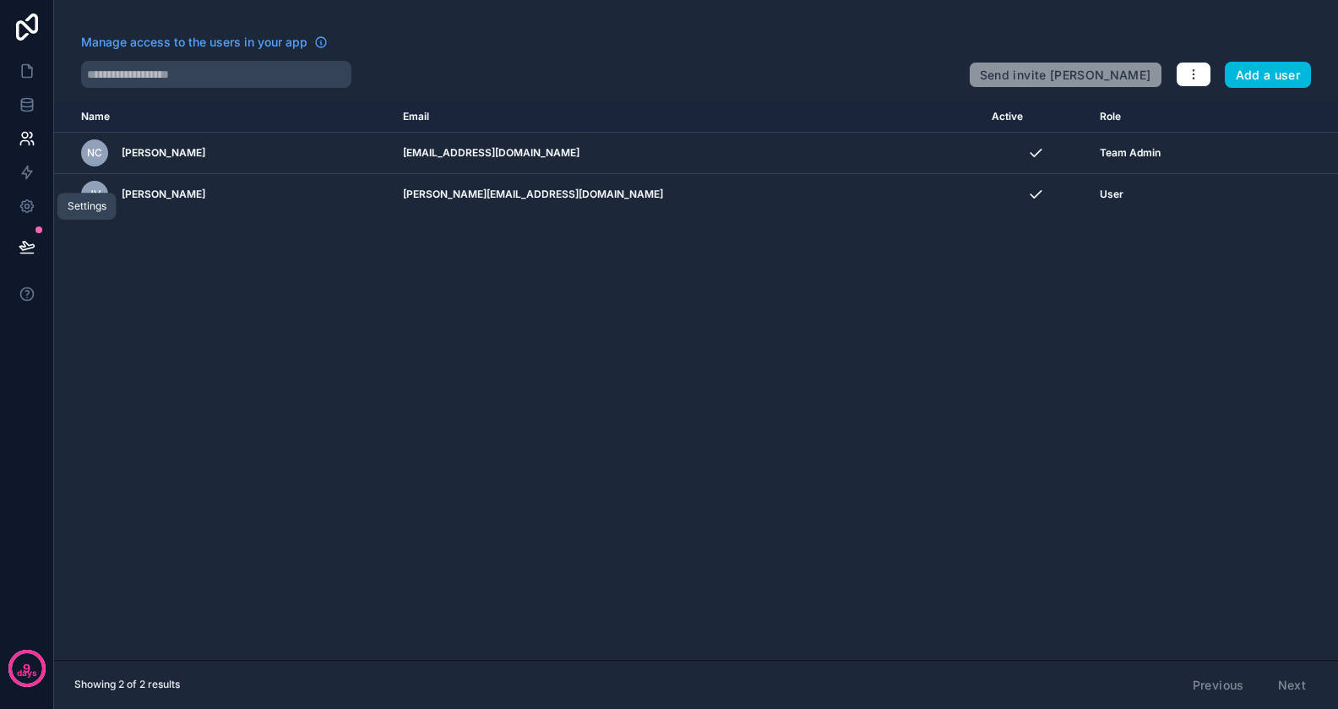
click at [29, 208] on icon at bounding box center [27, 206] width 4 height 4
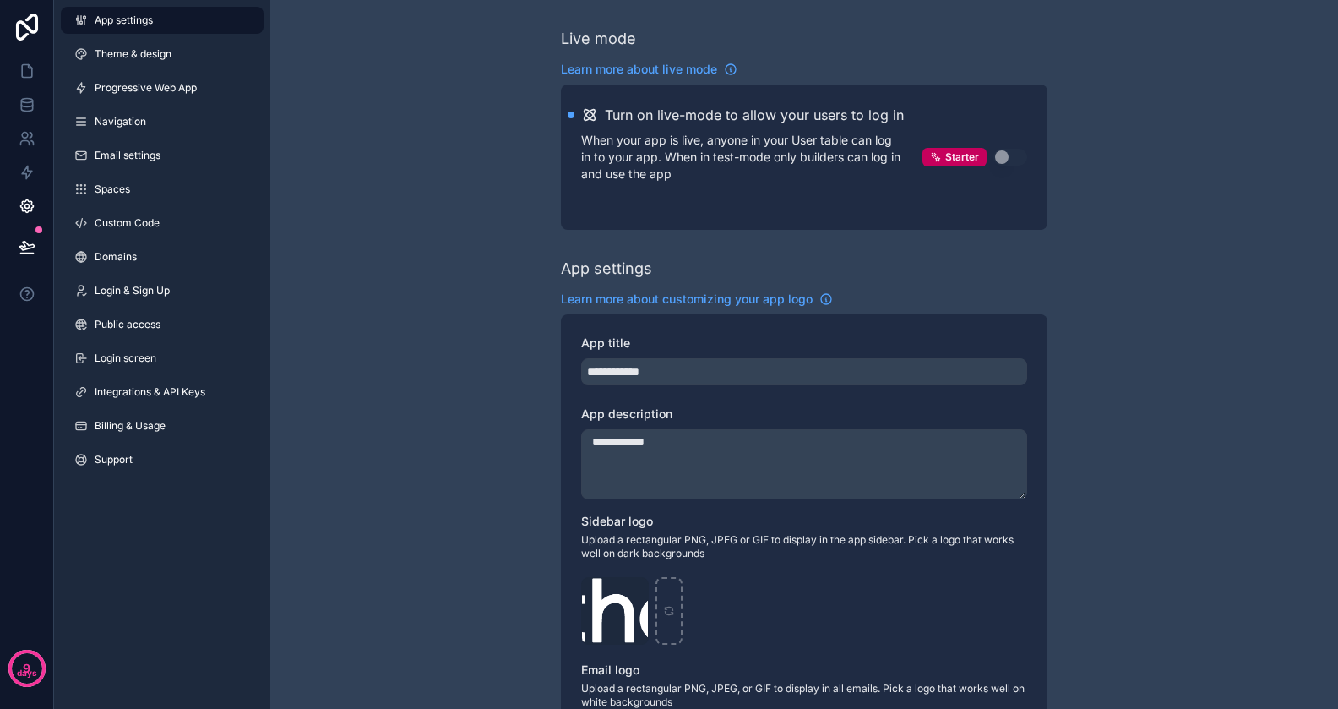
click at [649, 144] on p "When your app is live, anyone in your User table can log in to your app. When i…" at bounding box center [751, 157] width 341 height 51
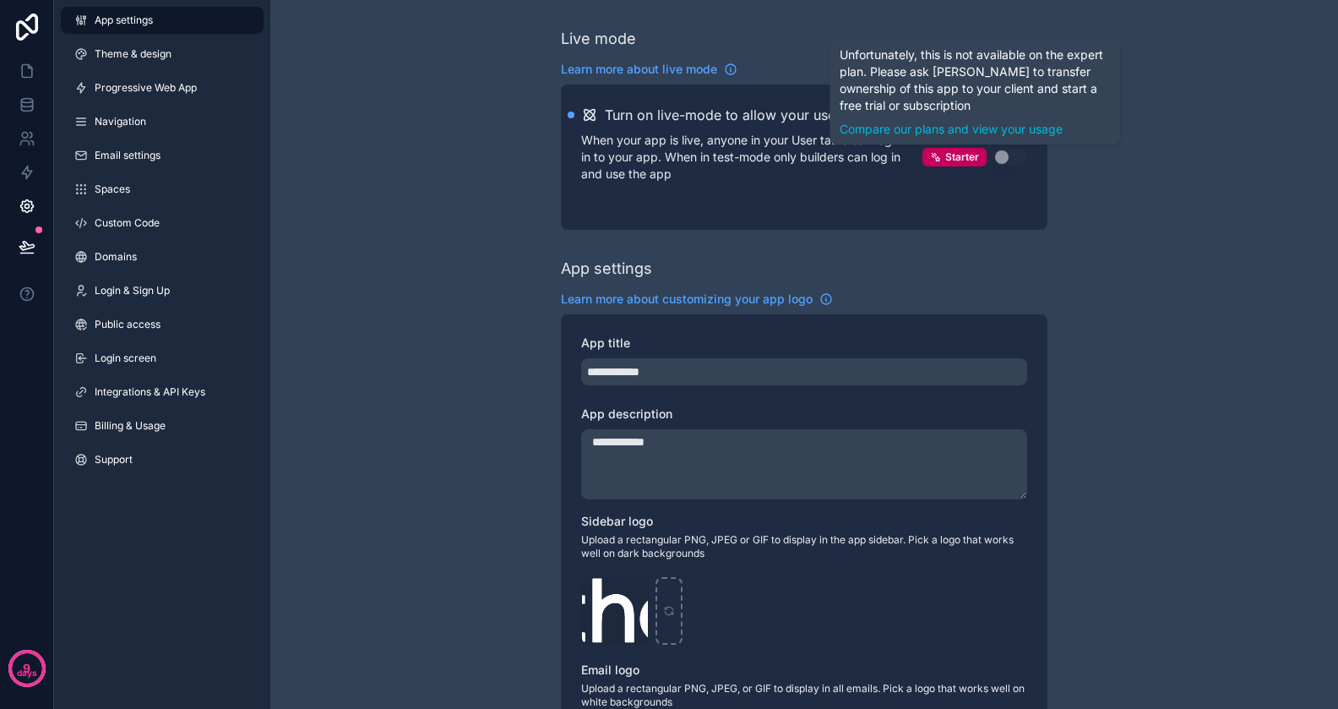
click at [712, 121] on h2 "Turn on live-mode to allow your users to log in" at bounding box center [754, 115] width 299 height 20
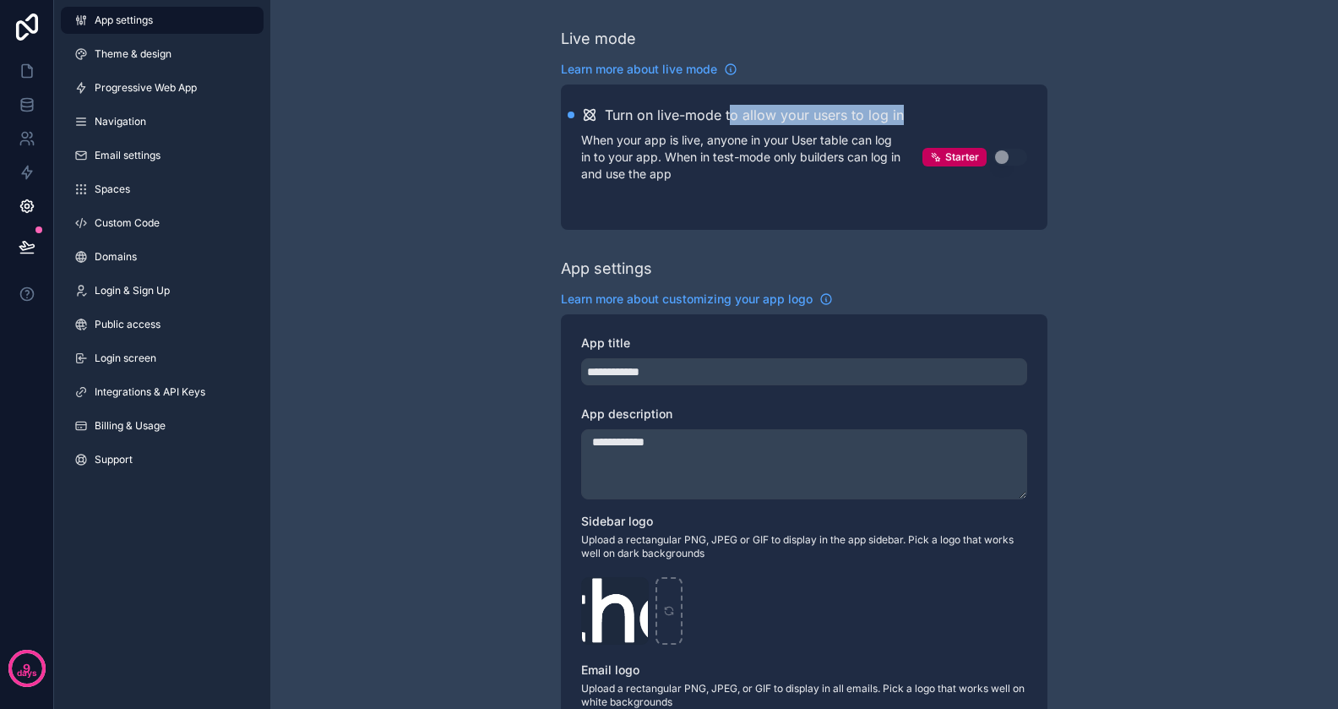
drag, startPoint x: 733, startPoint y: 111, endPoint x: 899, endPoint y: 112, distance: 166.5
click at [899, 112] on h2 "Turn on live-mode to allow your users to log in" at bounding box center [754, 115] width 299 height 20
click at [779, 139] on p "When your app is live, anyone in your User table can log in to your app. When i…" at bounding box center [751, 157] width 341 height 51
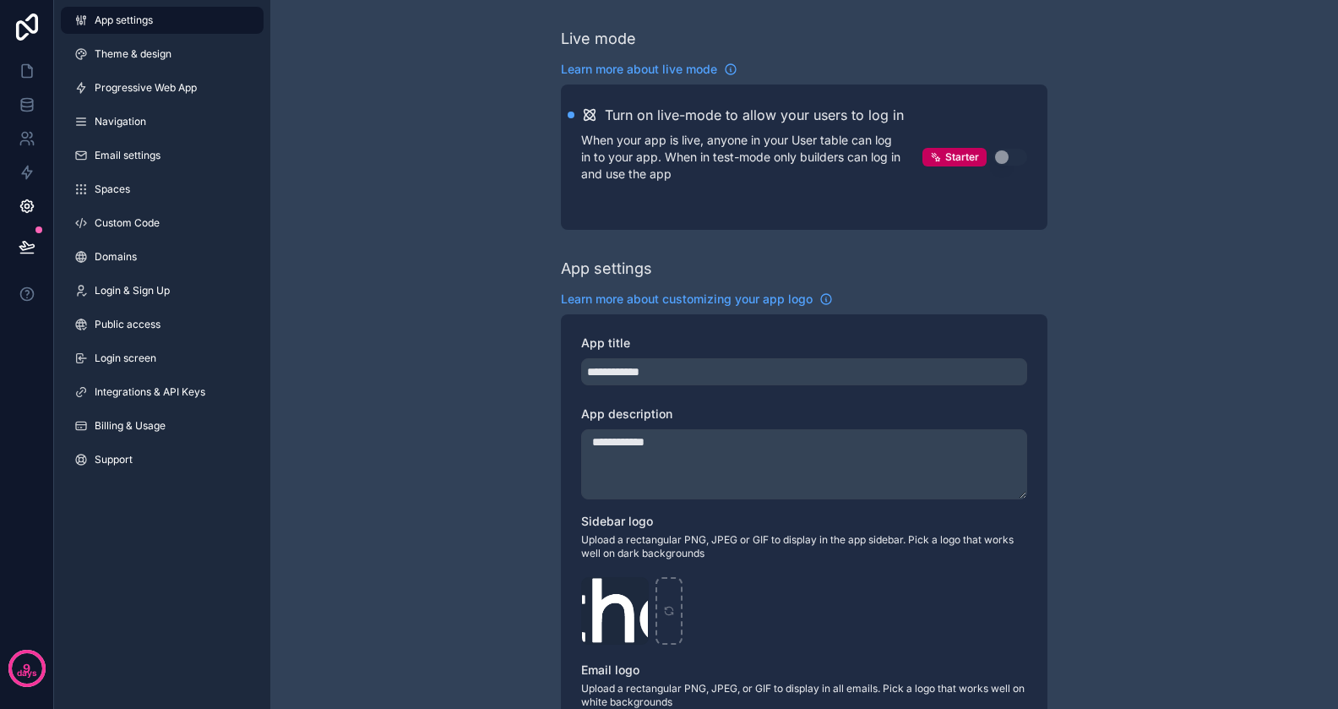
click at [750, 140] on p "When your app is live, anyone in your User table can log in to your app. When i…" at bounding box center [751, 157] width 341 height 51
click at [521, 117] on div "**********" at bounding box center [804, 662] width 1068 height 1324
click at [371, 170] on div "**********" at bounding box center [804, 662] width 1068 height 1324
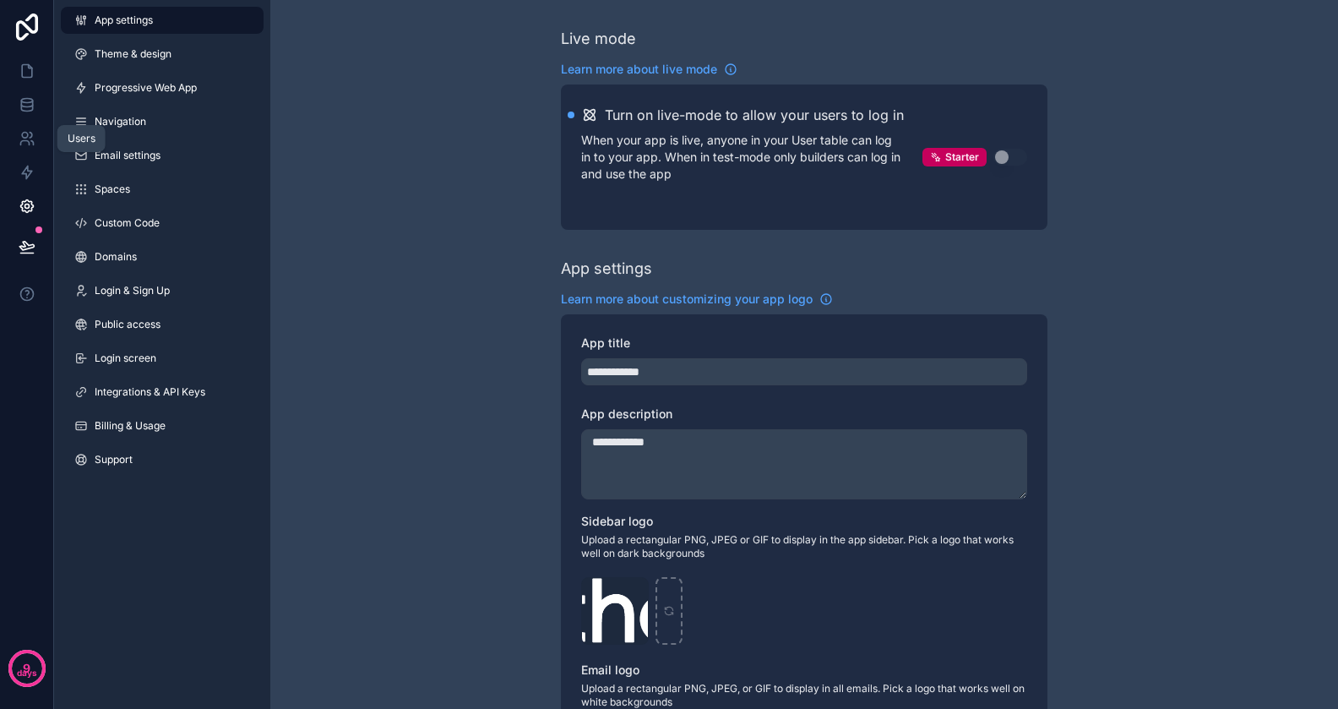
click at [29, 144] on icon at bounding box center [24, 143] width 8 height 4
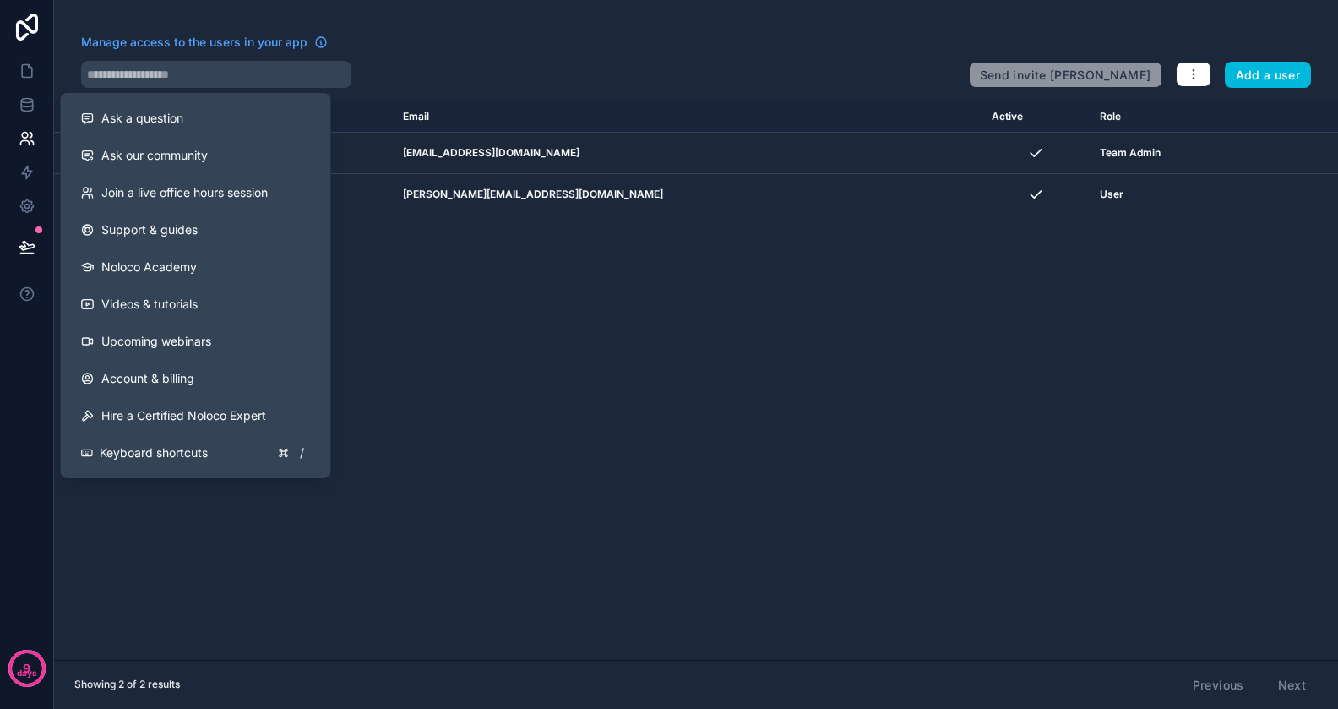
click at [584, 354] on div "Name Email Active Role [DOMAIN_NAME] NC [PERSON_NAME] [PERSON_NAME][EMAIL_ADDRE…" at bounding box center [696, 380] width 1284 height 559
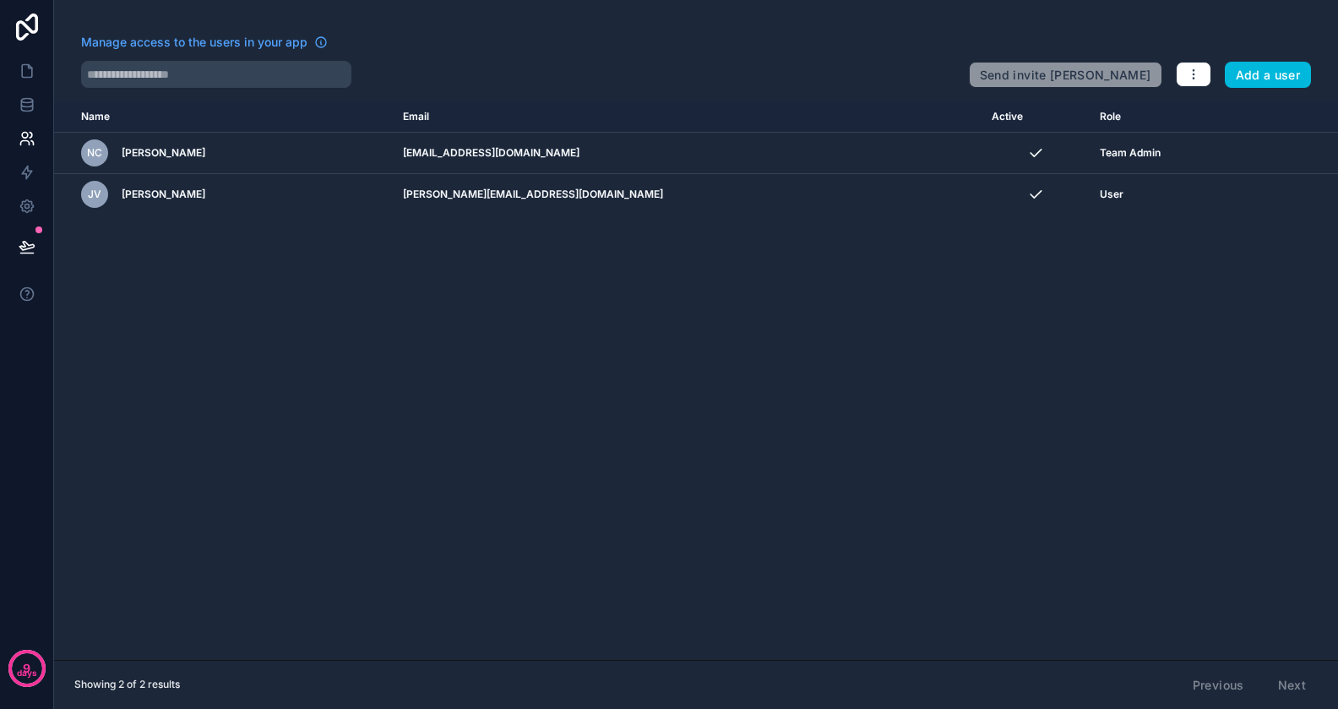
click at [1100, 192] on div "User" at bounding box center [1175, 195] width 150 height 14
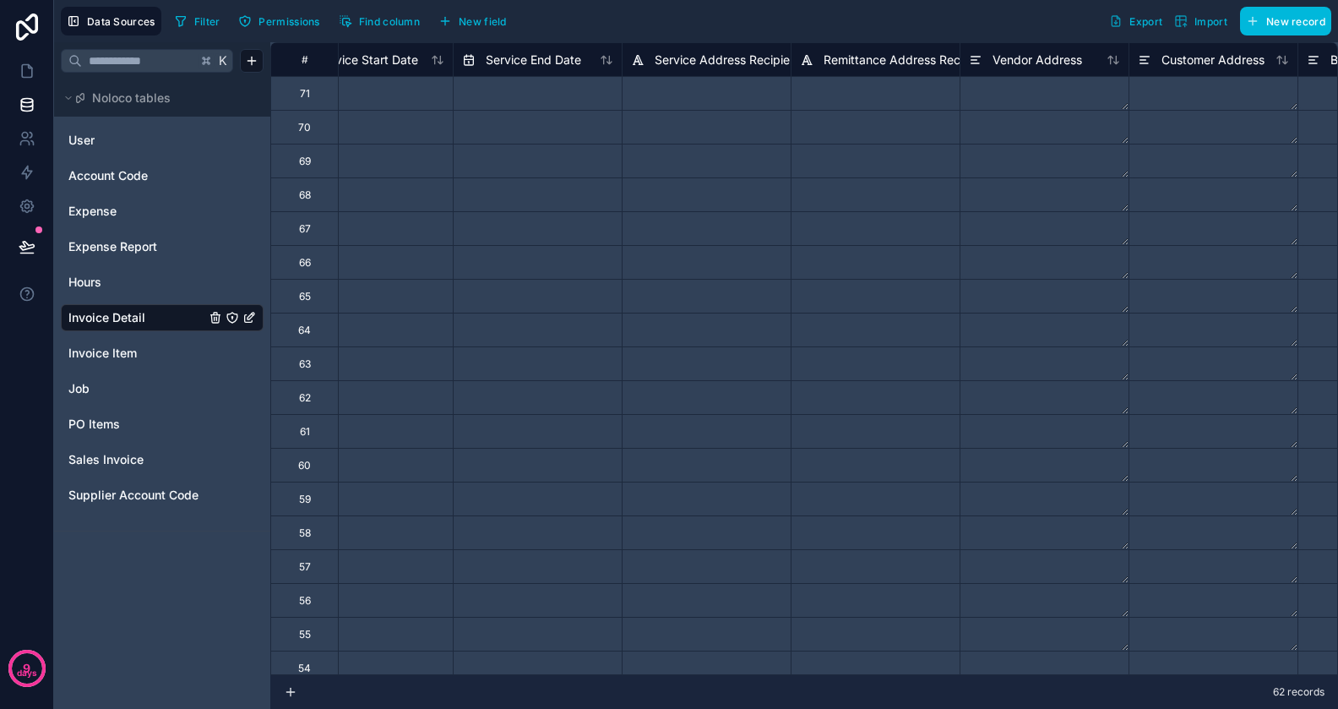
scroll to position [0, 2668]
click at [472, 18] on span "New field" at bounding box center [483, 21] width 48 height 13
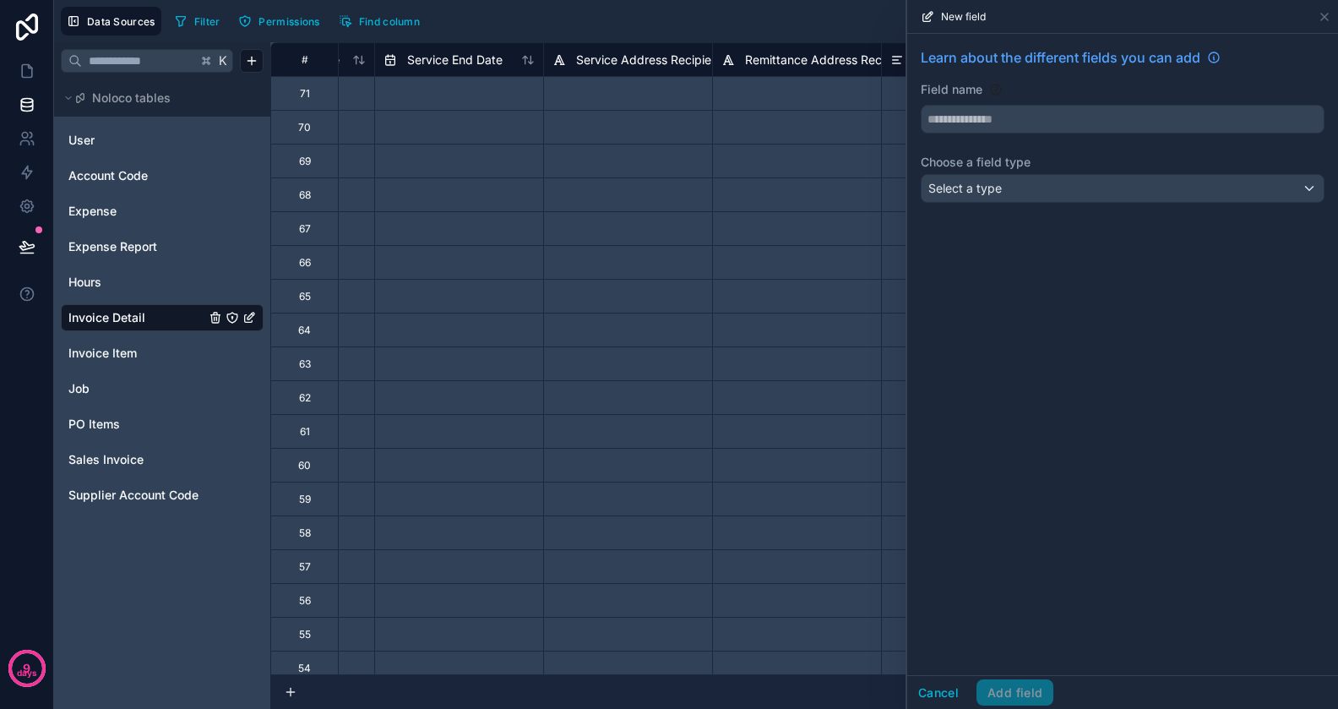
click at [647, 15] on div "Filter Permissions Find column Export Import New record" at bounding box center [750, 21] width 1164 height 29
click at [120, 387] on link "Job" at bounding box center [136, 388] width 137 height 17
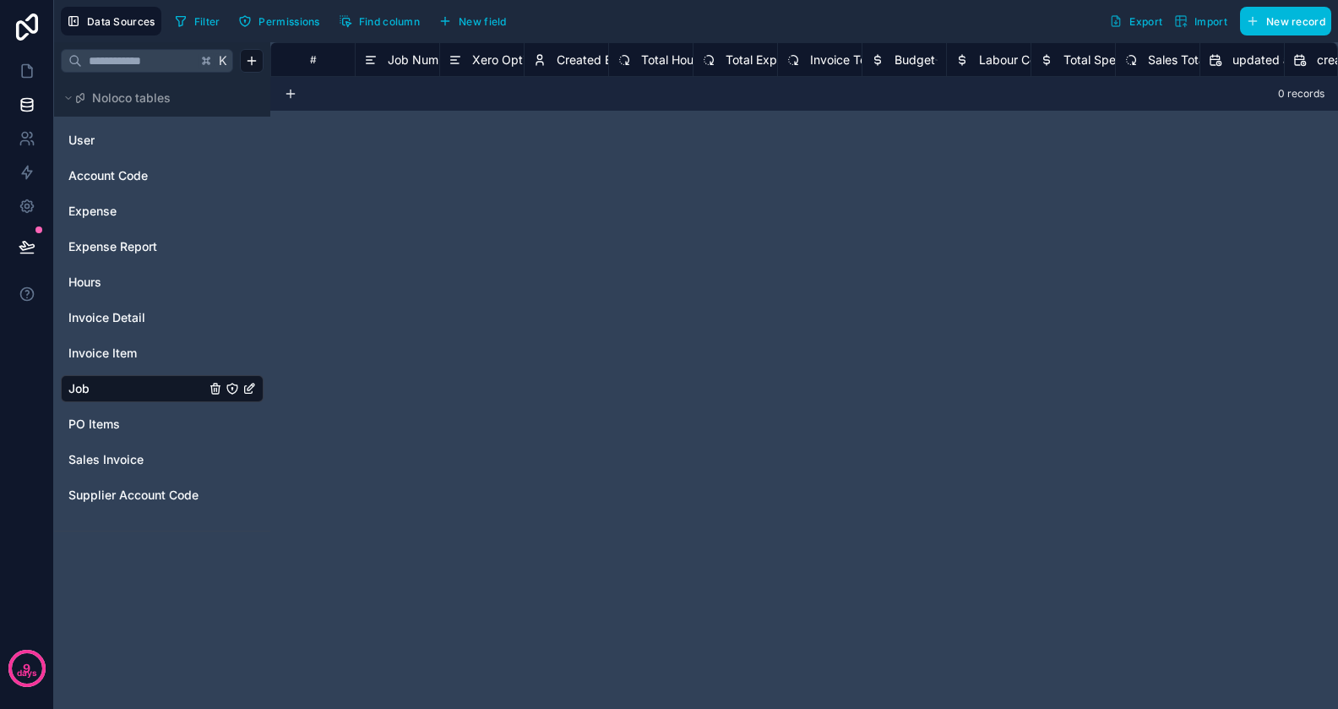
click at [120, 387] on link "Job" at bounding box center [136, 388] width 137 height 17
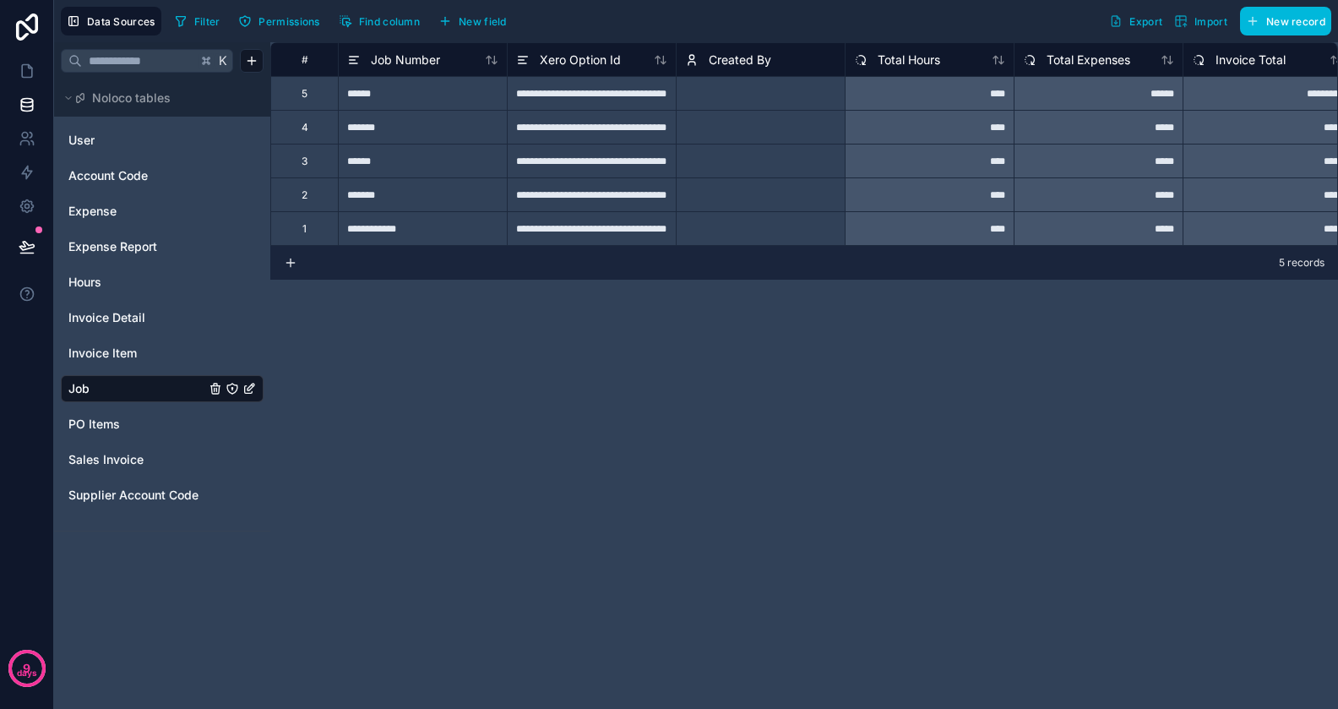
click at [499, 23] on span "New field" at bounding box center [483, 21] width 48 height 13
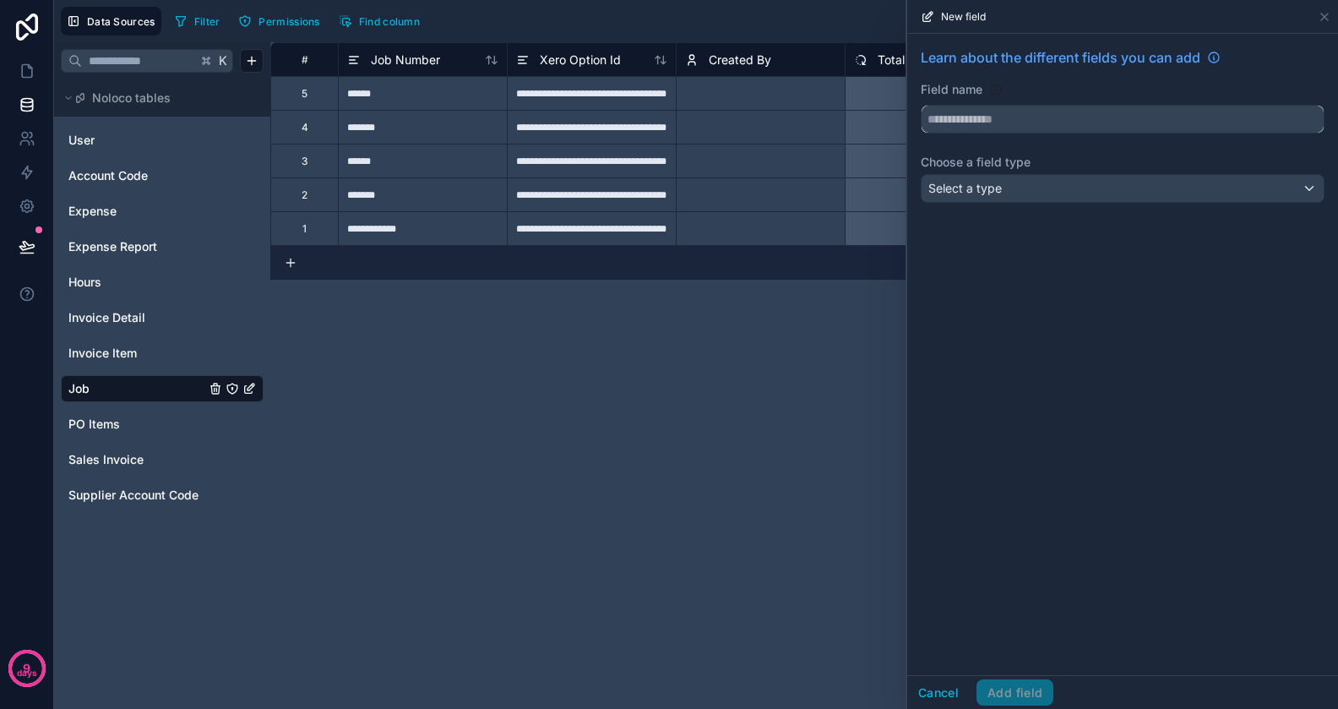
click at [975, 128] on input "text" at bounding box center [1123, 119] width 402 height 27
click at [1007, 183] on div "Select a type" at bounding box center [1123, 188] width 402 height 27
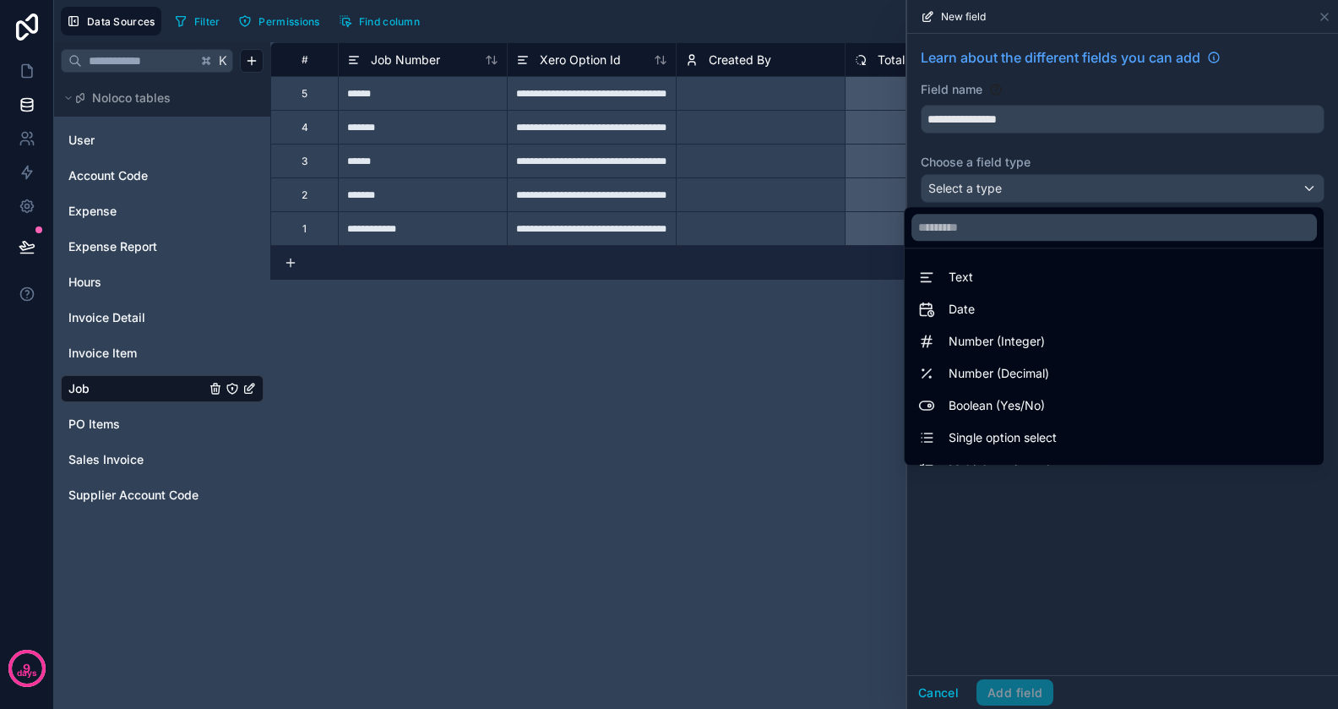
click at [945, 117] on div at bounding box center [1123, 354] width 431 height 709
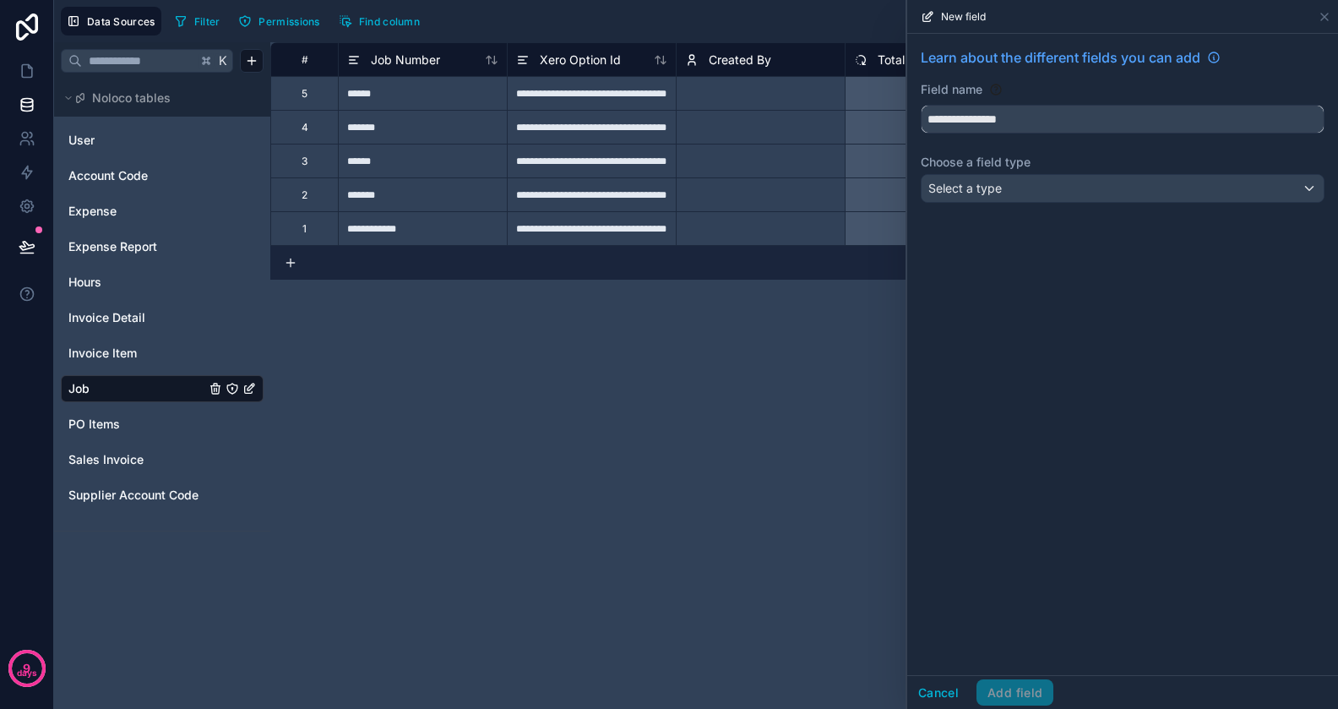
click at [945, 117] on input "**********" at bounding box center [1123, 119] width 402 height 27
type input "**********"
click at [946, 187] on span "Select a type" at bounding box center [966, 188] width 74 height 14
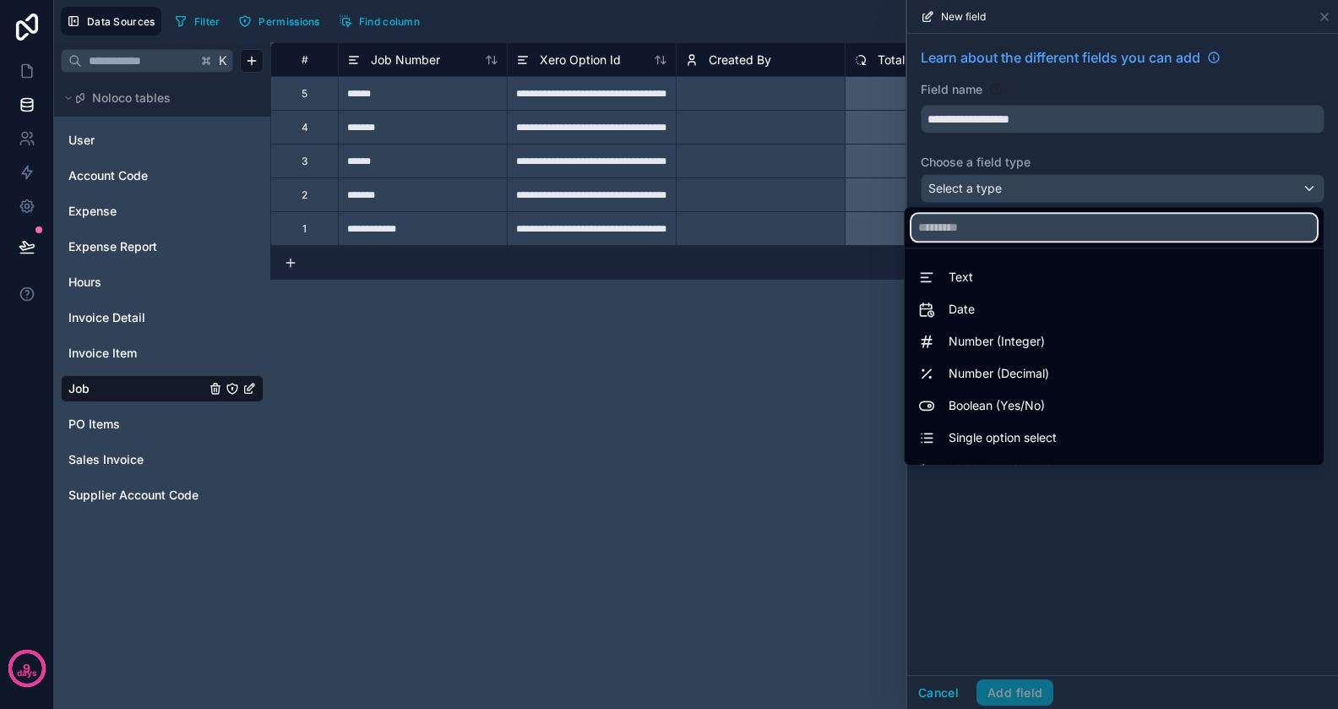
click at [974, 226] on input "text" at bounding box center [1115, 227] width 406 height 27
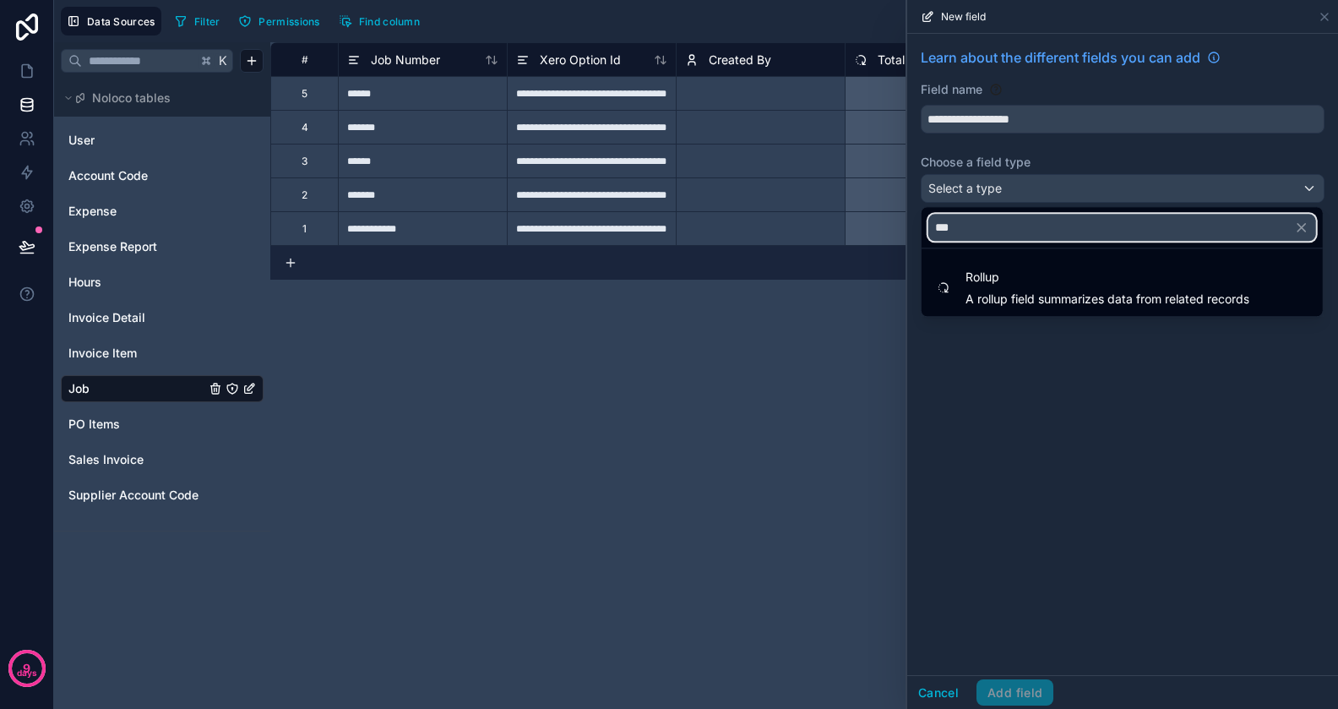
type input "***"
click at [994, 279] on span "Rollup" at bounding box center [1108, 277] width 284 height 20
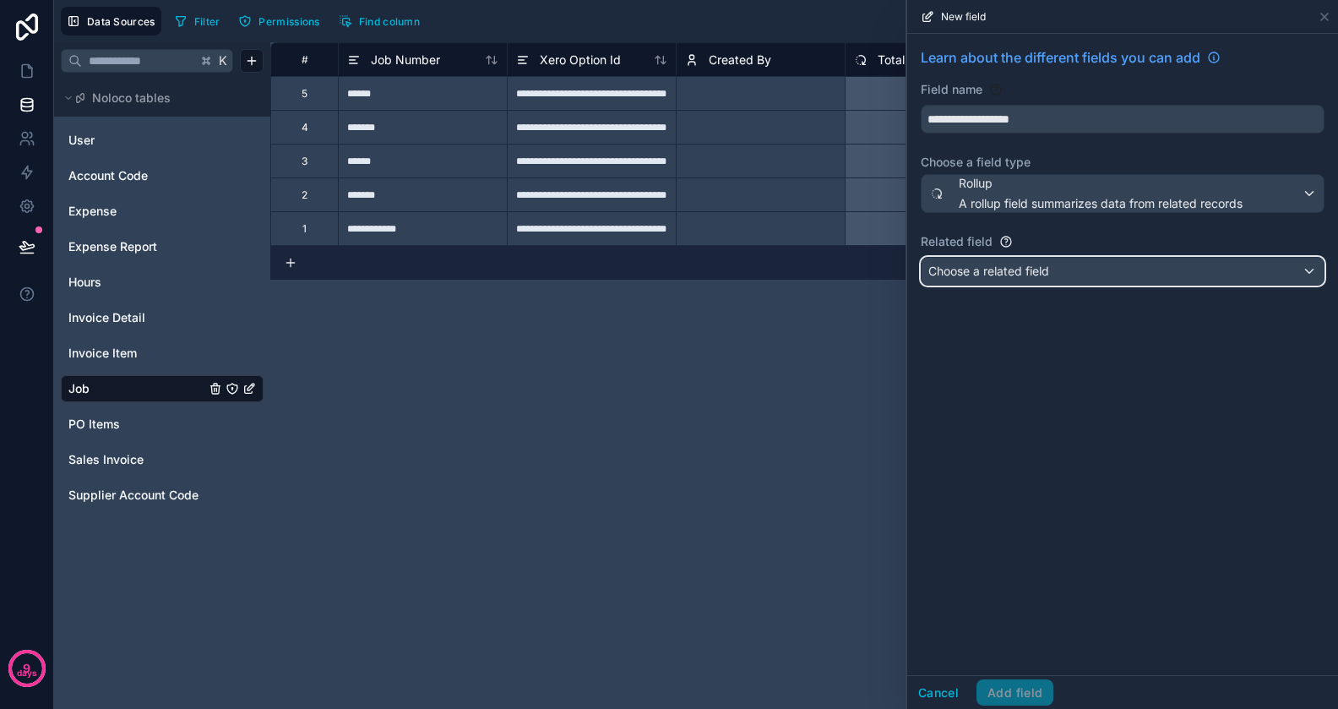
click at [1044, 270] on span "Choose a related field" at bounding box center [989, 271] width 121 height 14
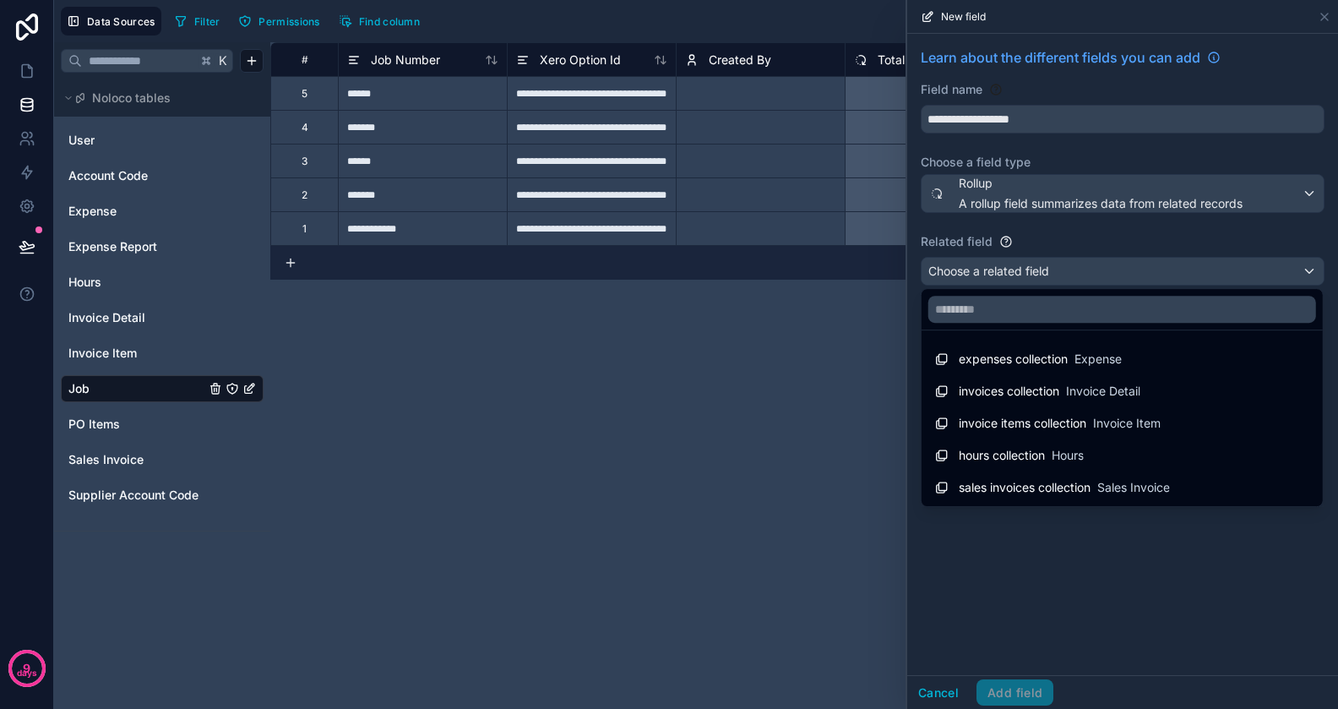
click at [1030, 414] on div "invoice items collection Invoice Item" at bounding box center [1048, 423] width 226 height 20
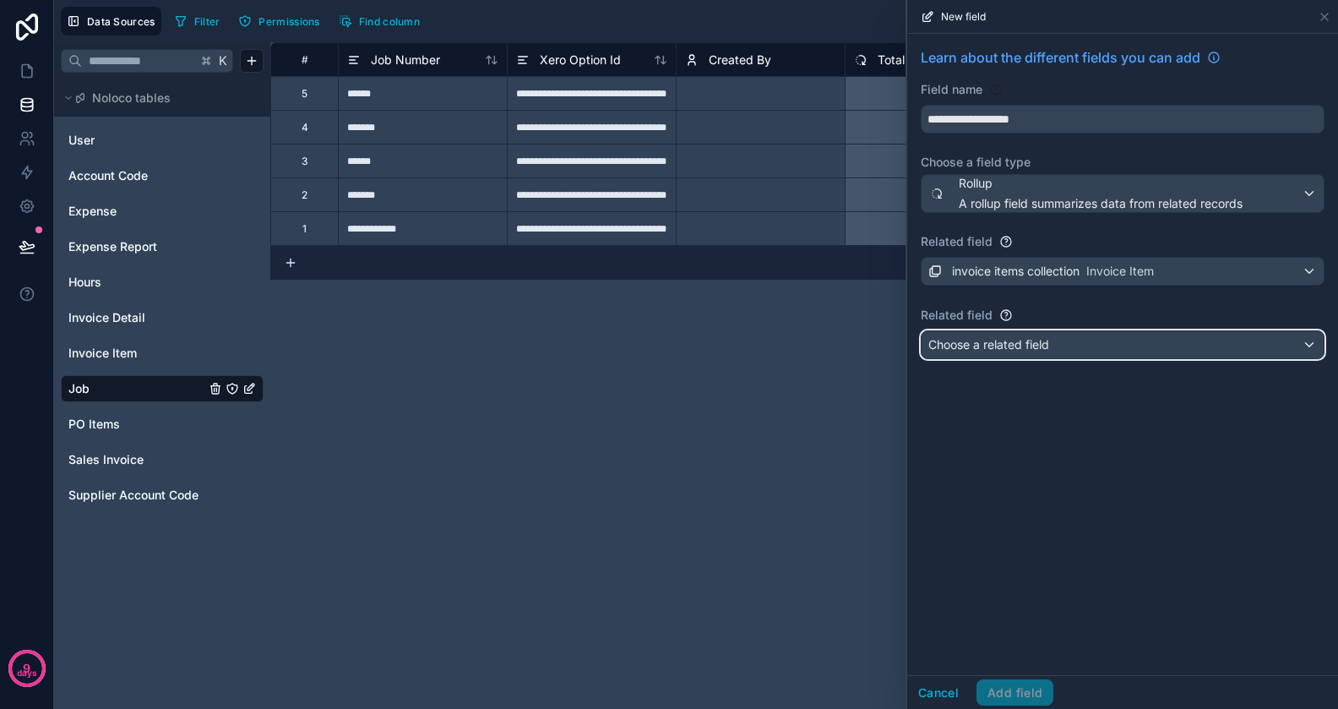
click at [1030, 350] on span "Choose a related field" at bounding box center [989, 344] width 121 height 17
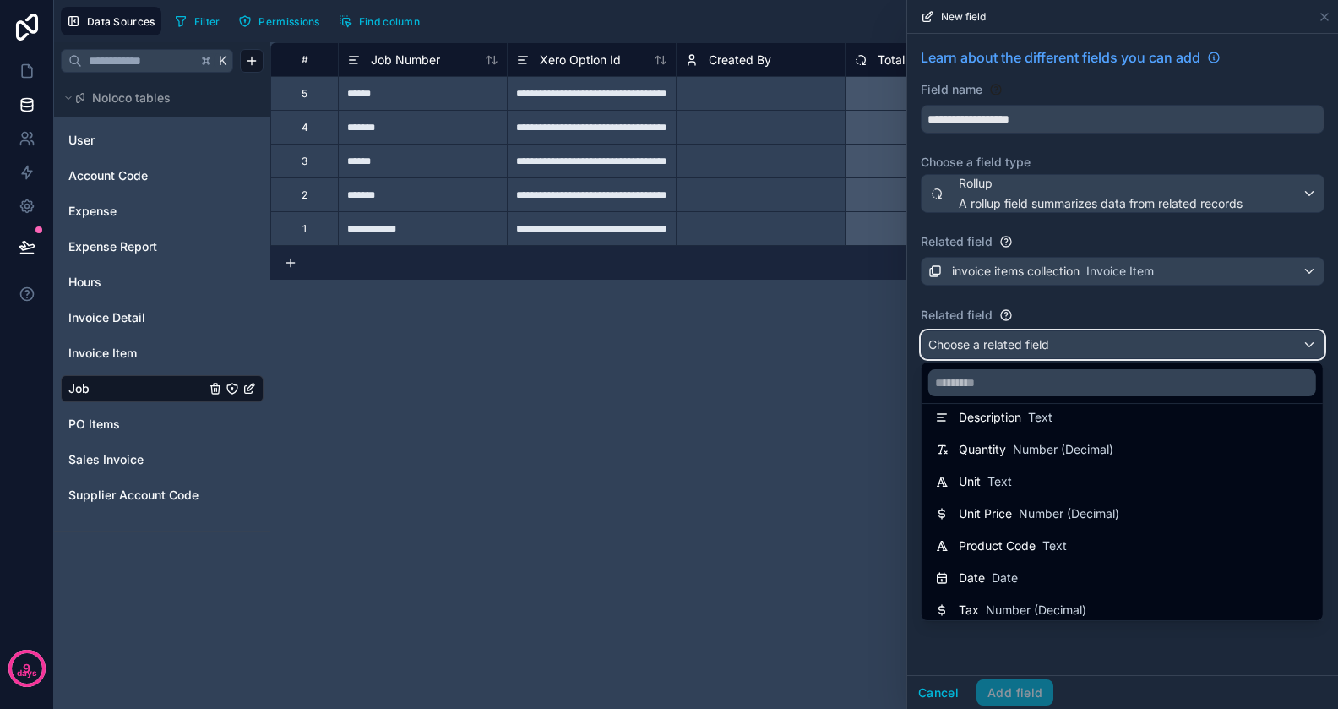
scroll to position [183, 0]
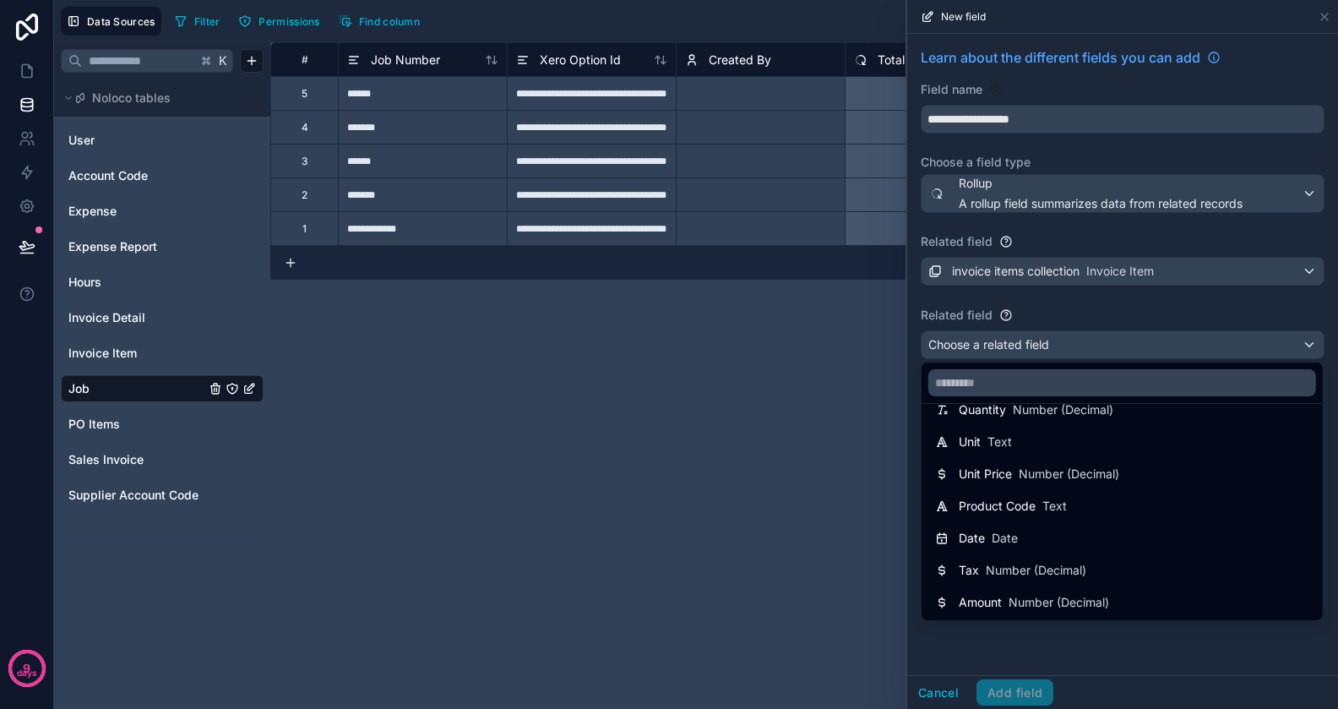
click at [1003, 597] on div "Amount Number (Decimal)" at bounding box center [1034, 602] width 150 height 17
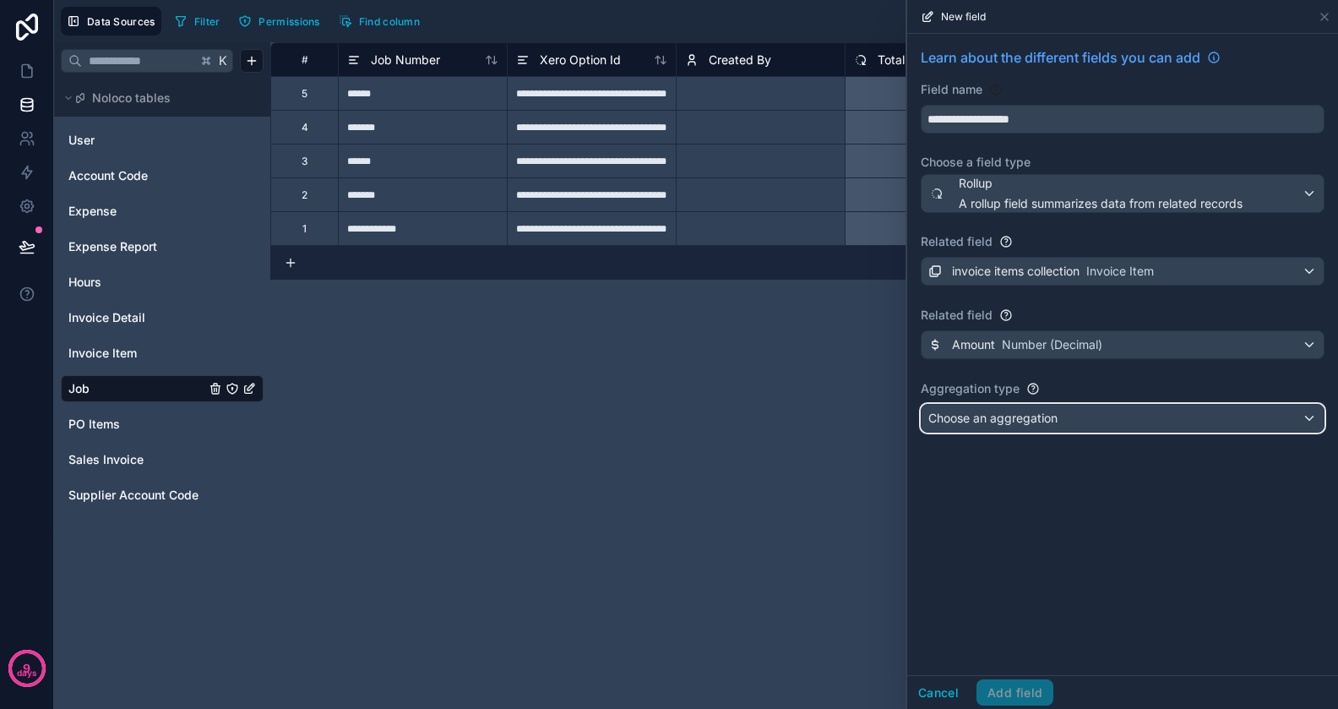
click at [996, 430] on button "Choose an aggregation" at bounding box center [1123, 418] width 404 height 29
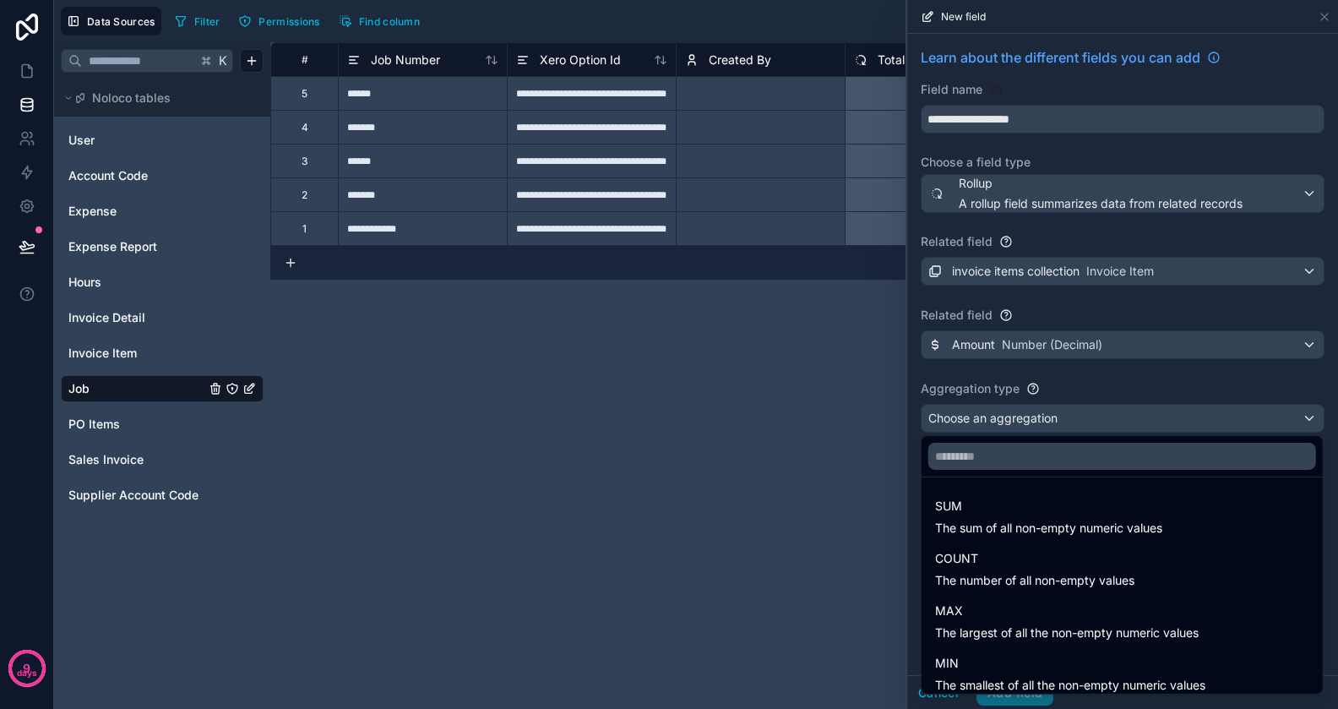
click at [984, 504] on span "SUM" at bounding box center [1048, 506] width 227 height 20
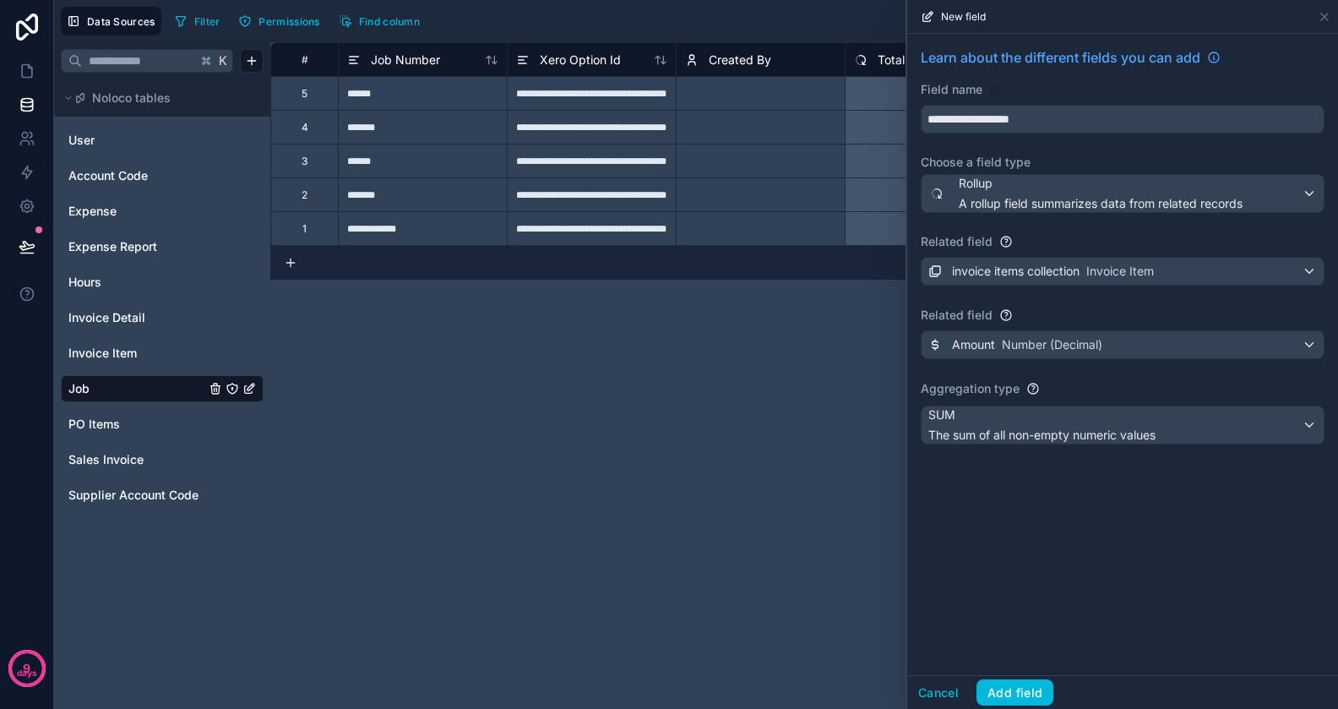
click at [1025, 687] on button "Add field" at bounding box center [1015, 692] width 77 height 27
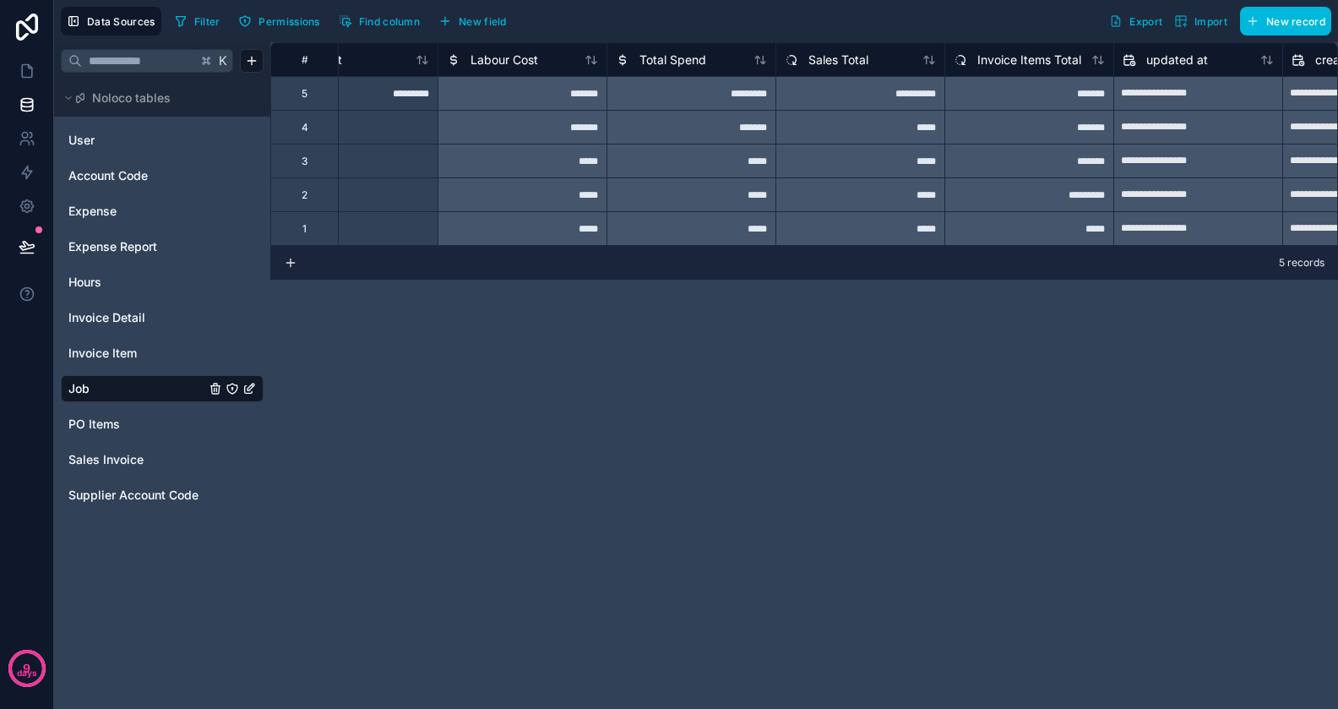
scroll to position [0, 1069]
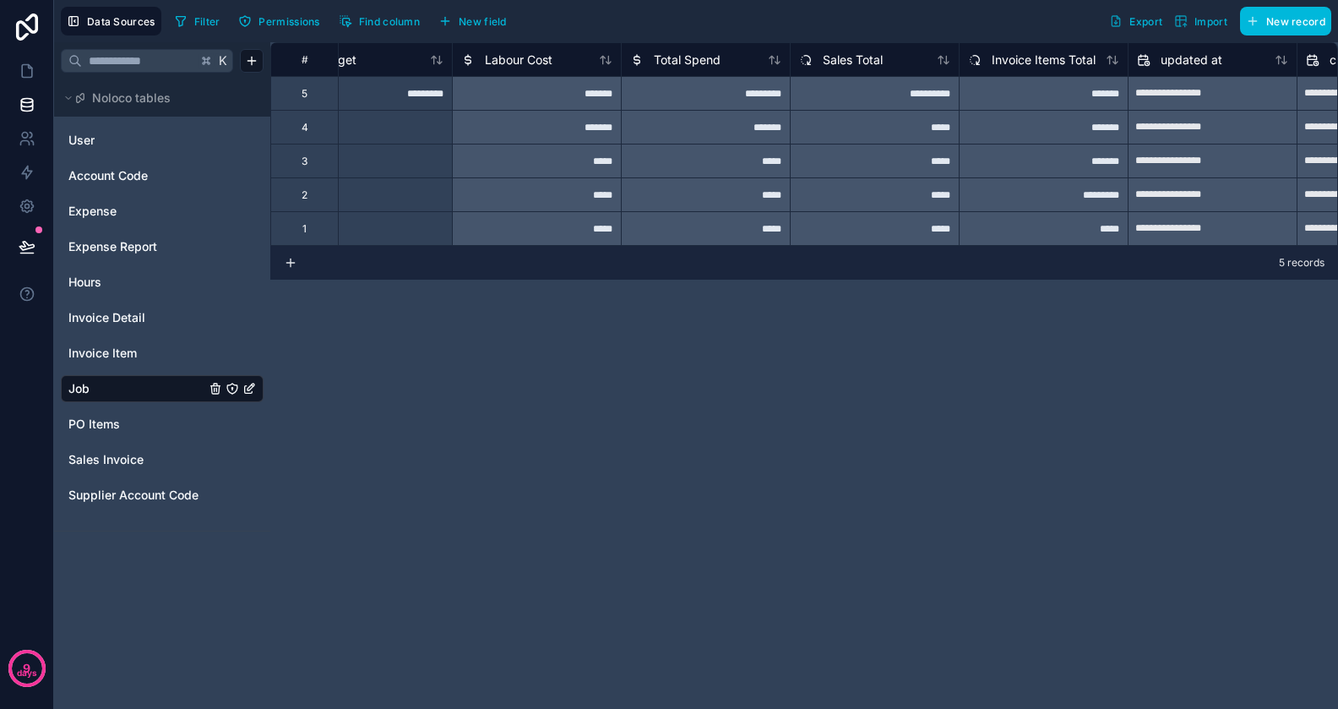
click at [690, 63] on span "Total Spend" at bounding box center [687, 60] width 67 height 17
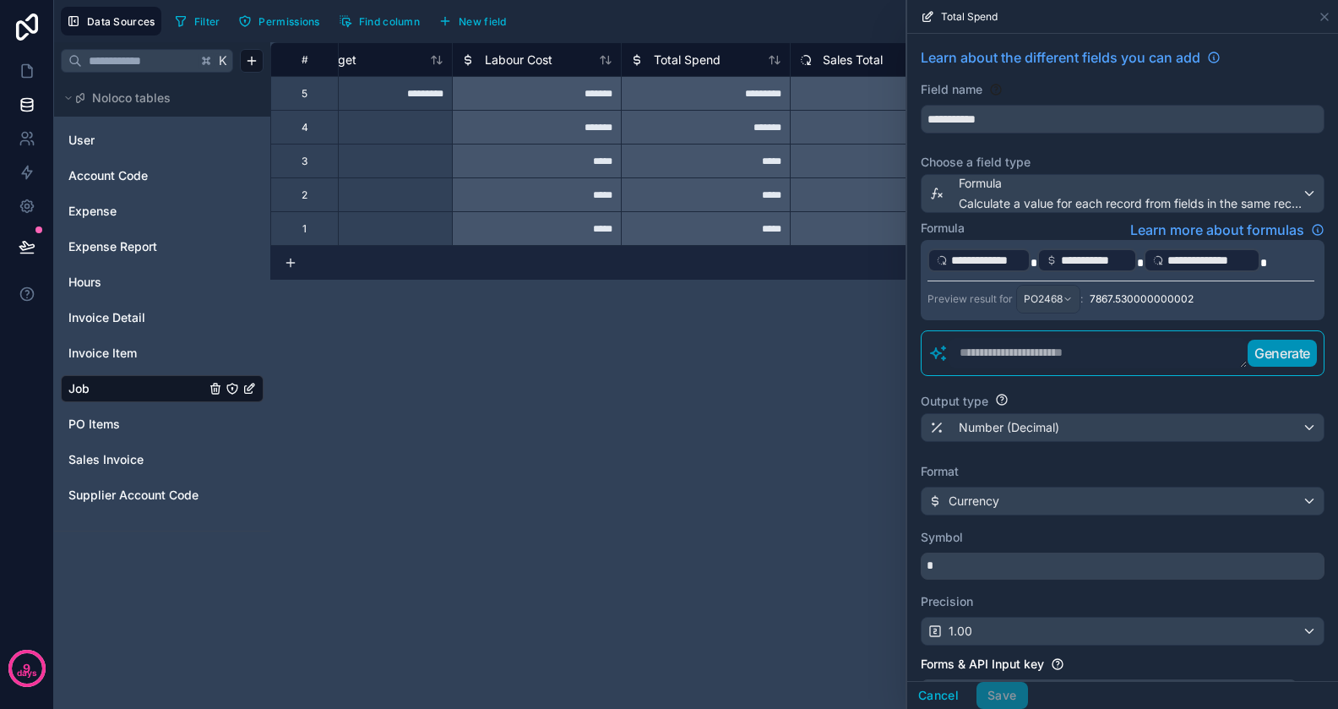
click at [1037, 259] on span "*" at bounding box center [1034, 263] width 7 height 12
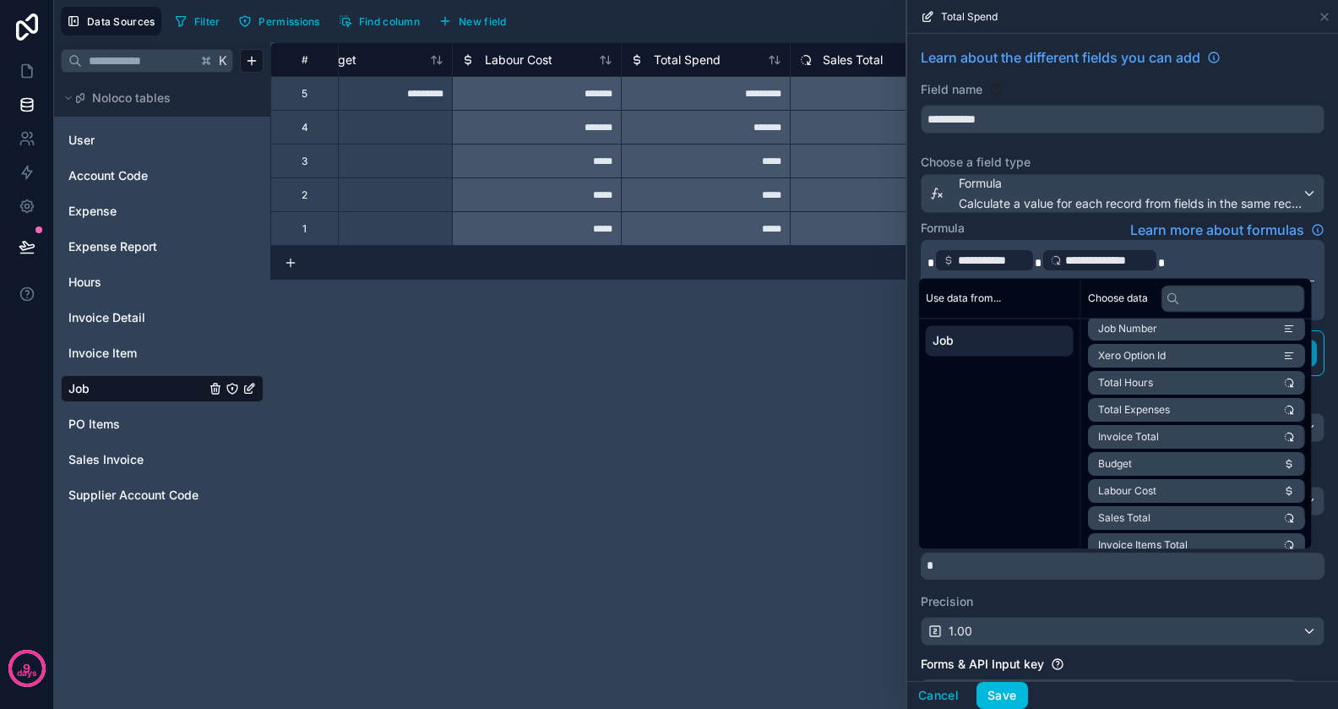
scroll to position [131, 0]
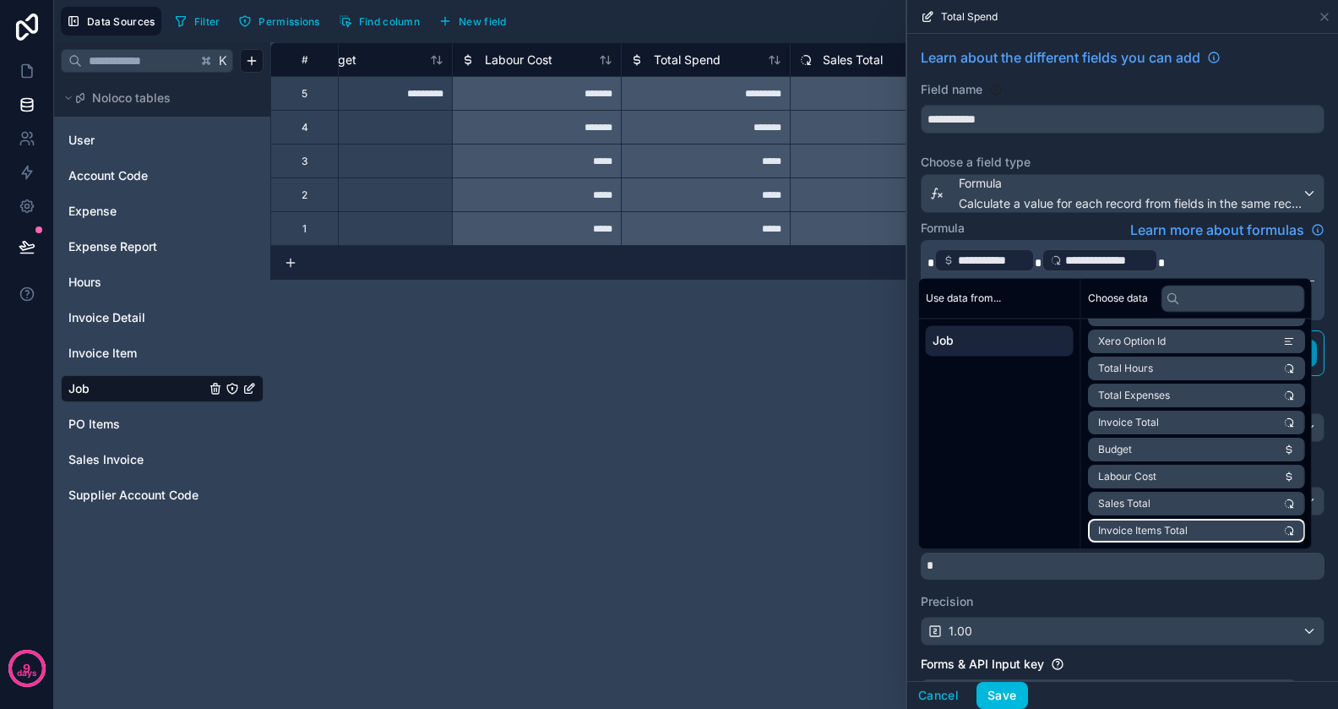
click at [1160, 529] on span "Invoice Items Total" at bounding box center [1144, 531] width 90 height 14
click at [1014, 691] on button "Save" at bounding box center [1002, 695] width 51 height 27
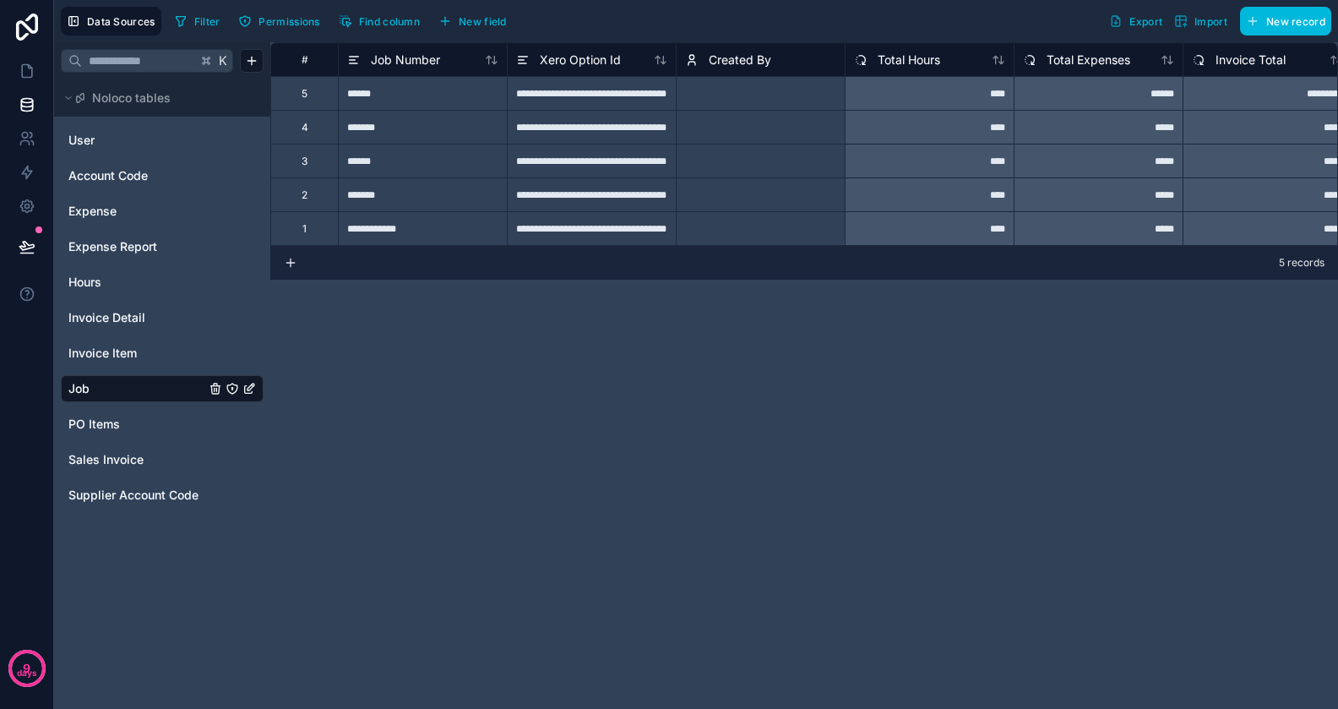
click at [108, 325] on span "Invoice Detail" at bounding box center [106, 317] width 77 height 17
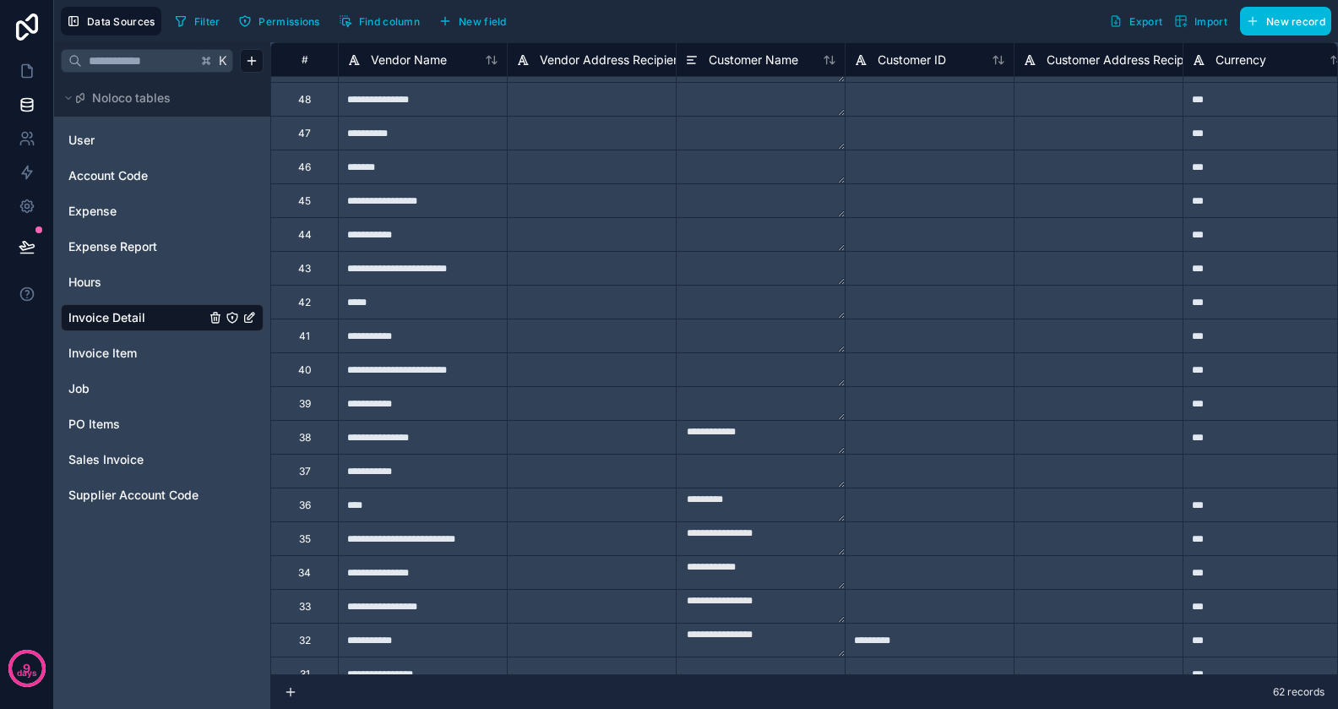
scroll to position [798, 0]
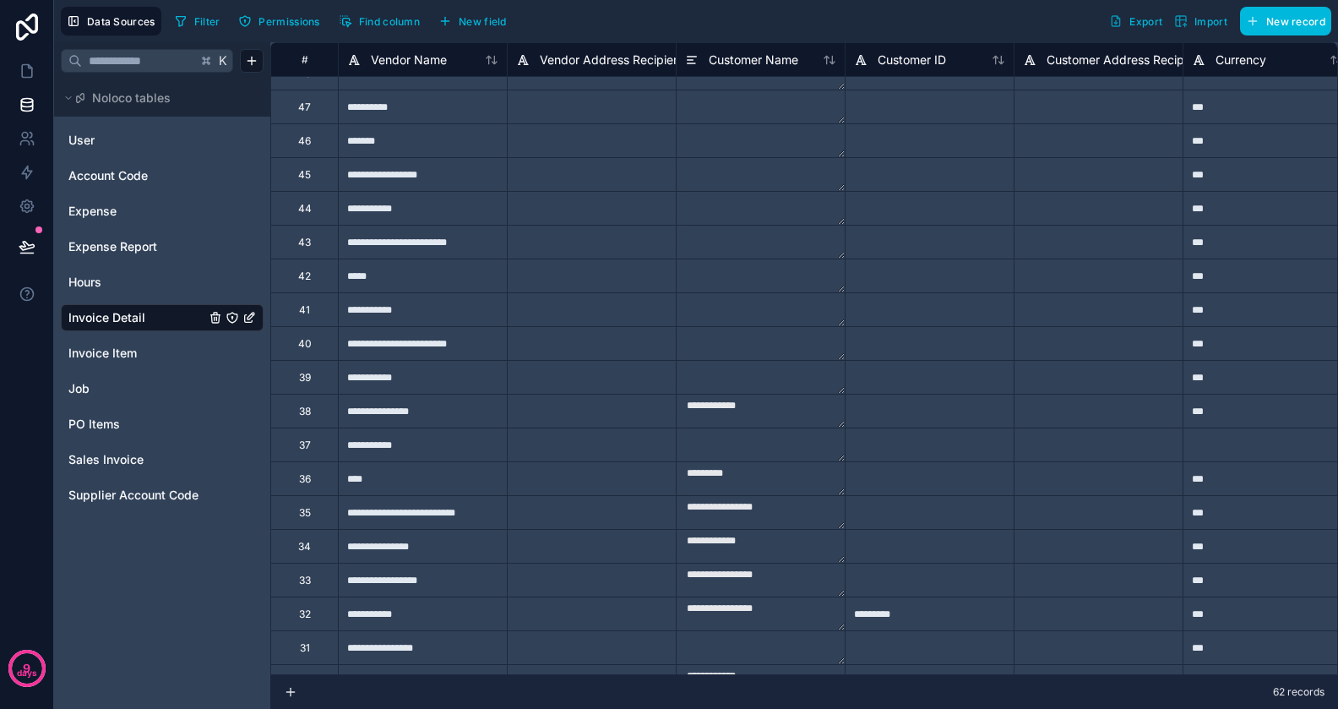
click at [699, 373] on textarea at bounding box center [761, 377] width 168 height 33
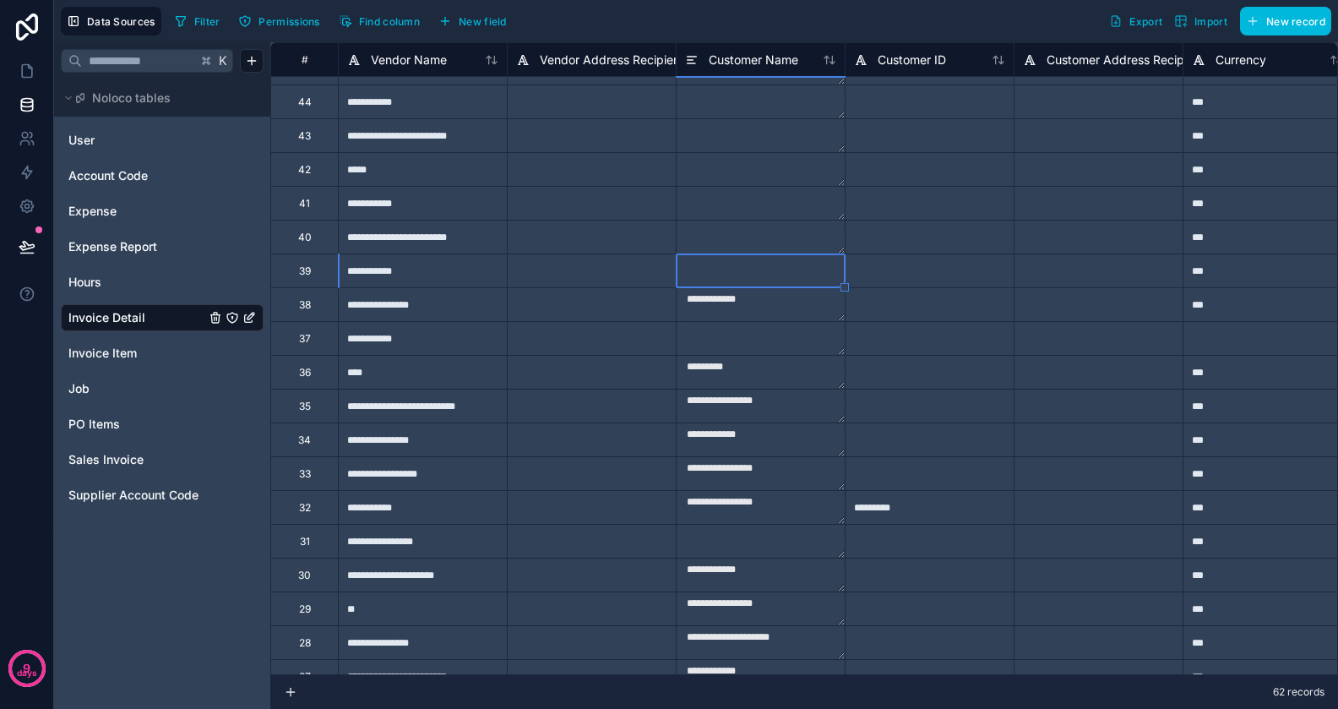
scroll to position [913, 0]
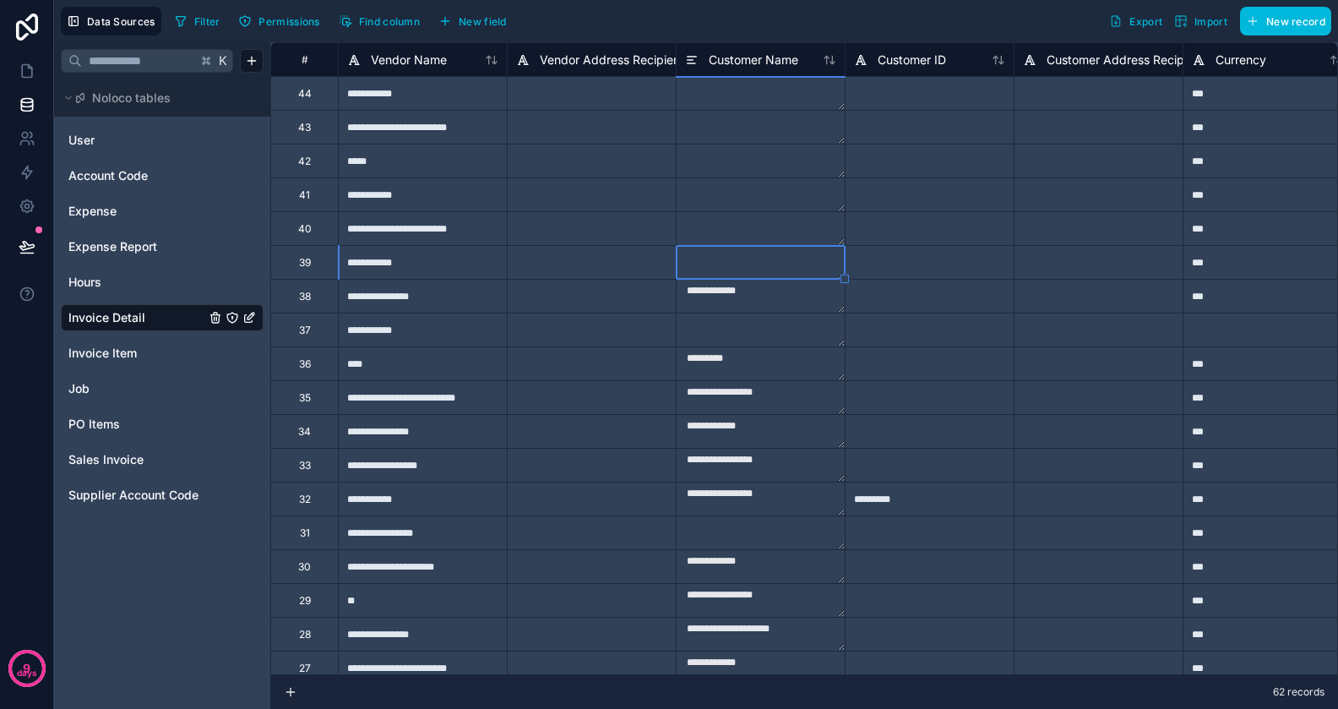
click at [450, 440] on div "**********" at bounding box center [422, 431] width 169 height 34
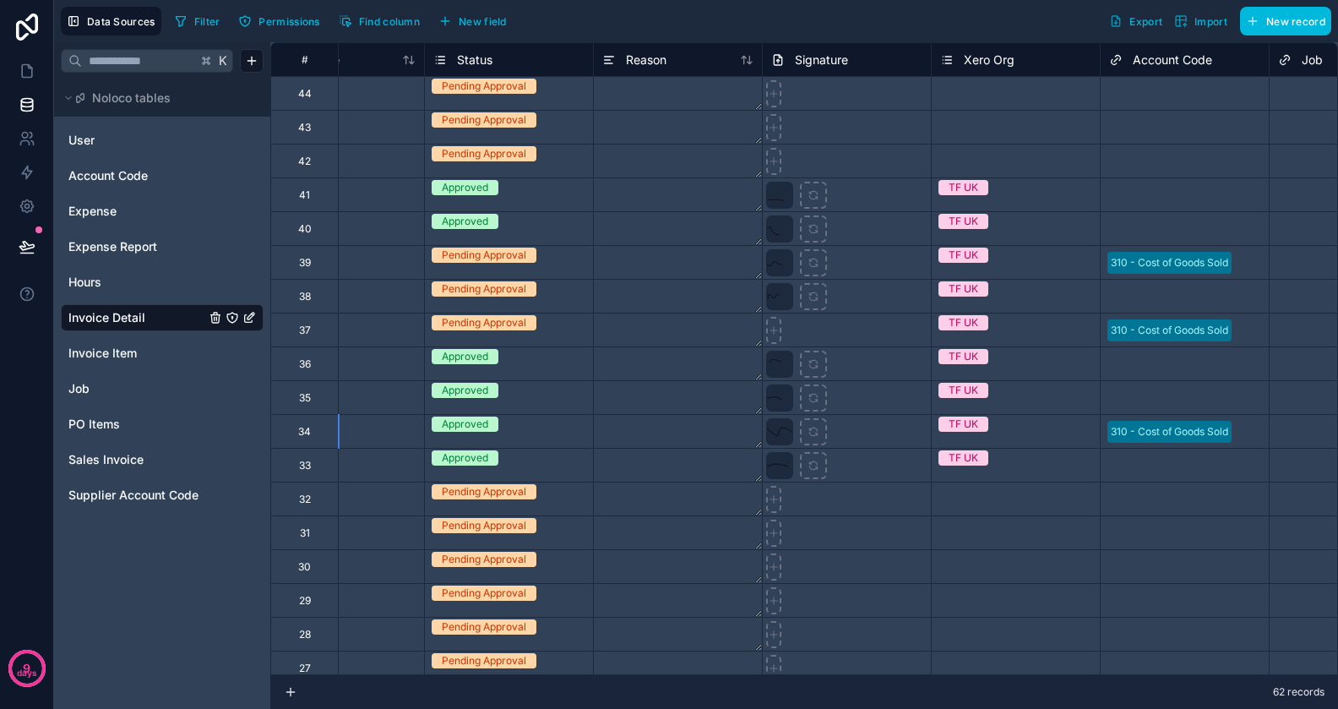
scroll to position [913, 4694]
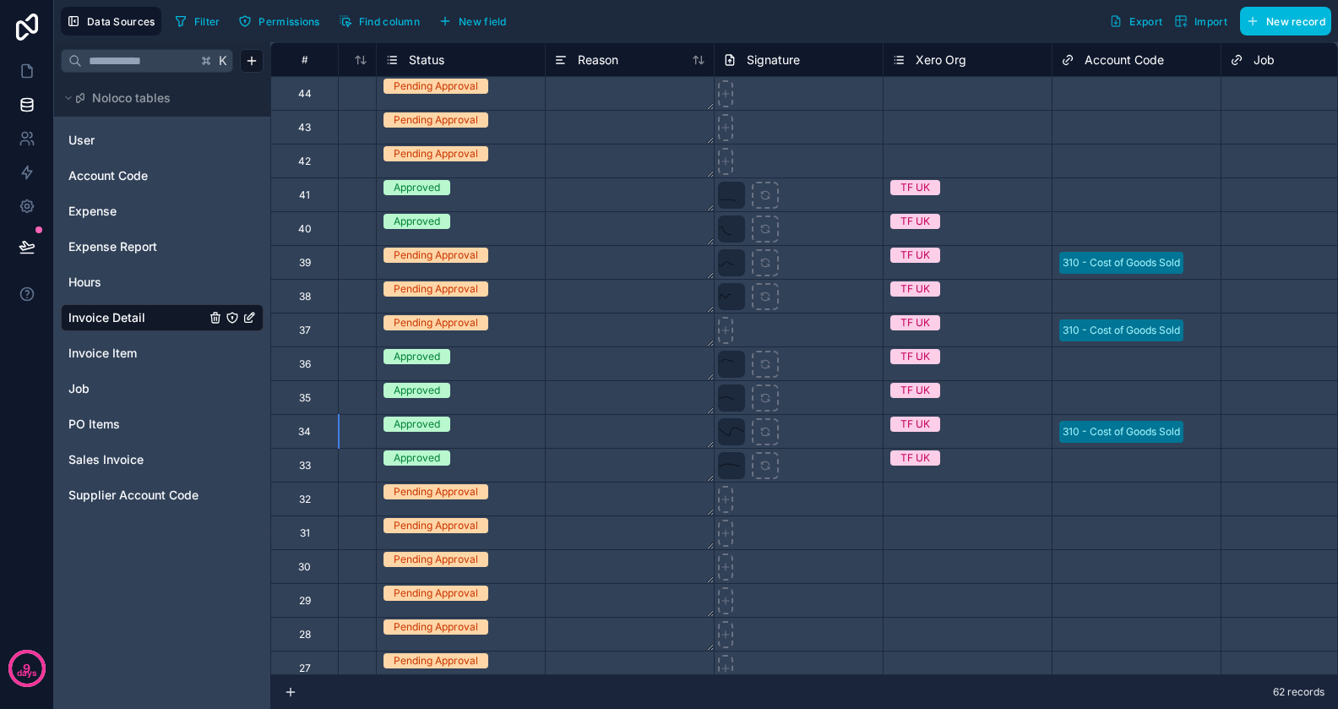
click at [487, 430] on div "Approved" at bounding box center [461, 424] width 168 height 19
click at [486, 430] on div "Approved" at bounding box center [461, 422] width 168 height 15
click at [462, 427] on div "Approved" at bounding box center [461, 422] width 168 height 15
click at [426, 428] on div "Approved" at bounding box center [410, 422] width 46 height 15
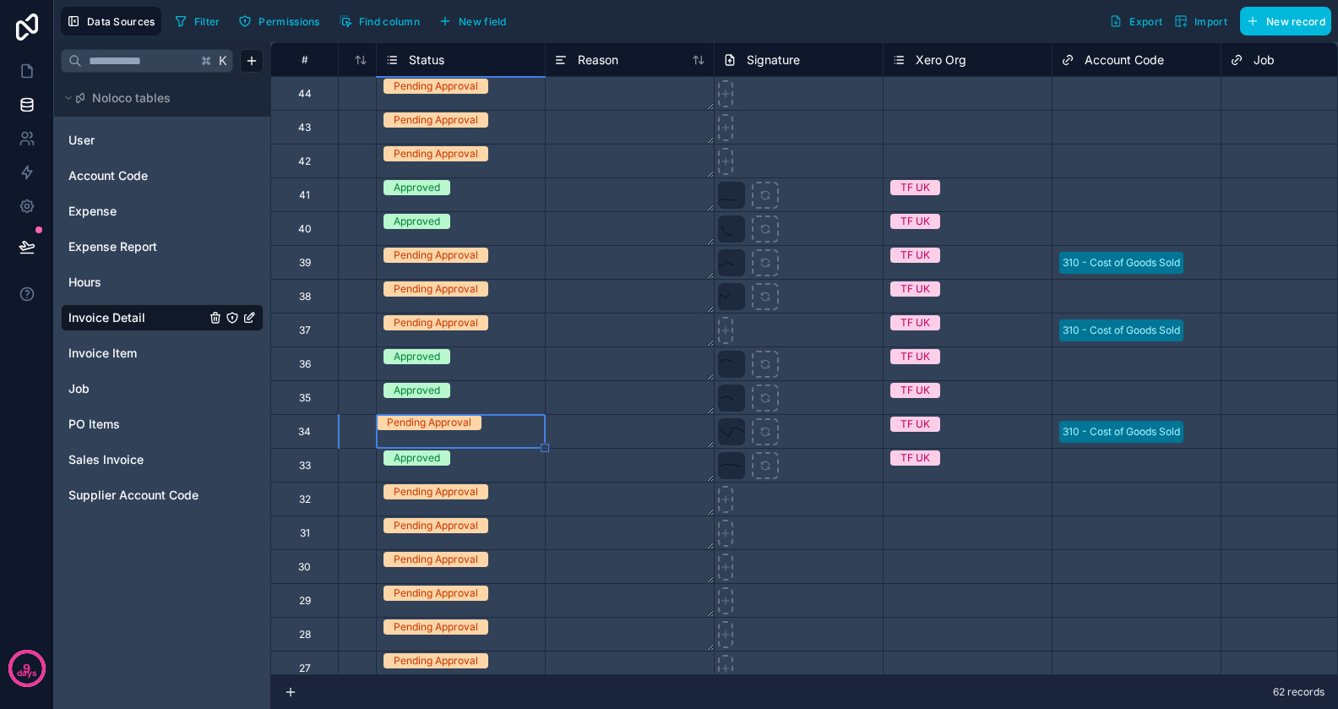
click at [585, 428] on textarea at bounding box center [630, 431] width 168 height 33
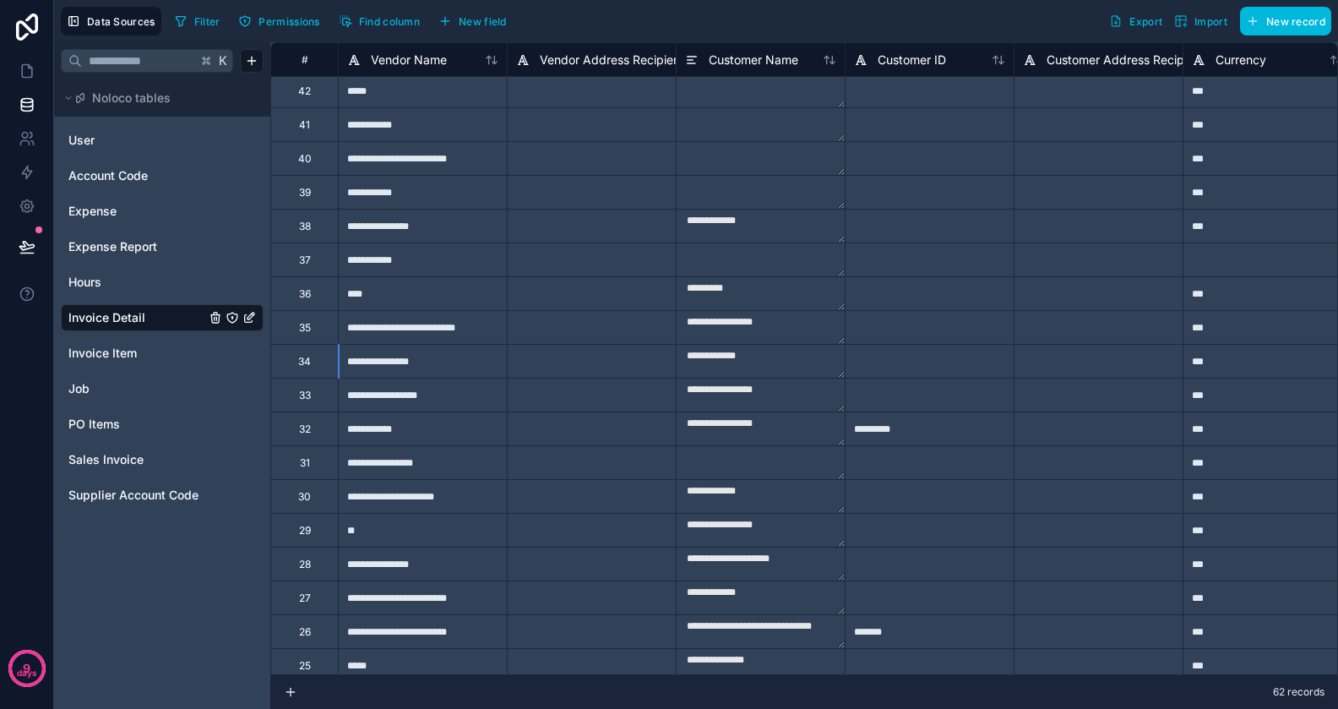
scroll to position [922, 0]
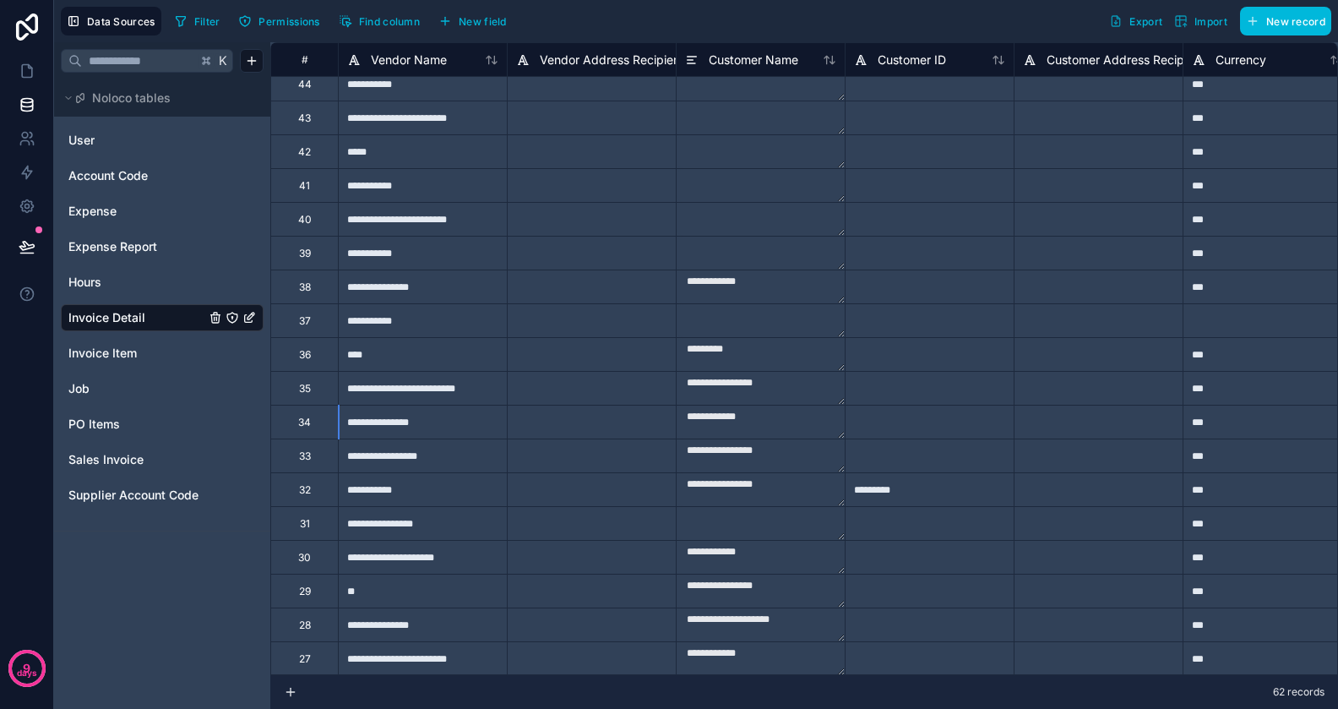
click at [481, 292] on div "**********" at bounding box center [422, 287] width 169 height 34
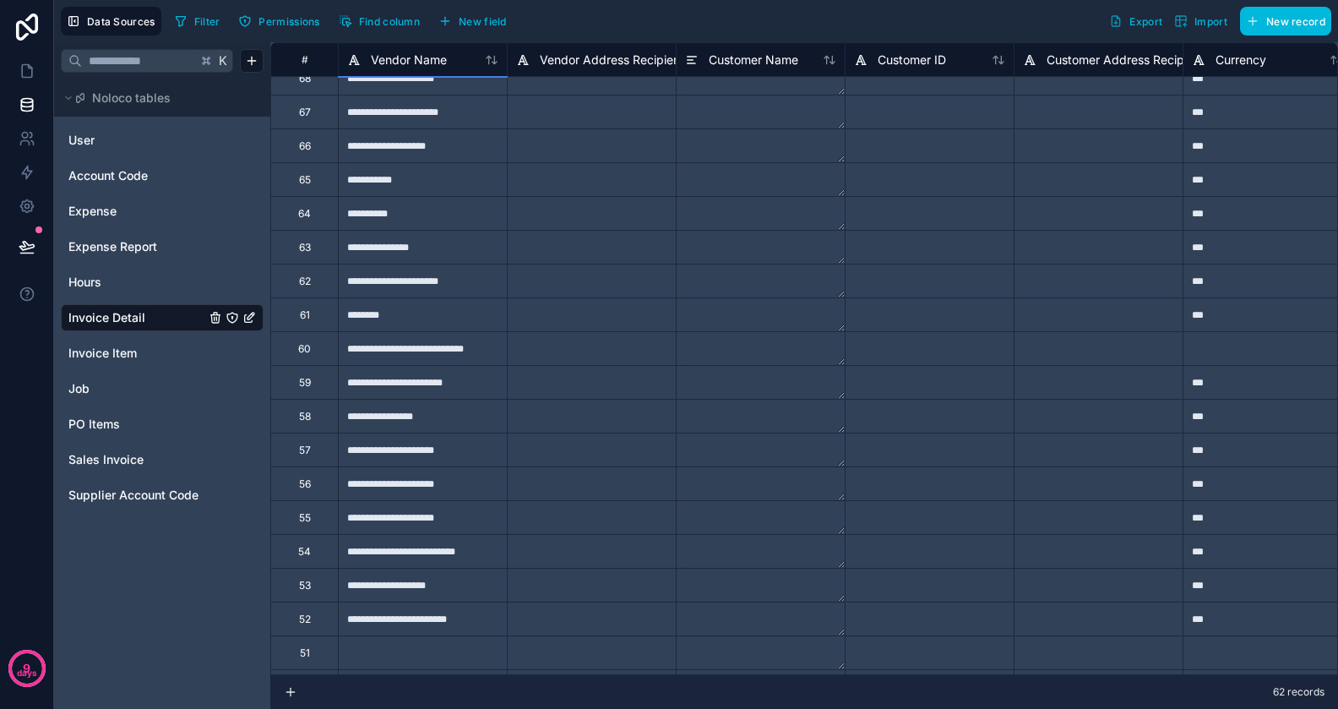
scroll to position [112, 0]
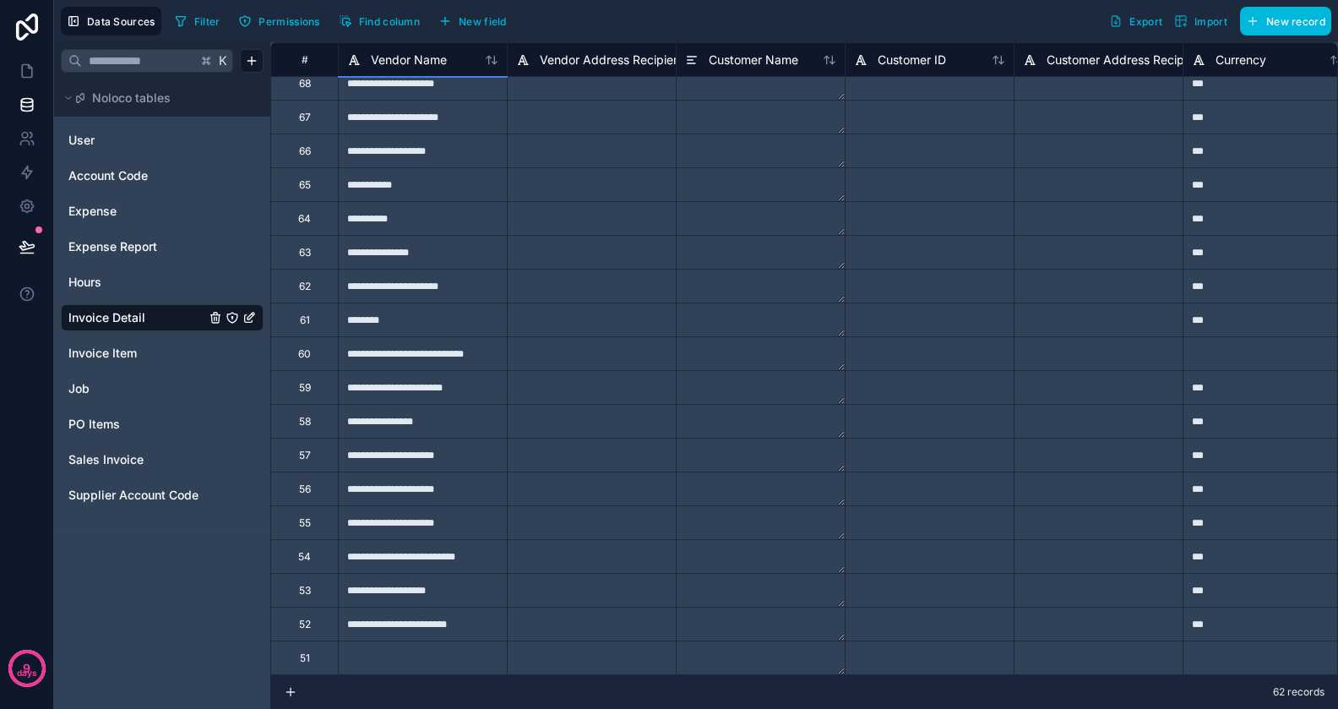
click at [444, 177] on div "**********" at bounding box center [422, 184] width 169 height 34
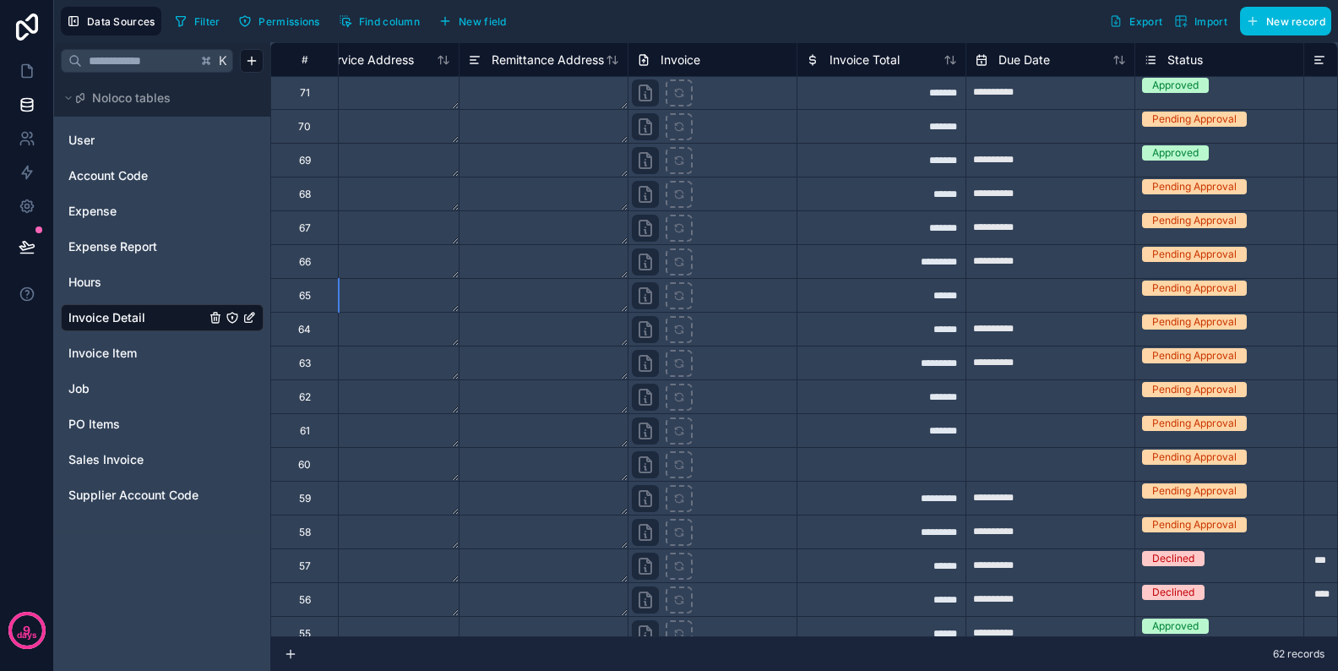
scroll to position [0, 3945]
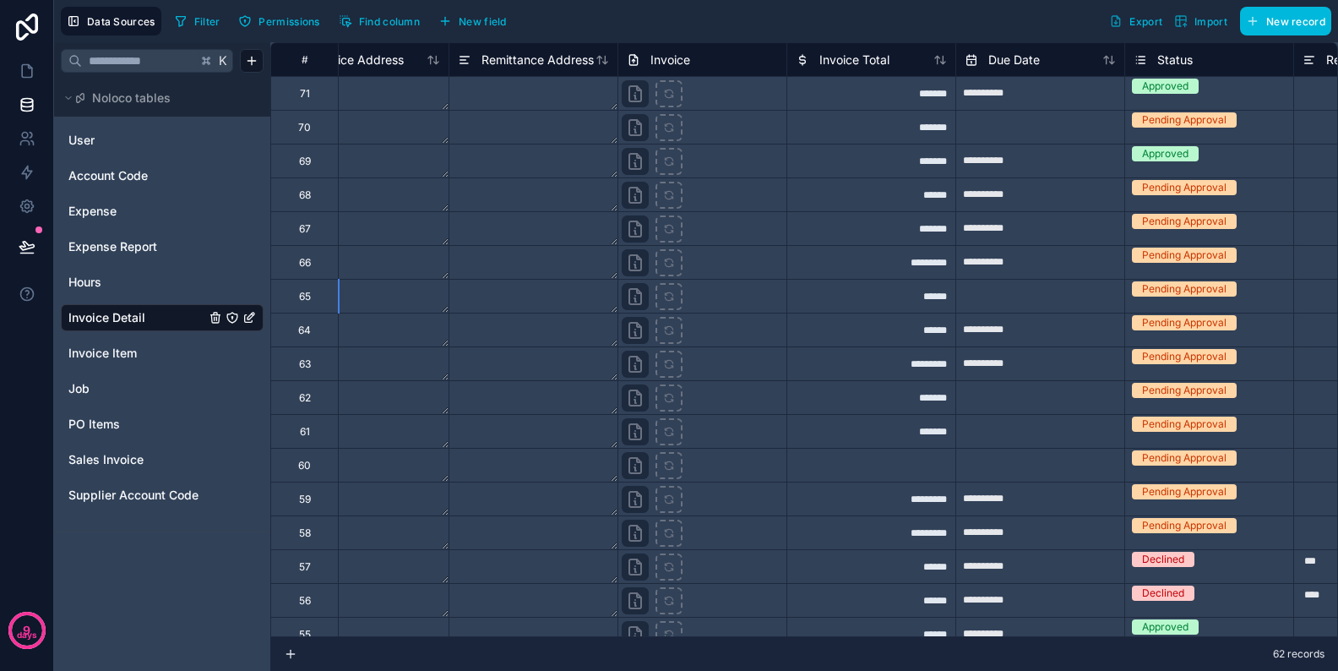
click at [823, 159] on div "*******" at bounding box center [871, 161] width 169 height 34
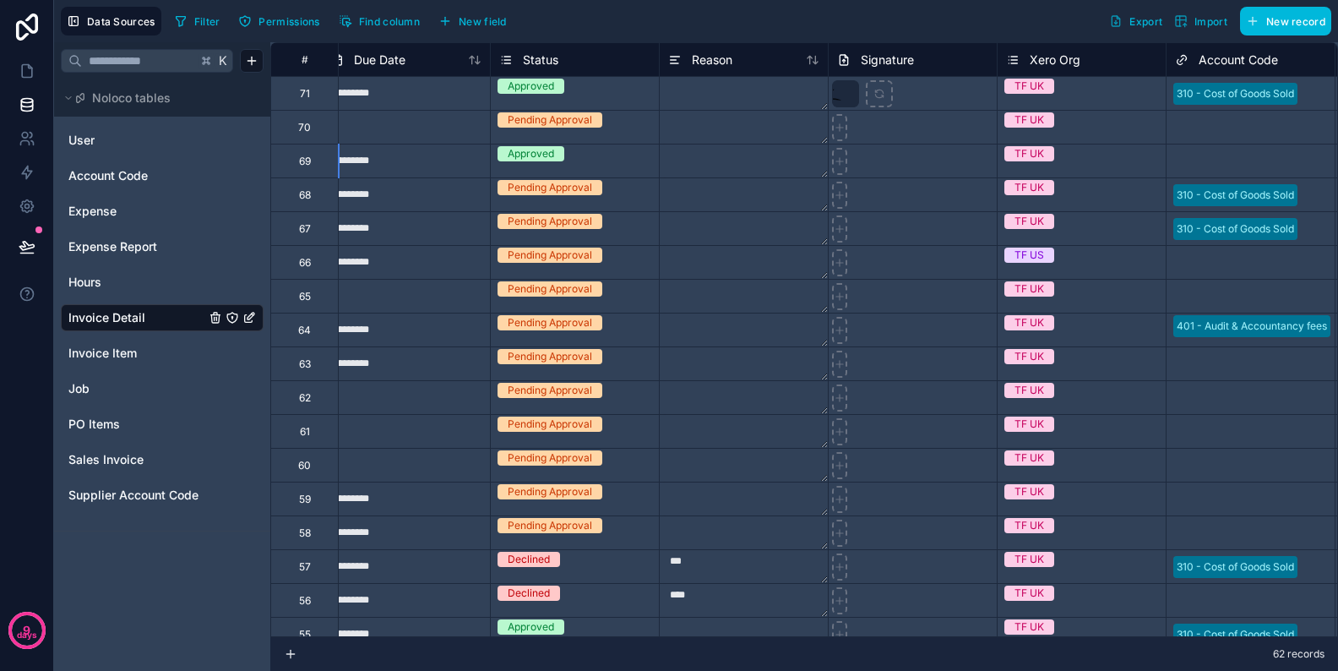
scroll to position [0, 4502]
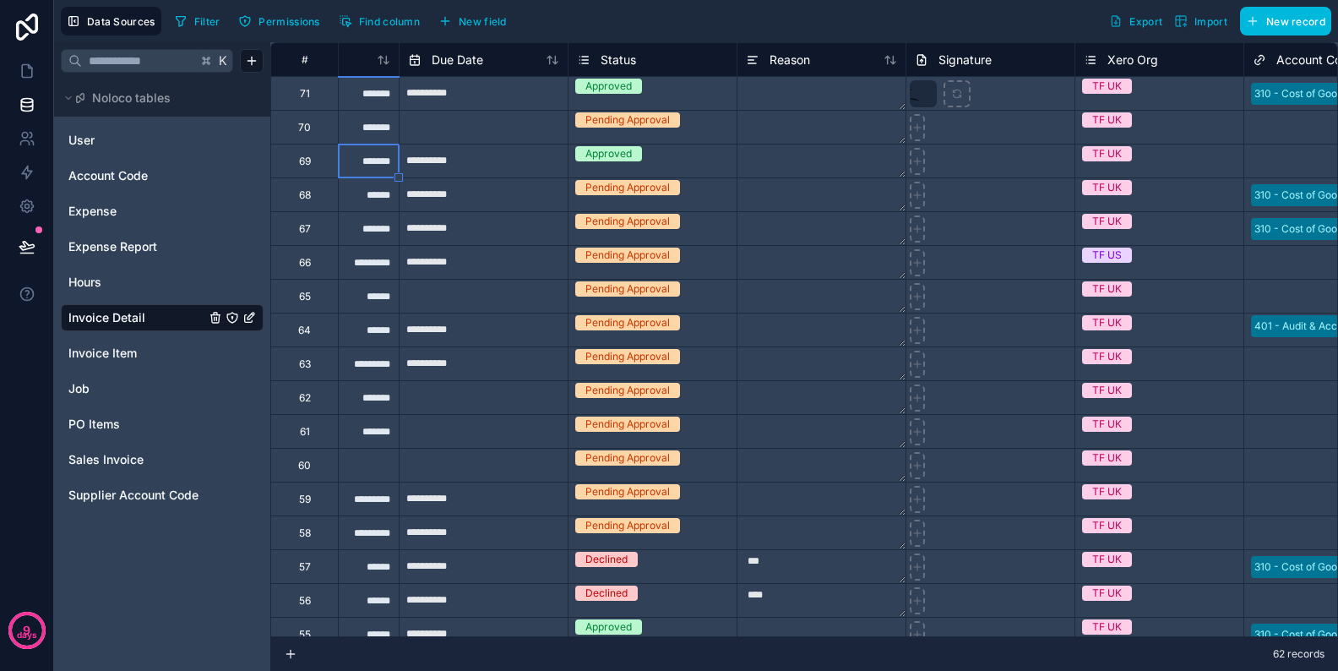
click at [631, 155] on div "Approved" at bounding box center [609, 153] width 46 height 15
click at [625, 155] on div "Approved" at bounding box center [602, 151] width 46 height 15
click at [827, 134] on textarea at bounding box center [822, 127] width 168 height 33
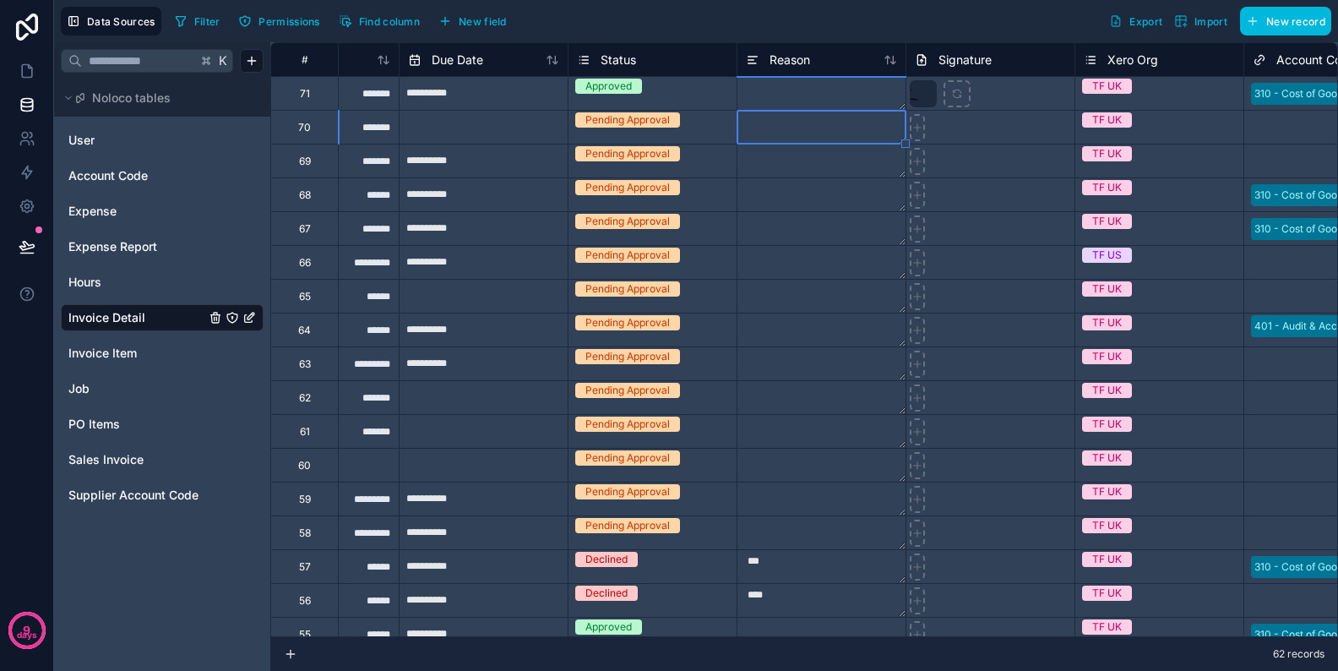
click at [802, 157] on textarea at bounding box center [822, 160] width 168 height 33
